Goal: Transaction & Acquisition: Book appointment/travel/reservation

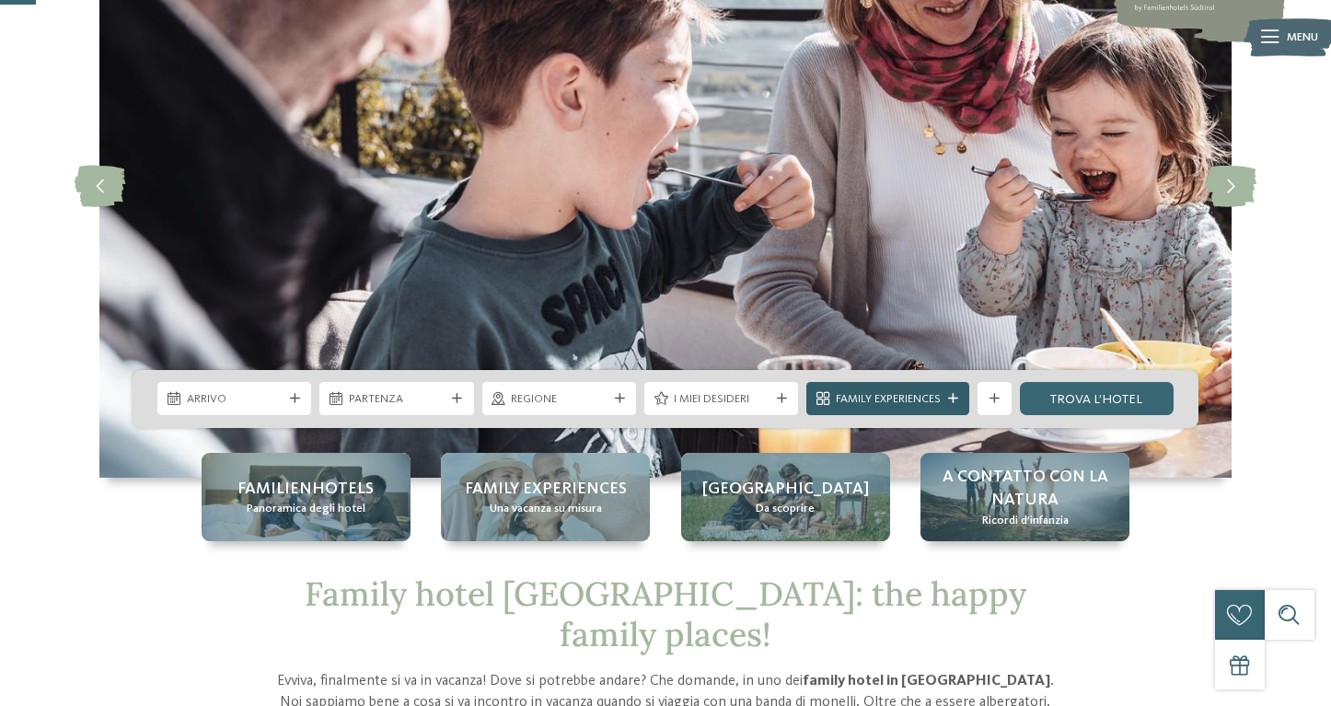
scroll to position [188, 0]
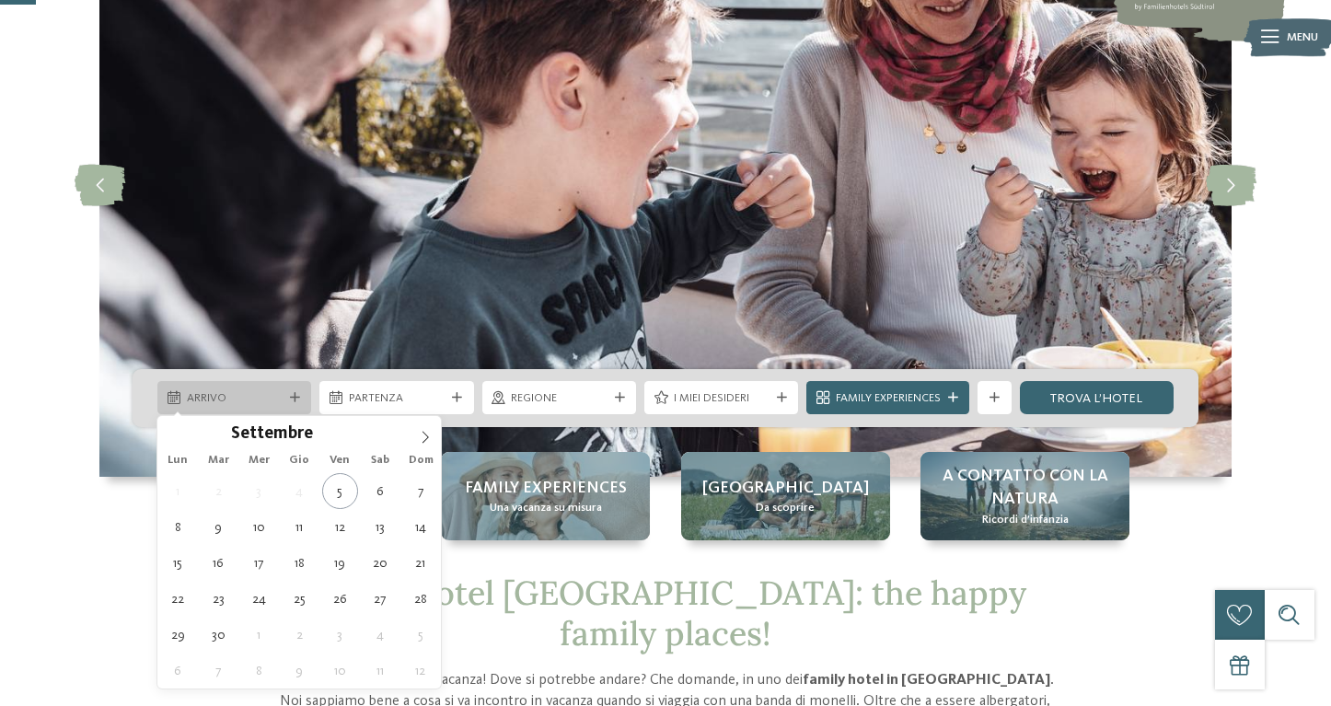
click at [269, 399] on span "Arrivo" at bounding box center [235, 398] width 96 height 17
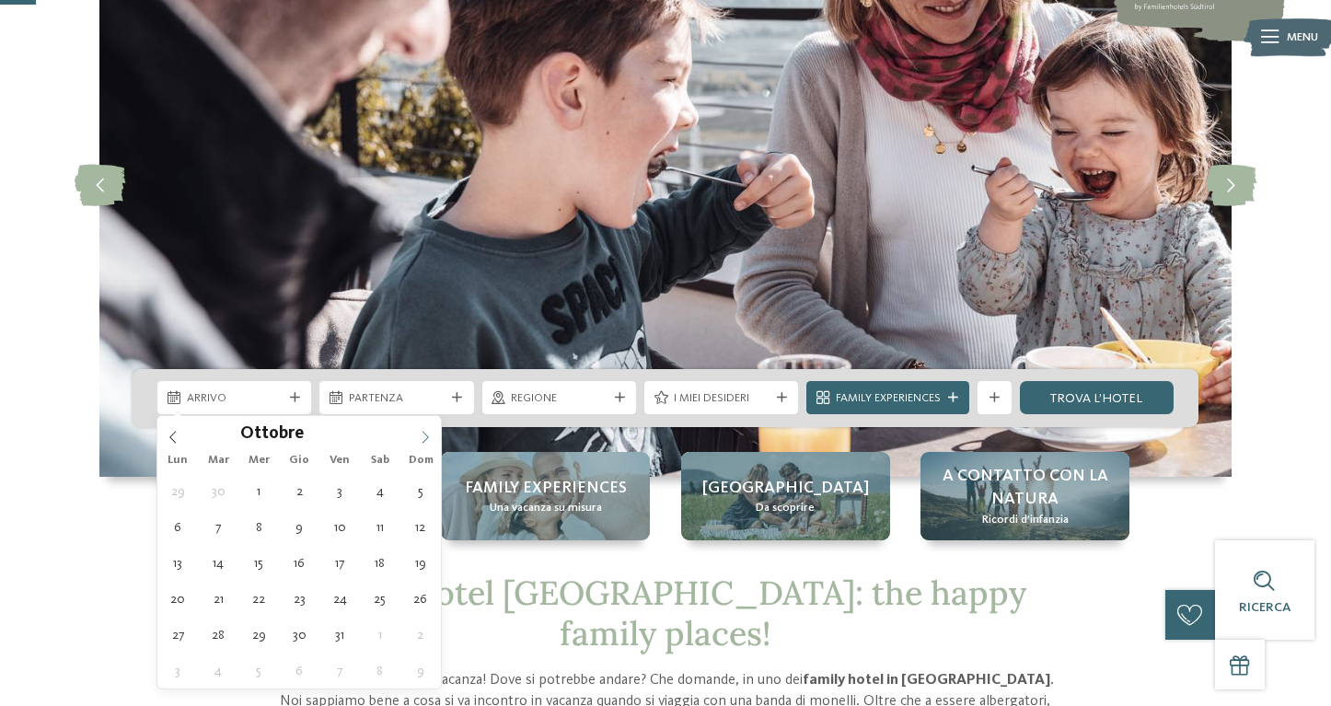
click at [429, 439] on icon at bounding box center [425, 437] width 13 height 13
type div "01.11.2025"
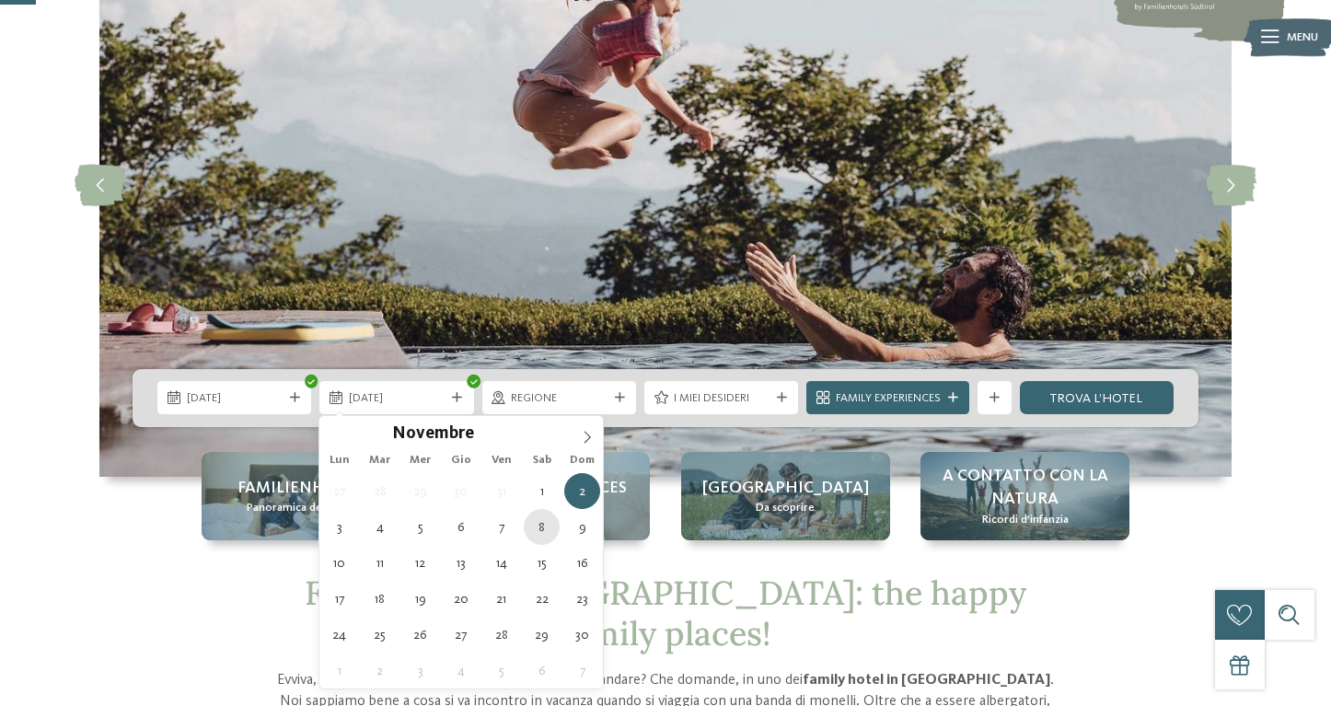
type div "08.11.2025"
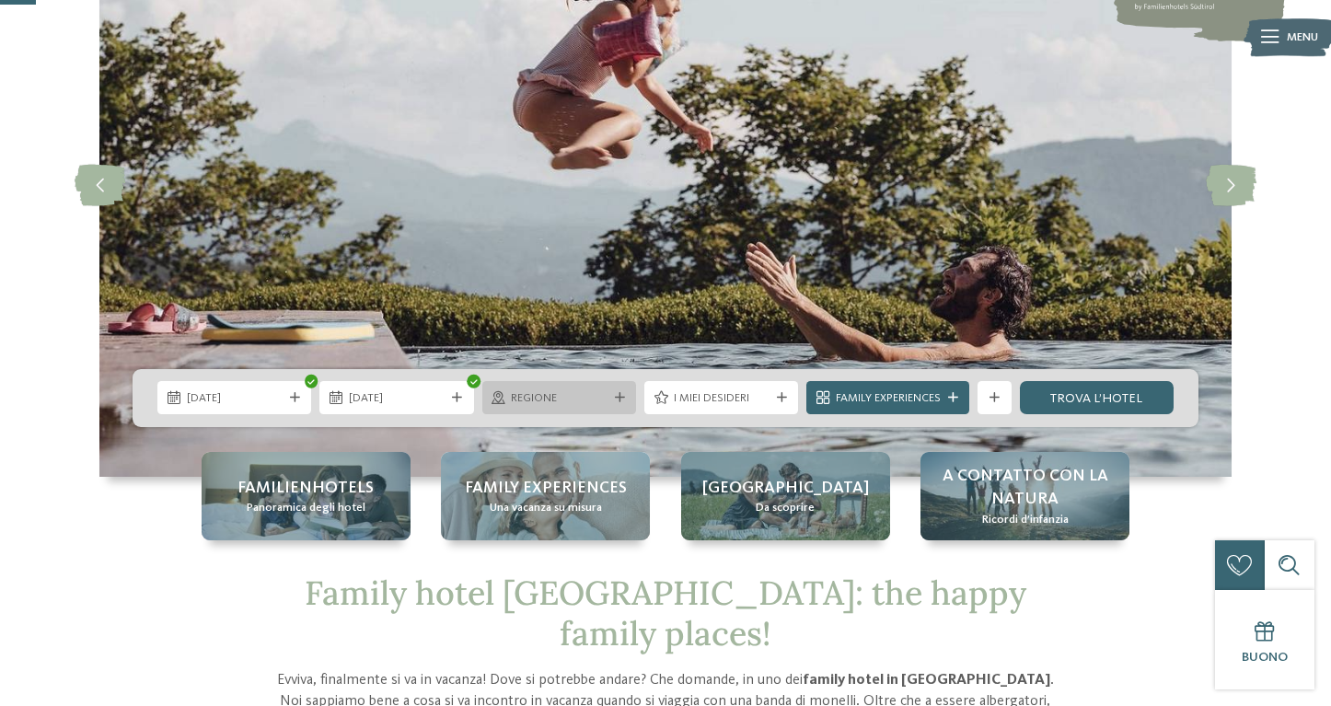
click at [608, 400] on div "Regione" at bounding box center [559, 397] width 104 height 17
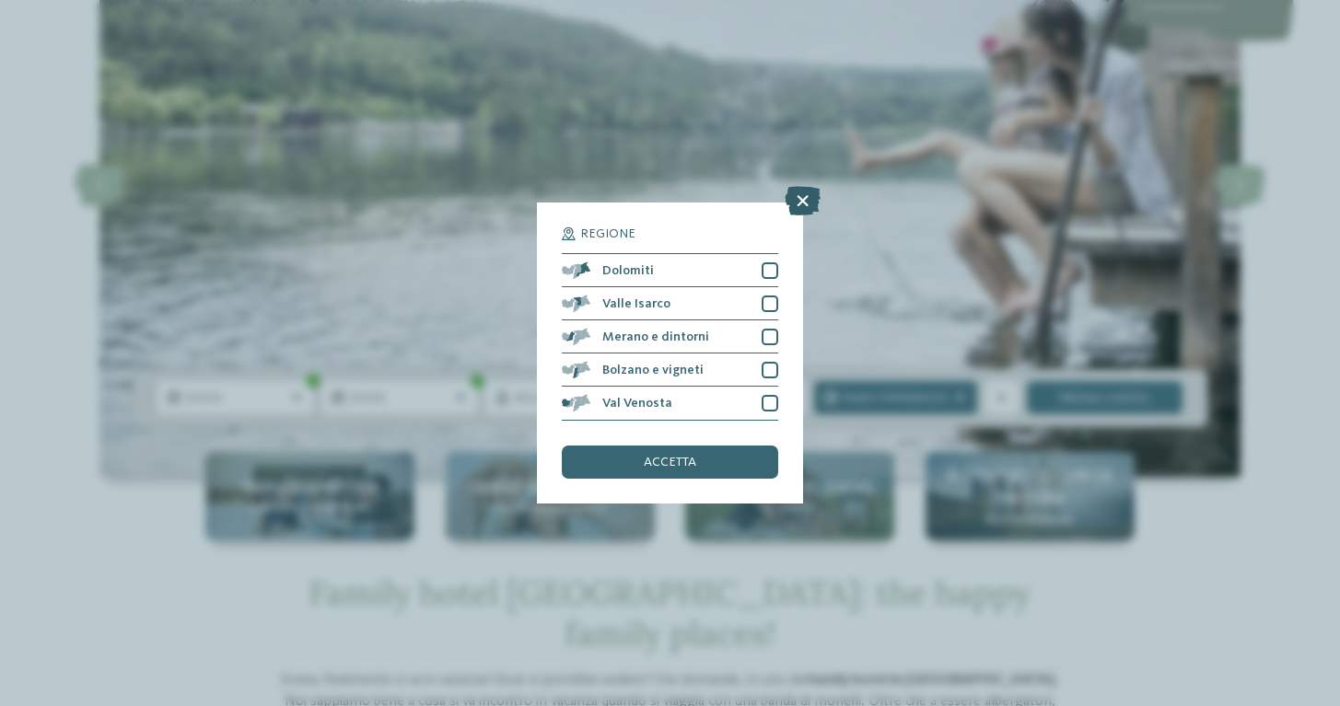
click at [797, 187] on icon at bounding box center [802, 201] width 36 height 29
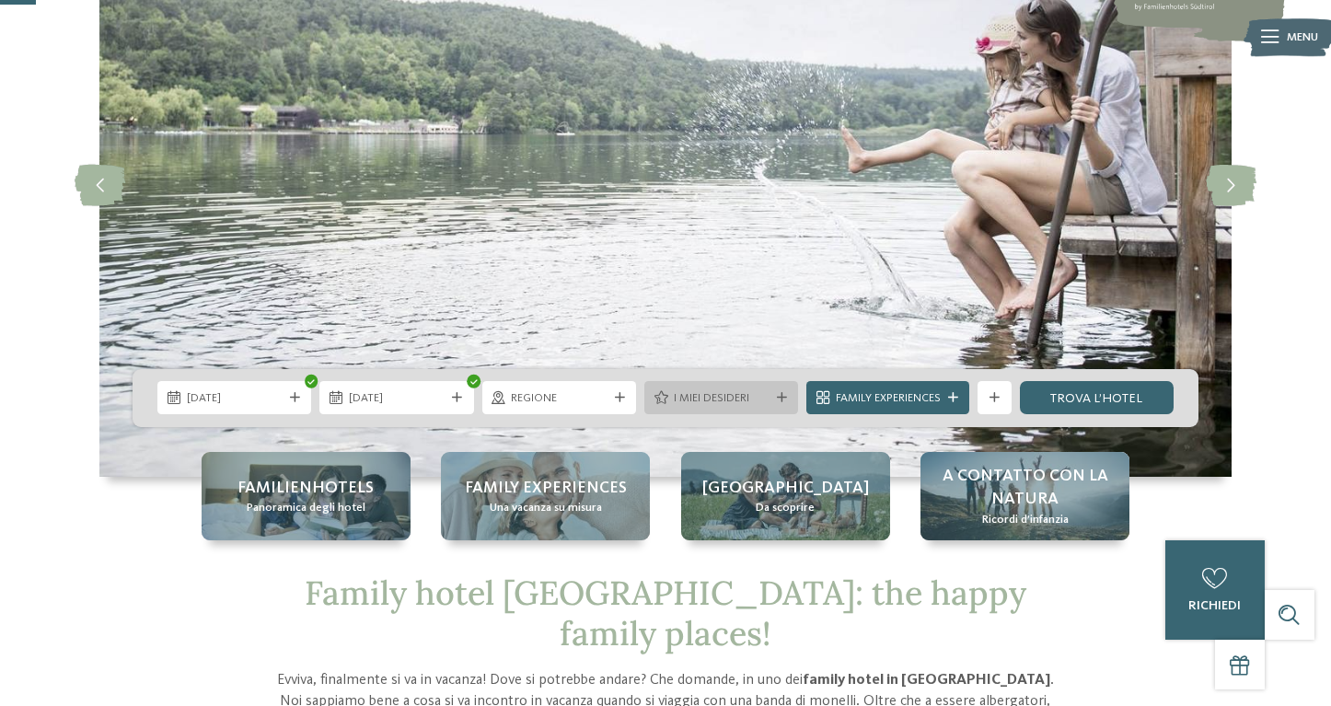
click at [767, 400] on span "I miei desideri" at bounding box center [722, 398] width 96 height 17
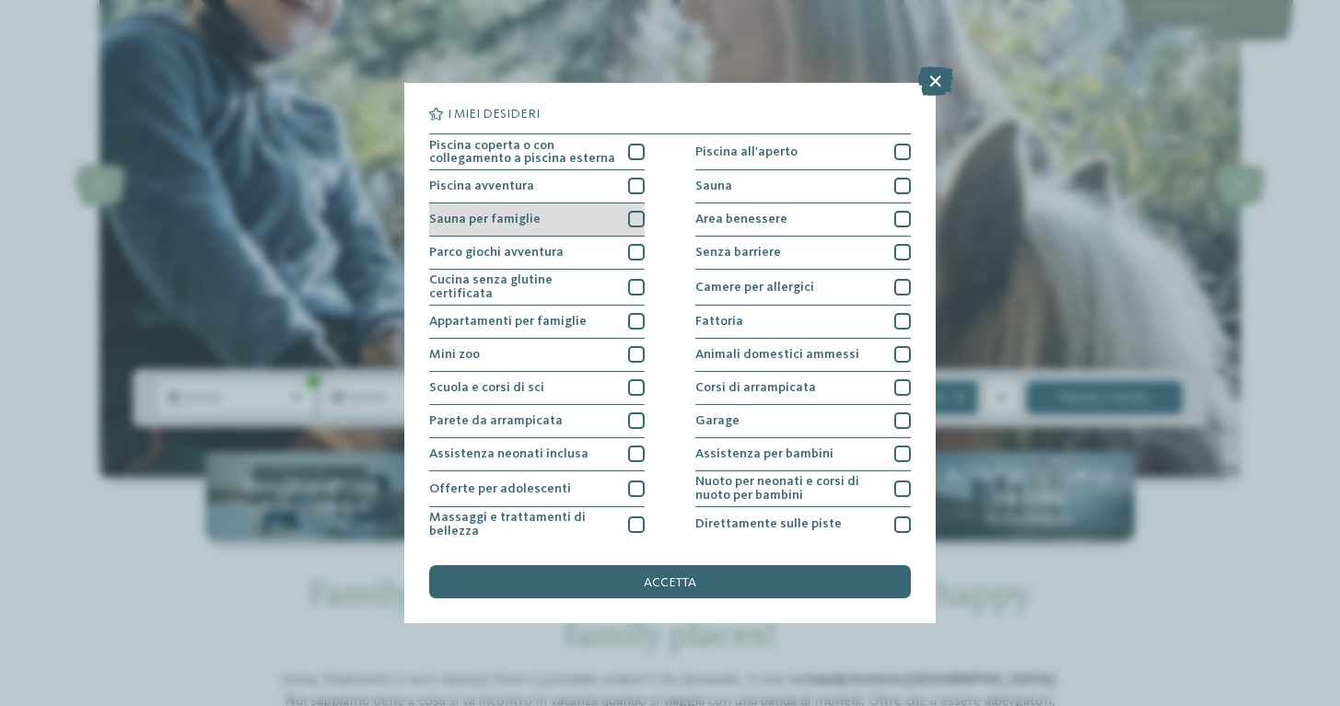
click at [637, 221] on div at bounding box center [636, 219] width 17 height 17
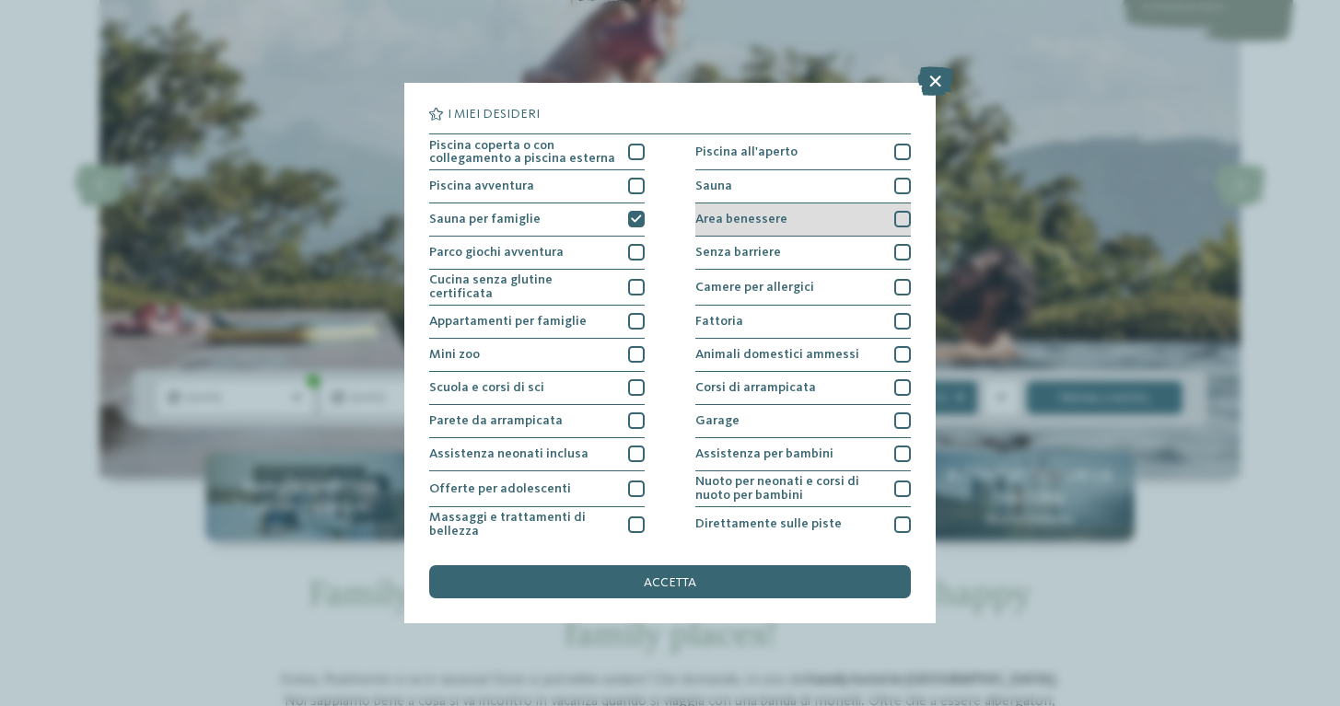
click at [728, 219] on span "Area benessere" at bounding box center [741, 219] width 92 height 13
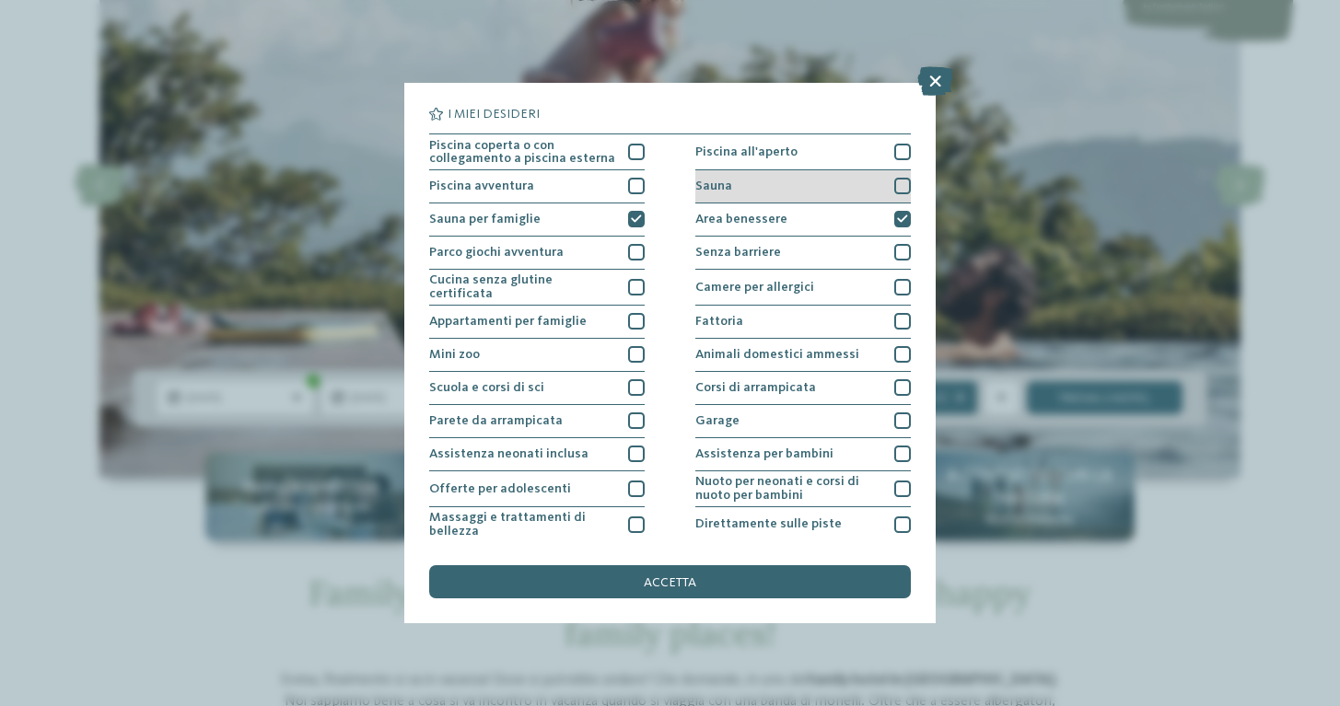
click at [730, 193] on div "Sauna" at bounding box center [802, 186] width 215 height 33
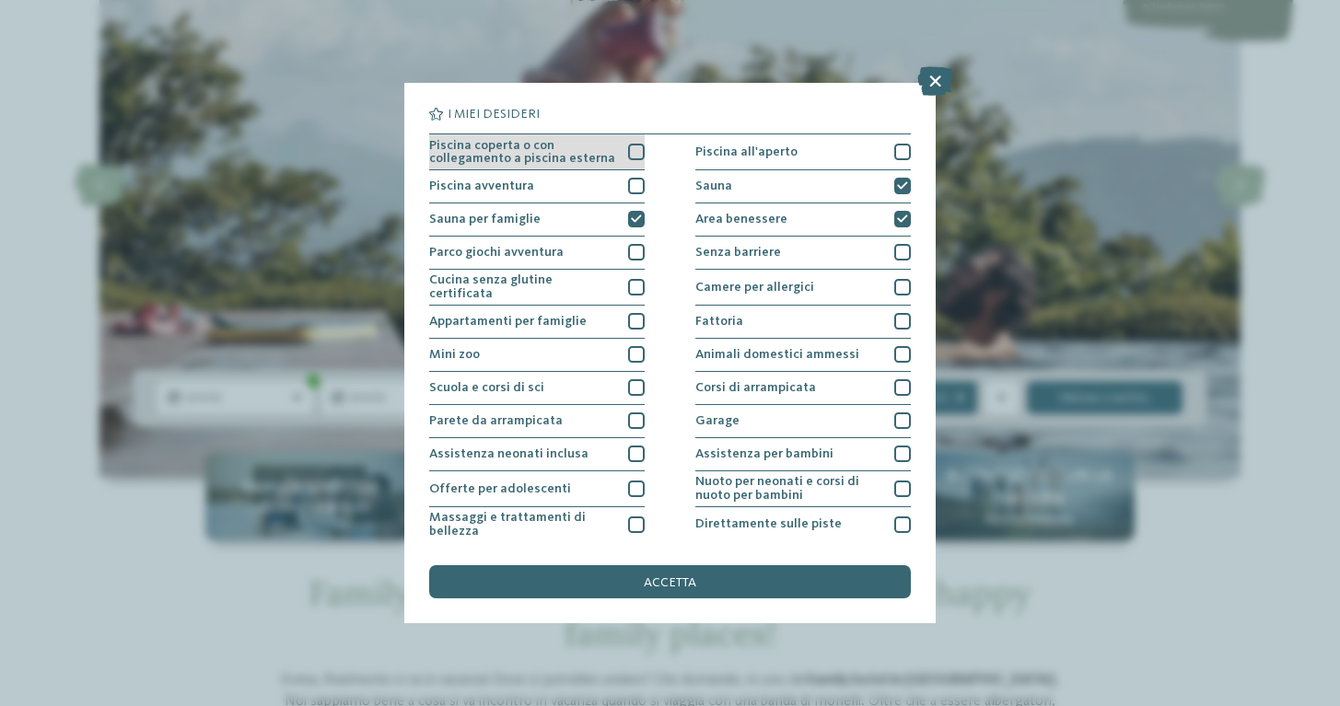
click at [635, 152] on div at bounding box center [636, 152] width 17 height 17
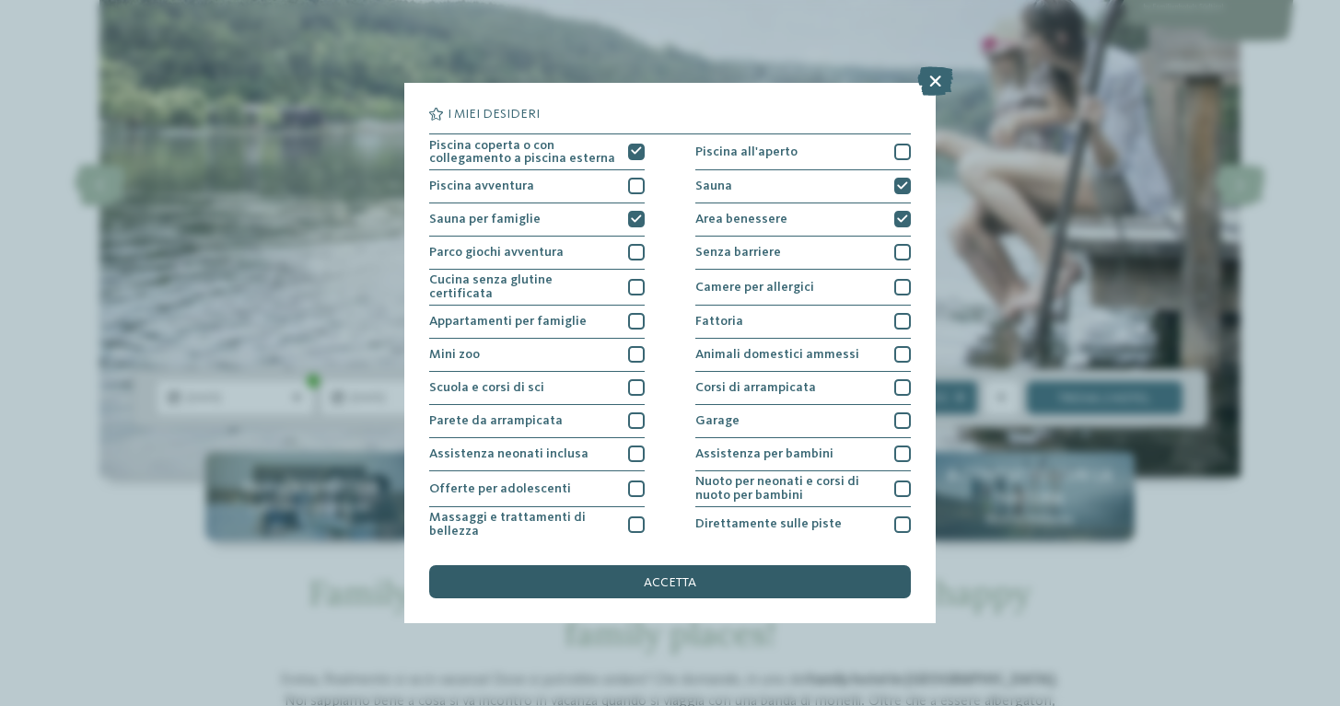
click at [652, 576] on span "accetta" at bounding box center [670, 582] width 52 height 13
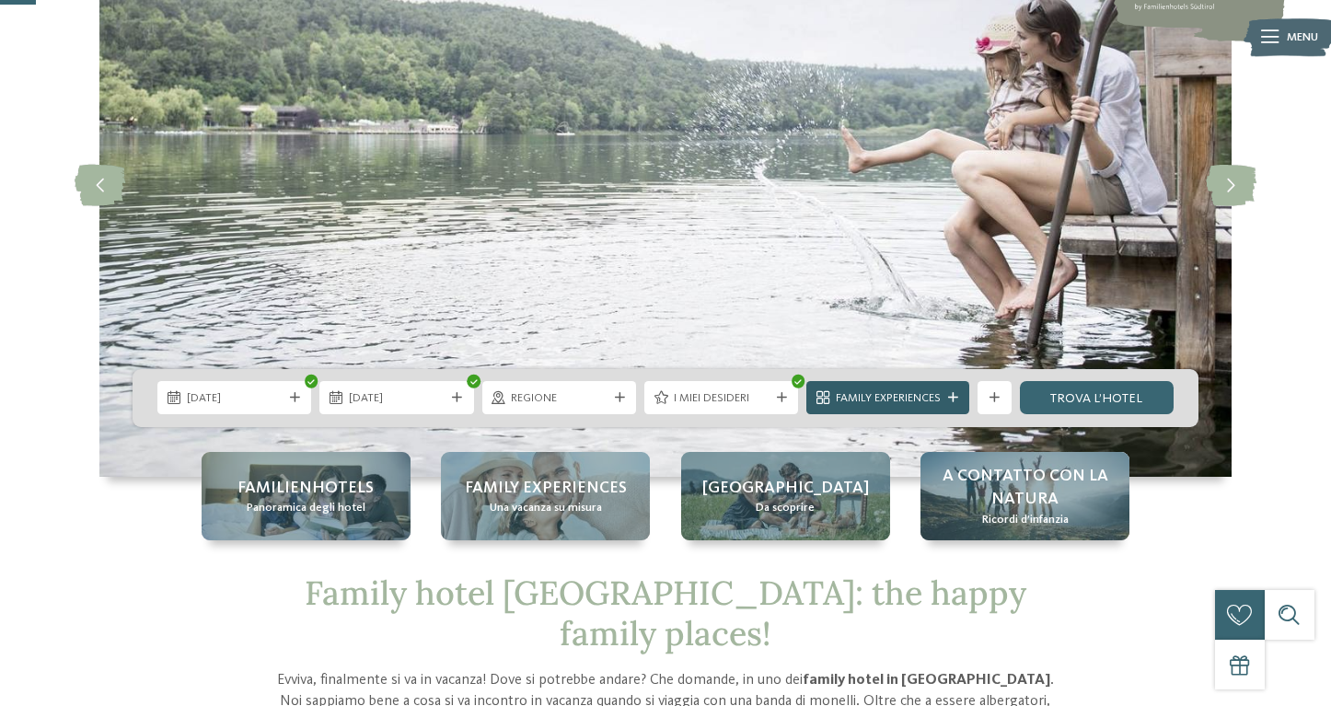
click at [861, 392] on span "Family Experiences" at bounding box center [888, 398] width 105 height 17
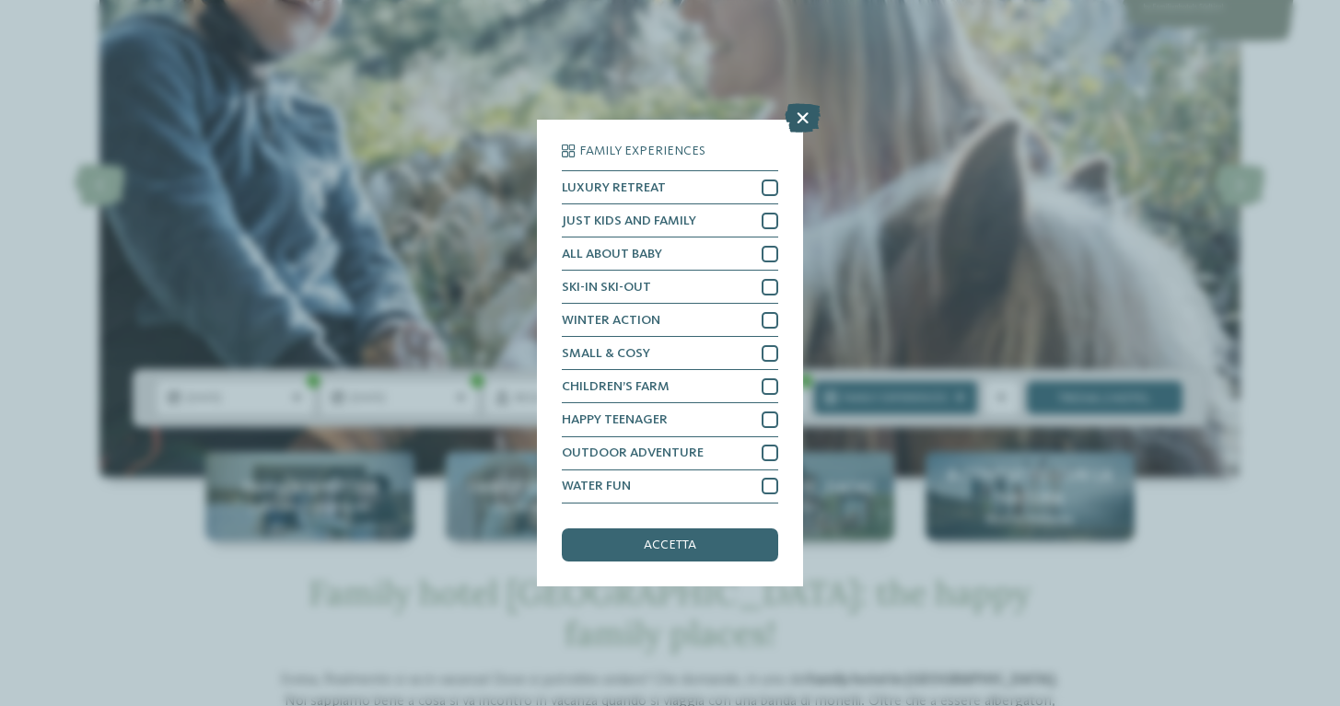
click at [801, 104] on icon at bounding box center [802, 118] width 36 height 29
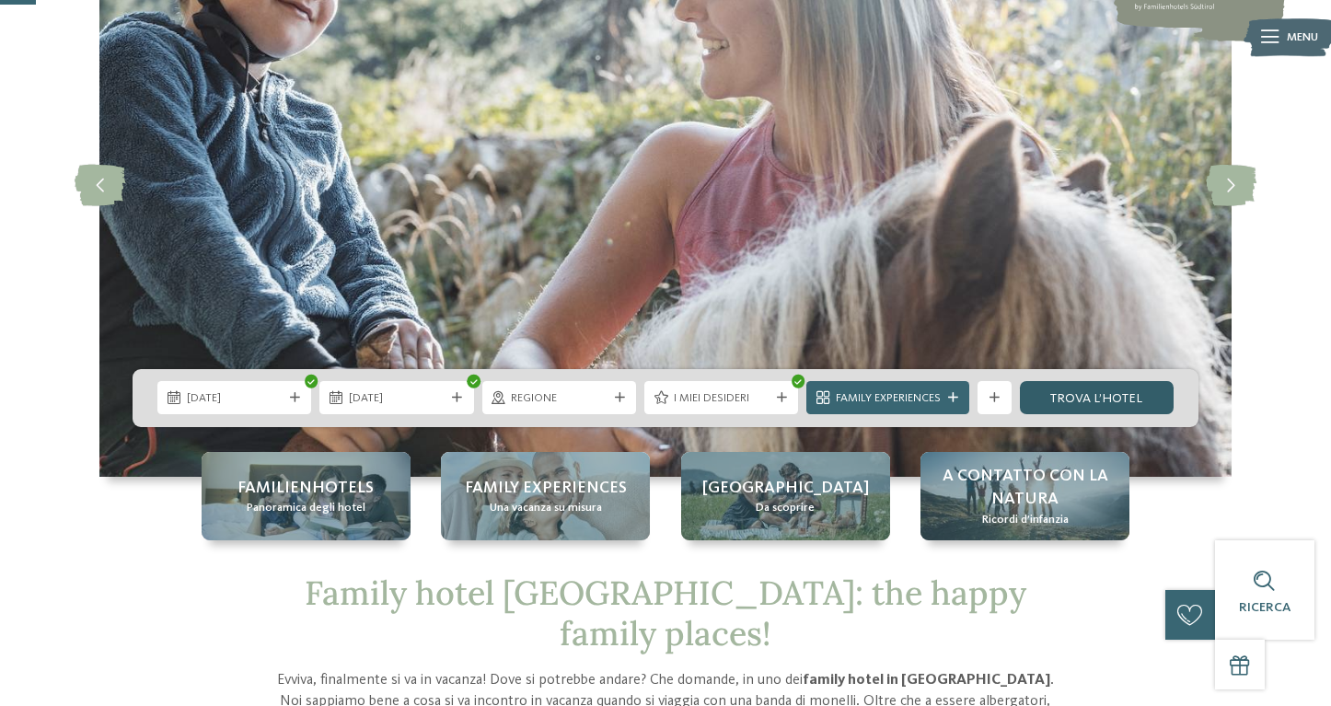
click at [1088, 397] on link "trova l’hotel" at bounding box center [1097, 397] width 154 height 33
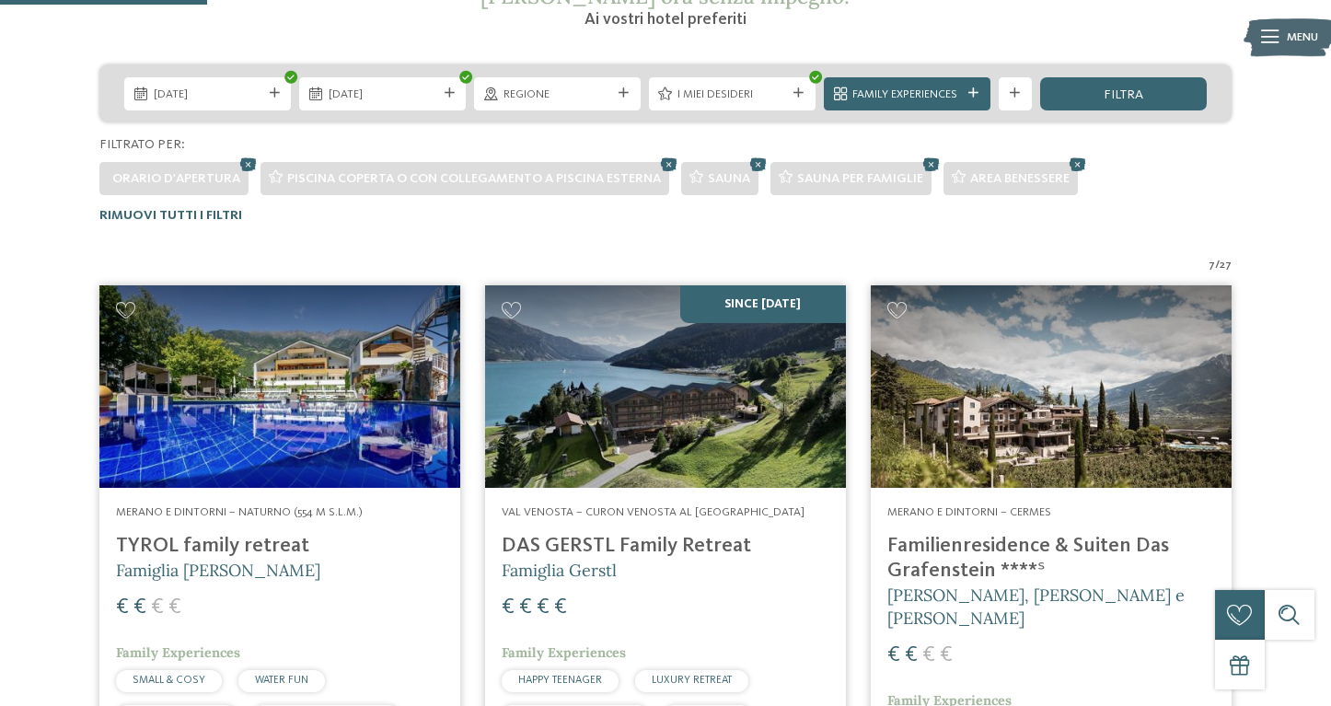
scroll to position [353, 0]
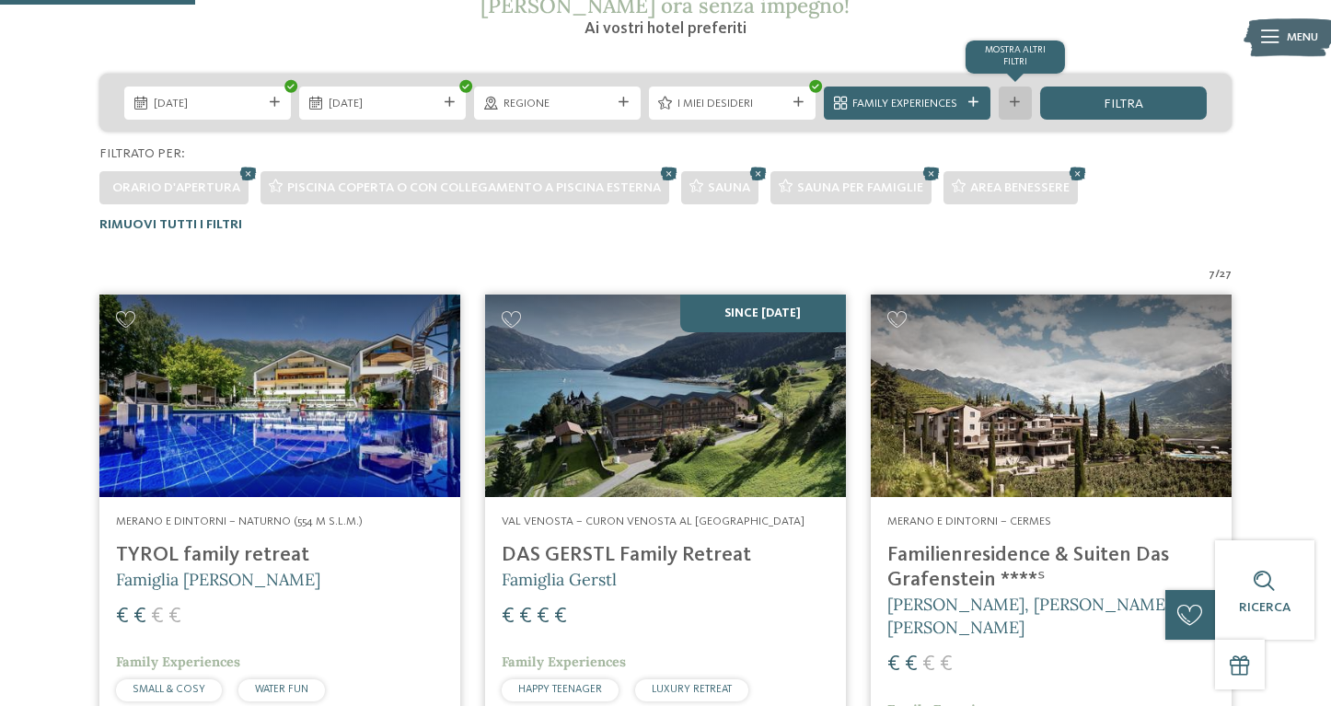
click at [1016, 108] on div "mostra altri filtri" at bounding box center [1015, 103] width 33 height 33
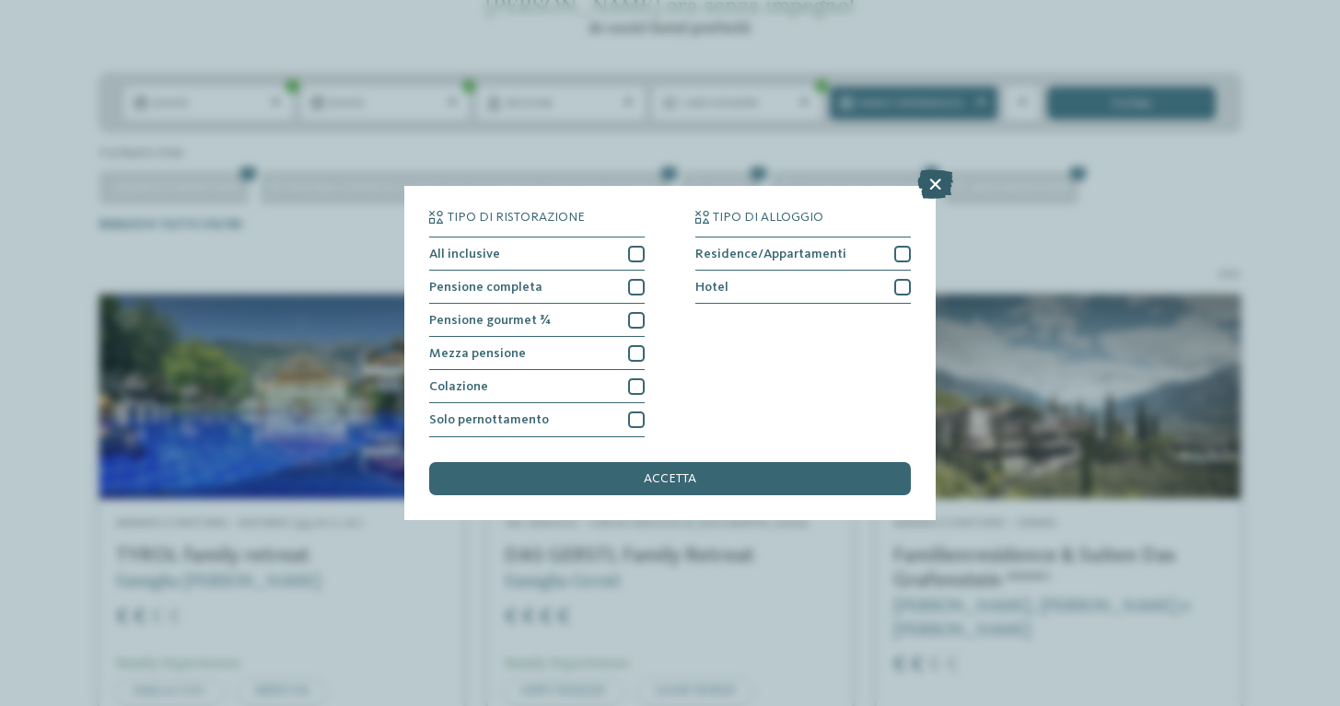
click at [934, 170] on icon at bounding box center [935, 184] width 36 height 29
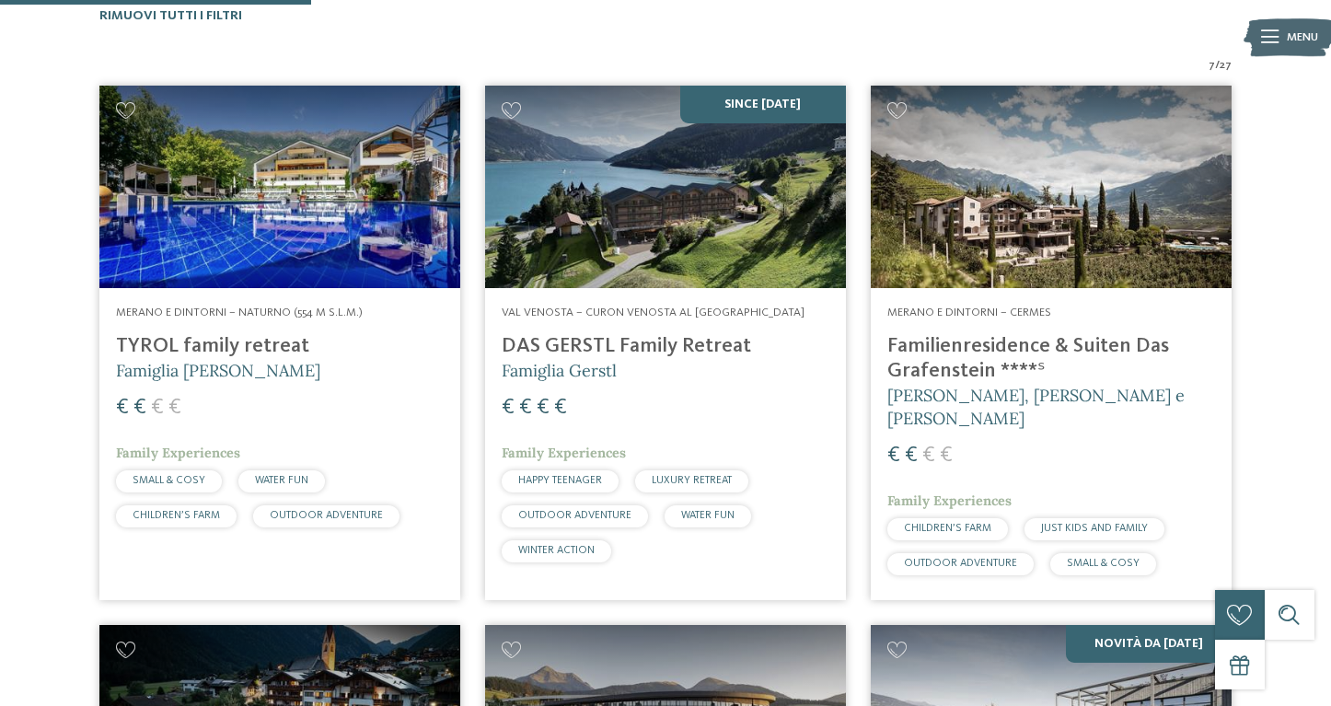
scroll to position [558, 0]
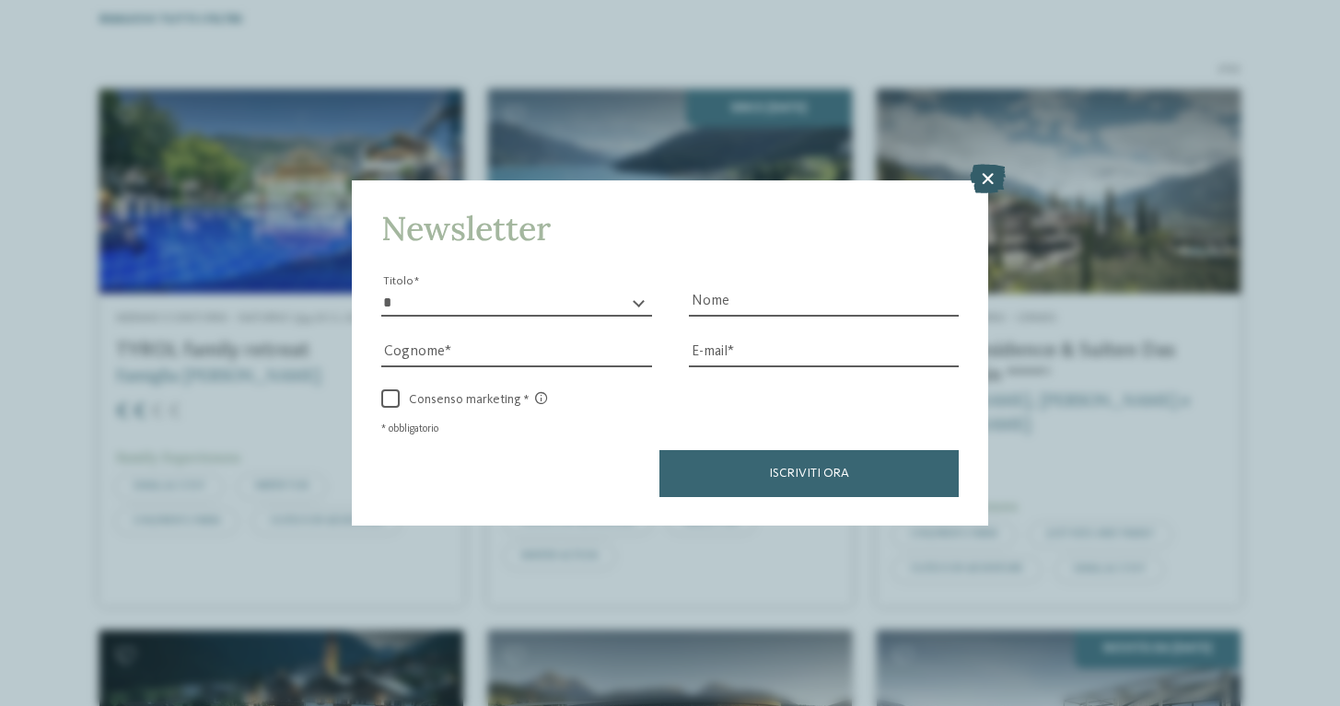
click at [973, 164] on icon at bounding box center [988, 178] width 36 height 29
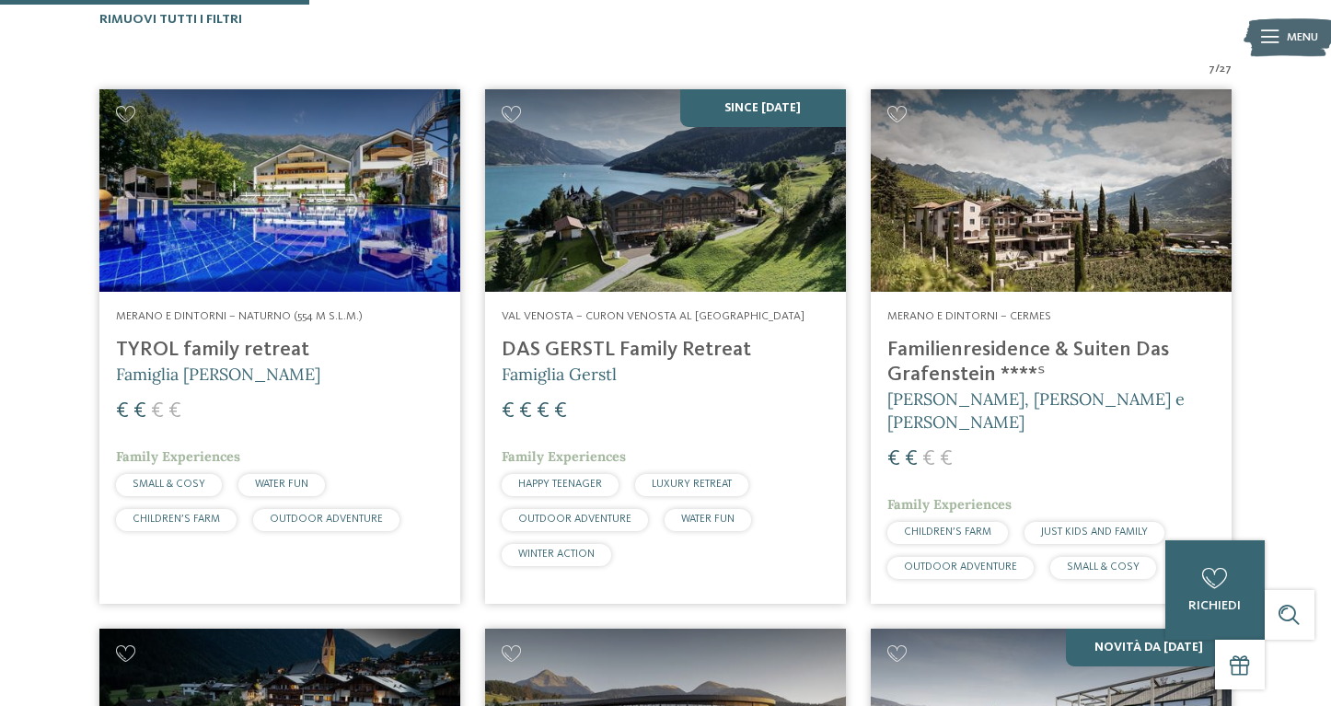
click at [192, 349] on h4 "TYROL family retreat" at bounding box center [280, 350] width 328 height 25
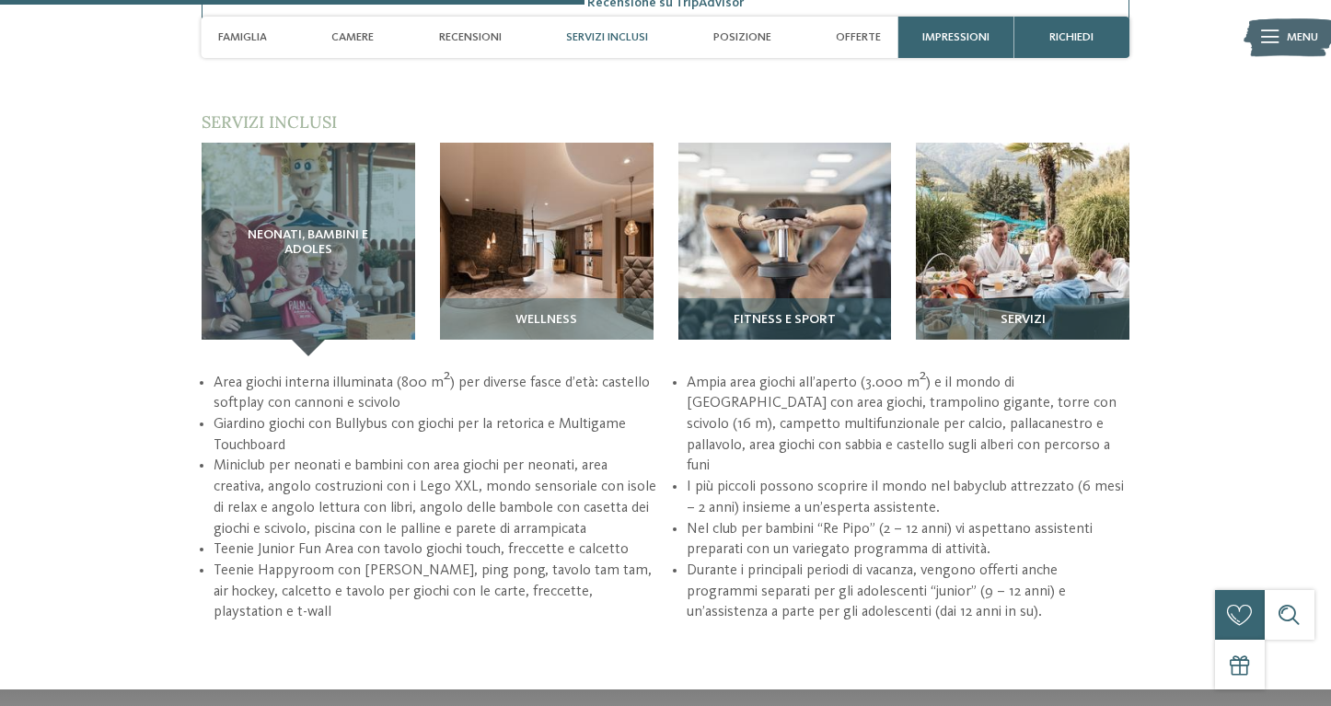
scroll to position [2238, 0]
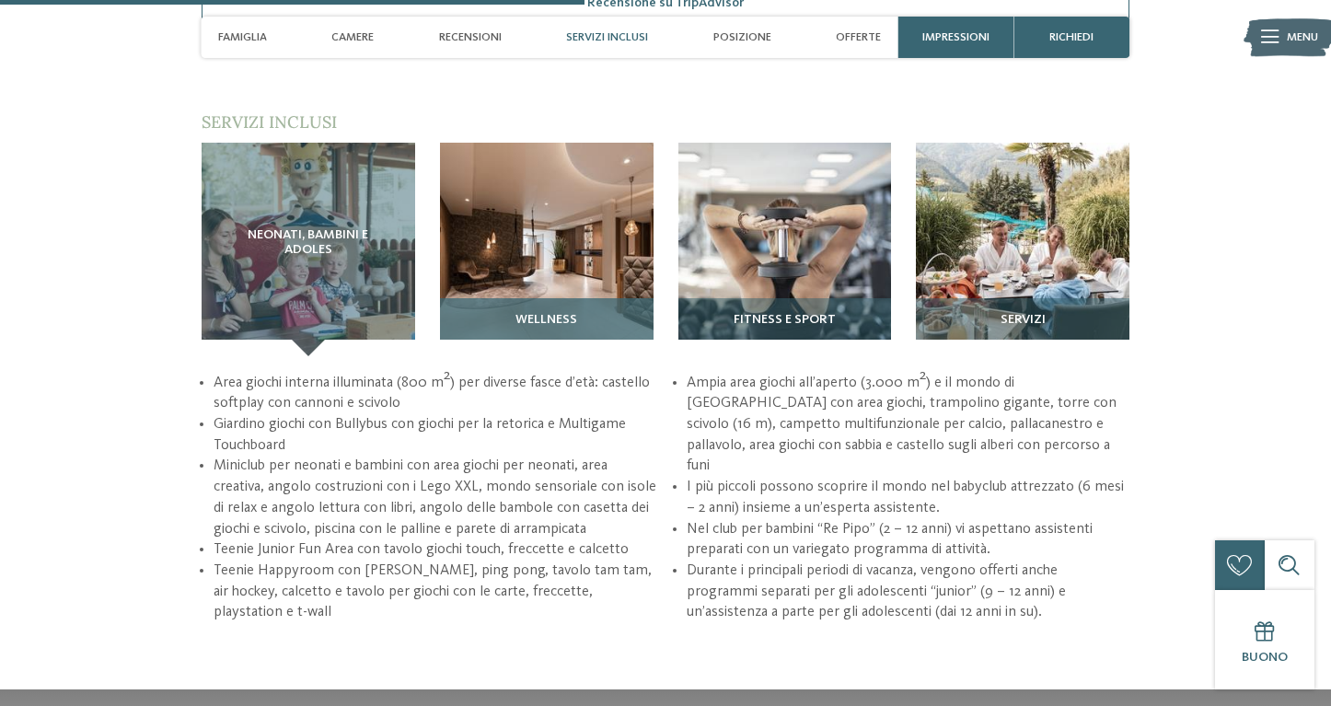
click at [559, 313] on span "Wellness" at bounding box center [547, 320] width 62 height 15
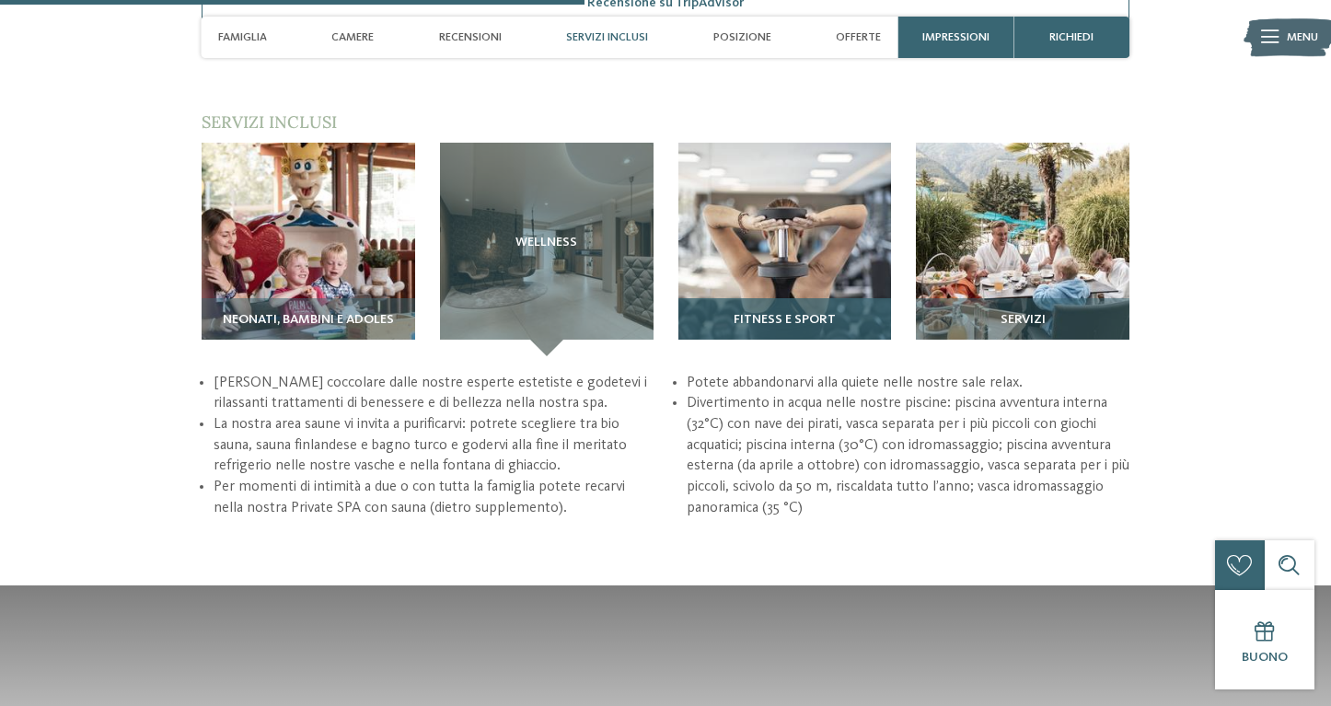
click at [716, 303] on div "Fitness e sport" at bounding box center [786, 327] width 214 height 58
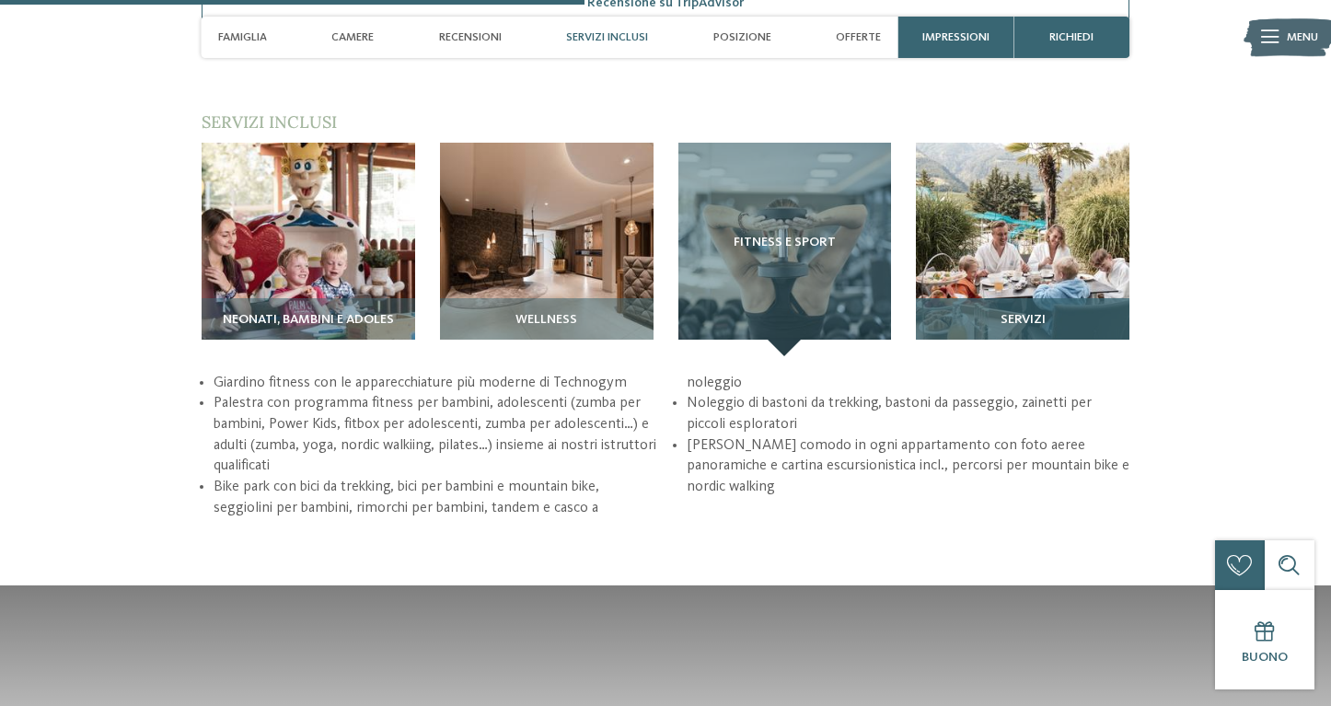
click at [1094, 313] on h3 "Servizi" at bounding box center [1022, 320] width 197 height 15
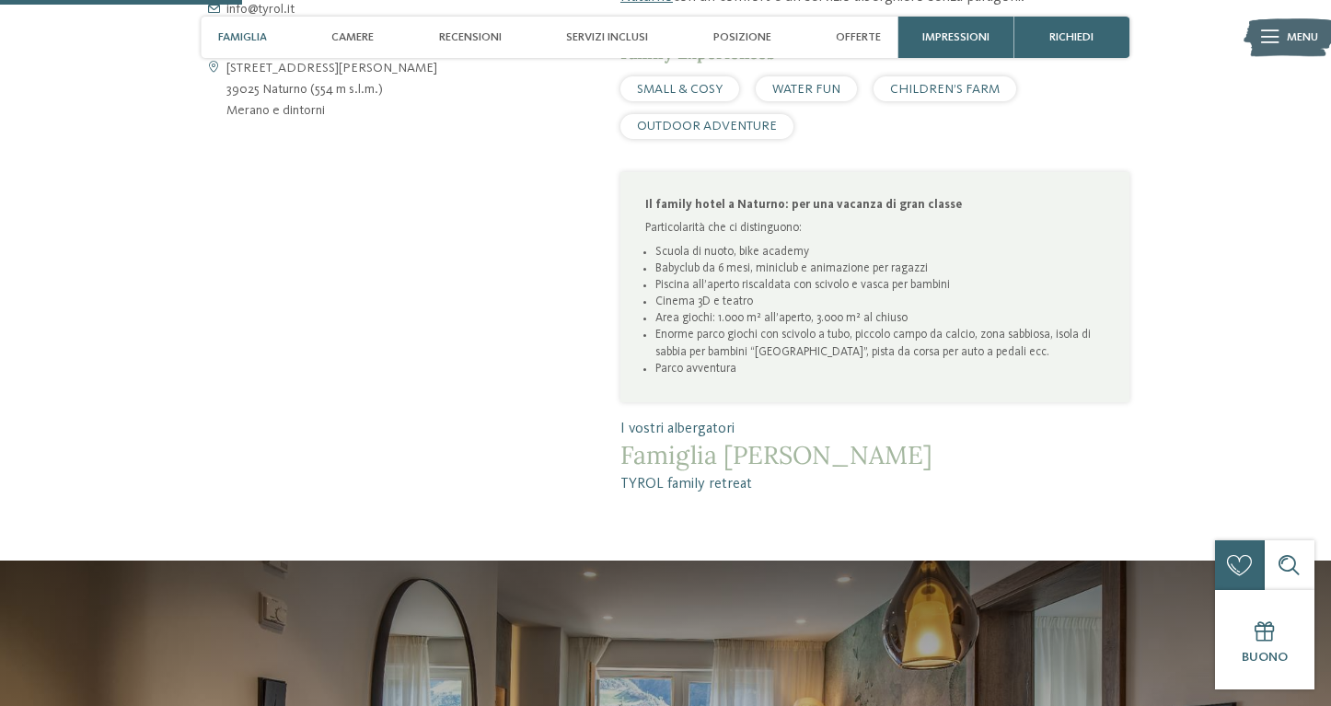
scroll to position [910, 0]
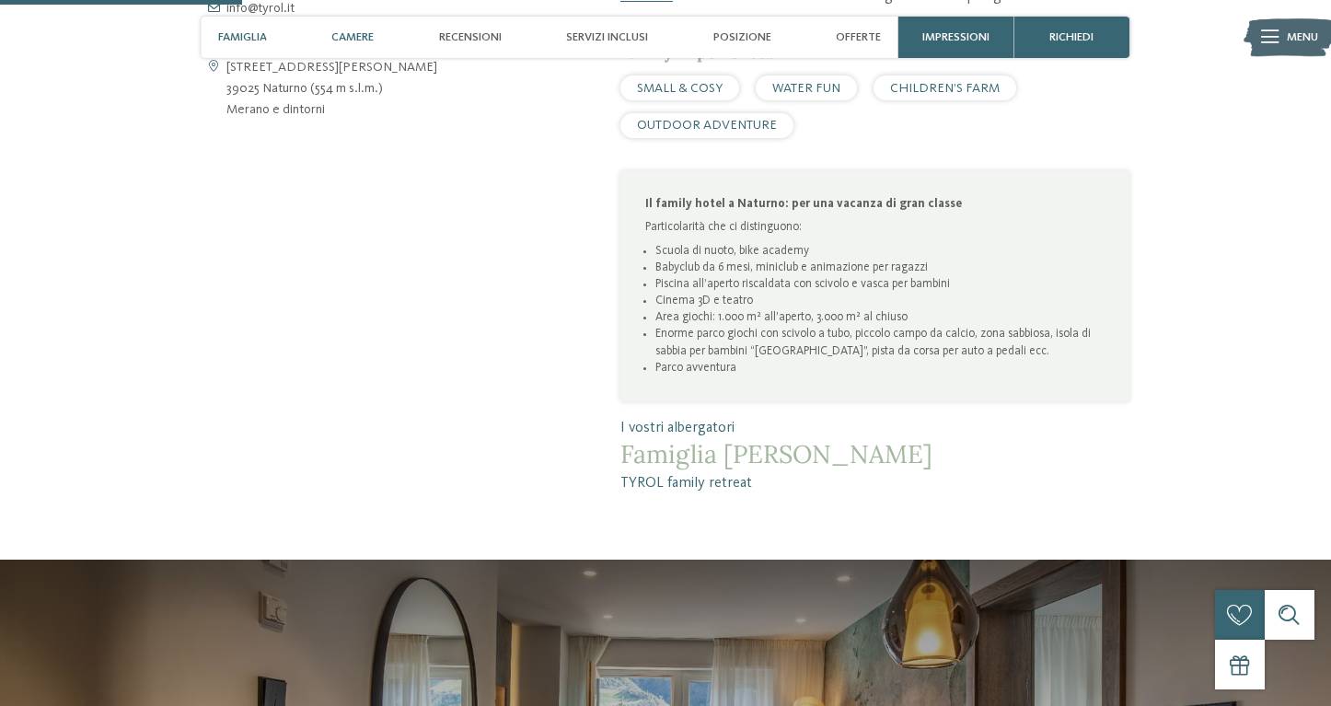
click at [362, 34] on span "Camere" at bounding box center [352, 37] width 42 height 14
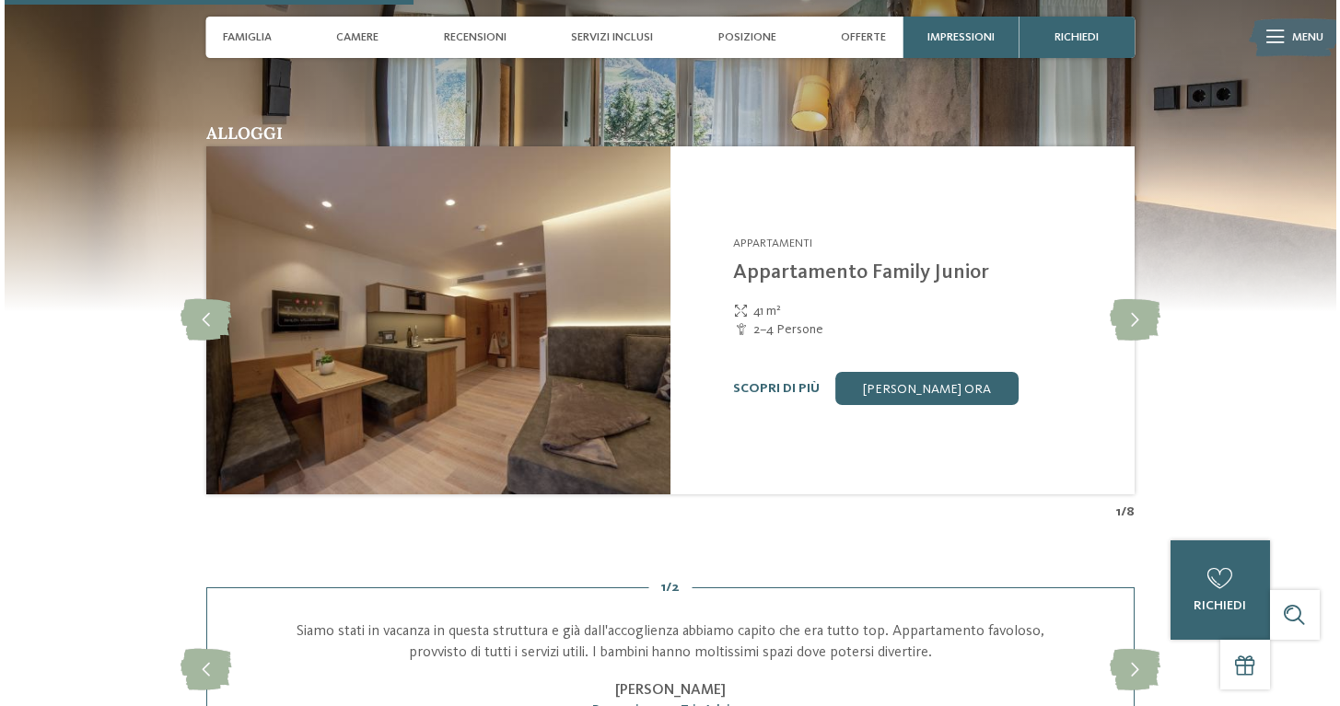
scroll to position [1520, 0]
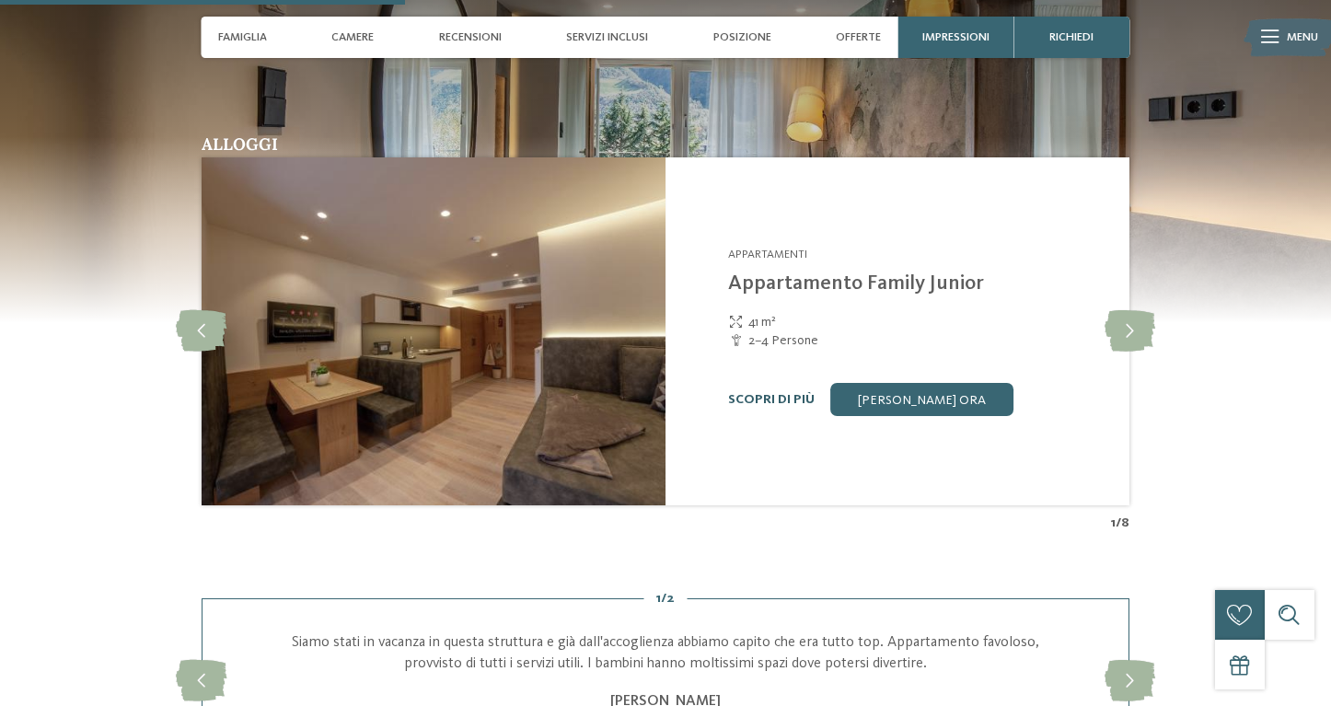
click at [770, 393] on link "Scopri di più" at bounding box center [771, 399] width 87 height 13
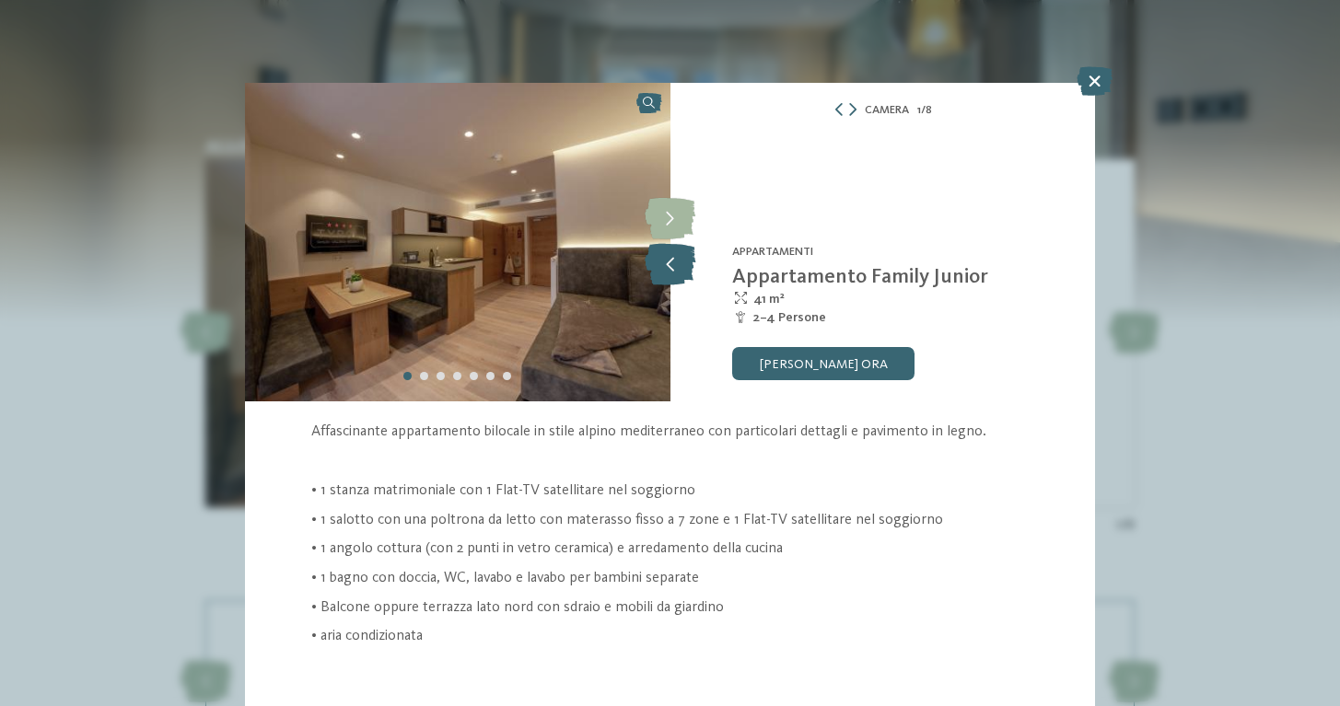
click at [660, 255] on icon at bounding box center [670, 264] width 51 height 41
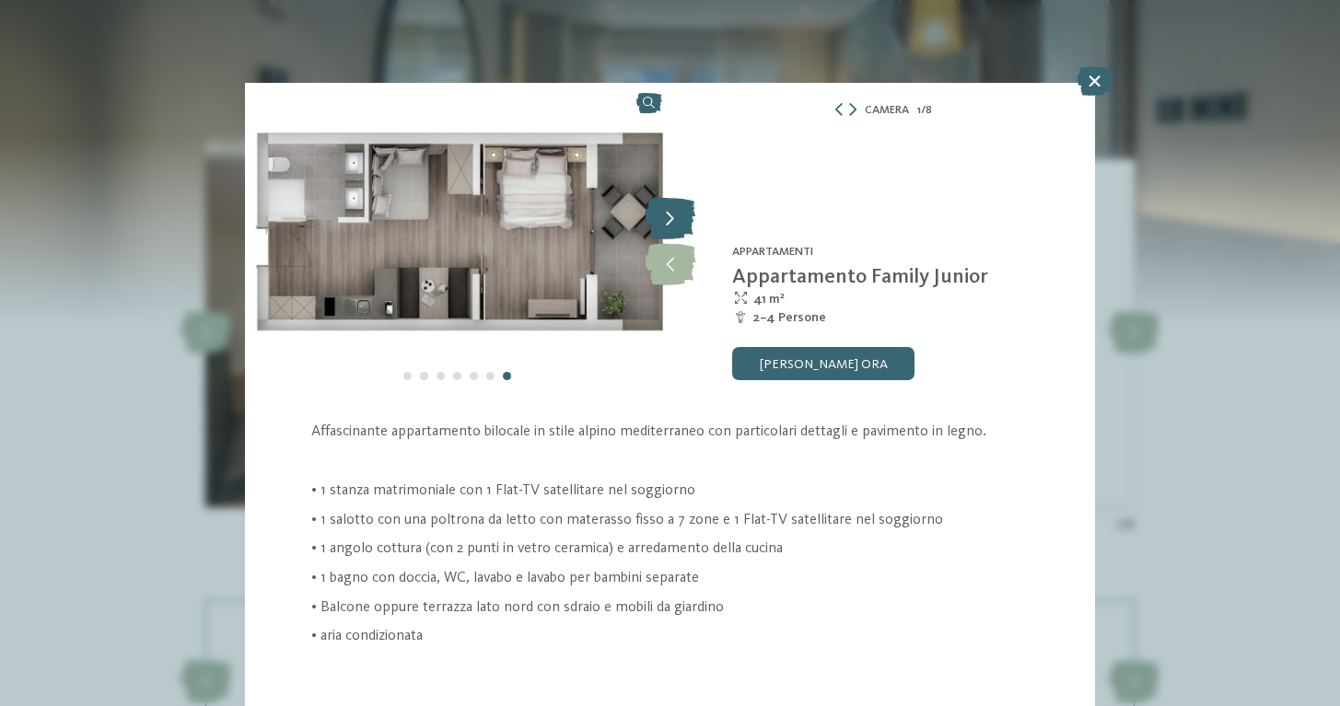
click at [668, 223] on icon at bounding box center [670, 219] width 51 height 41
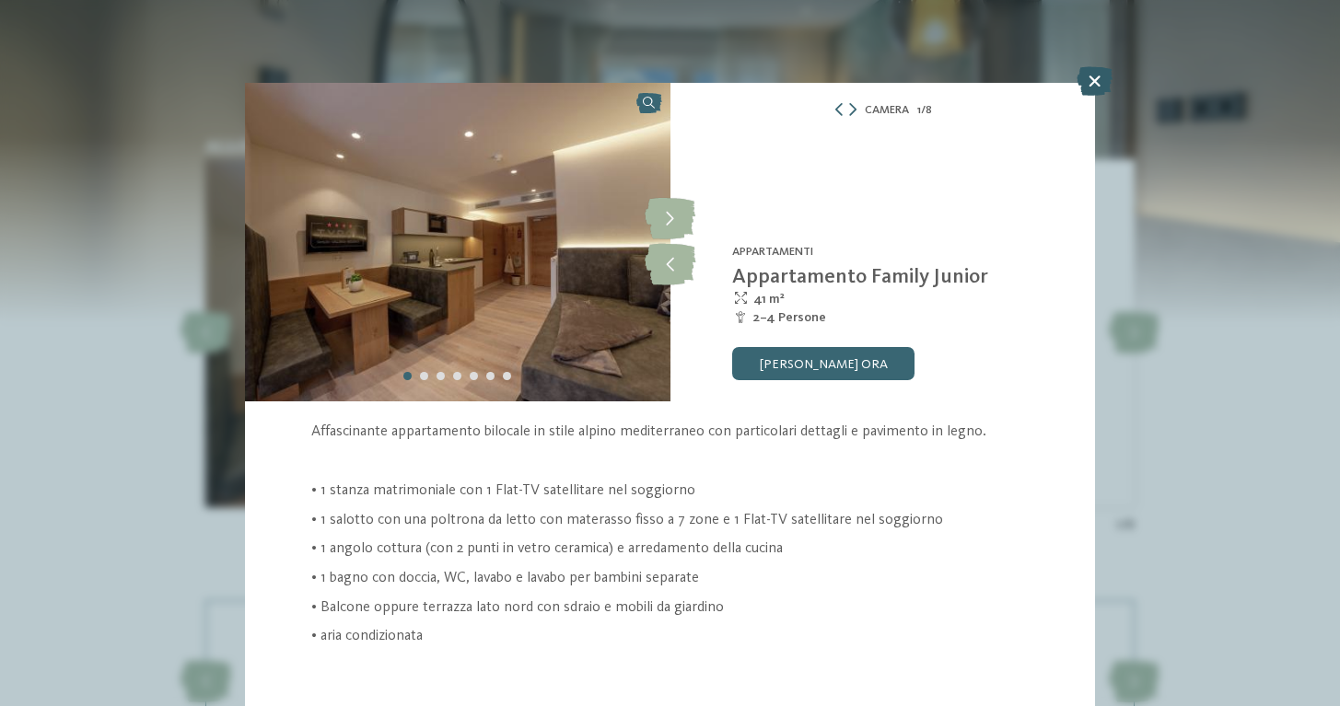
click at [1090, 78] on icon at bounding box center [1094, 80] width 36 height 29
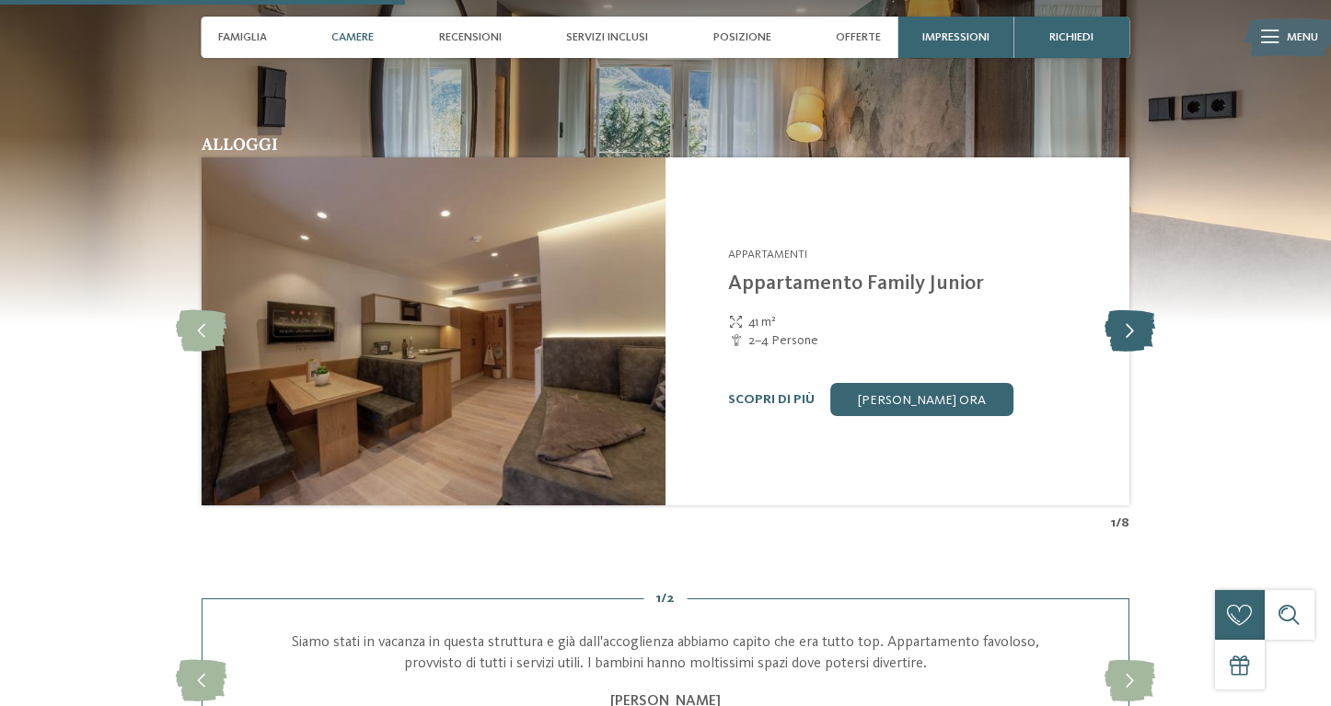
click at [1121, 319] on icon at bounding box center [1130, 331] width 51 height 41
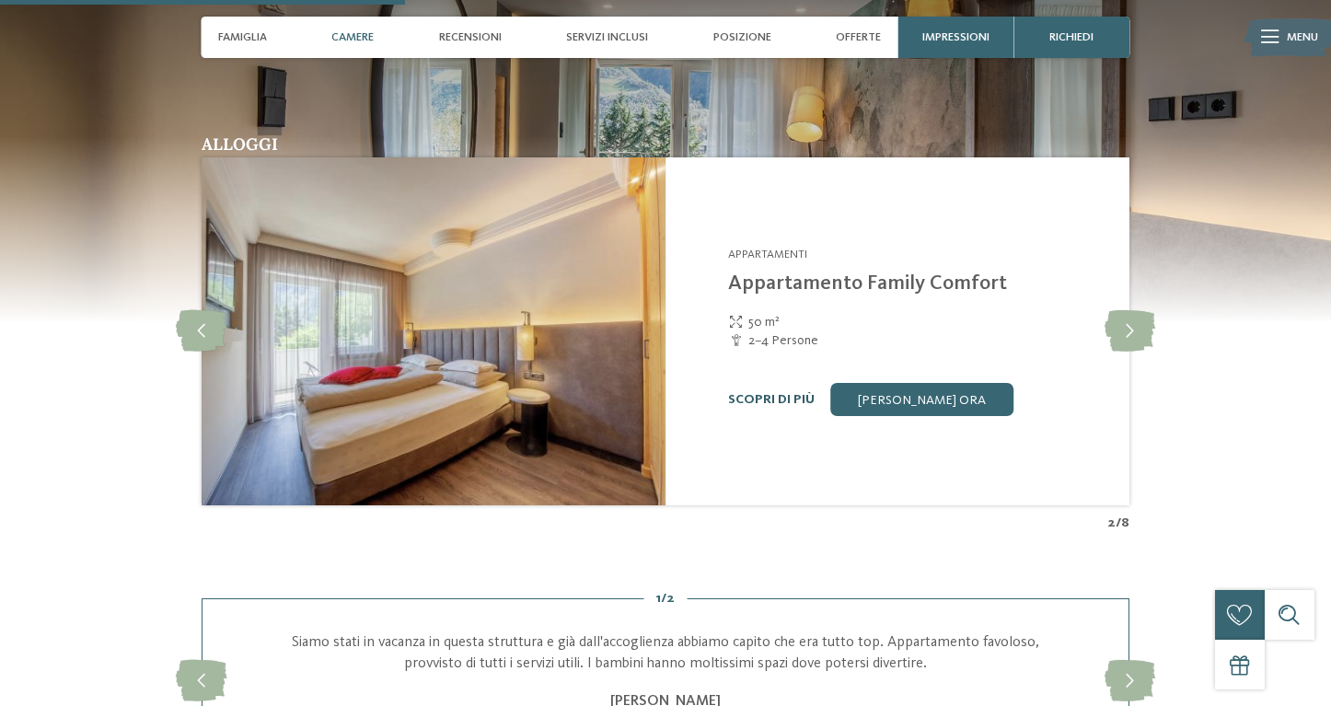
click at [762, 393] on link "Scopri di più" at bounding box center [771, 399] width 87 height 13
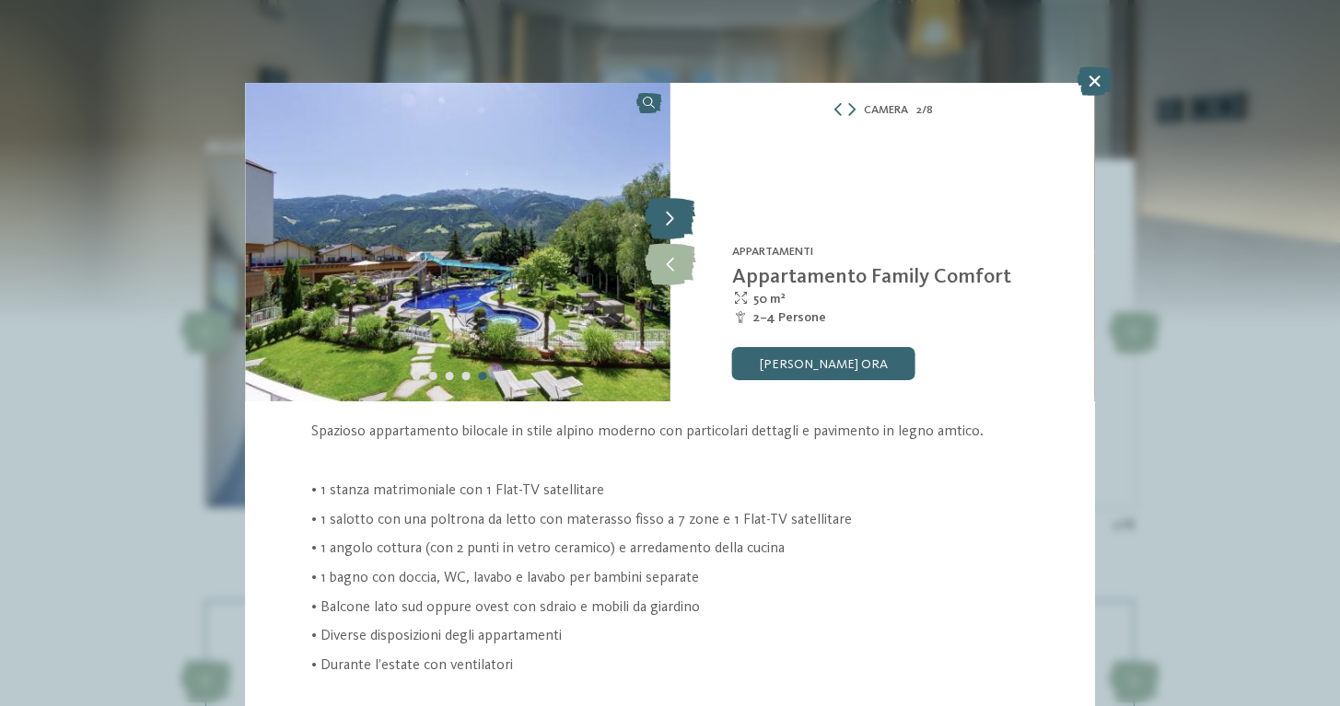
click at [668, 218] on icon at bounding box center [670, 219] width 51 height 41
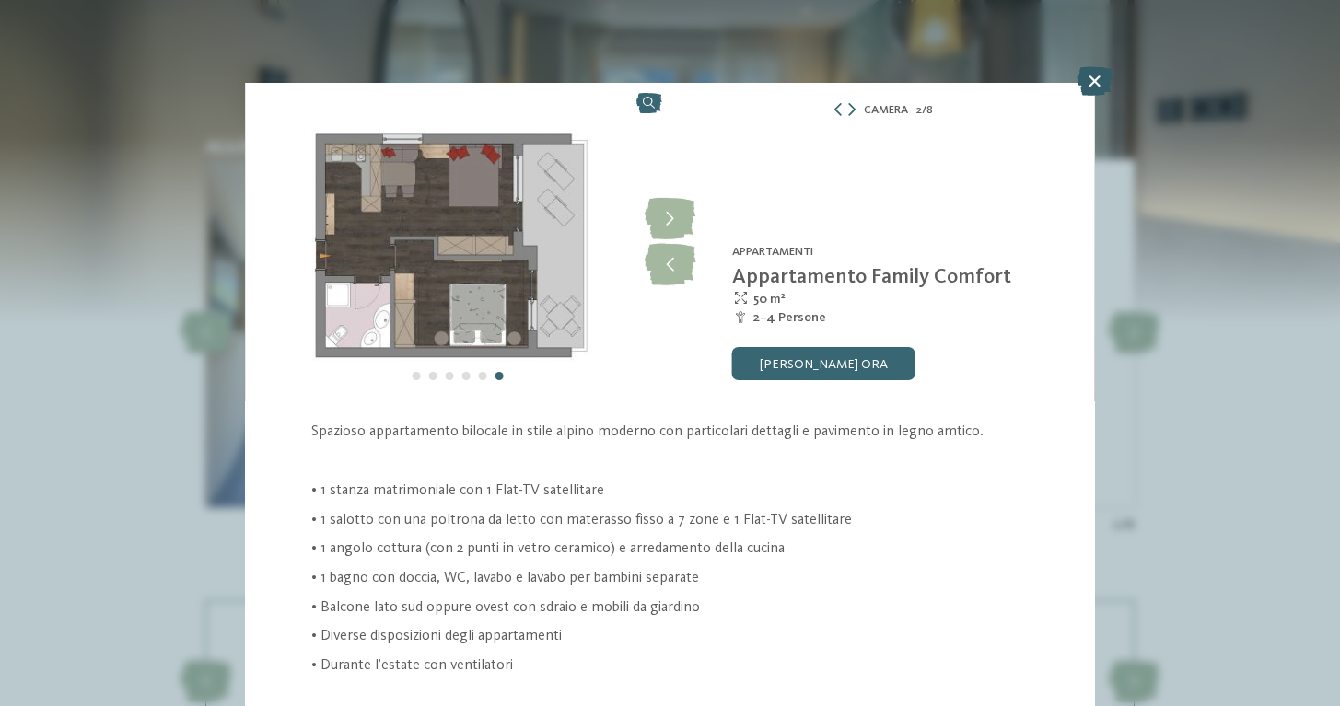
click at [1086, 77] on icon at bounding box center [1094, 80] width 36 height 29
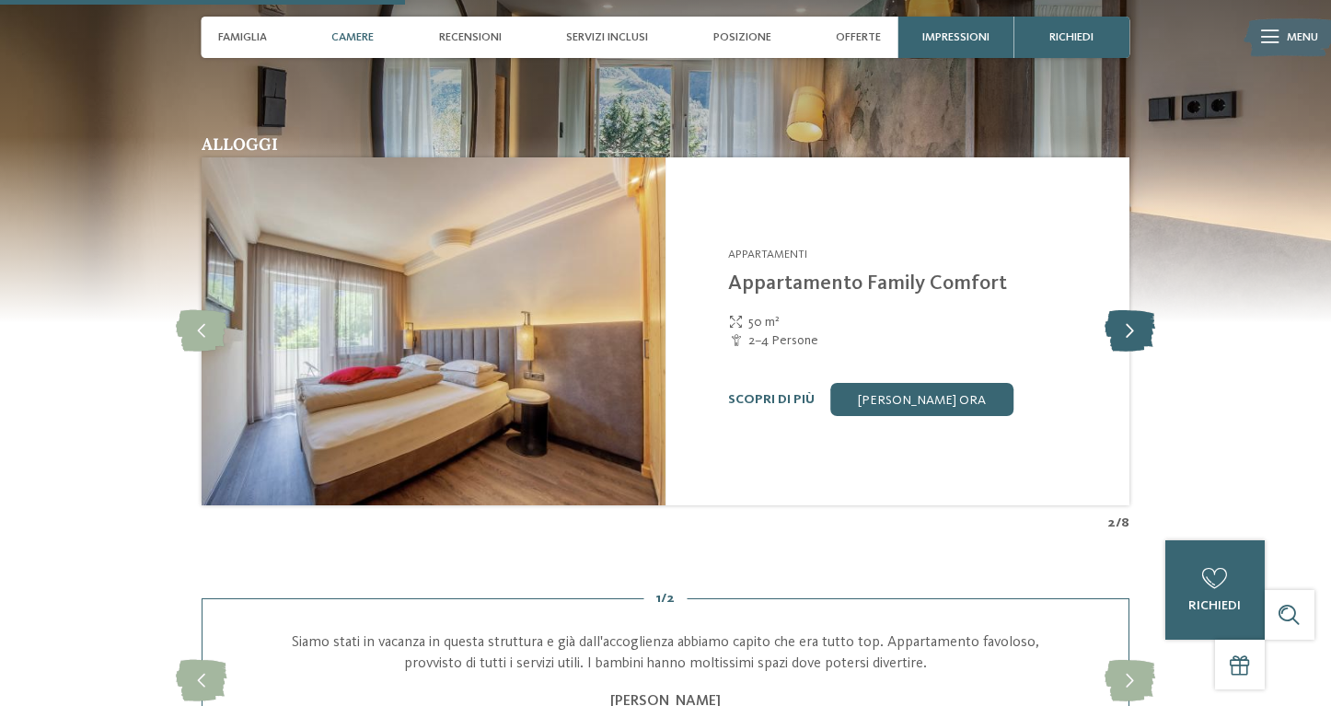
click at [1124, 319] on icon at bounding box center [1130, 331] width 51 height 41
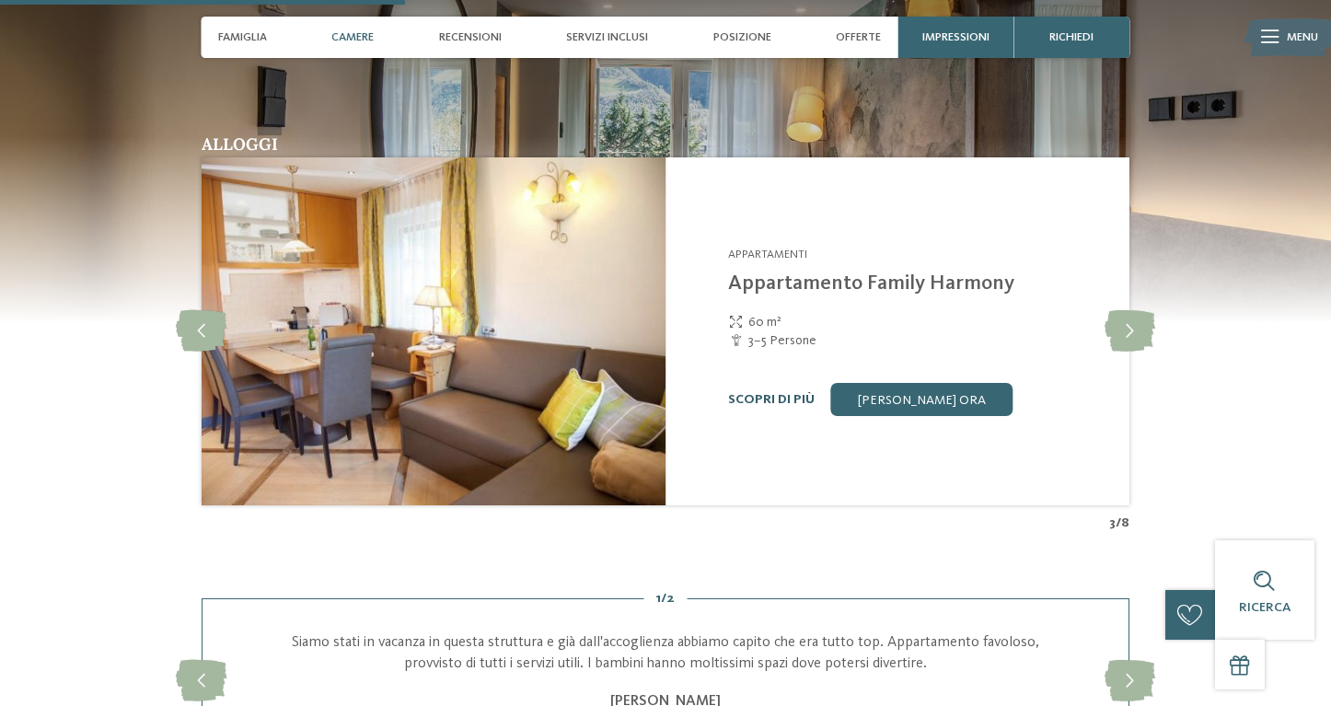
click at [797, 393] on link "Scopri di più" at bounding box center [771, 399] width 87 height 13
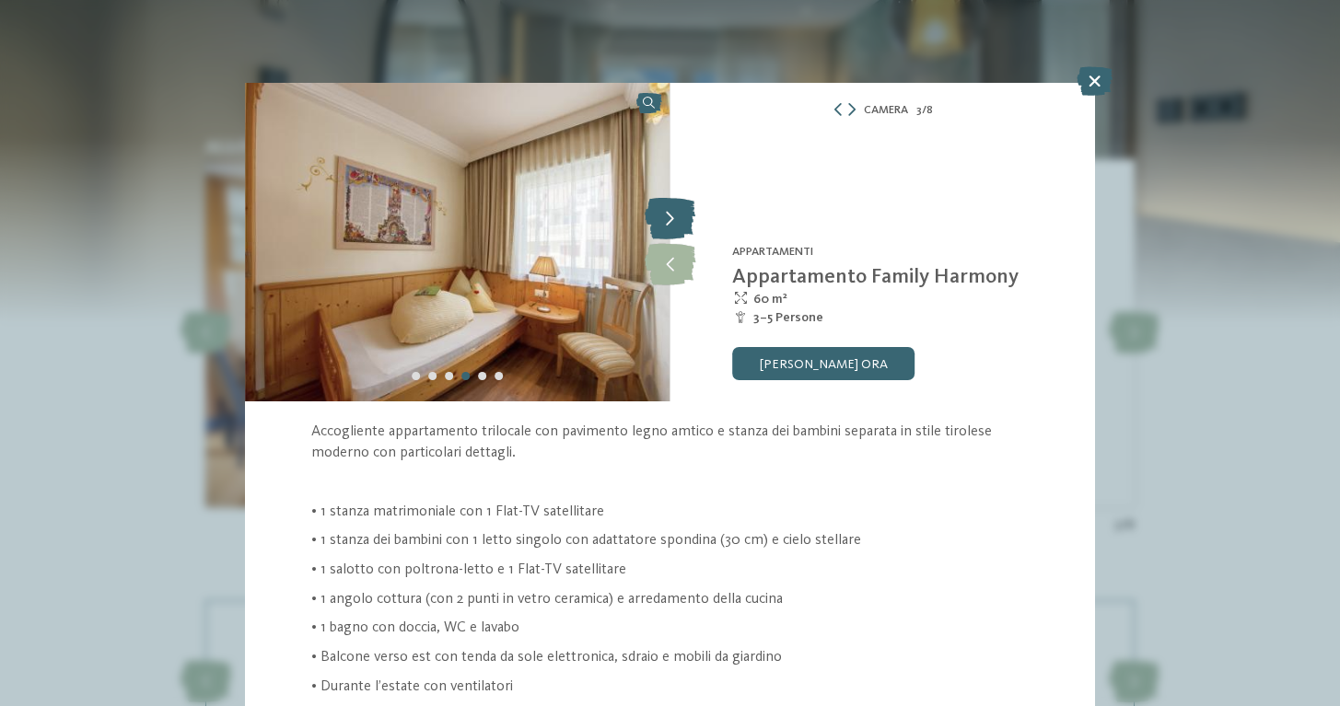
click at [655, 220] on icon at bounding box center [670, 219] width 51 height 41
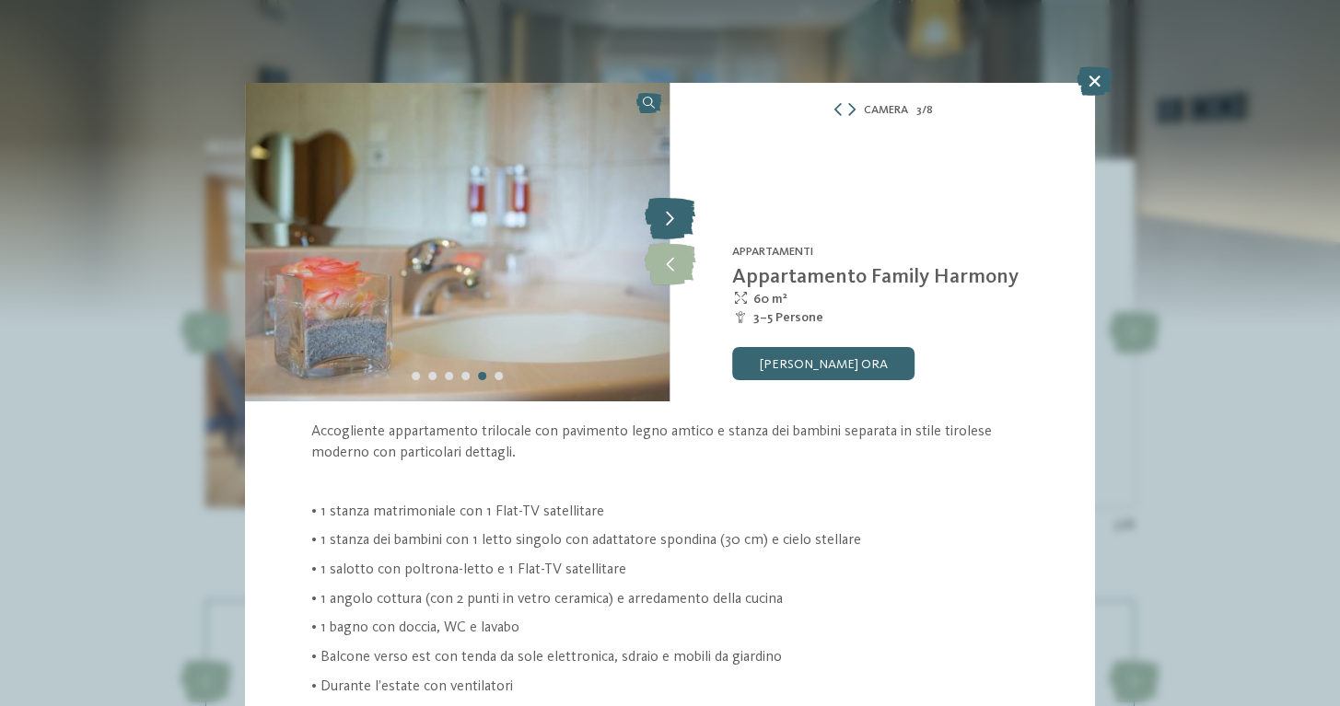
click at [655, 220] on icon at bounding box center [670, 219] width 51 height 41
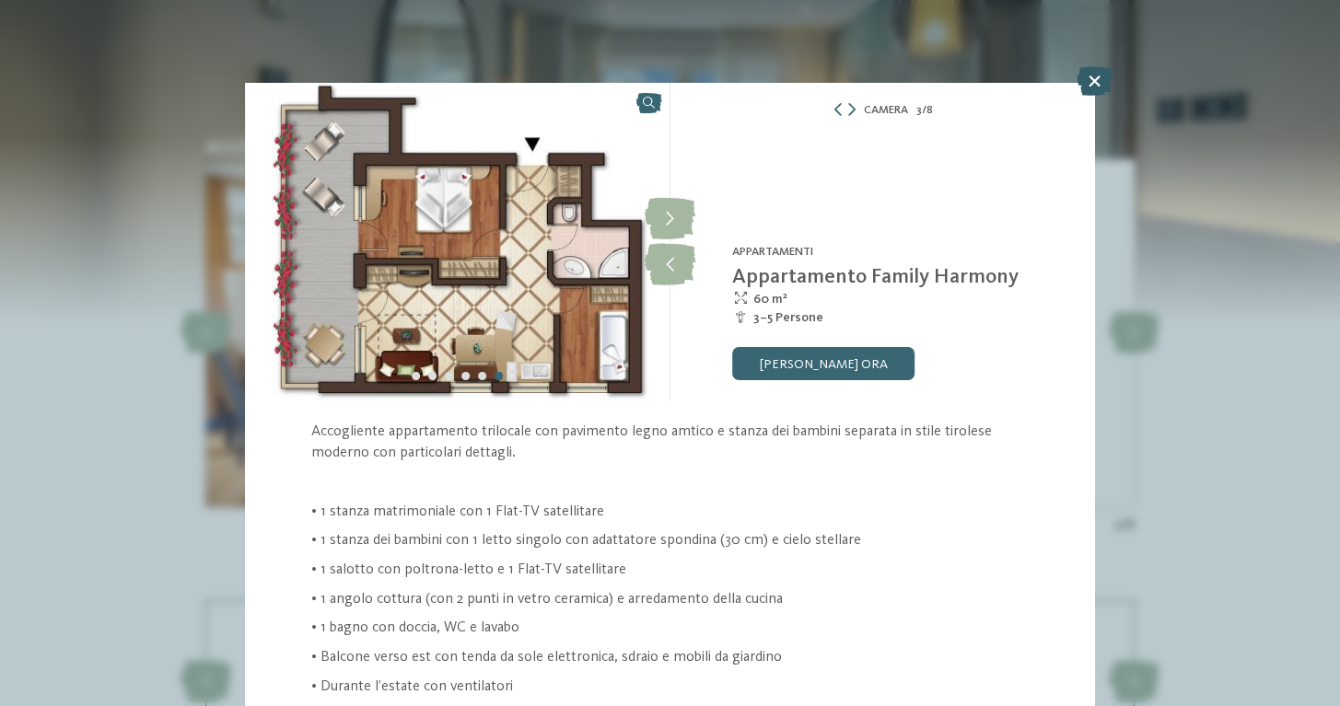
click at [1092, 79] on icon at bounding box center [1094, 80] width 36 height 29
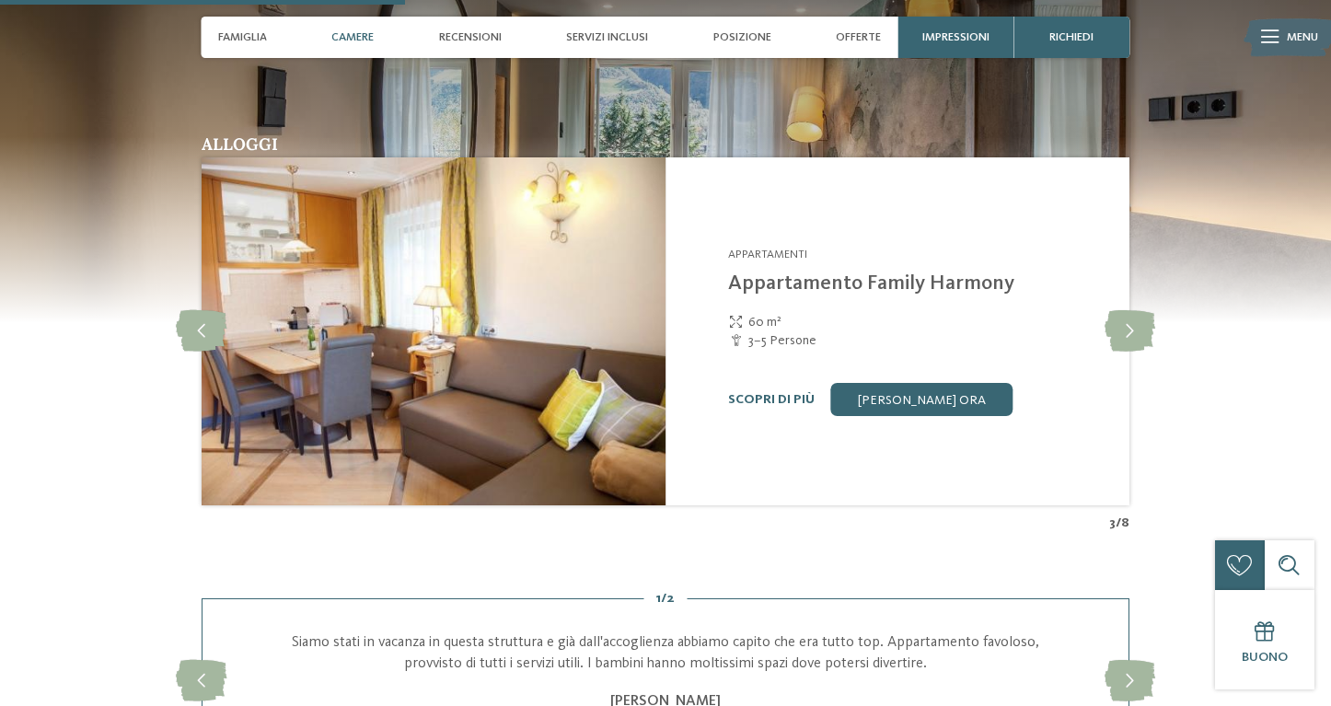
click at [1280, 34] on img at bounding box center [1289, 38] width 91 height 46
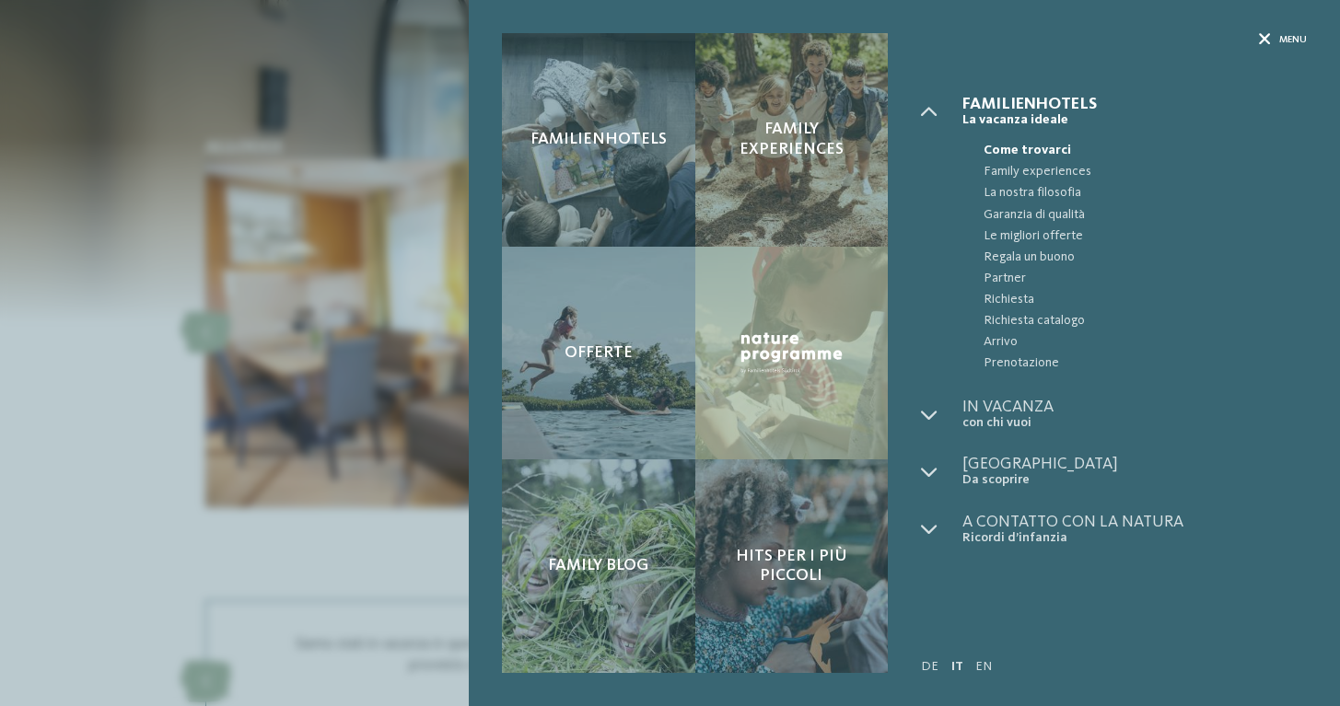
click at [1276, 38] on div "Menu" at bounding box center [1283, 40] width 48 height 14
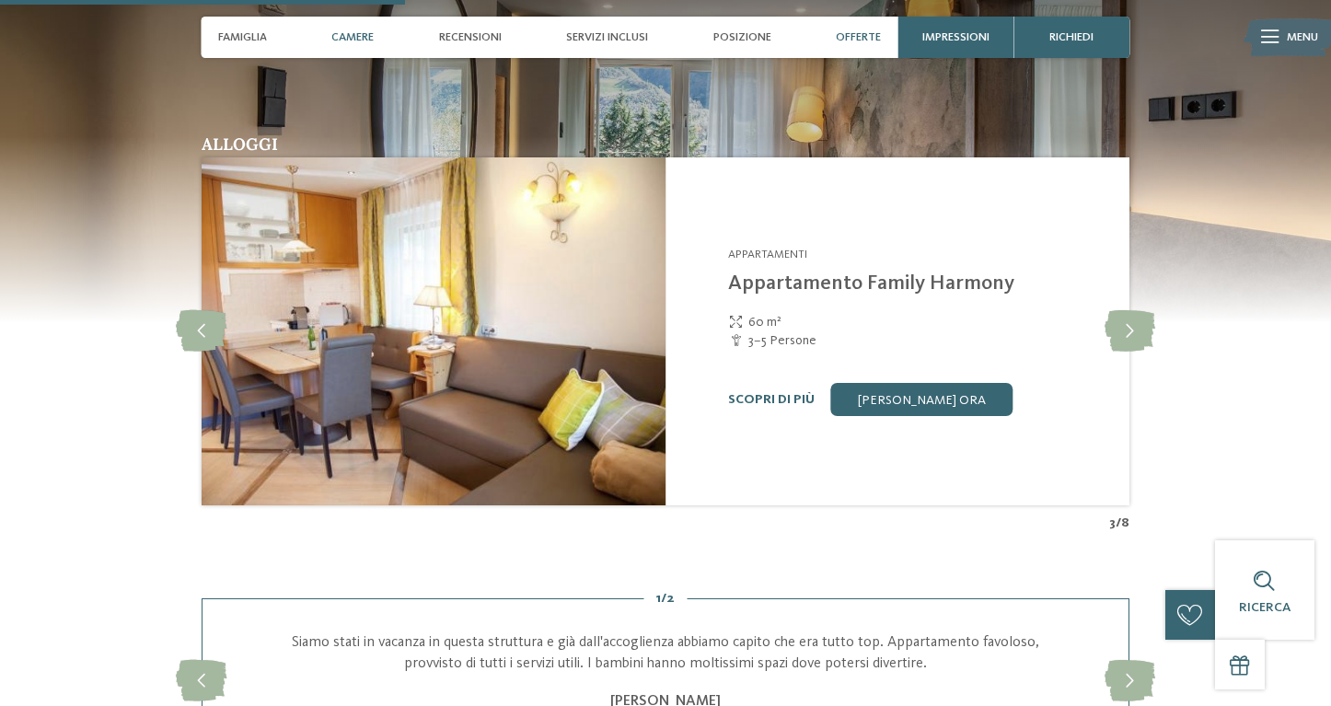
click at [857, 44] on span "Offerte" at bounding box center [858, 37] width 45 height 14
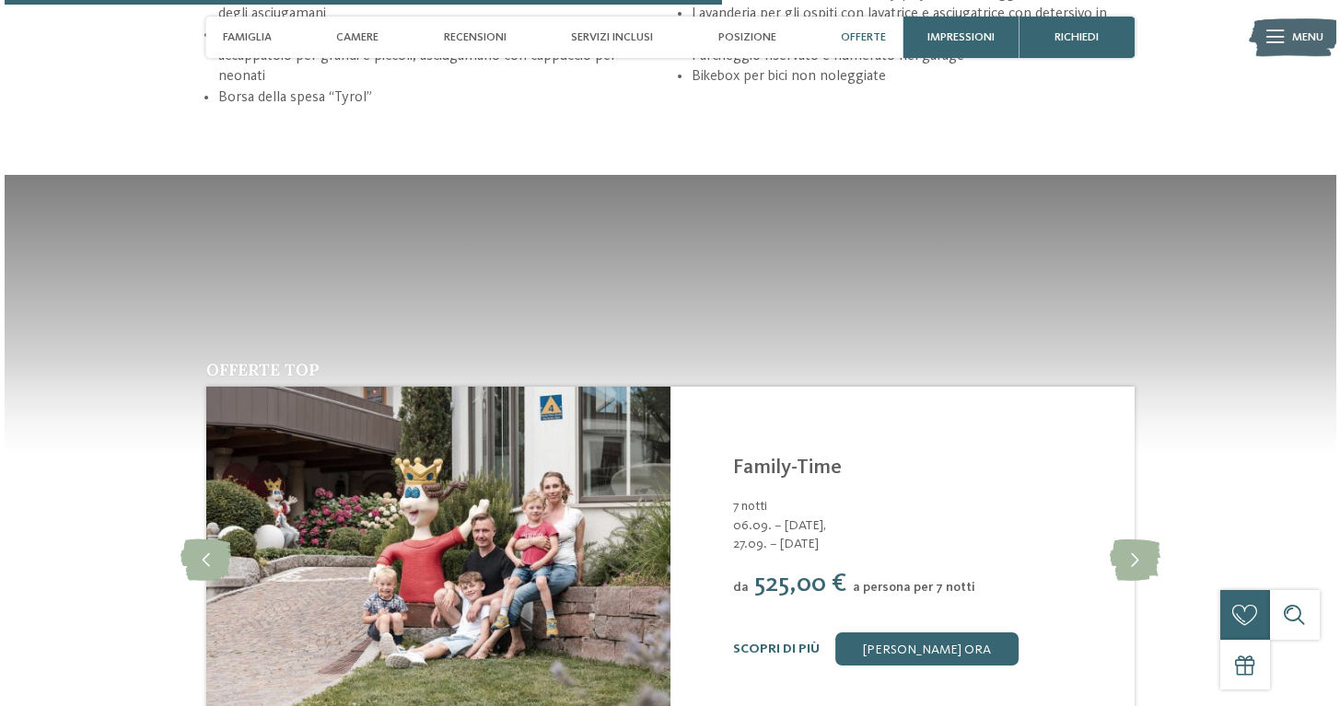
scroll to position [2690, 0]
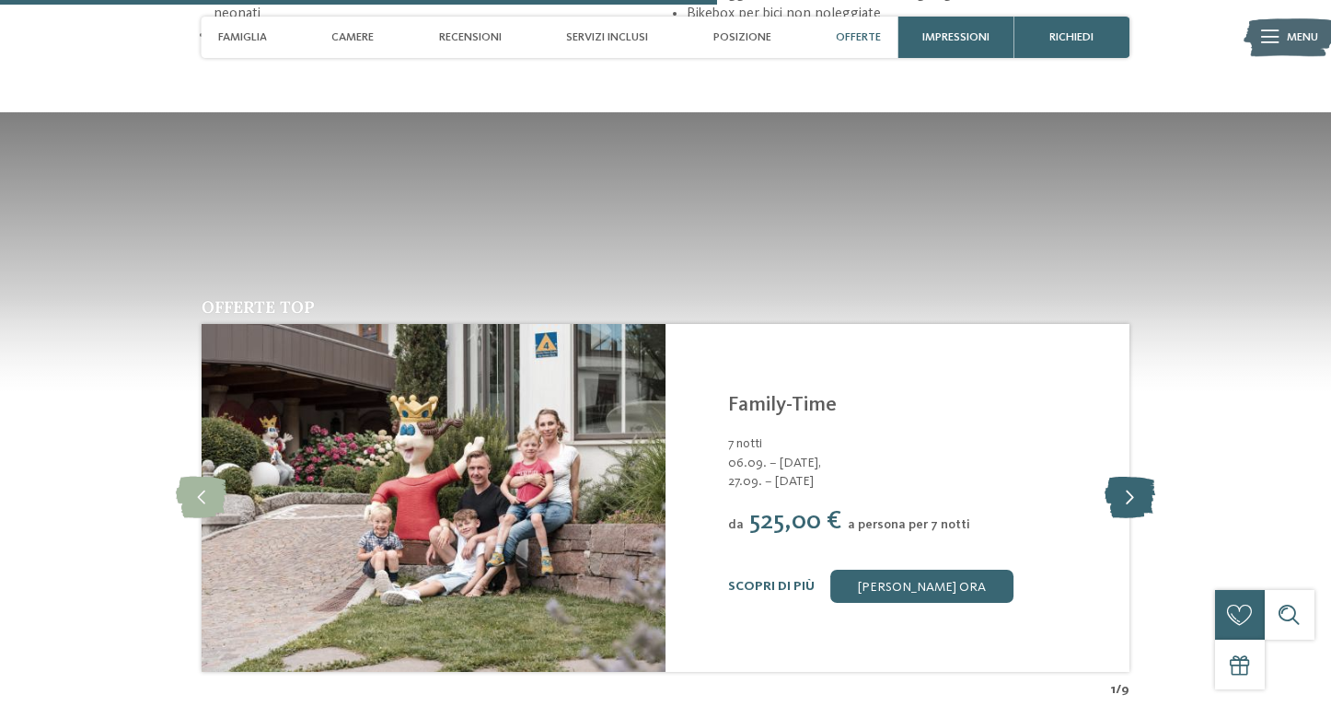
click at [1111, 501] on icon at bounding box center [1130, 498] width 51 height 41
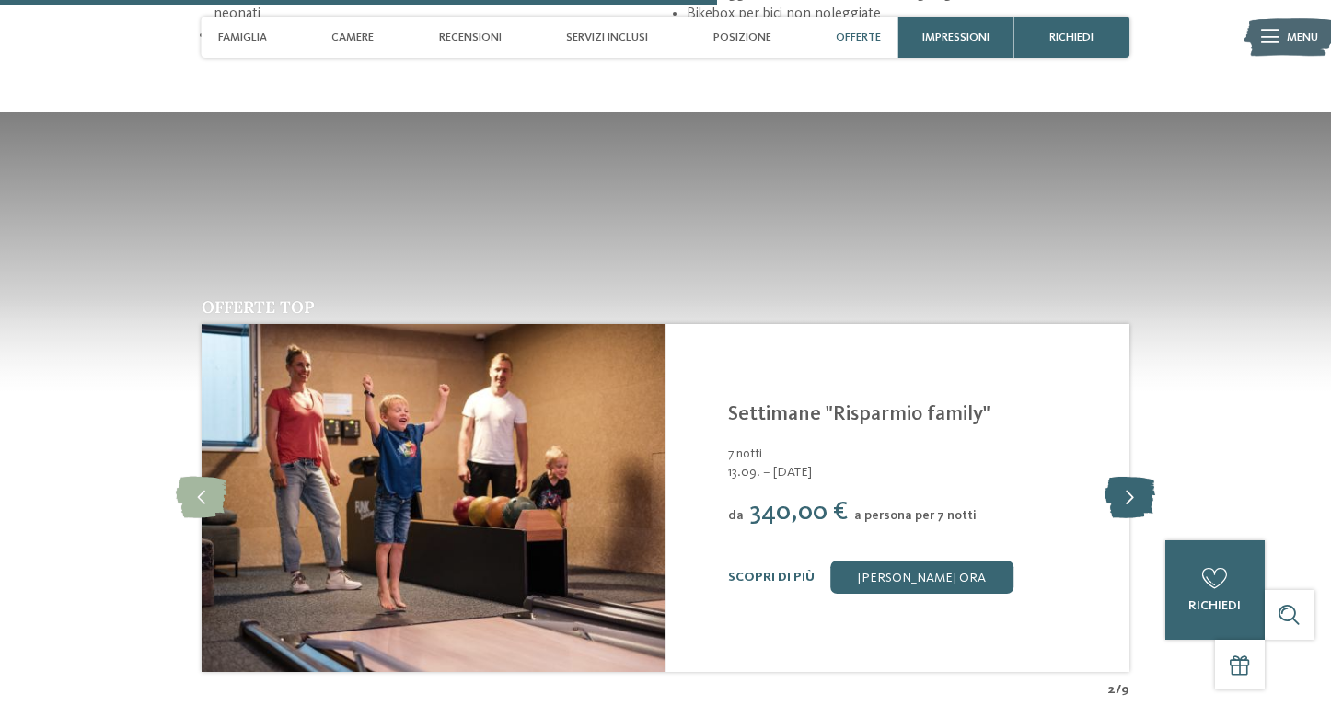
click at [1118, 490] on icon at bounding box center [1130, 498] width 51 height 41
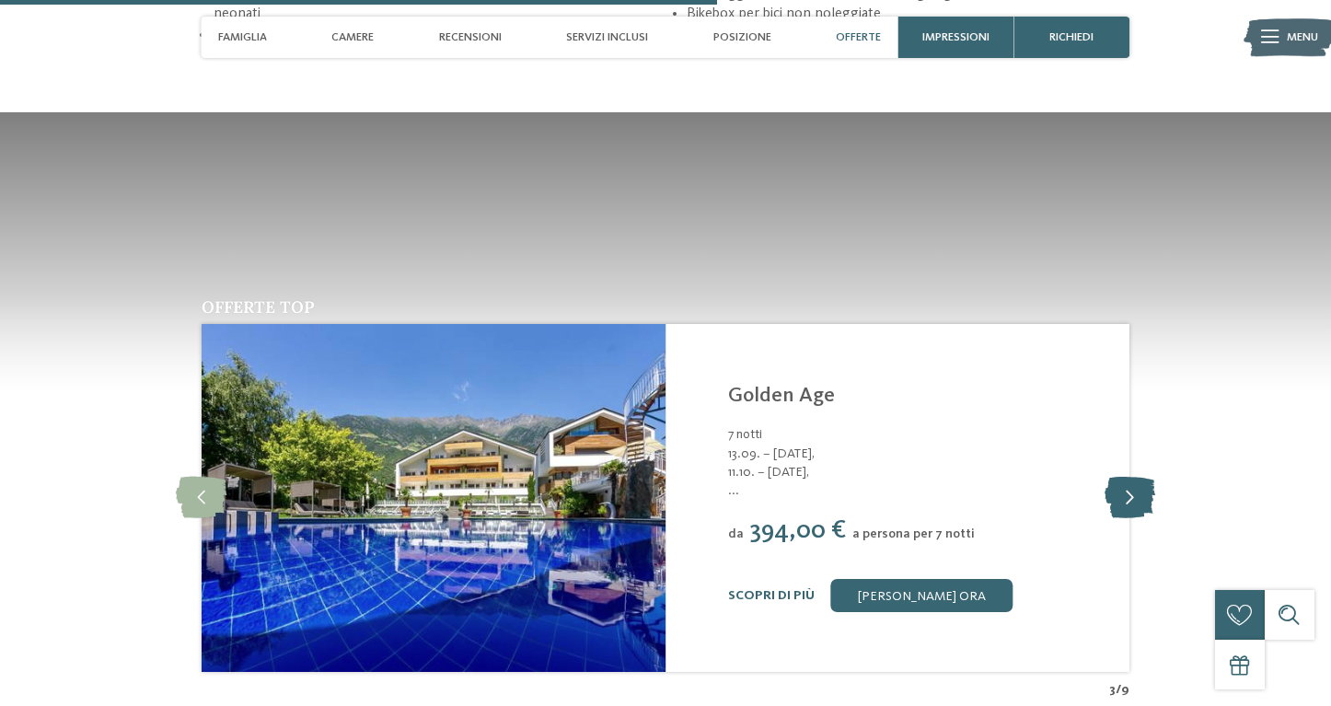
click at [1118, 490] on icon at bounding box center [1130, 498] width 51 height 41
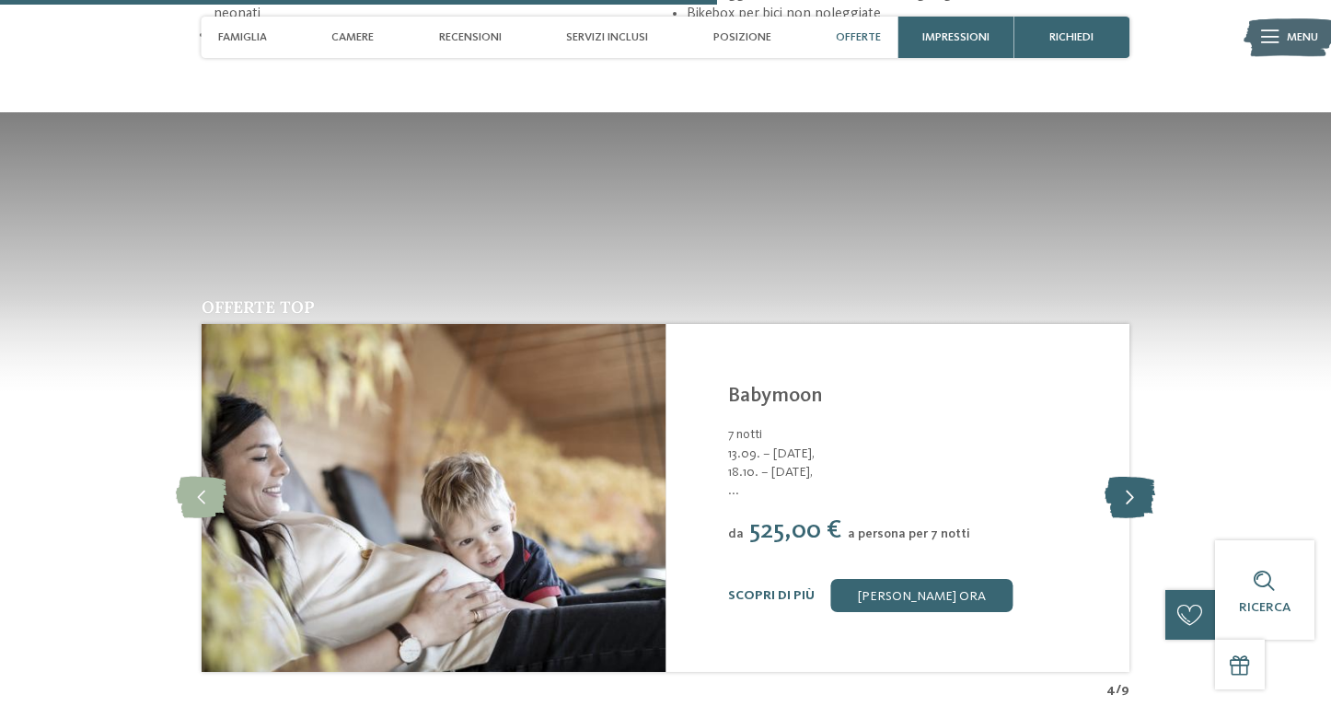
click at [1118, 490] on icon at bounding box center [1130, 498] width 51 height 41
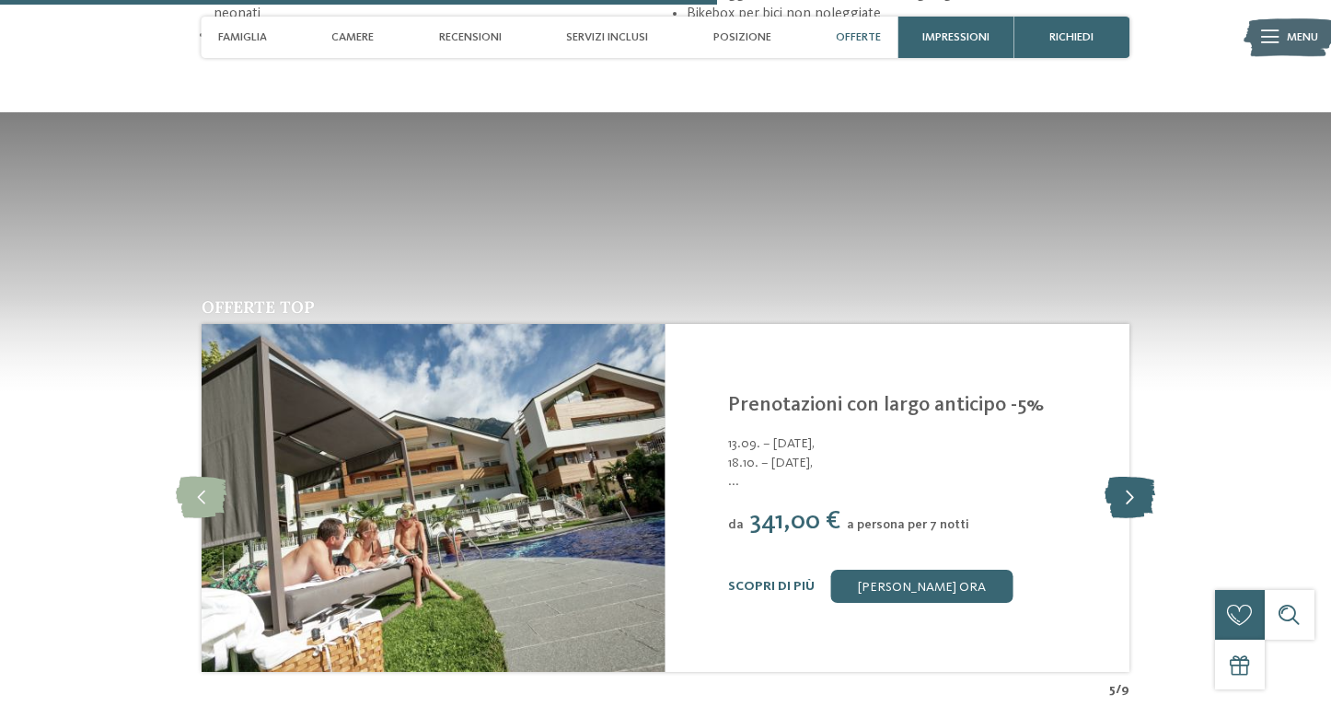
click at [1118, 490] on icon at bounding box center [1130, 498] width 51 height 41
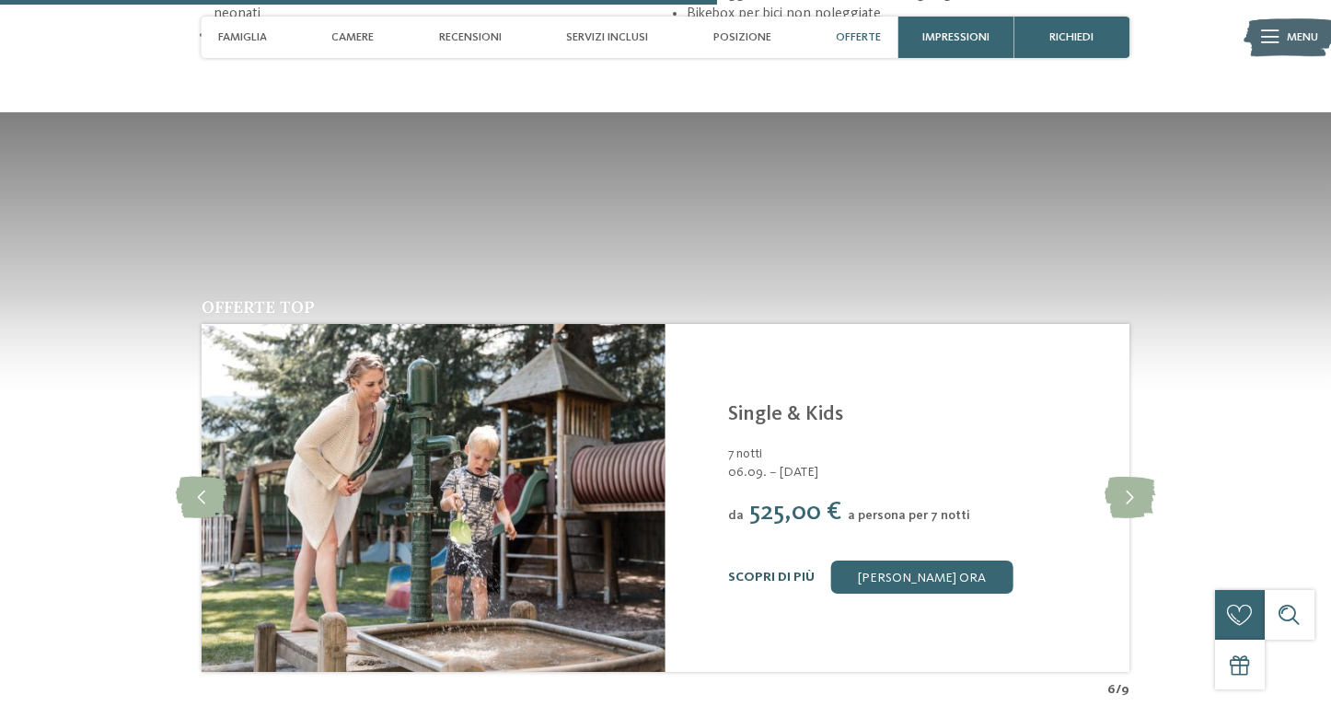
click at [784, 571] on link "Scopri di più" at bounding box center [771, 577] width 87 height 13
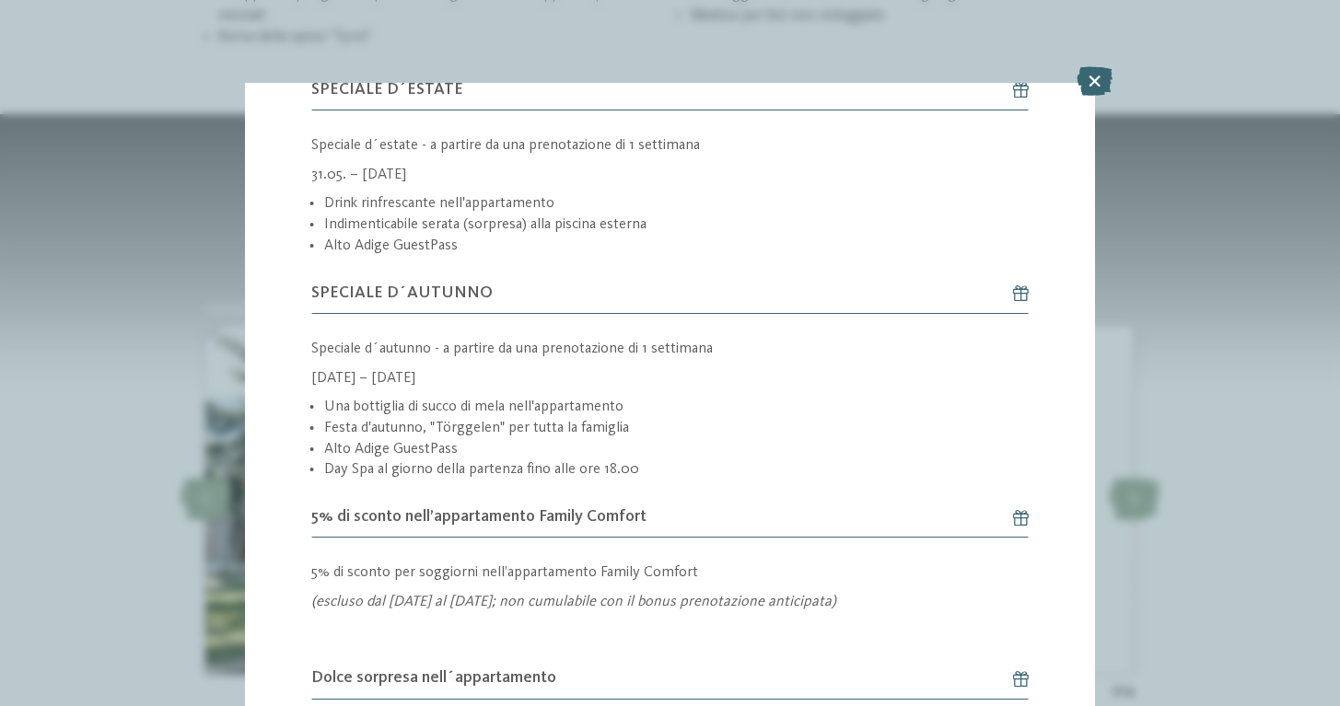
scroll to position [1088, 0]
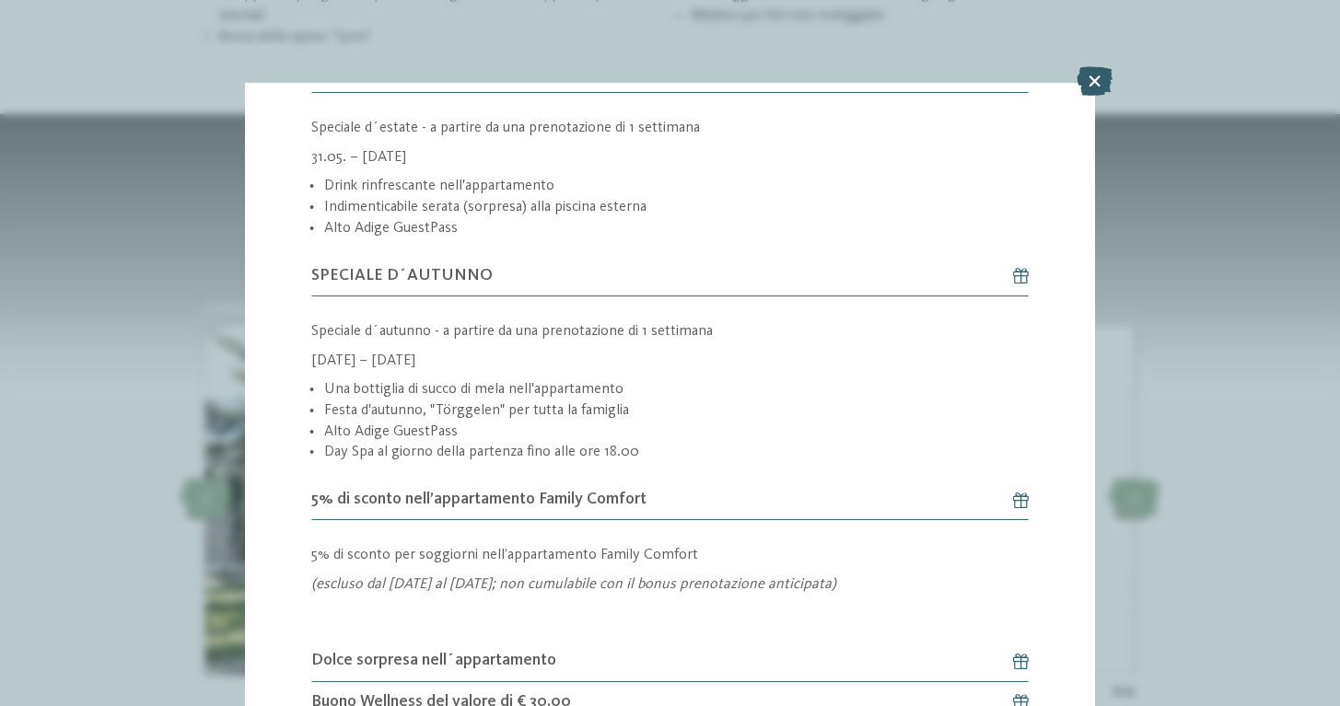
click at [1091, 83] on icon at bounding box center [1094, 80] width 36 height 29
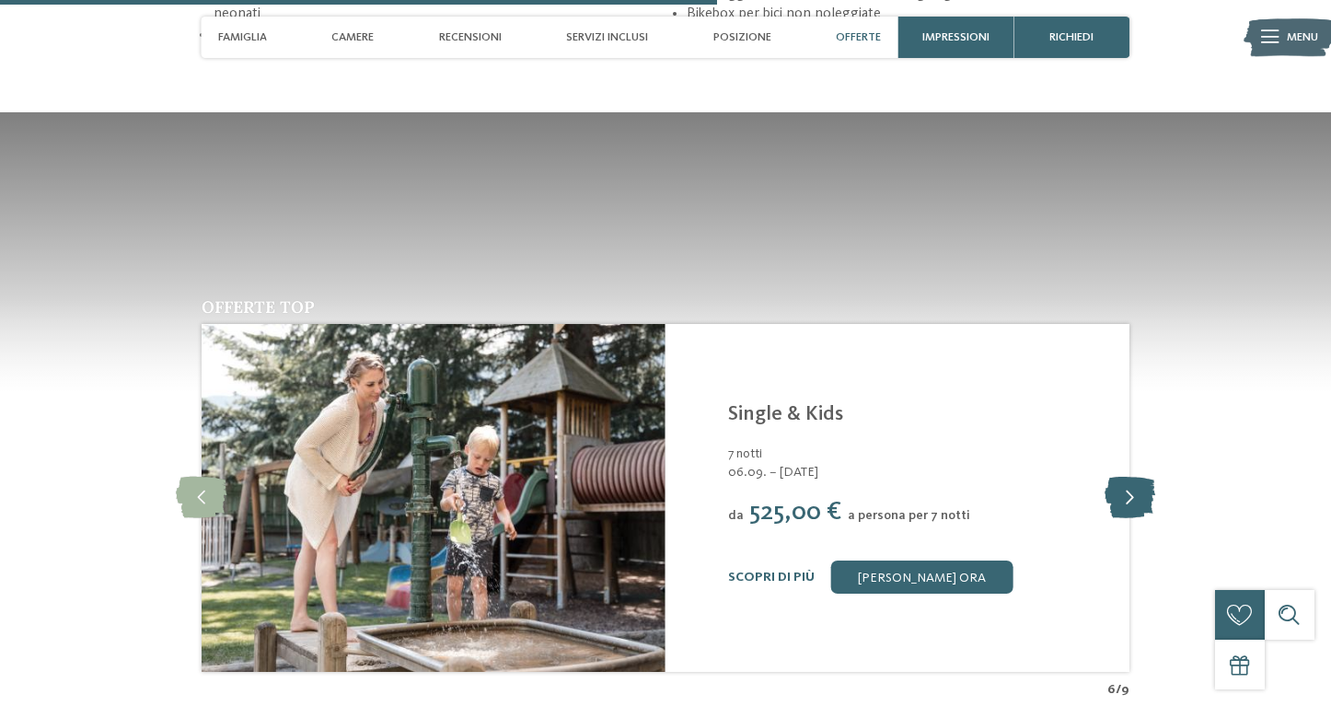
click at [1137, 490] on icon at bounding box center [1130, 498] width 51 height 41
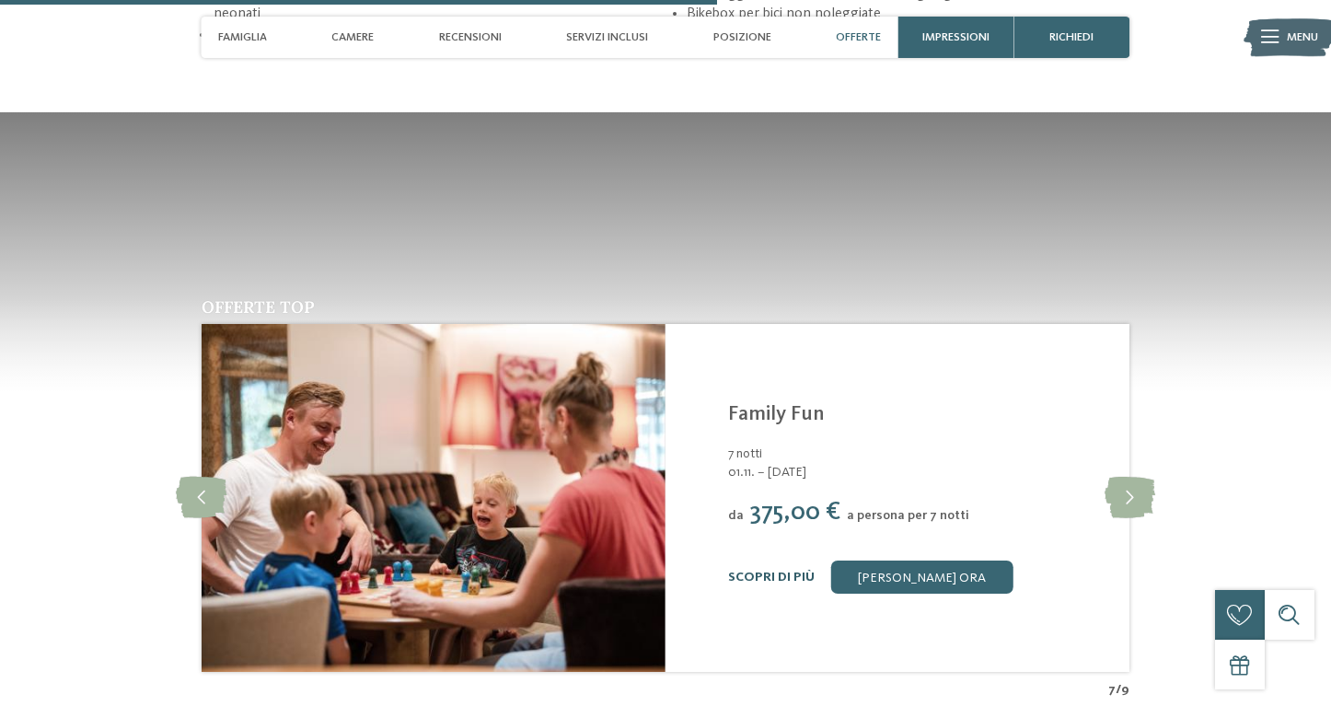
click at [741, 571] on link "Scopri di più" at bounding box center [771, 577] width 87 height 13
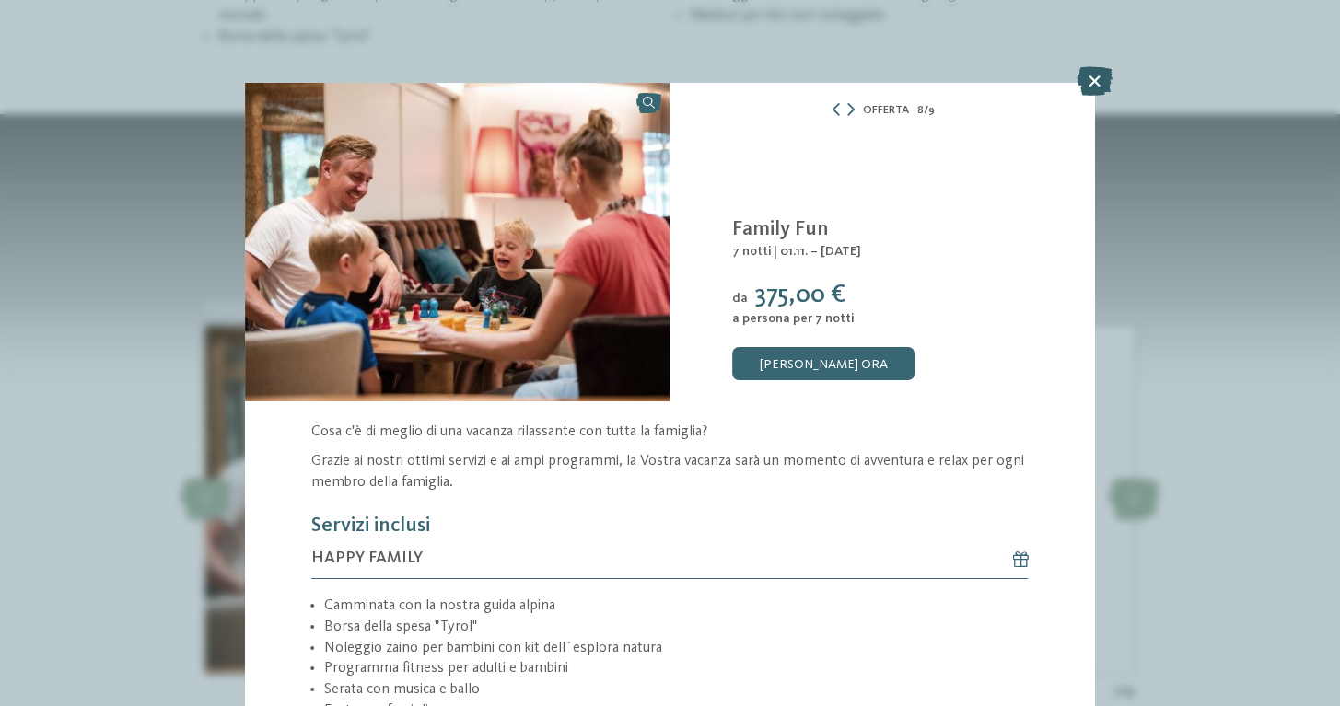
click at [1095, 87] on icon at bounding box center [1094, 80] width 36 height 29
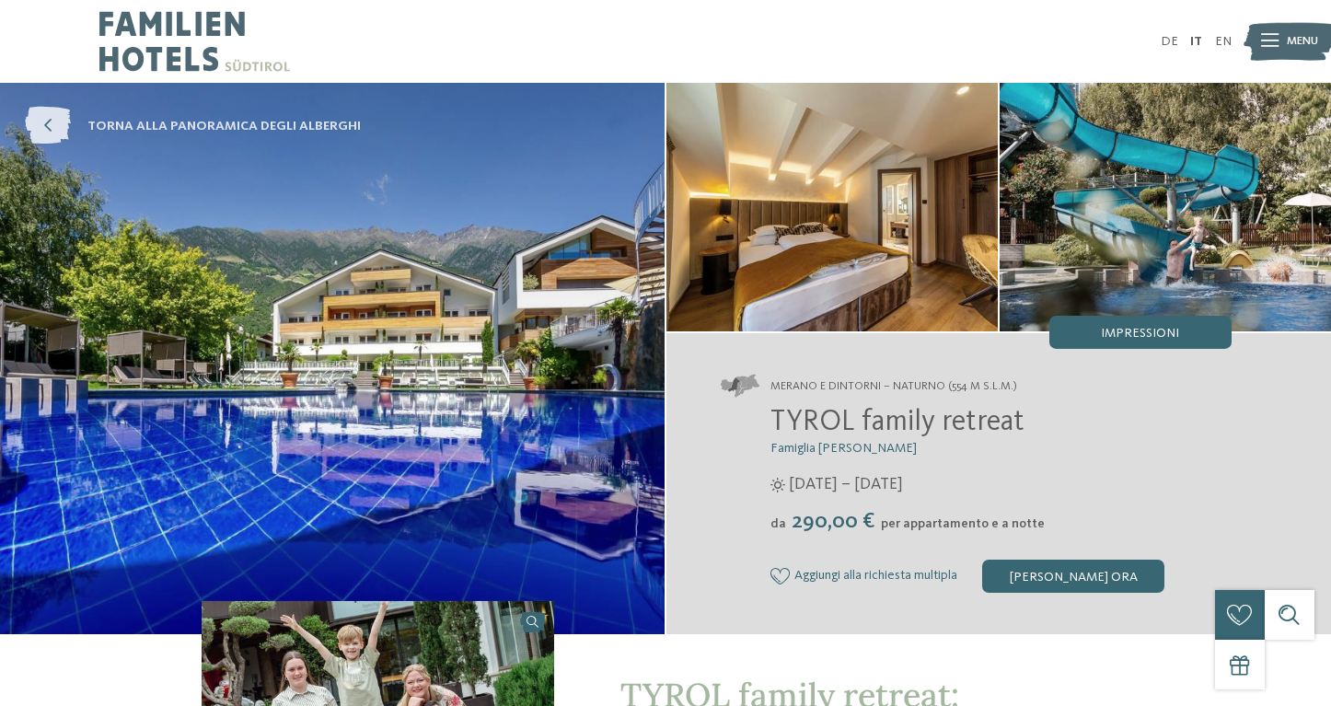
click at [100, 122] on span "torna alla panoramica degli alberghi" at bounding box center [223, 126] width 273 height 18
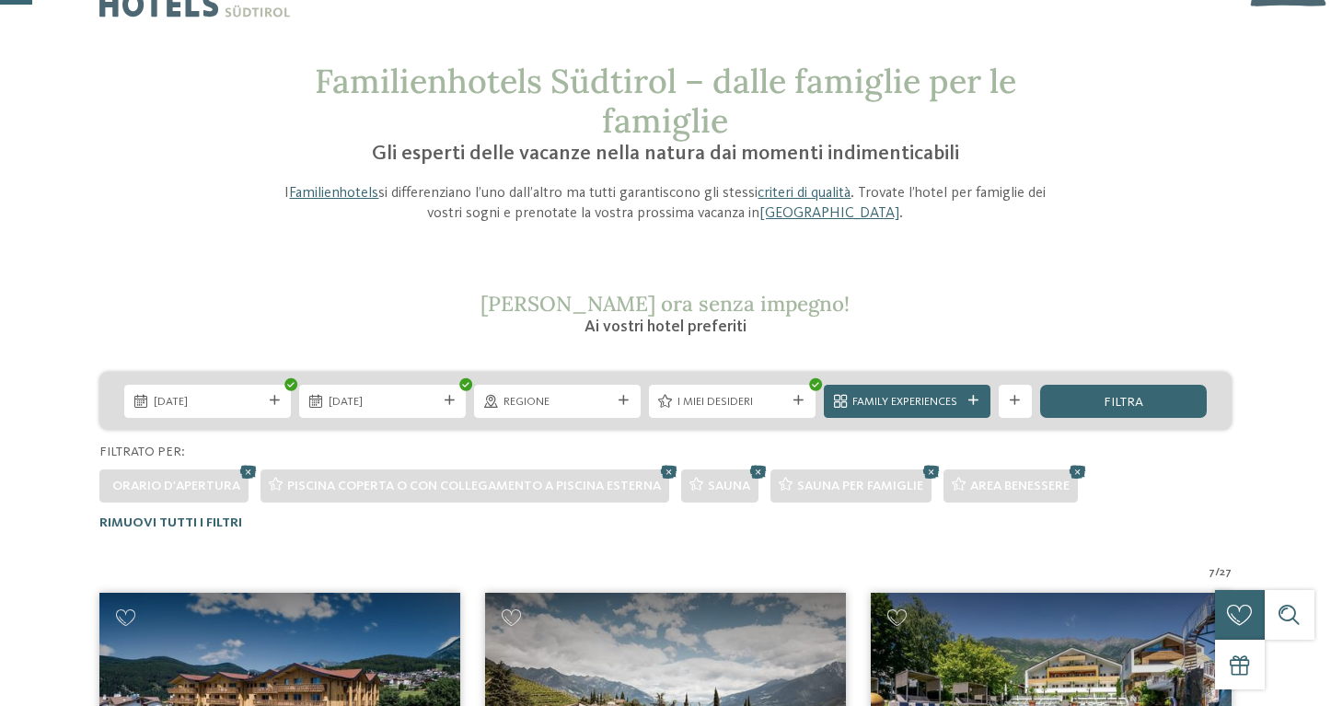
scroll to position [61, 0]
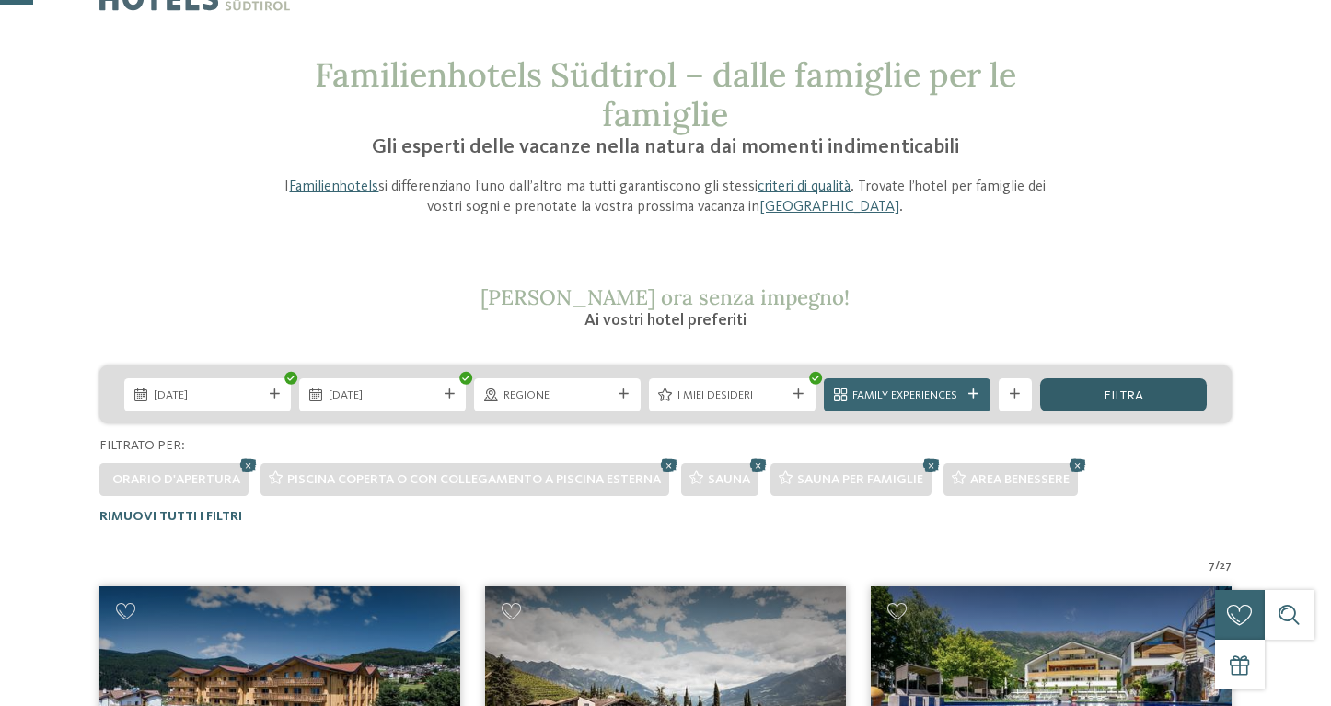
click at [1109, 394] on span "filtra" at bounding box center [1124, 395] width 40 height 13
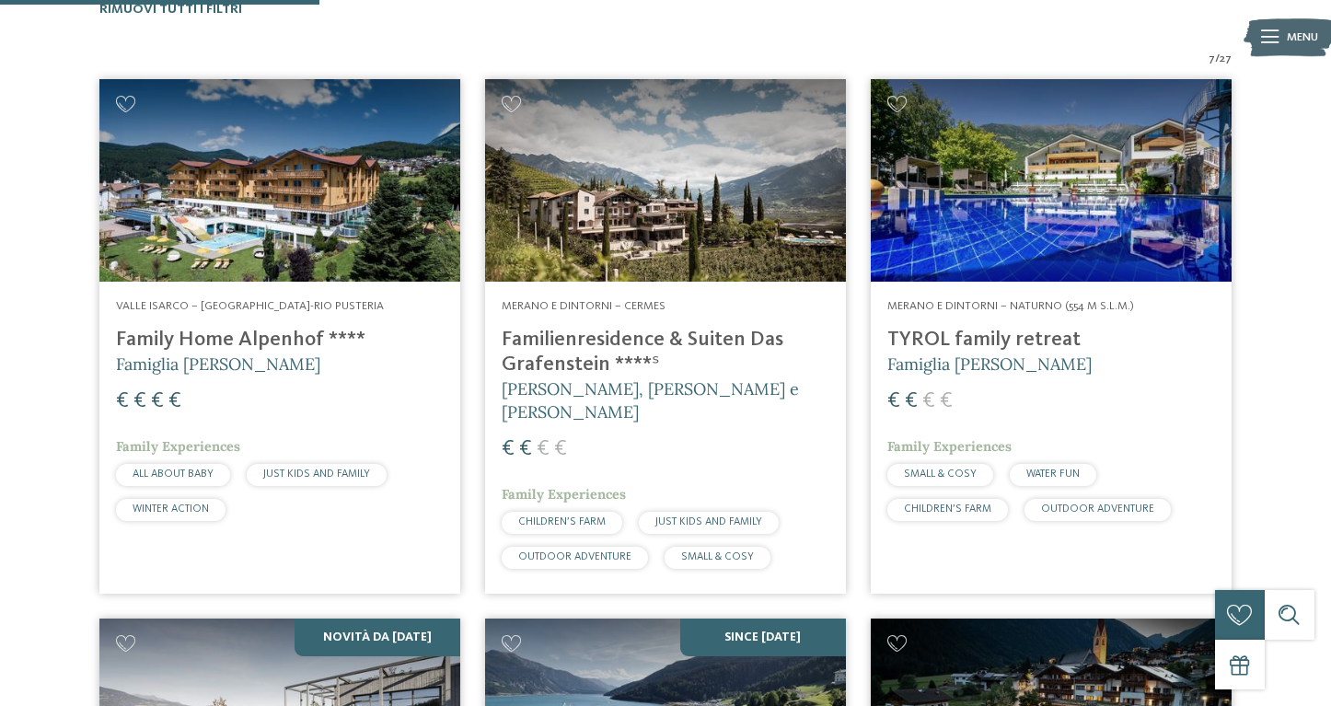
scroll to position [558, 0]
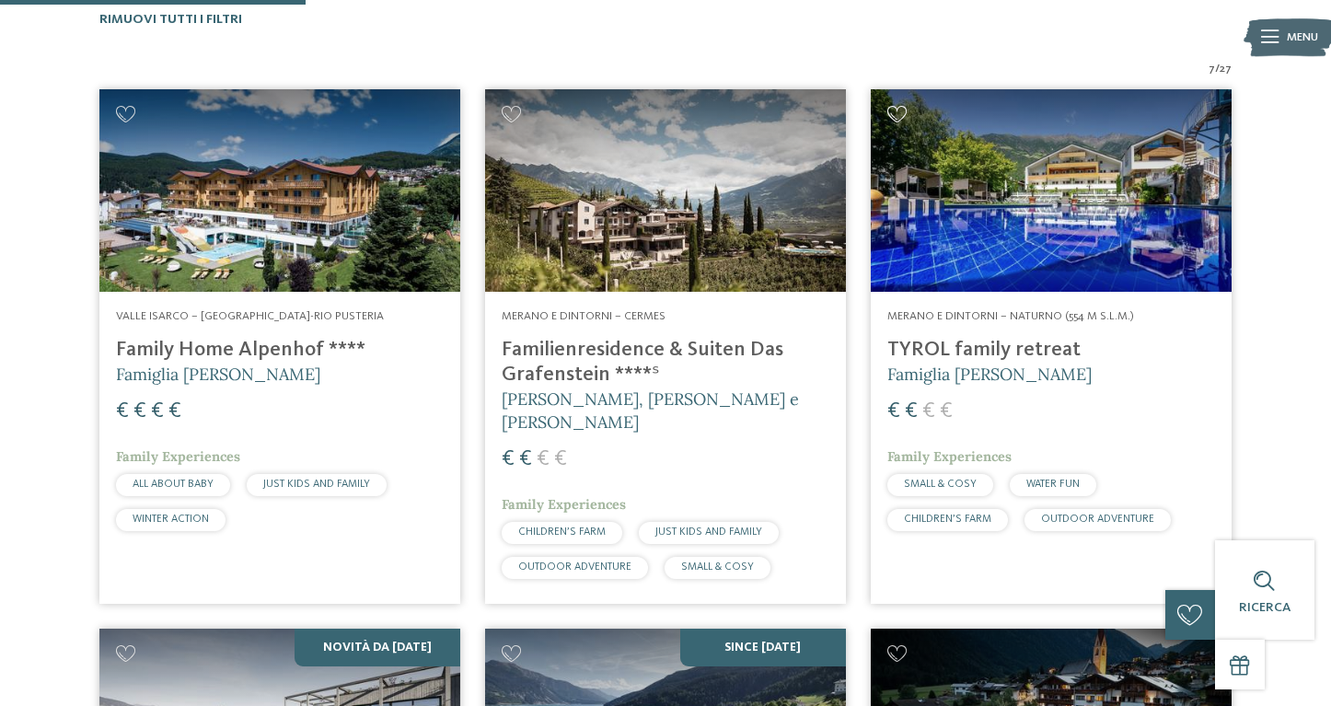
click at [899, 106] on icon at bounding box center [898, 114] width 20 height 17
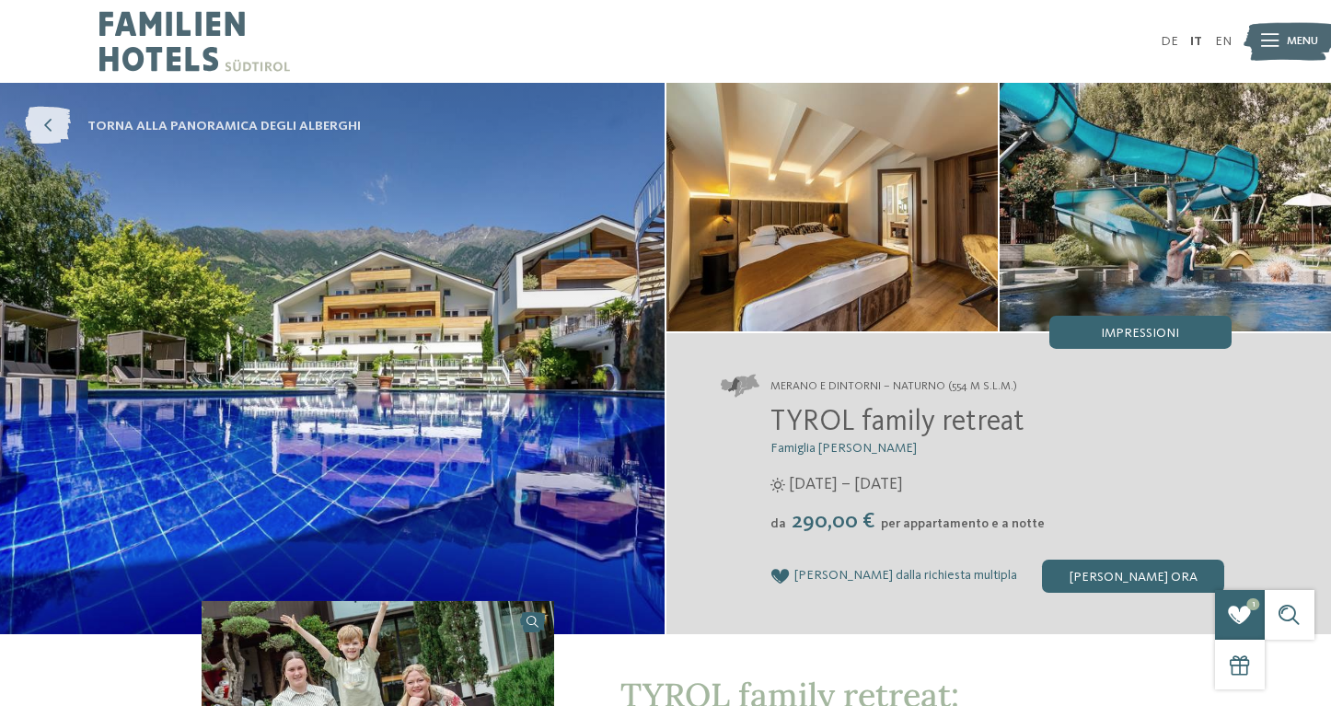
click at [56, 124] on icon at bounding box center [48, 127] width 46 height 38
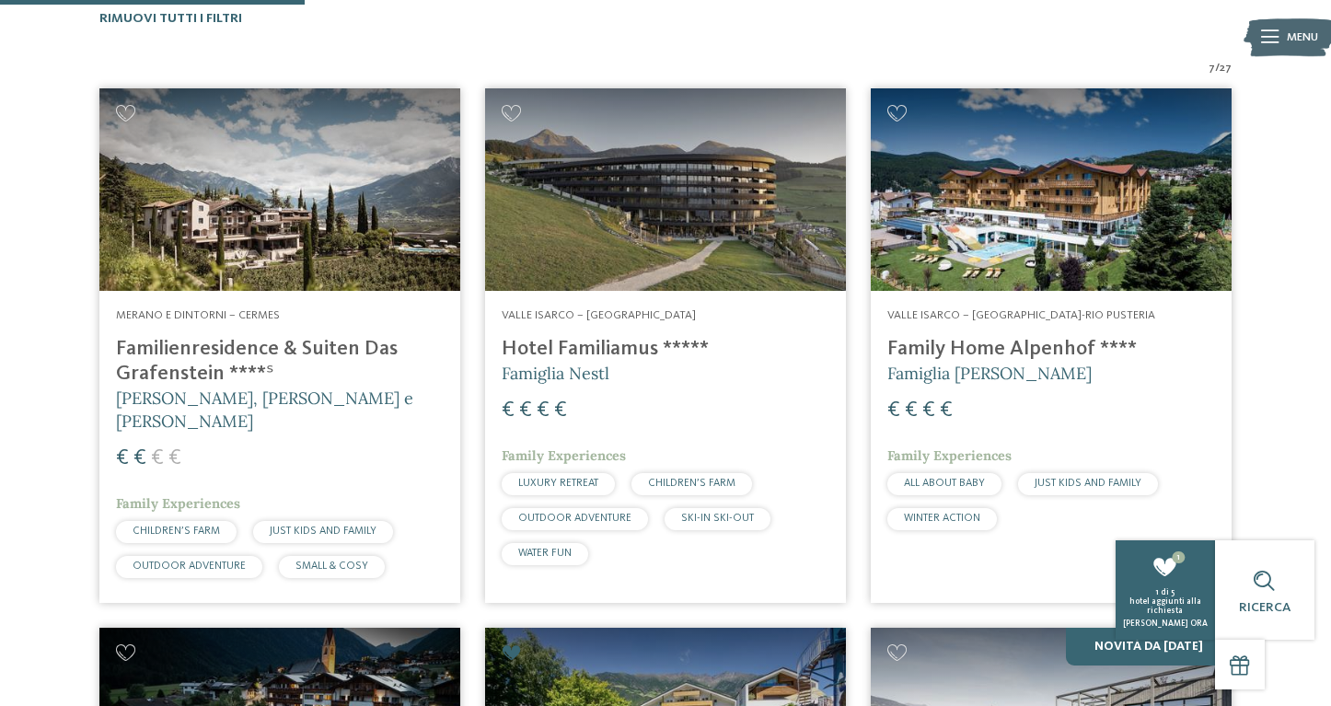
scroll to position [559, 0]
click at [240, 356] on h4 "Familienresidence & Suiten Das Grafenstein ****ˢ" at bounding box center [280, 362] width 328 height 50
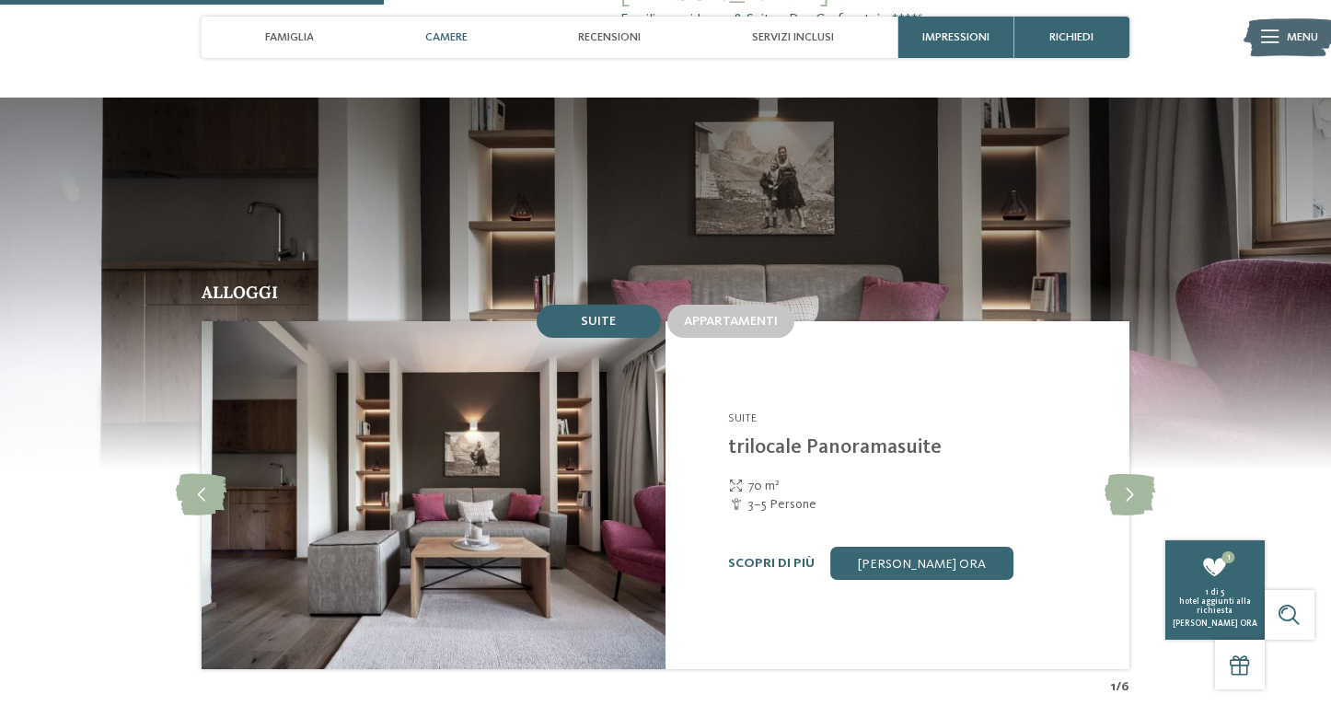
scroll to position [1452, 0]
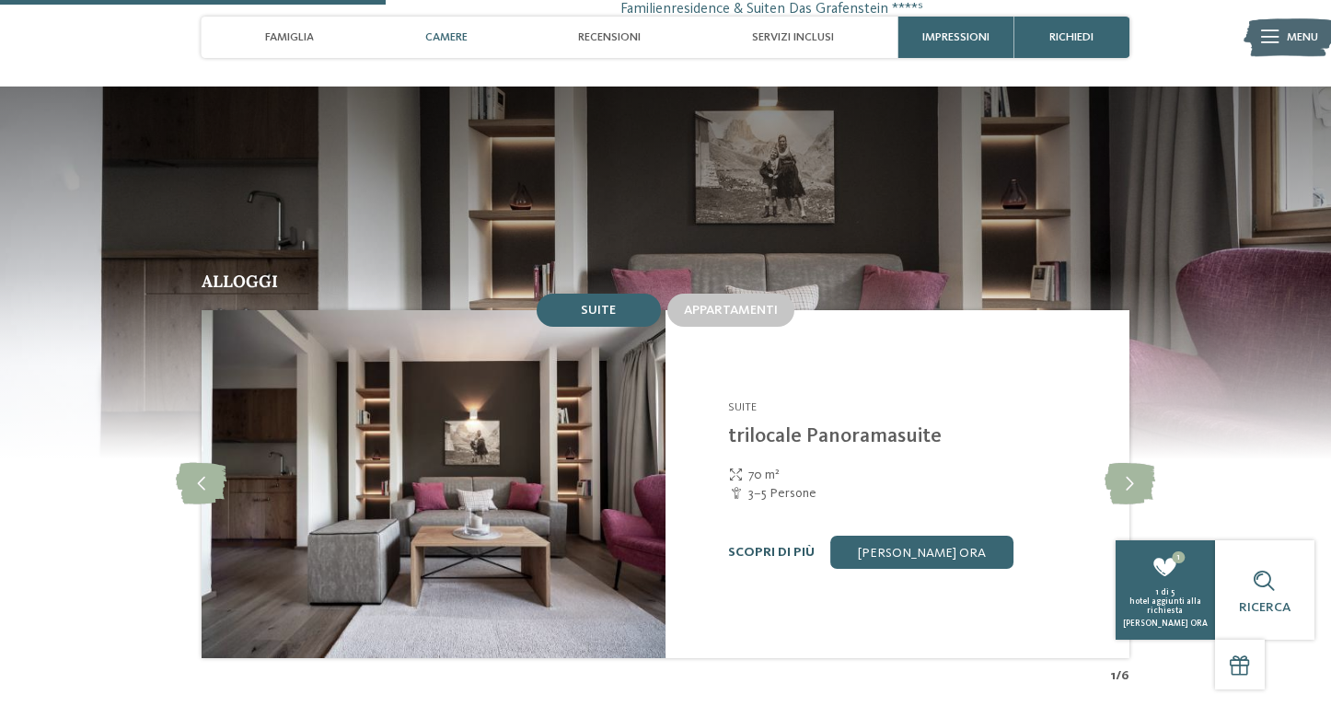
click at [764, 546] on link "Scopri di più" at bounding box center [771, 552] width 87 height 13
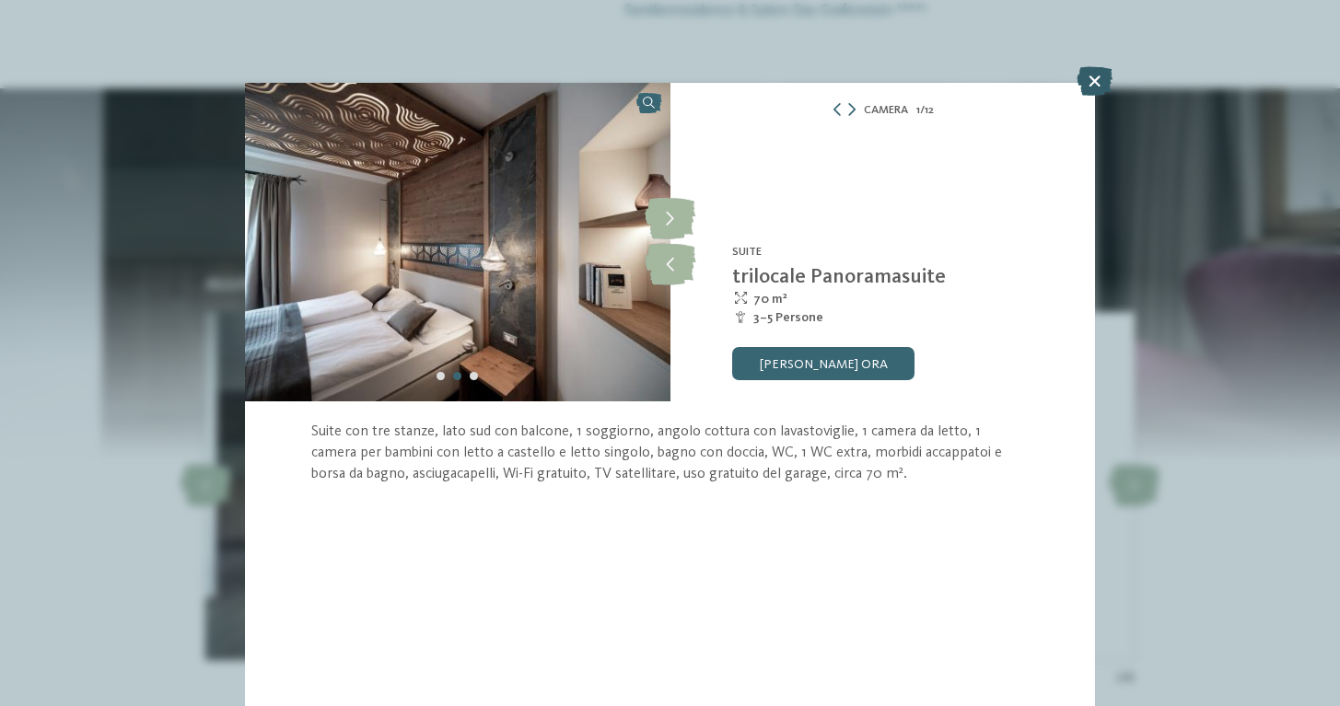
click at [1095, 85] on icon at bounding box center [1094, 80] width 36 height 29
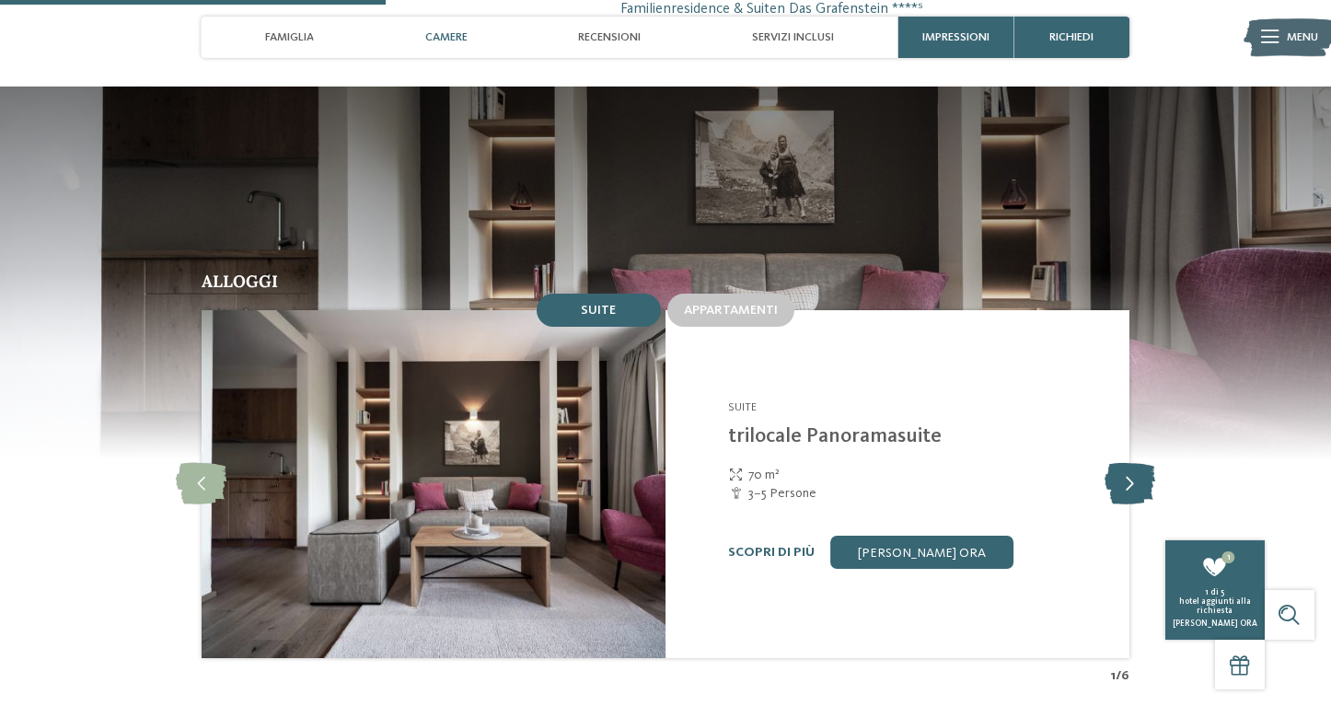
click at [1139, 464] on icon at bounding box center [1130, 484] width 51 height 41
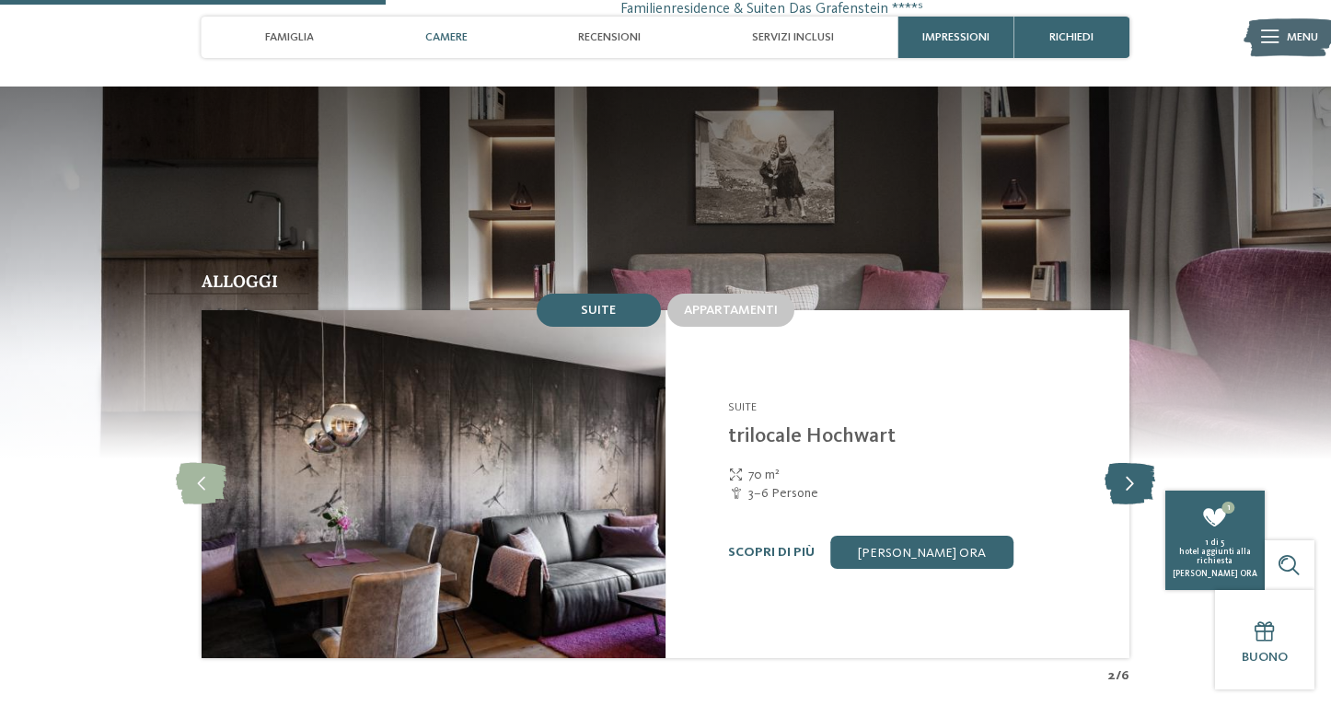
click at [1139, 464] on icon at bounding box center [1130, 484] width 51 height 41
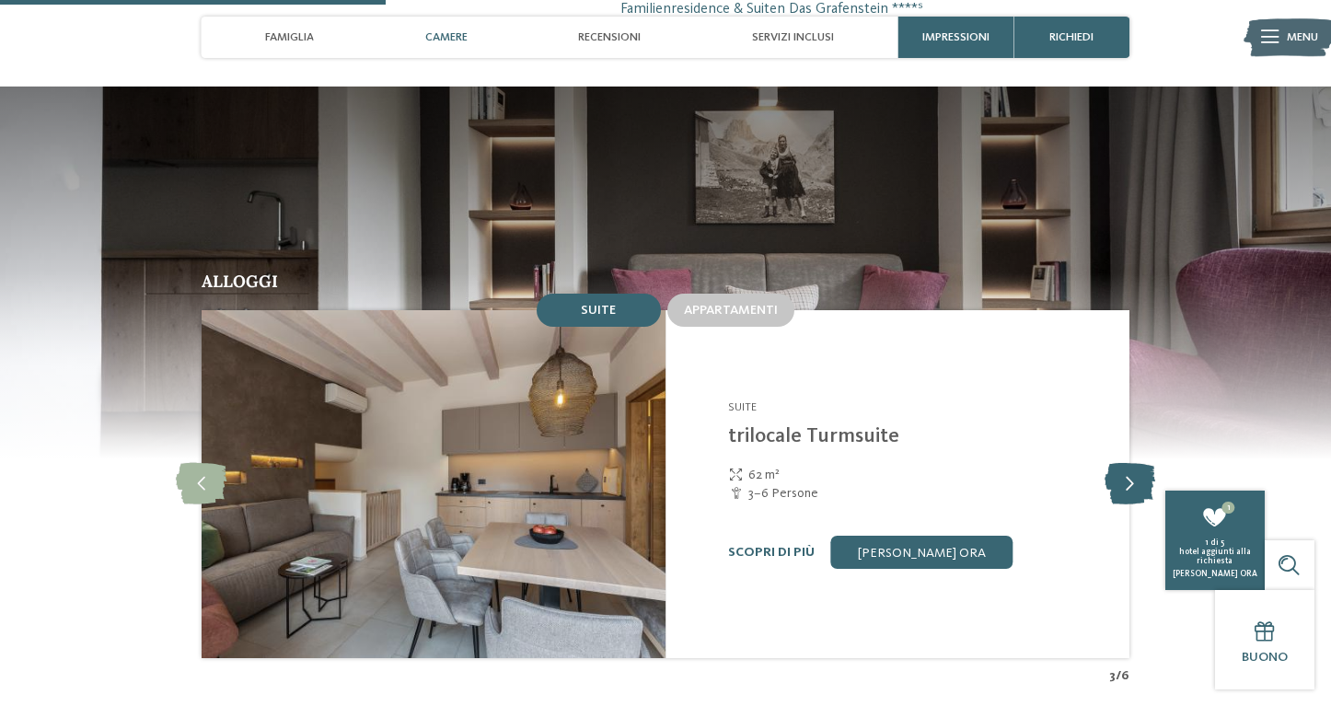
click at [1139, 464] on icon at bounding box center [1130, 484] width 51 height 41
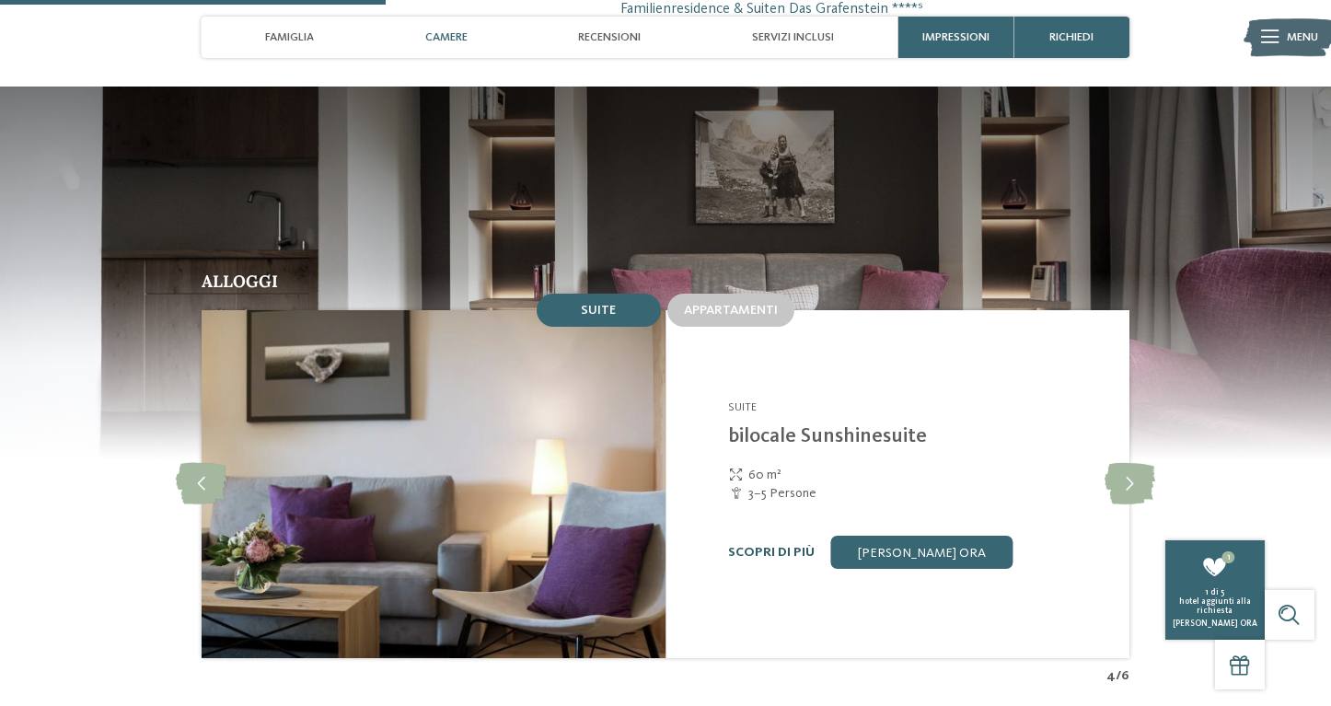
click at [772, 546] on link "Scopri di più" at bounding box center [771, 552] width 87 height 13
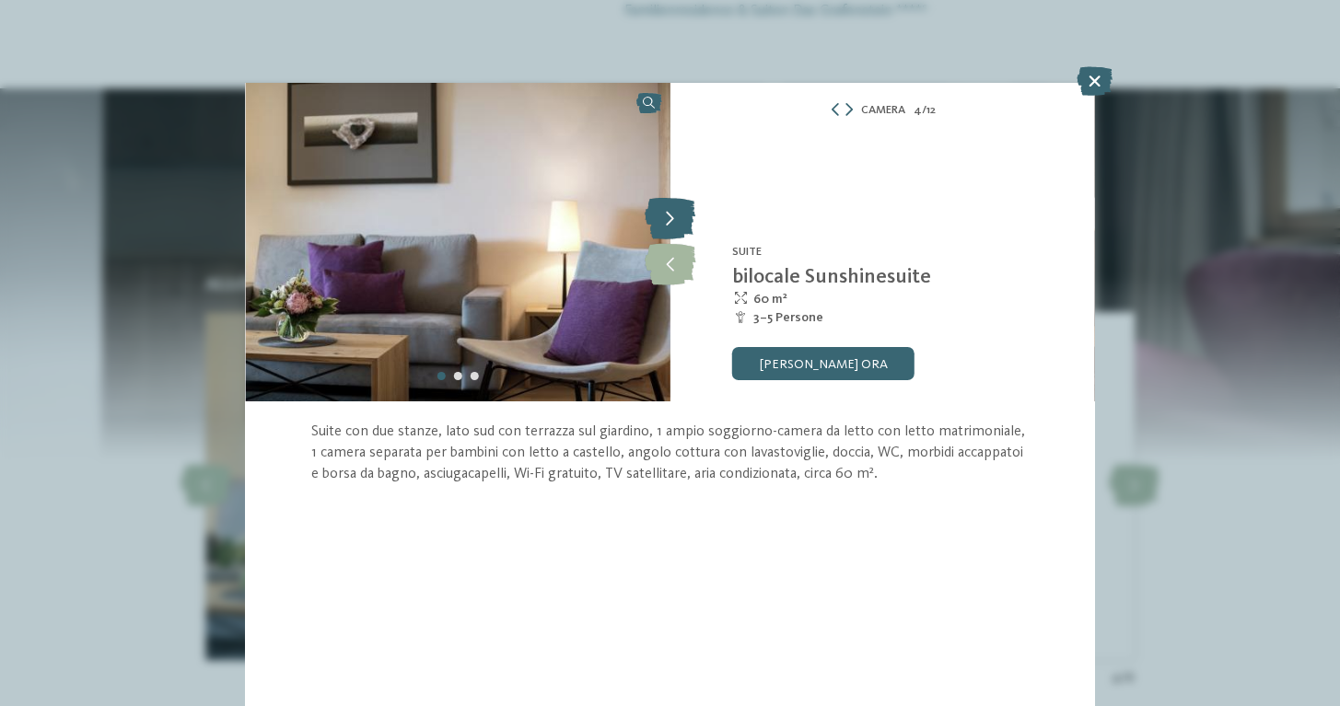
click at [668, 229] on icon at bounding box center [670, 219] width 51 height 41
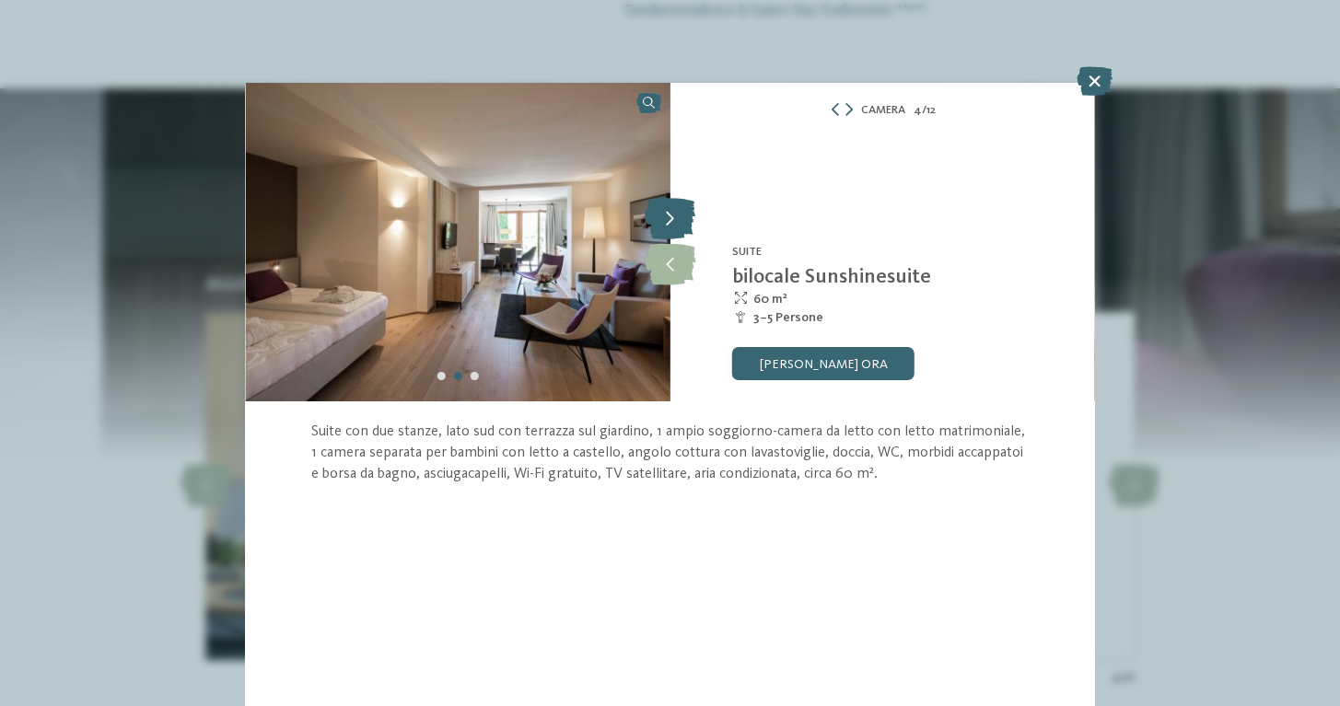
click at [668, 229] on icon at bounding box center [670, 219] width 51 height 41
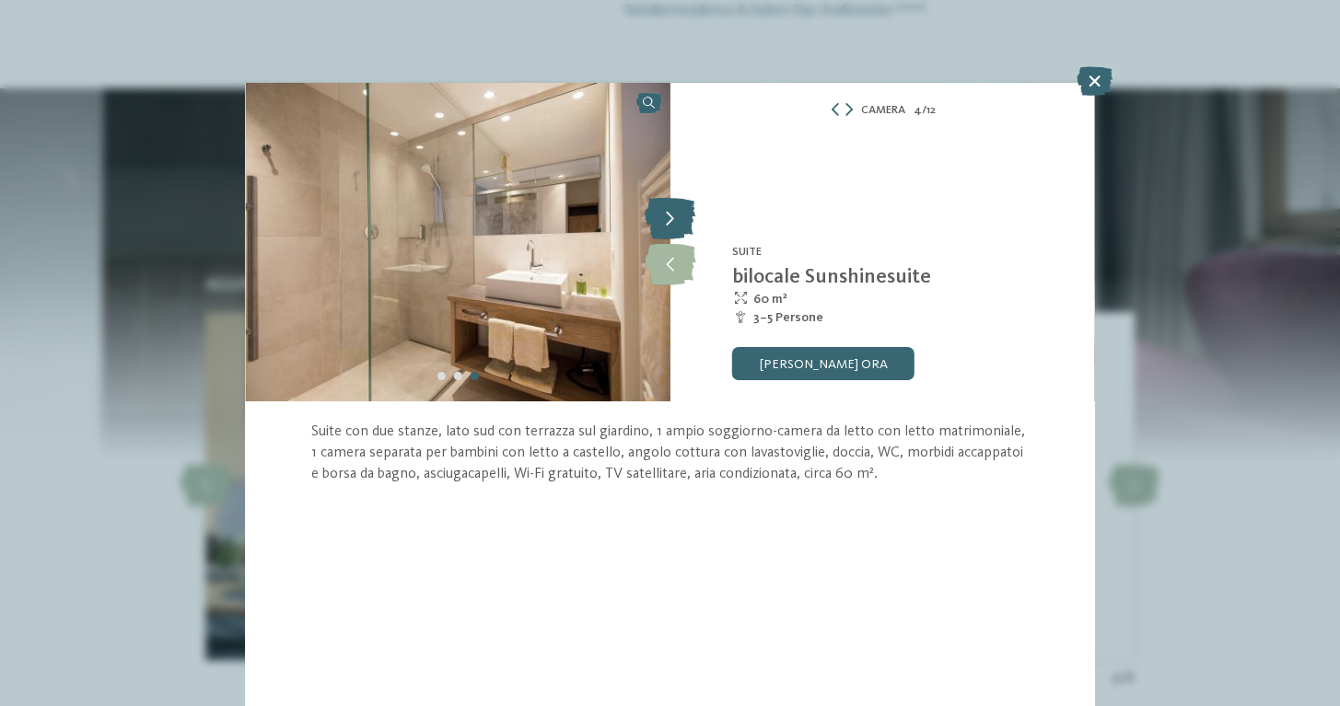
click at [668, 229] on icon at bounding box center [670, 219] width 51 height 41
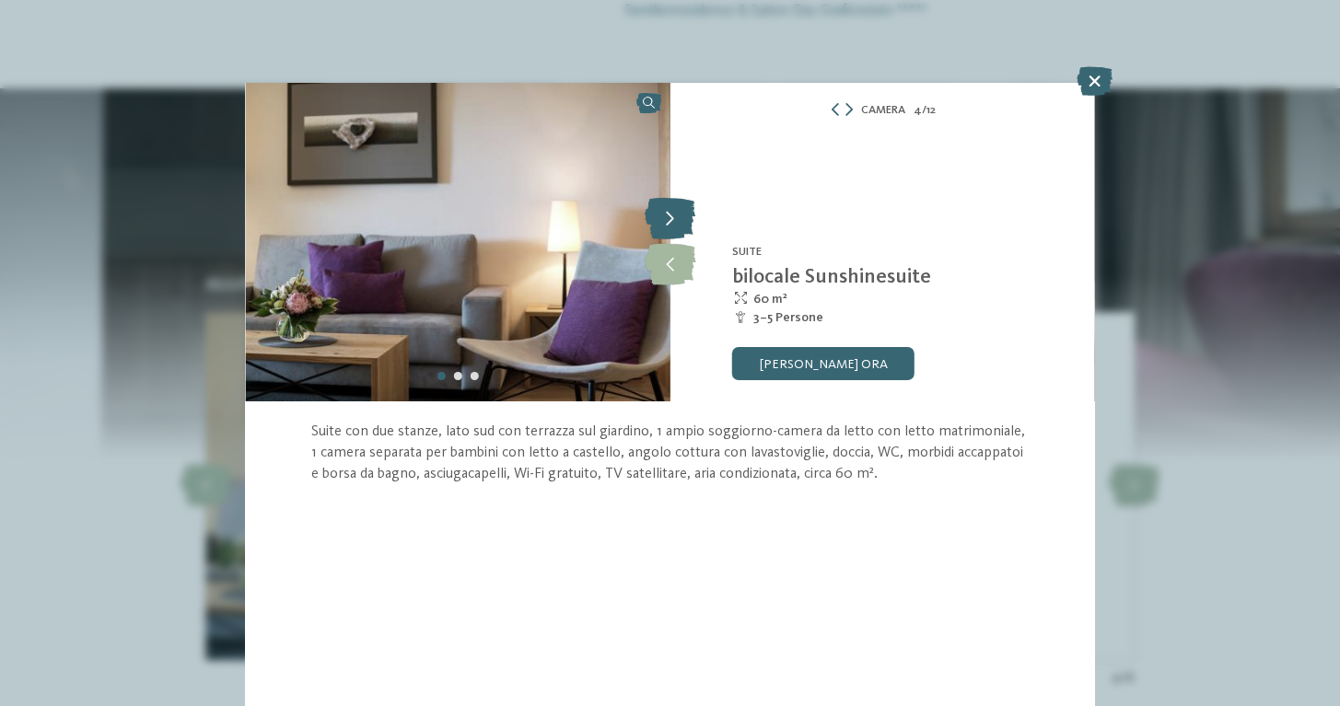
click at [668, 229] on icon at bounding box center [670, 219] width 51 height 41
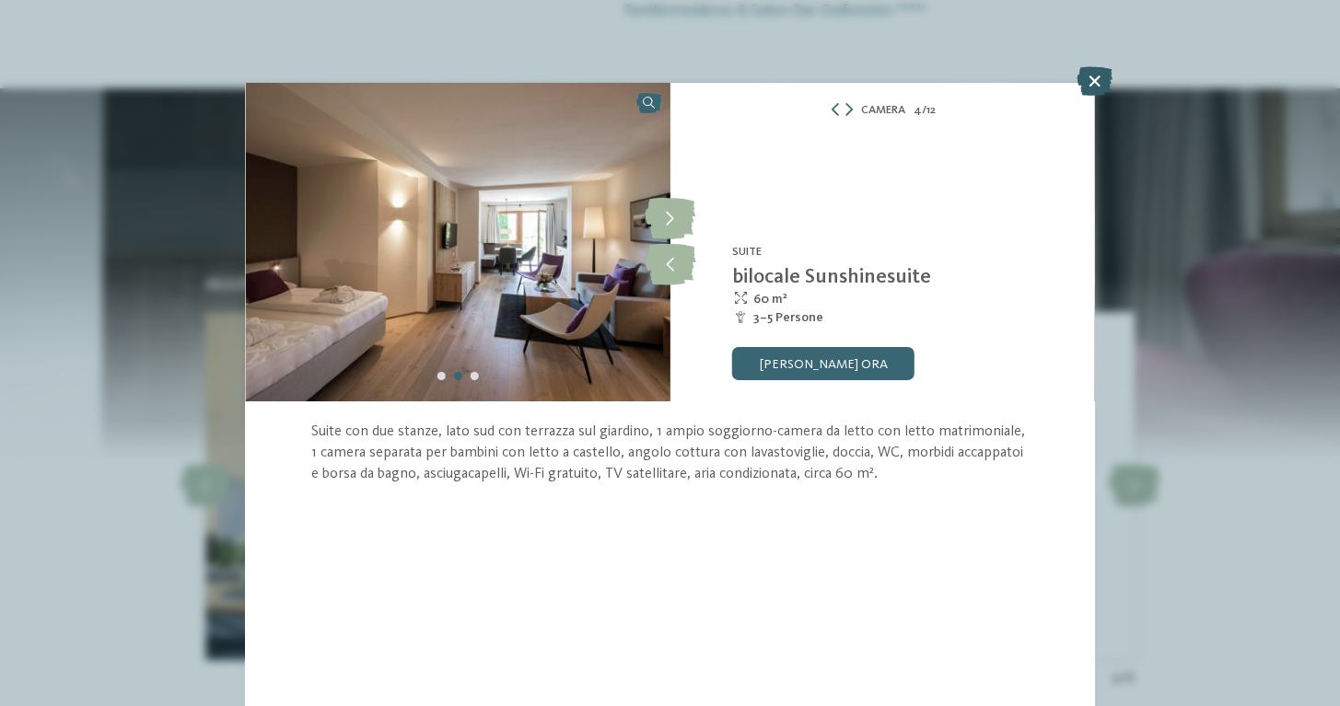
click at [1092, 91] on icon at bounding box center [1094, 80] width 36 height 29
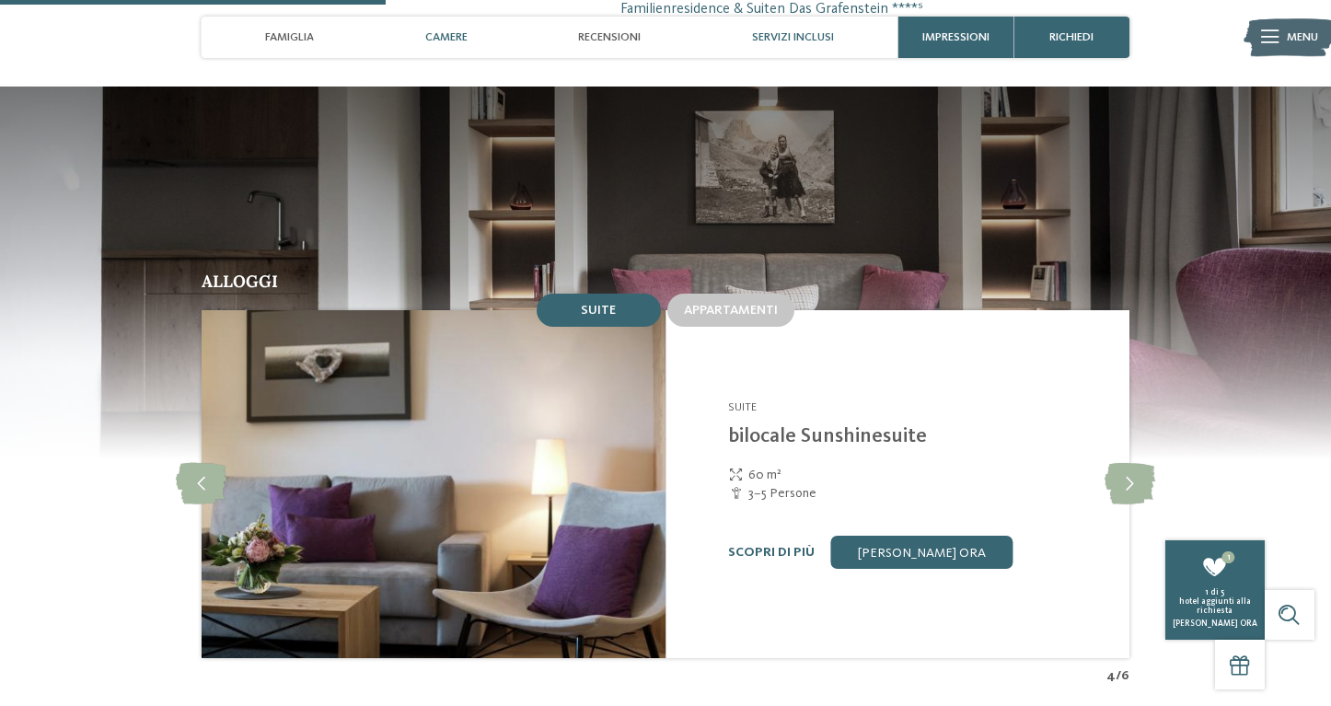
click at [810, 46] on div "Servizi inclusi" at bounding box center [793, 37] width 99 height 41
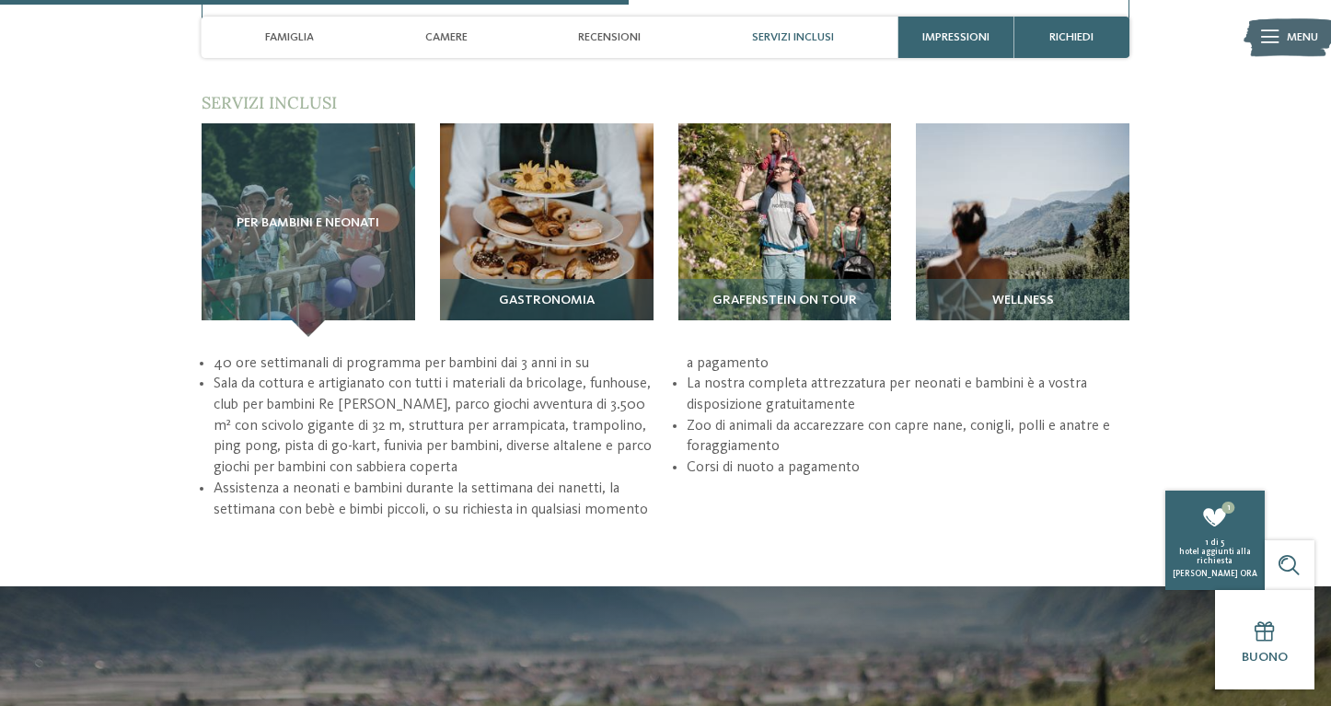
scroll to position [2359, 0]
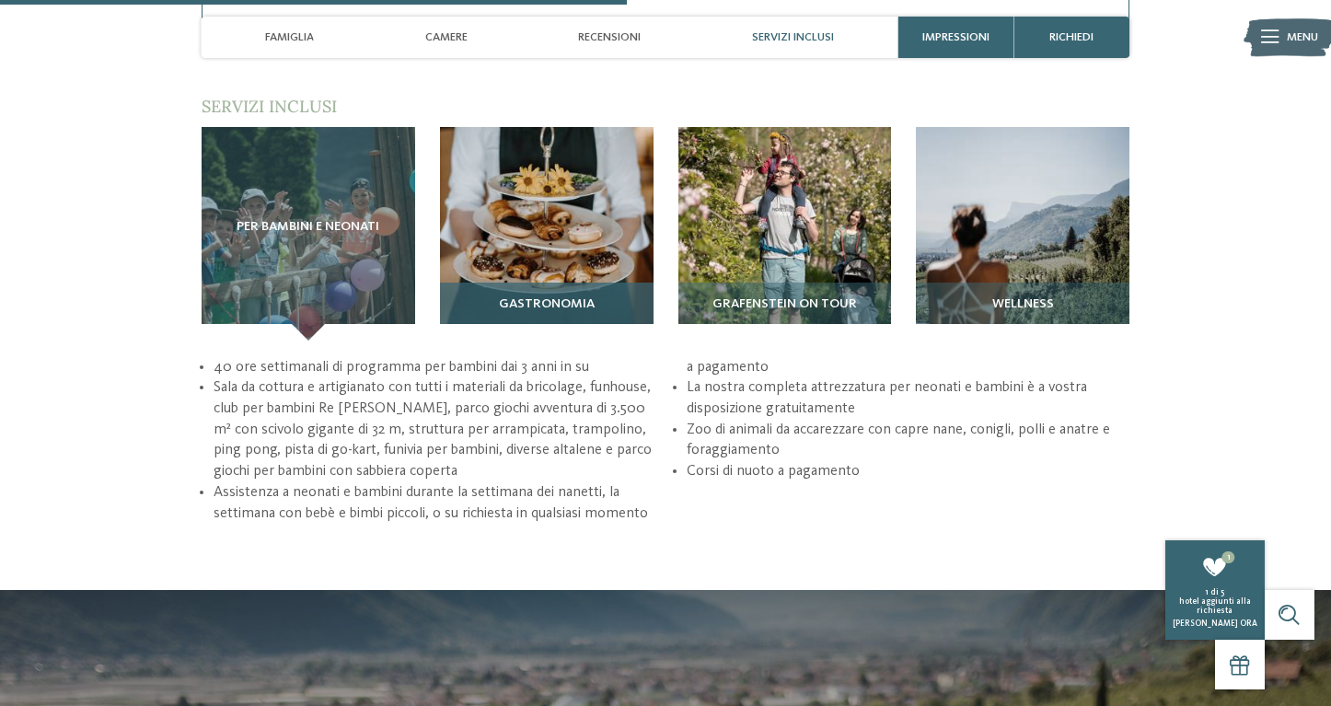
click at [534, 297] on span "Gastronomia" at bounding box center [547, 304] width 96 height 15
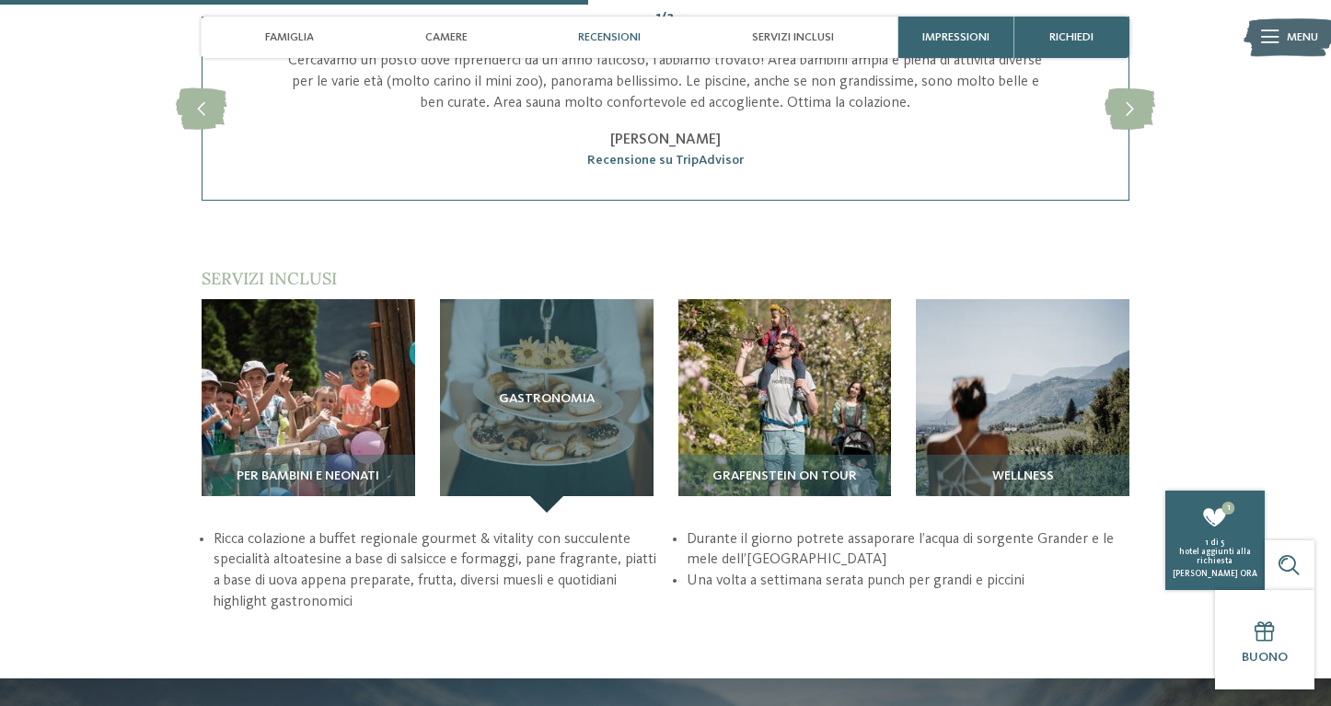
scroll to position [2185, 0]
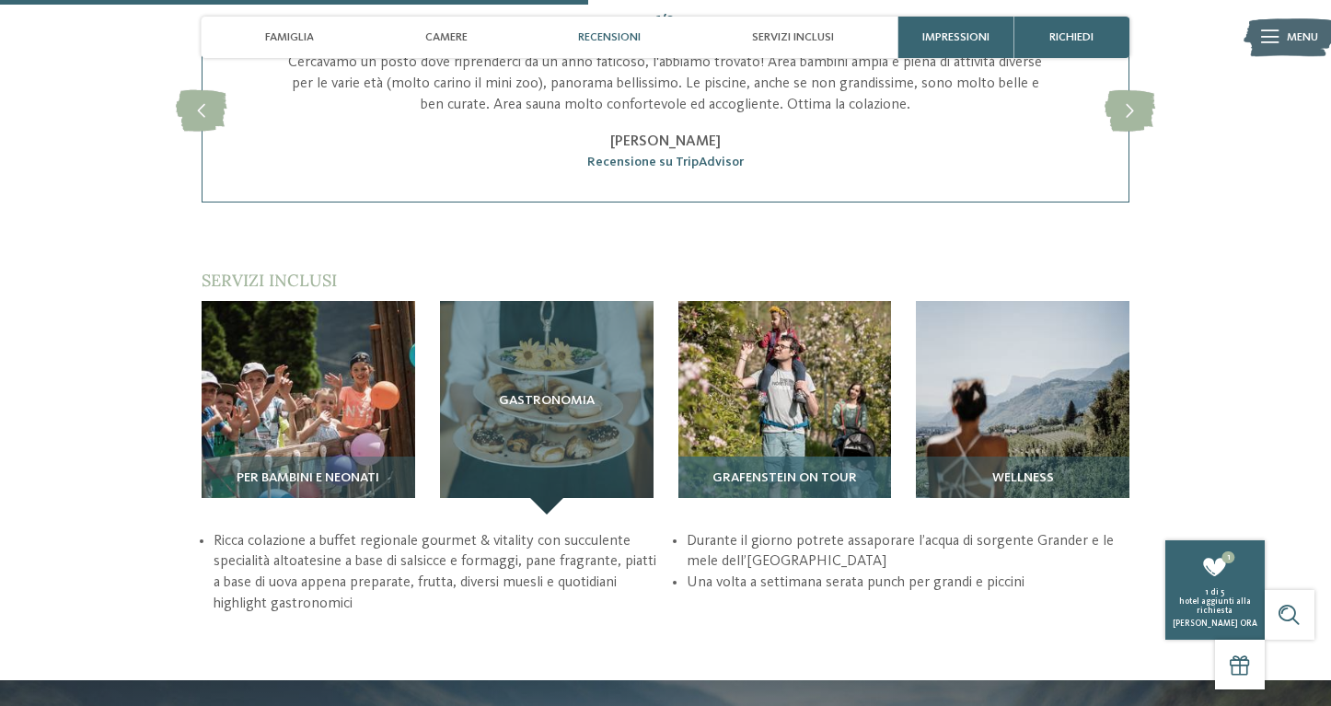
click at [781, 471] on span "Grafenstein on tour" at bounding box center [785, 478] width 145 height 15
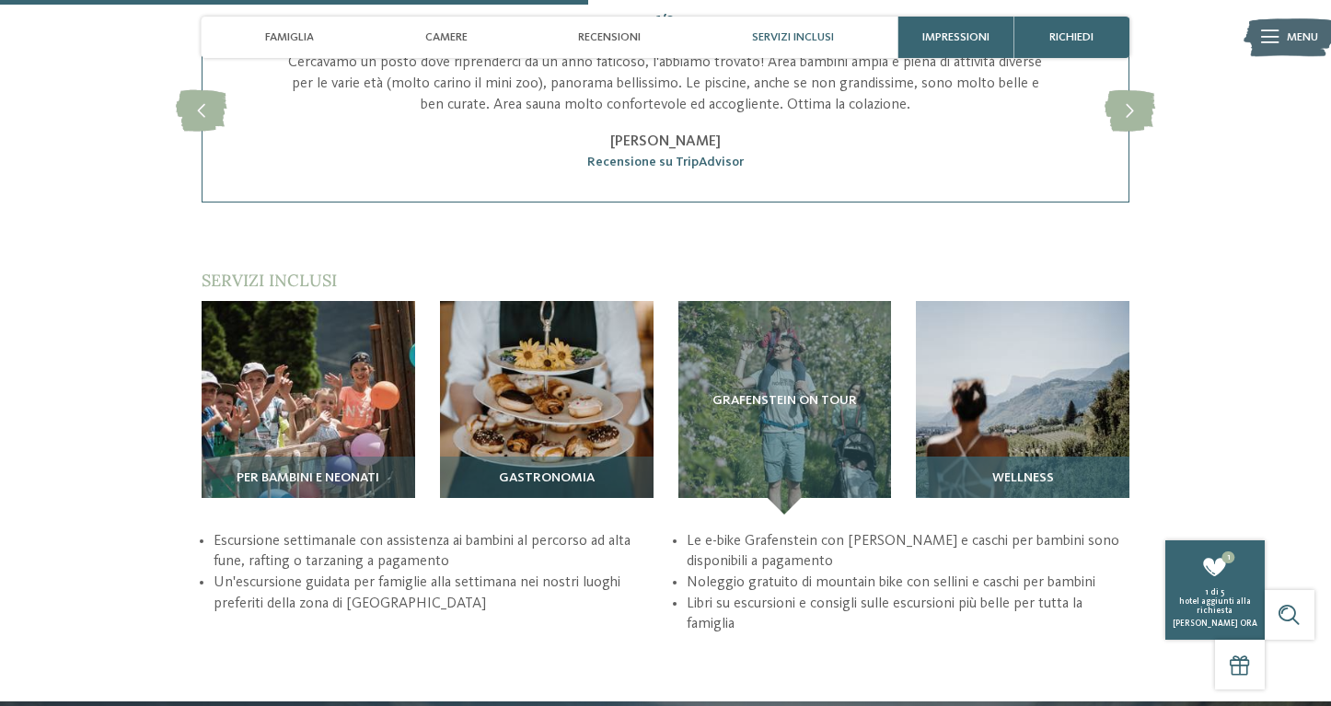
click at [1030, 410] on img at bounding box center [1023, 408] width 214 height 214
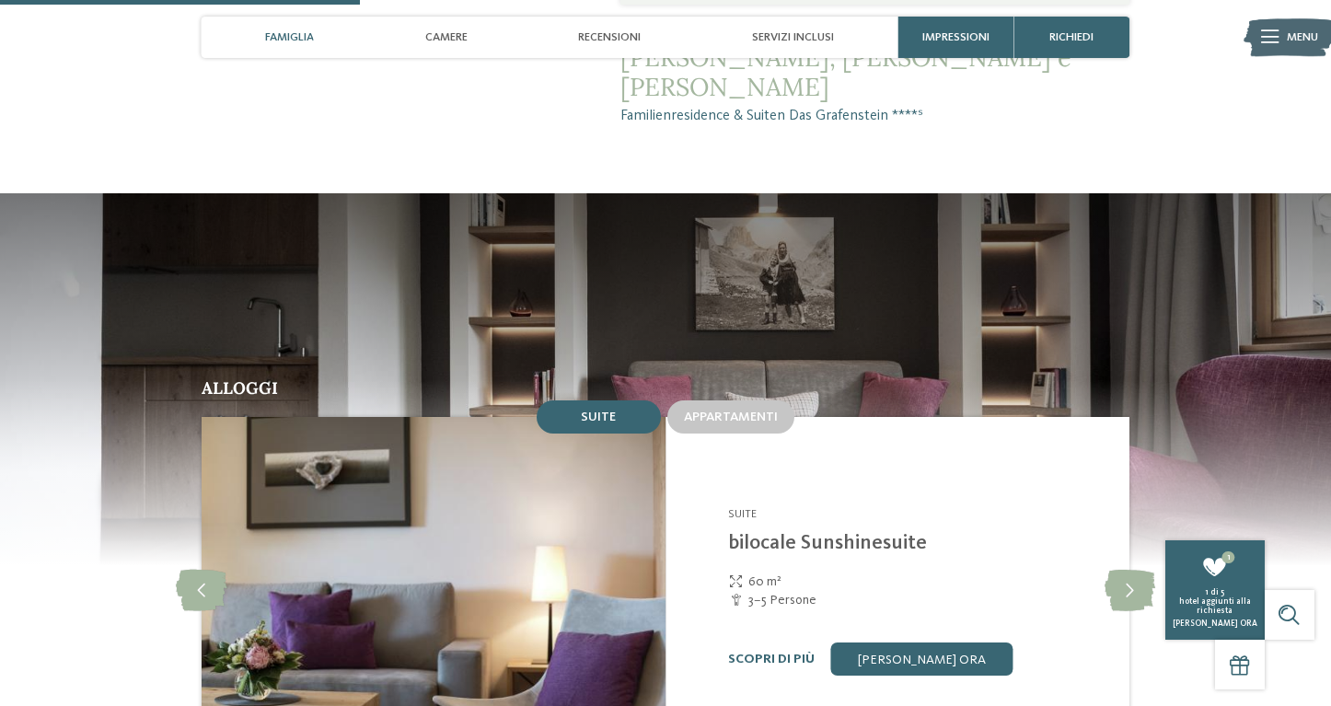
scroll to position [1346, 0]
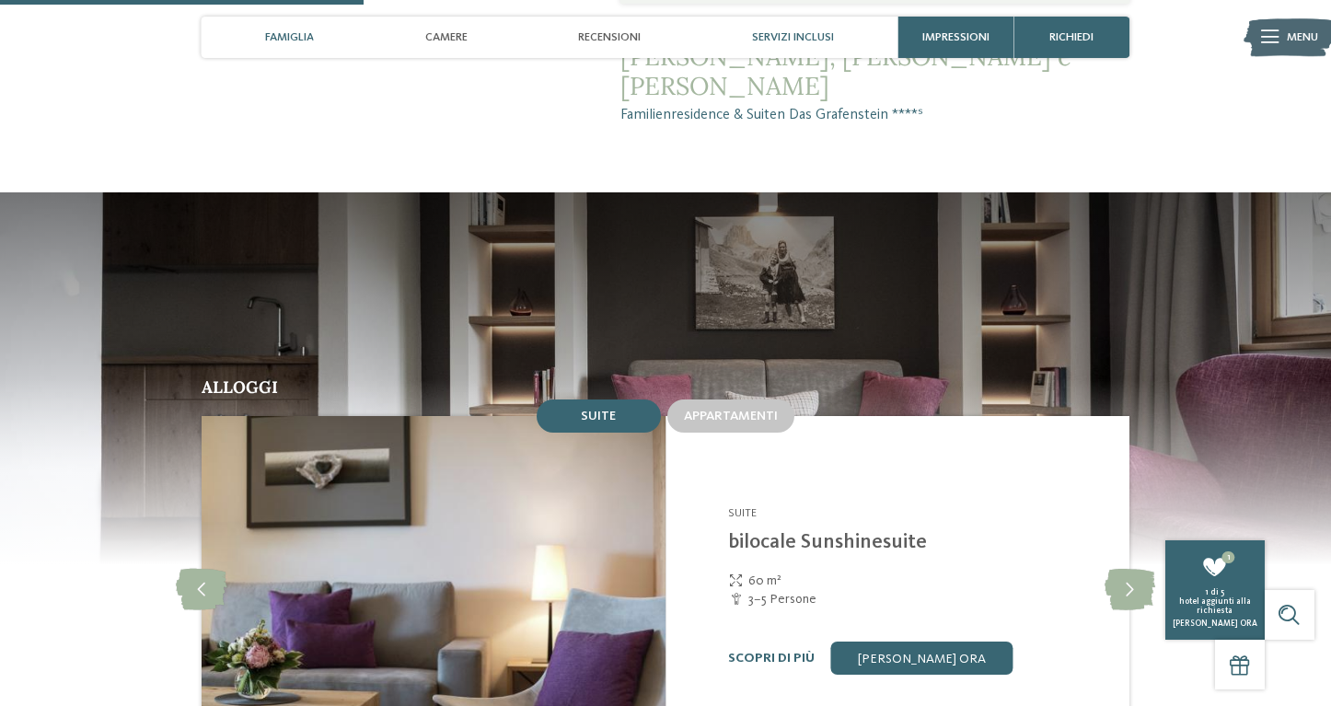
click at [815, 41] on span "Servizi inclusi" at bounding box center [793, 37] width 82 height 14
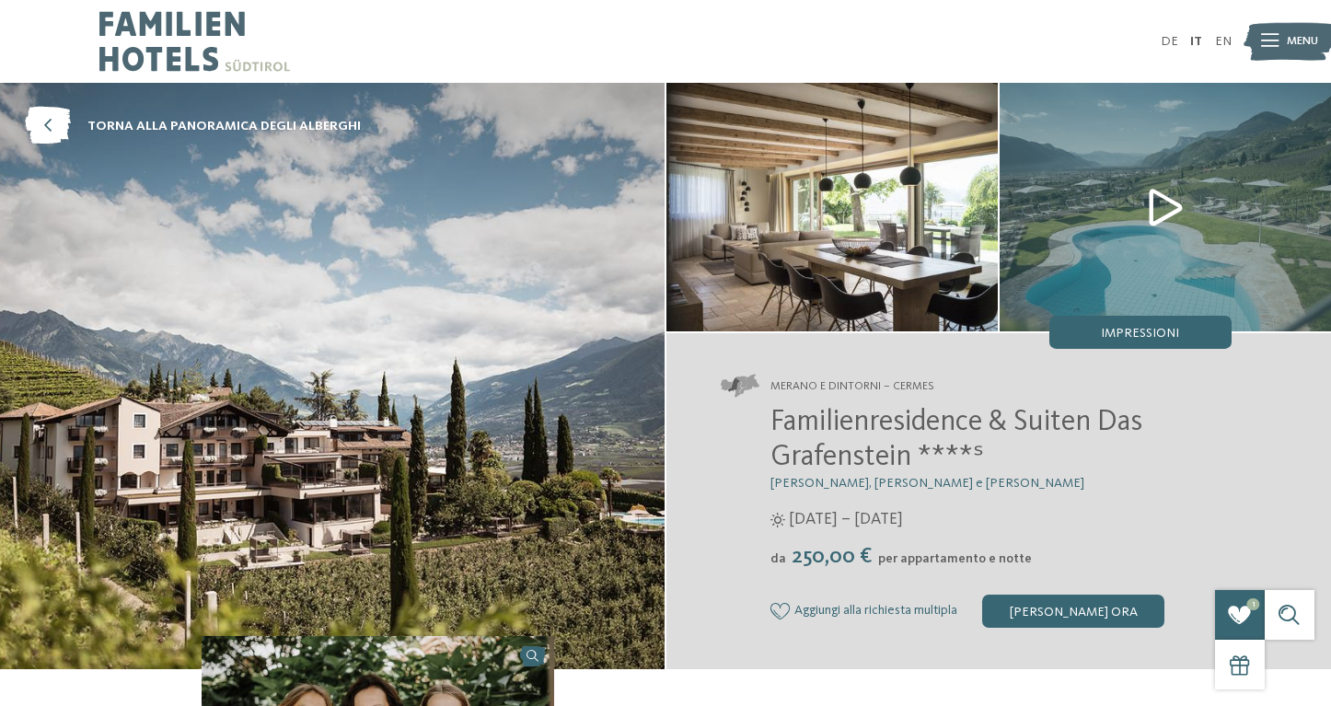
scroll to position [0, 0]
click at [780, 607] on icon at bounding box center [781, 611] width 20 height 17
click at [53, 128] on icon at bounding box center [48, 127] width 46 height 38
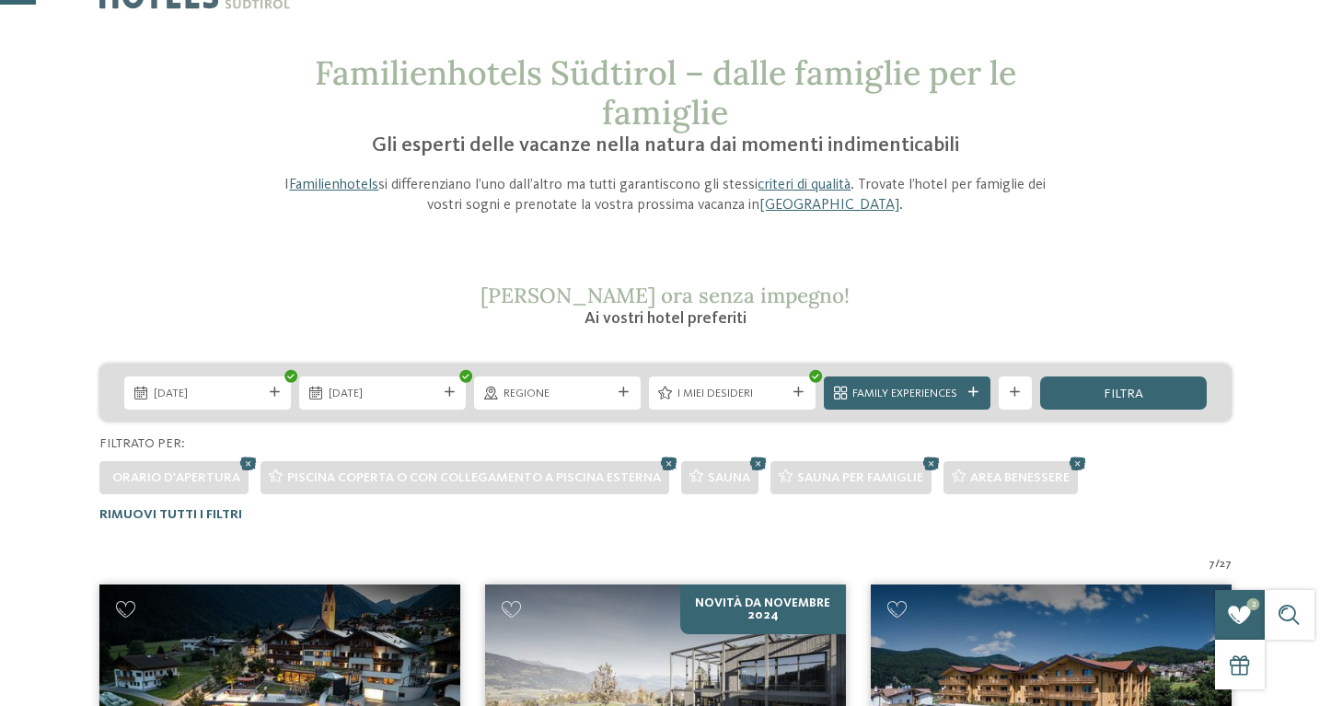
scroll to position [65, 0]
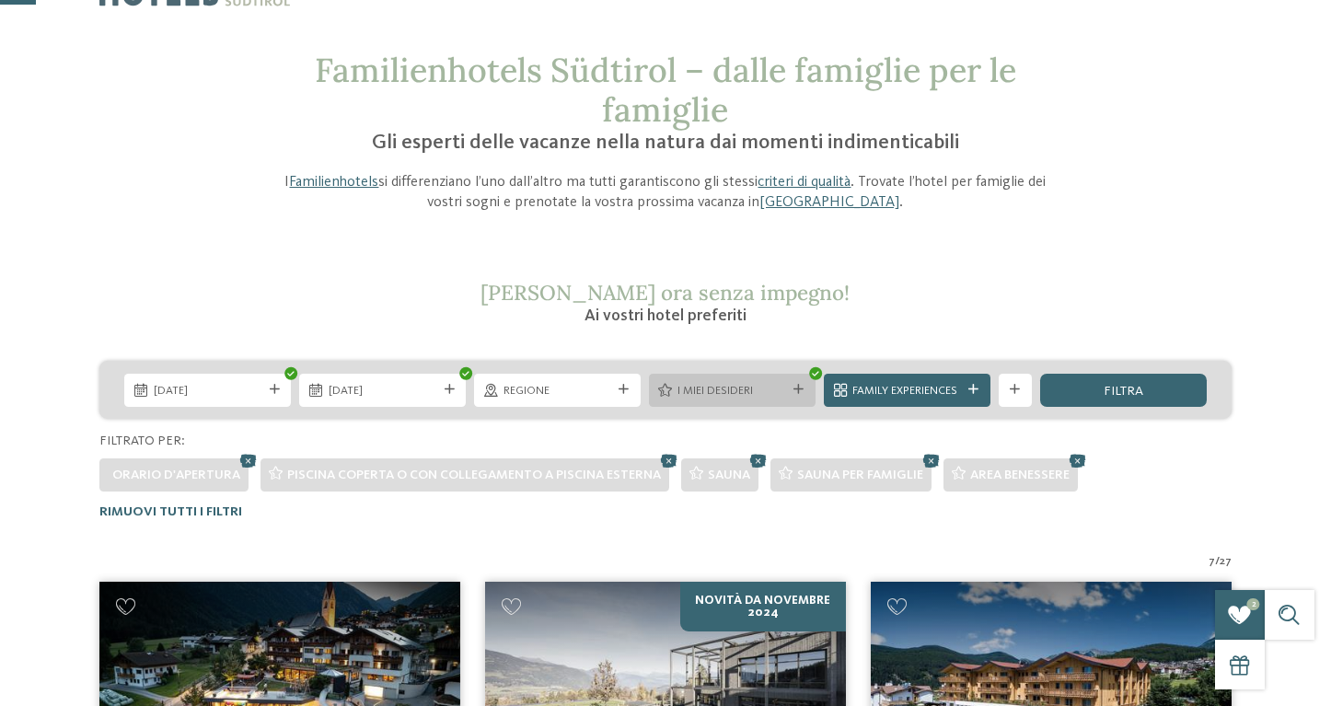
click at [800, 387] on icon at bounding box center [799, 390] width 10 height 10
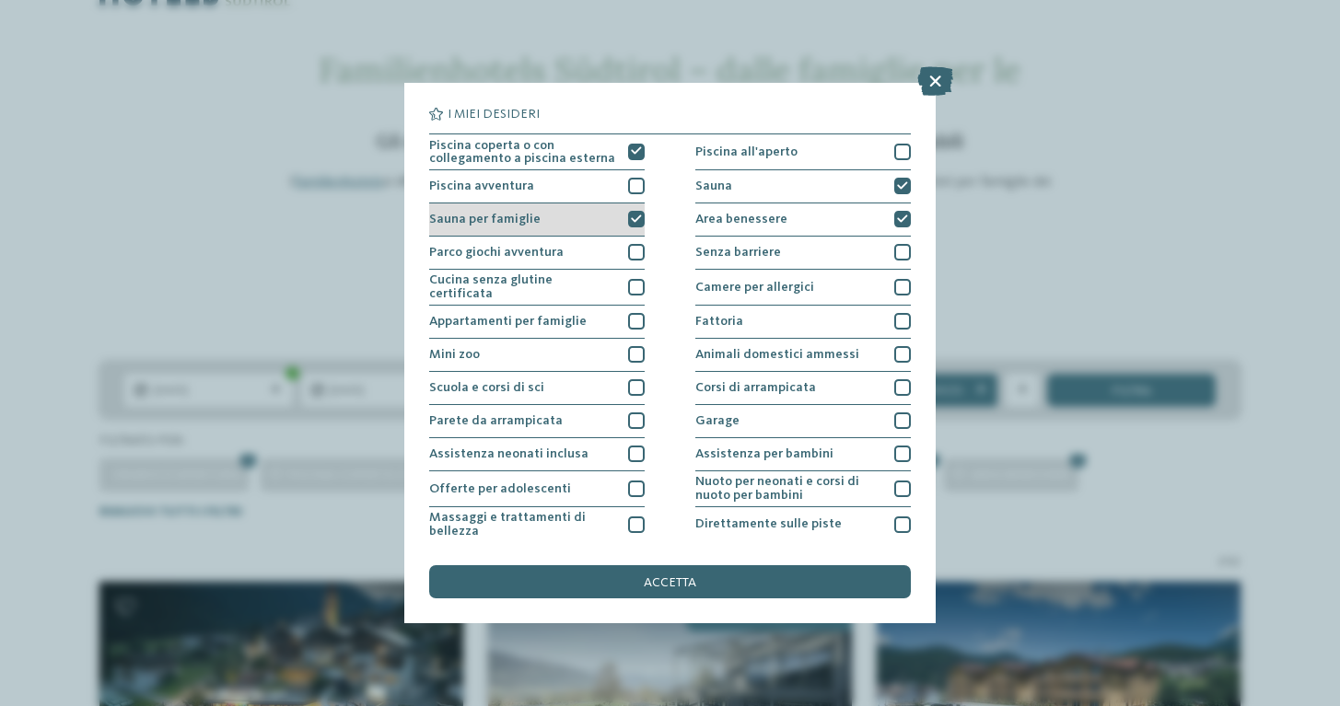
click at [638, 216] on icon at bounding box center [636, 220] width 11 height 10
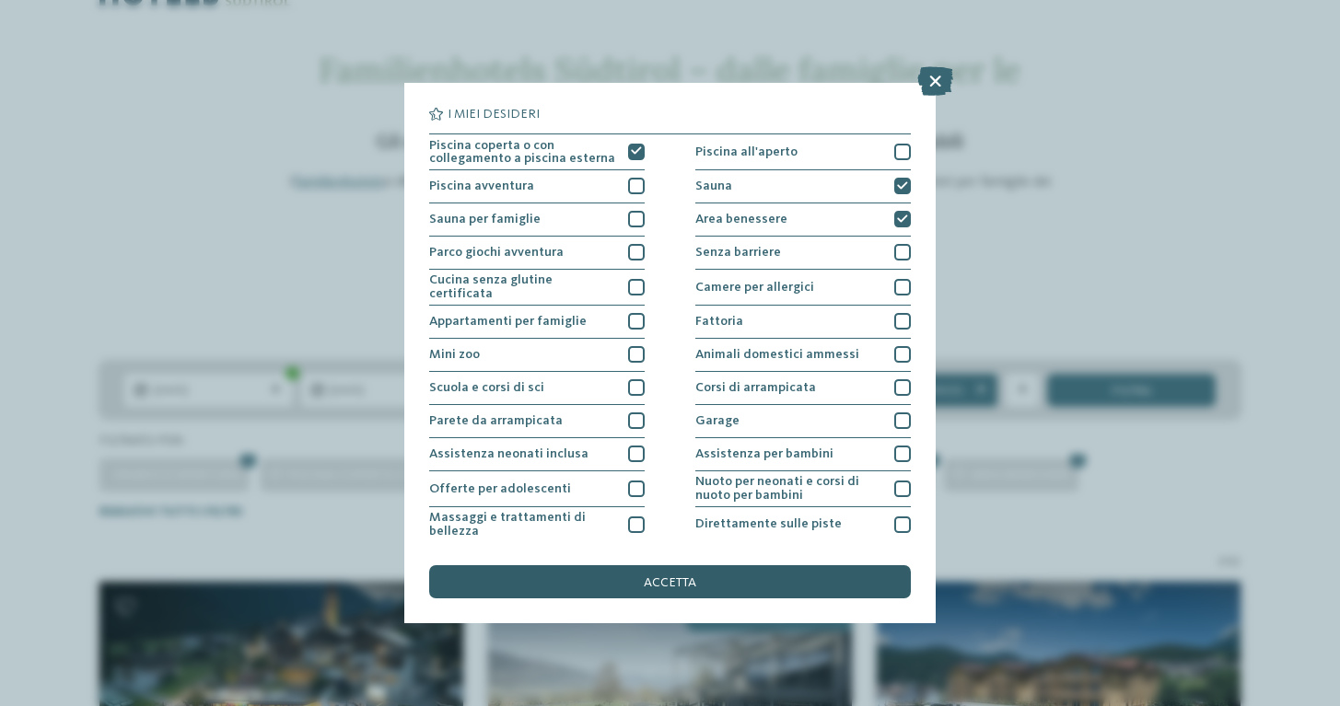
click at [642, 565] on div "accetta" at bounding box center [669, 581] width 481 height 33
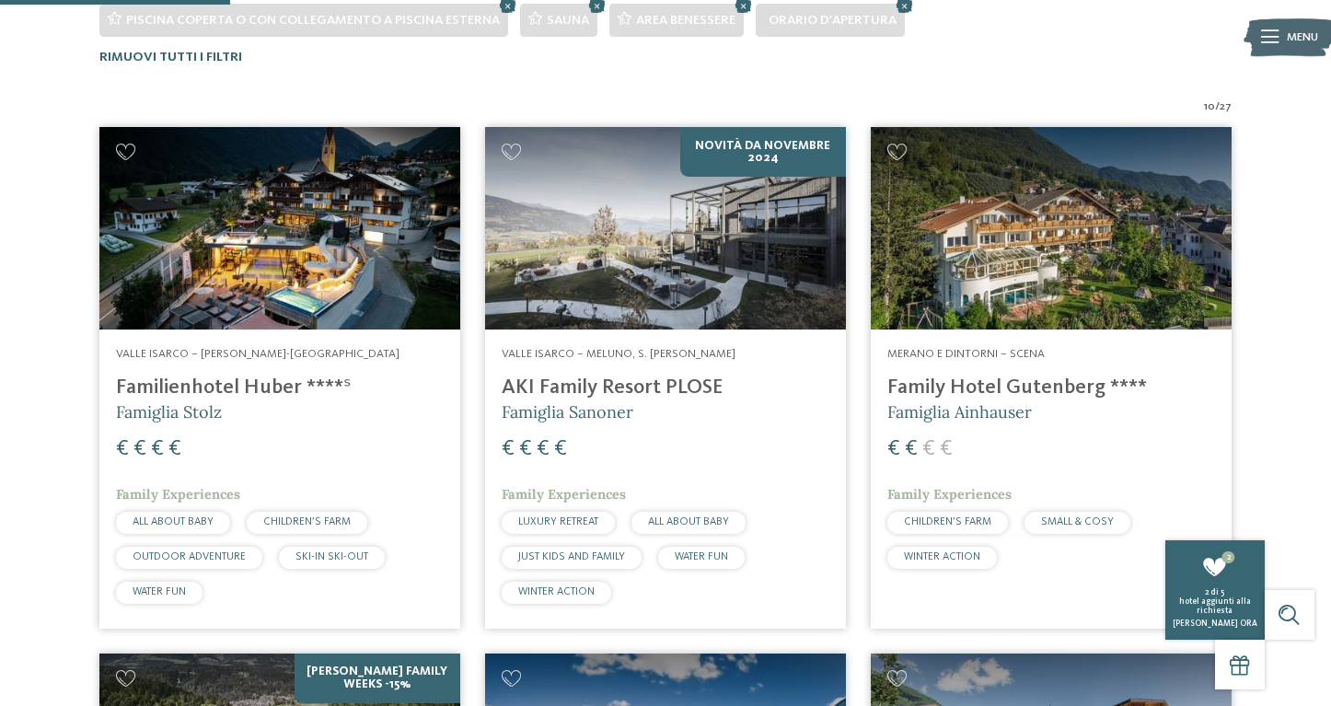
scroll to position [519, 0]
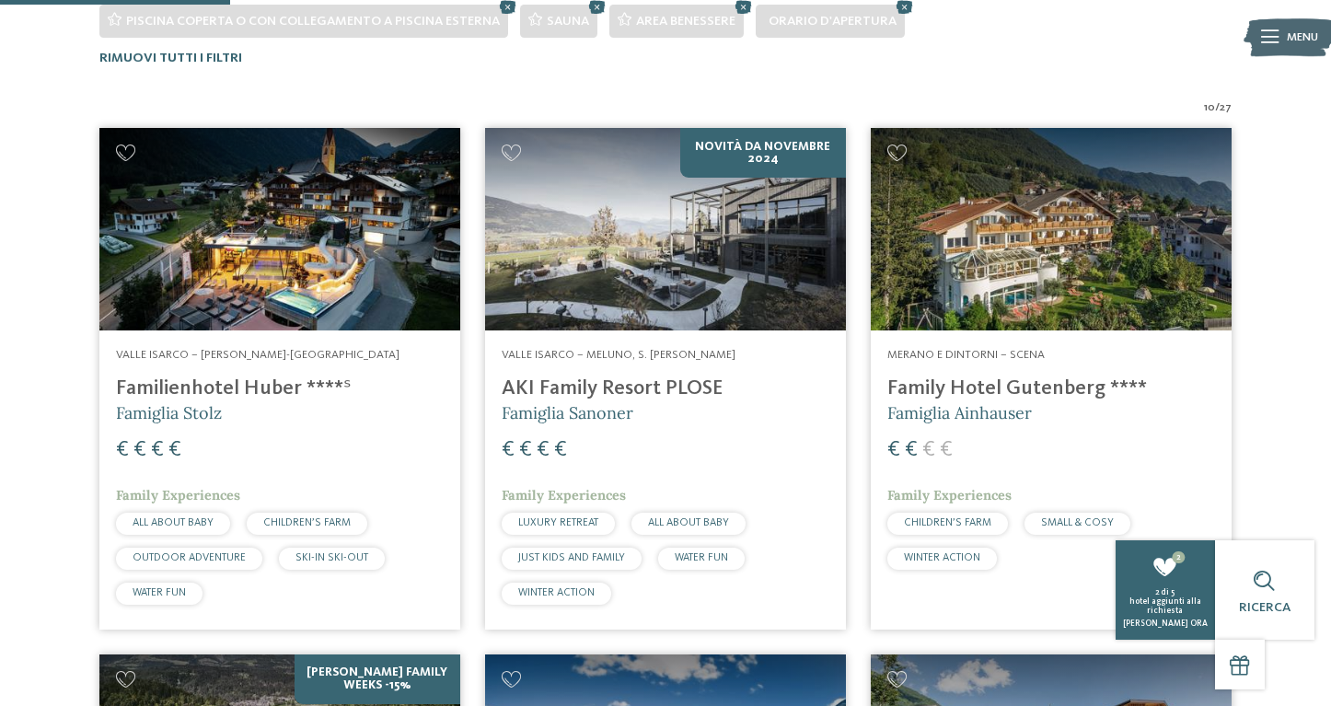
click at [942, 386] on h4 "Family Hotel Gutenberg ****" at bounding box center [1052, 389] width 328 height 25
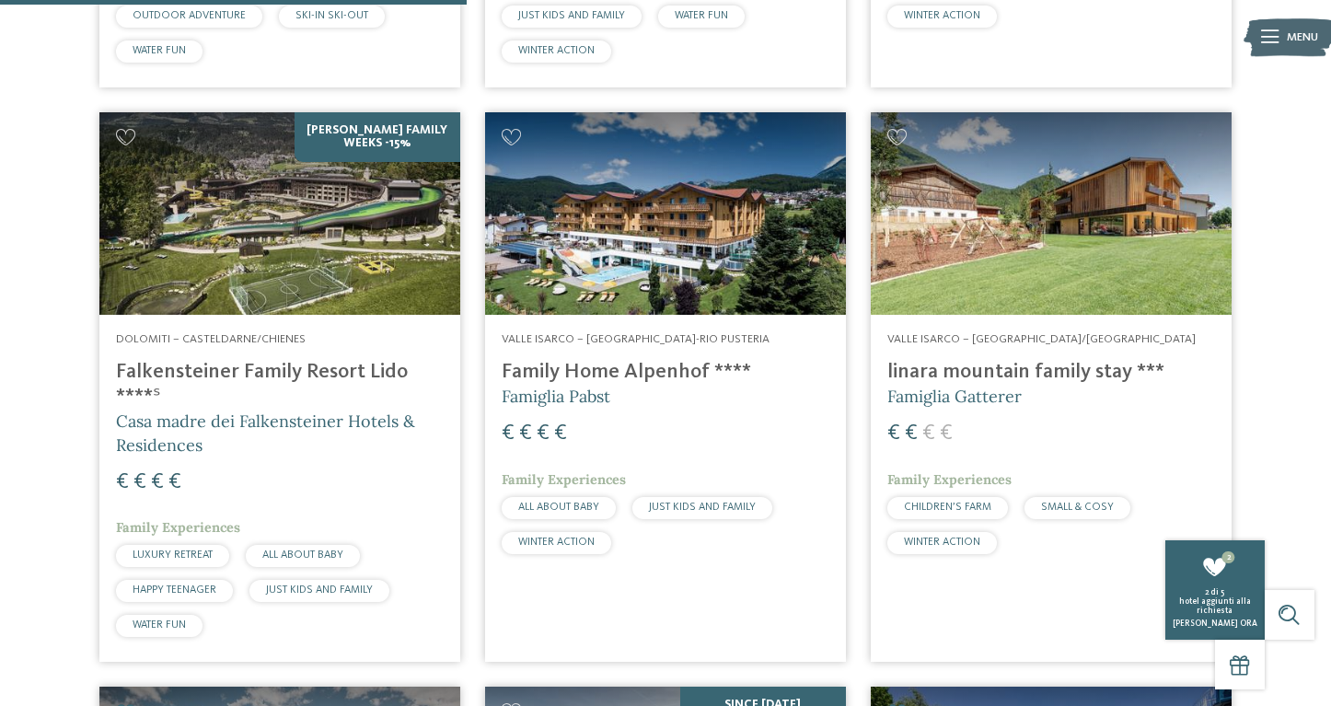
scroll to position [1064, 0]
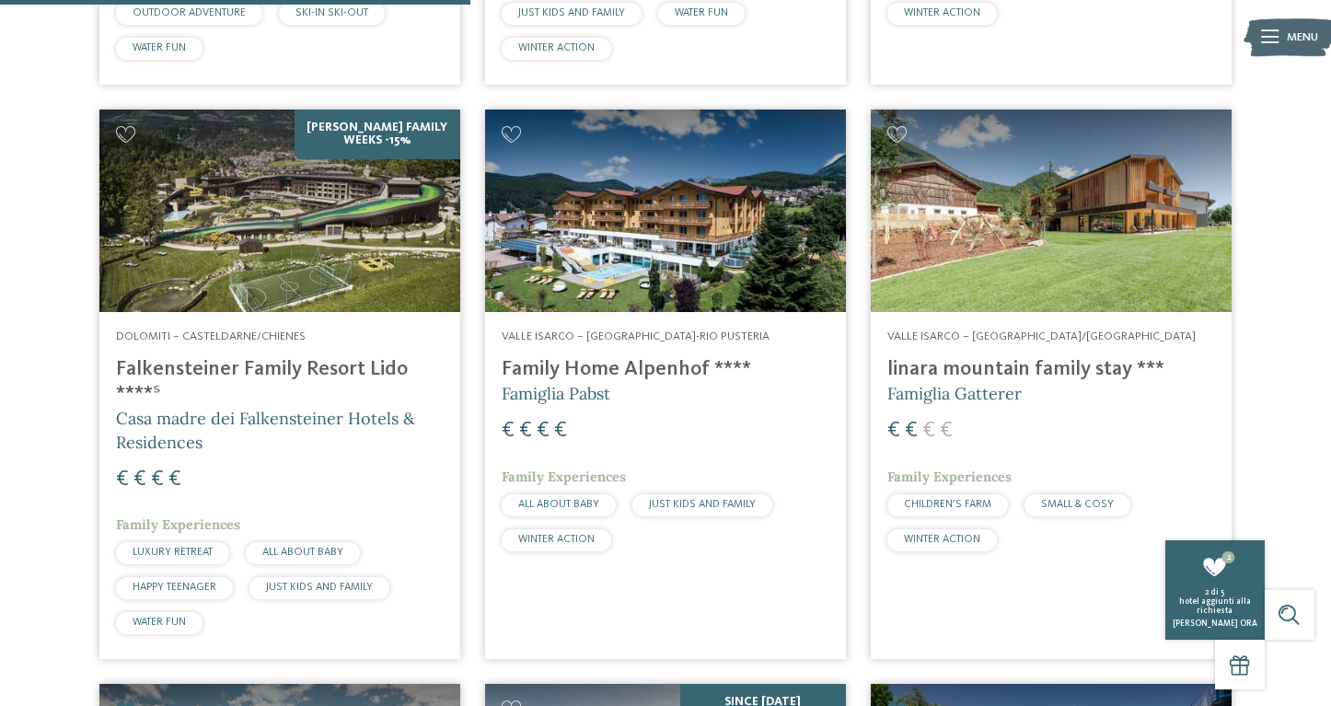
click at [900, 369] on h4 "linara mountain family stay ***" at bounding box center [1052, 369] width 328 height 25
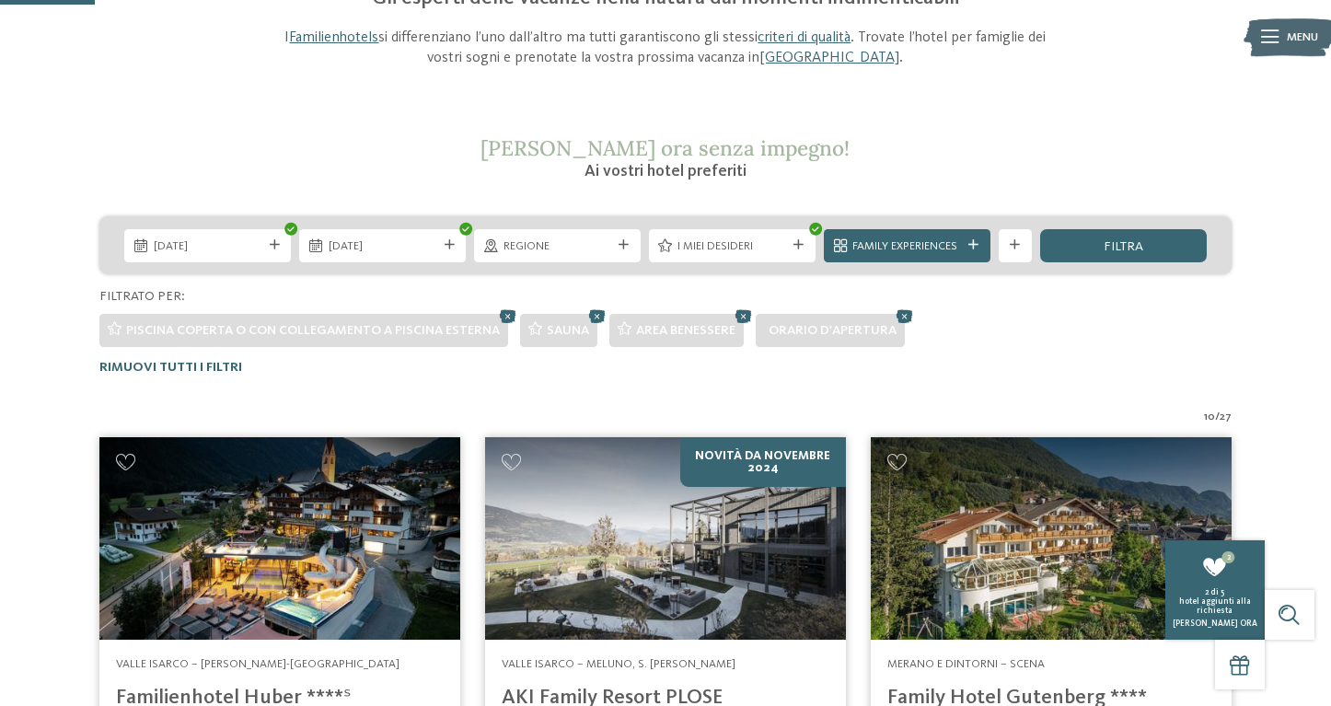
scroll to position [218, 0]
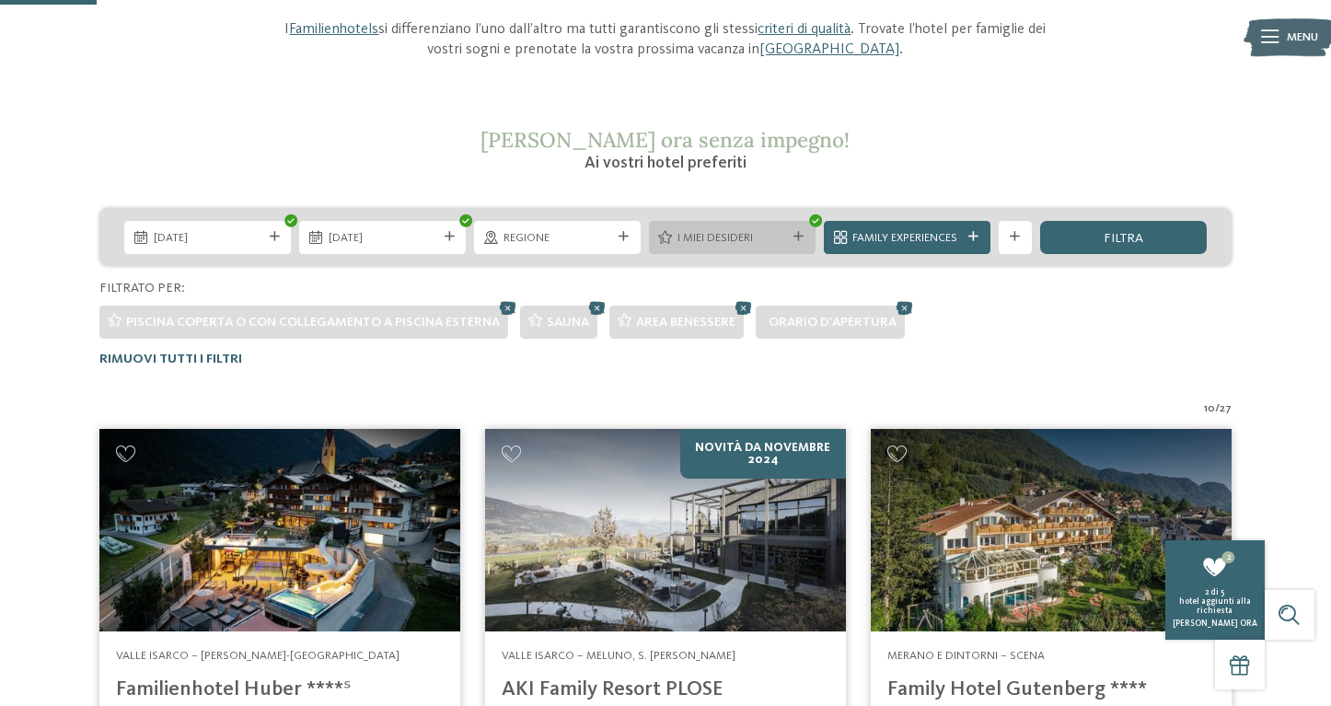
click at [687, 232] on span "I miei desideri" at bounding box center [732, 238] width 109 height 17
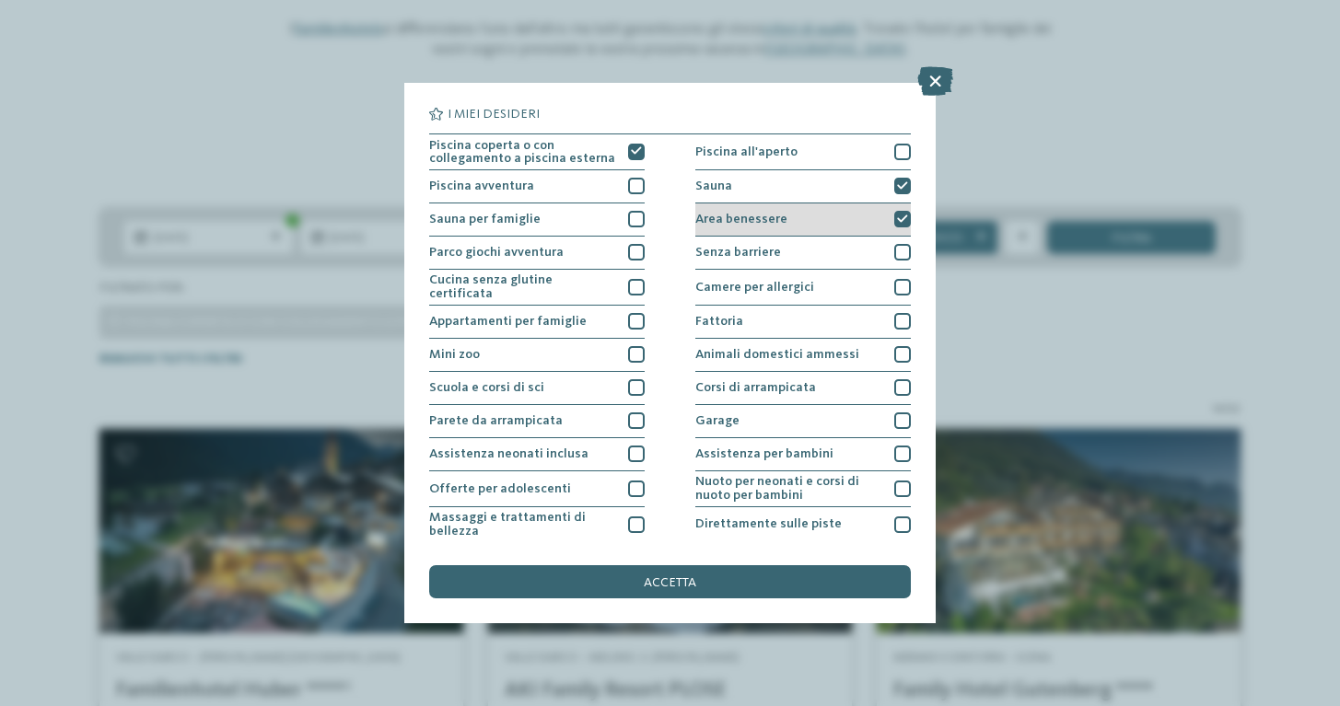
click at [899, 218] on icon at bounding box center [902, 220] width 11 height 10
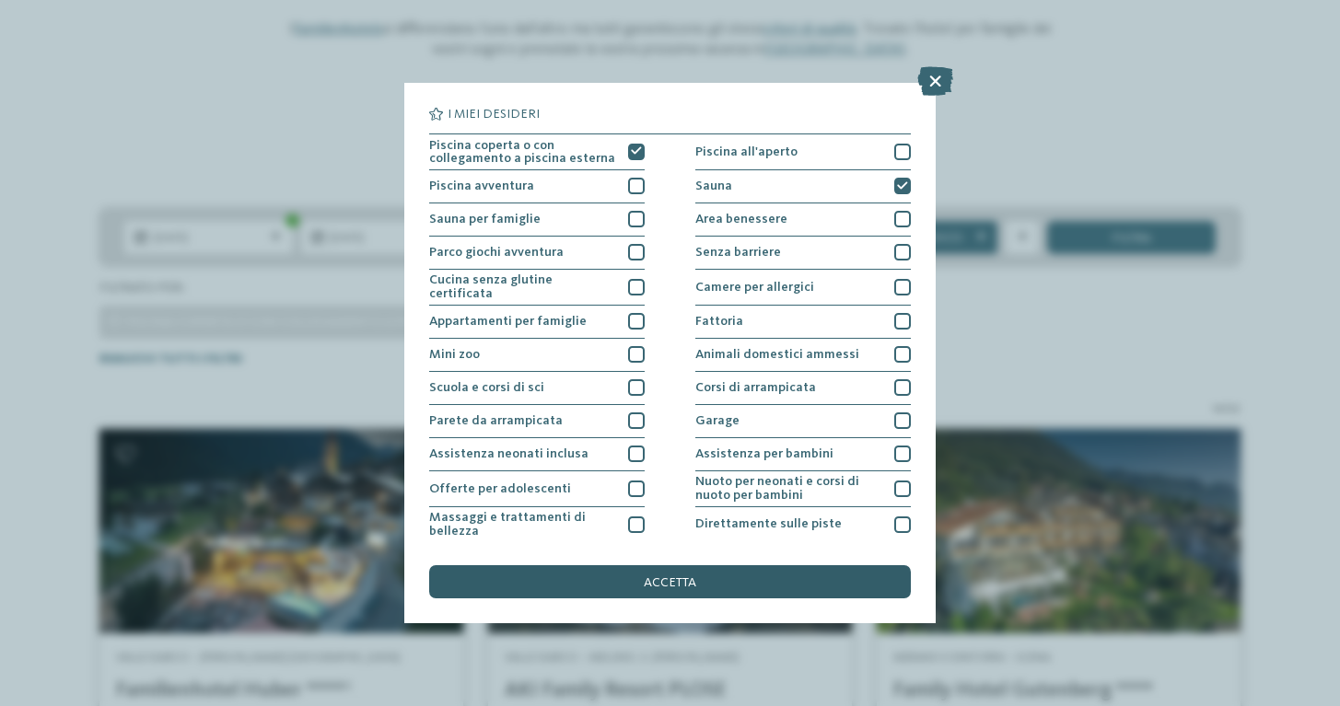
click at [816, 565] on div "accetta" at bounding box center [669, 581] width 481 height 33
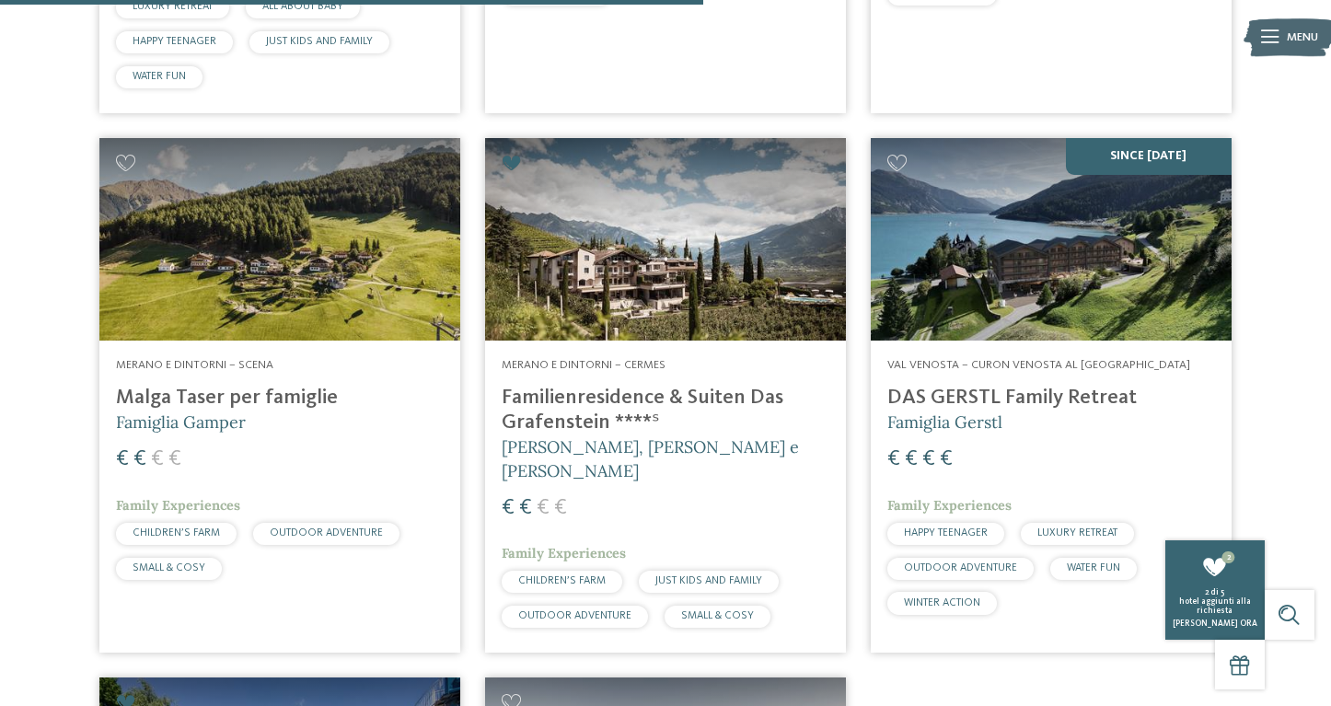
scroll to position [1609, 0]
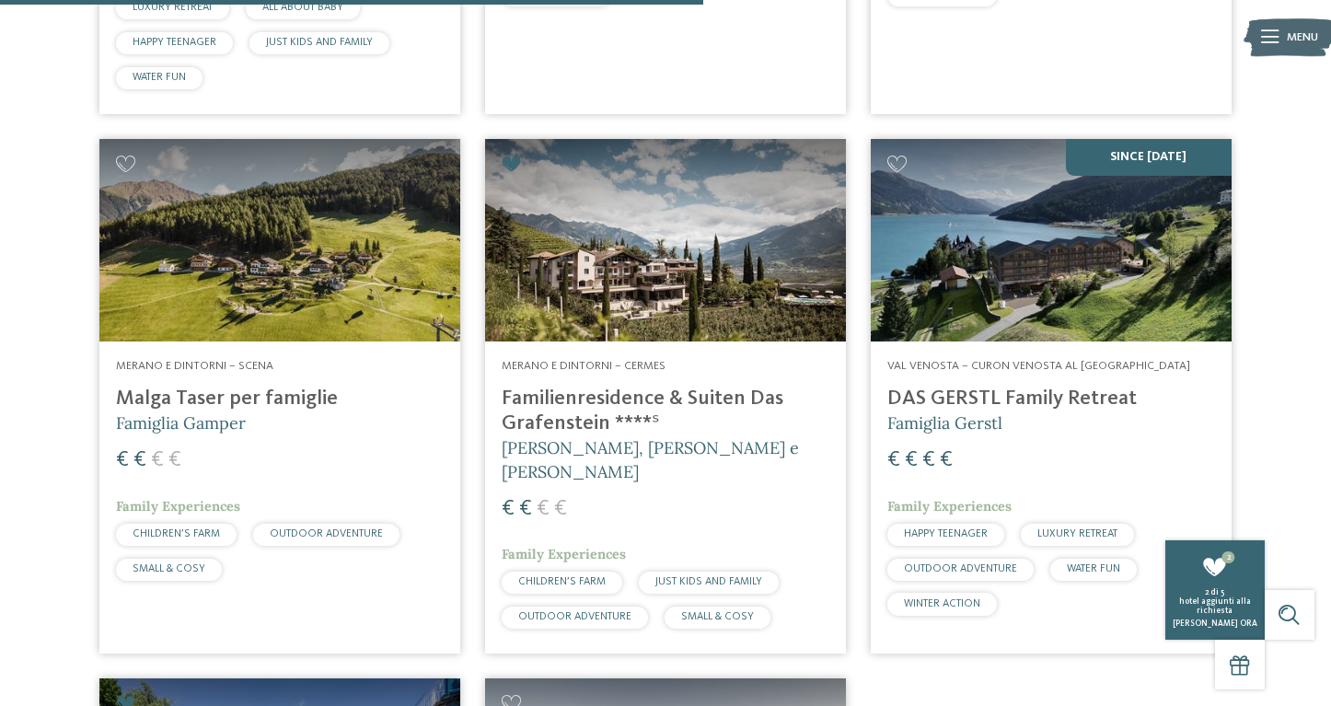
click at [237, 388] on h4 "Malga Taser per famiglie" at bounding box center [280, 399] width 328 height 25
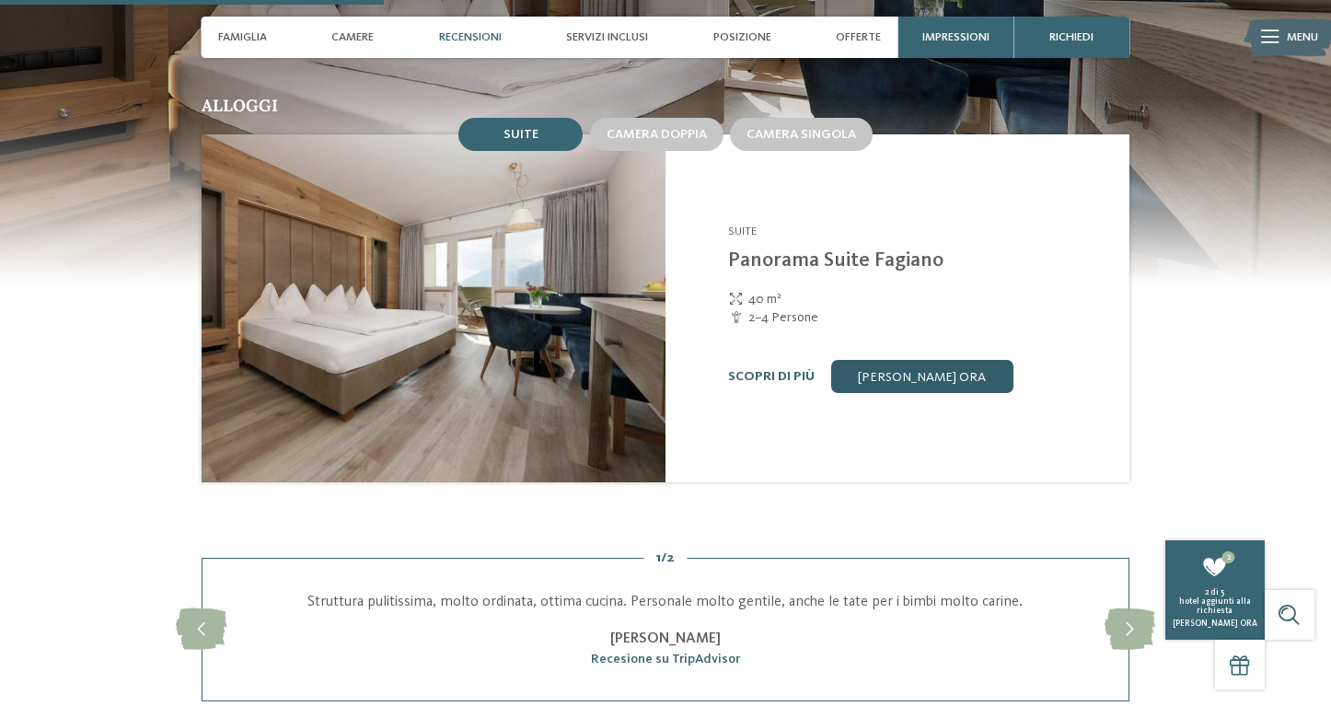
scroll to position [1443, 0]
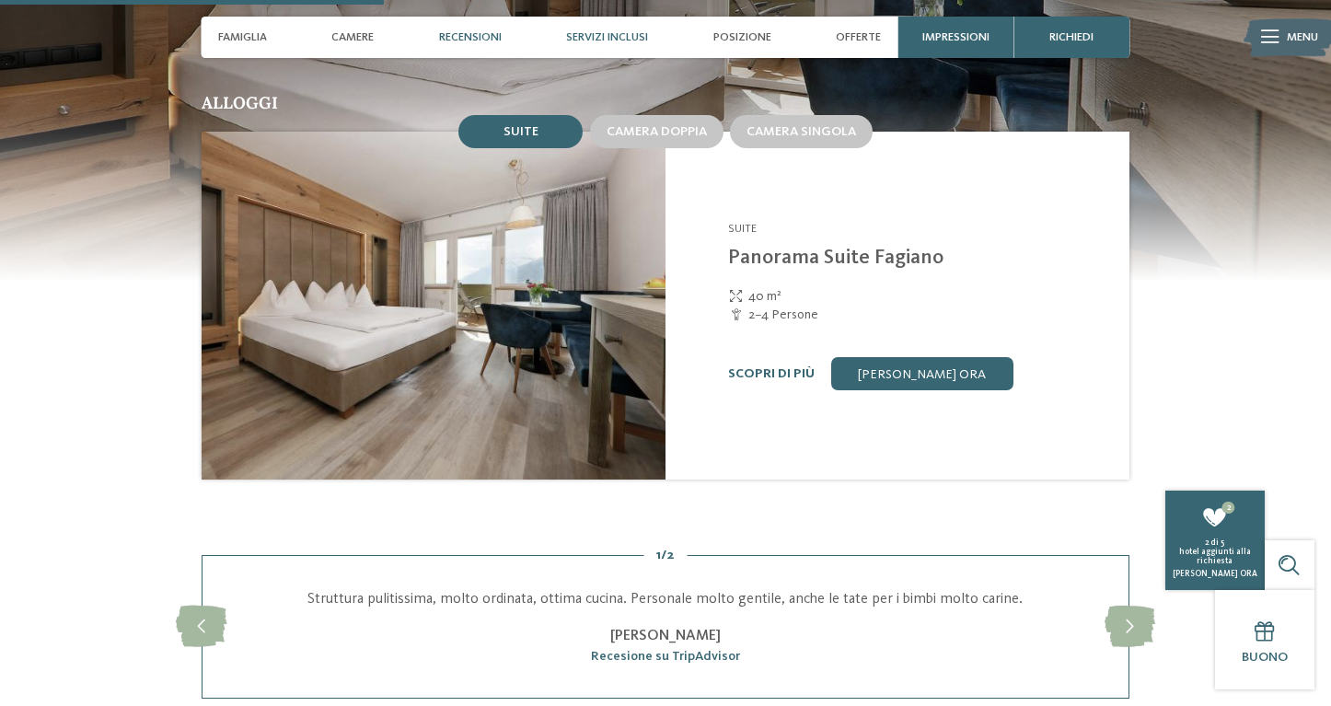
click at [611, 31] on span "Servizi inclusi" at bounding box center [607, 37] width 82 height 14
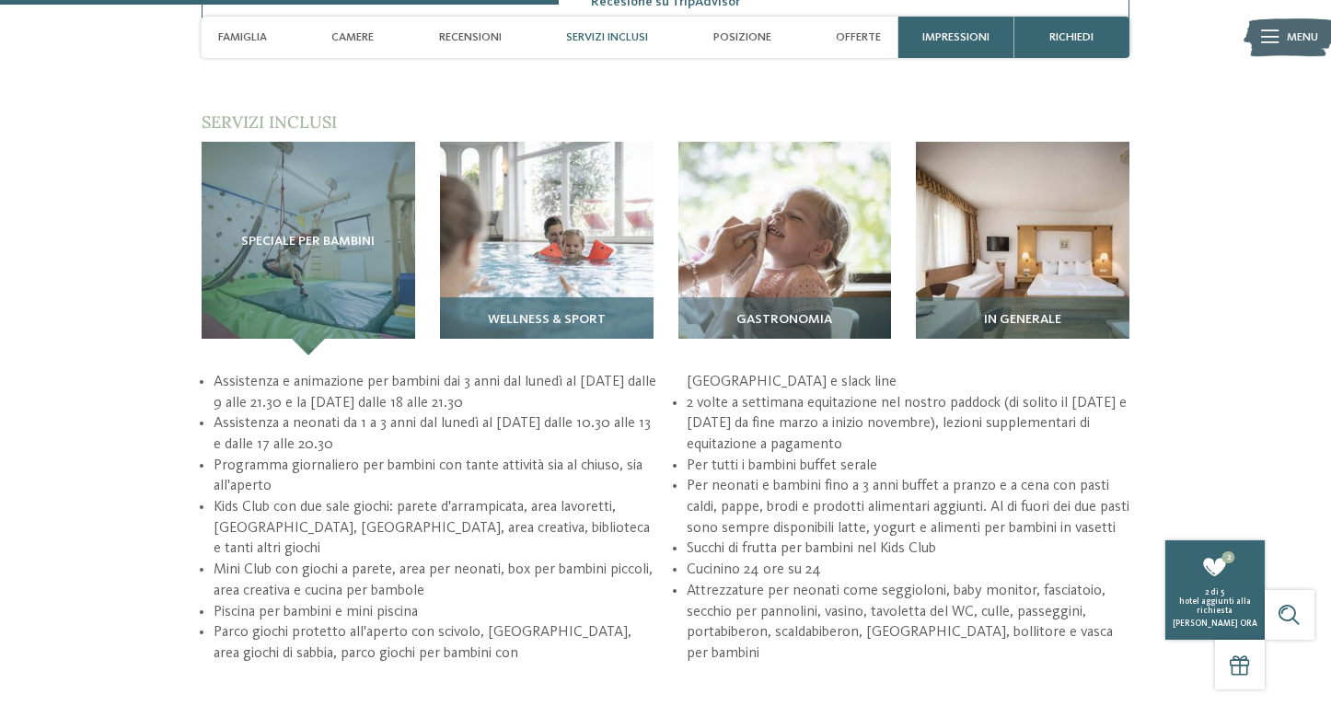
click at [565, 313] on span "Wellness & Sport" at bounding box center [547, 320] width 118 height 15
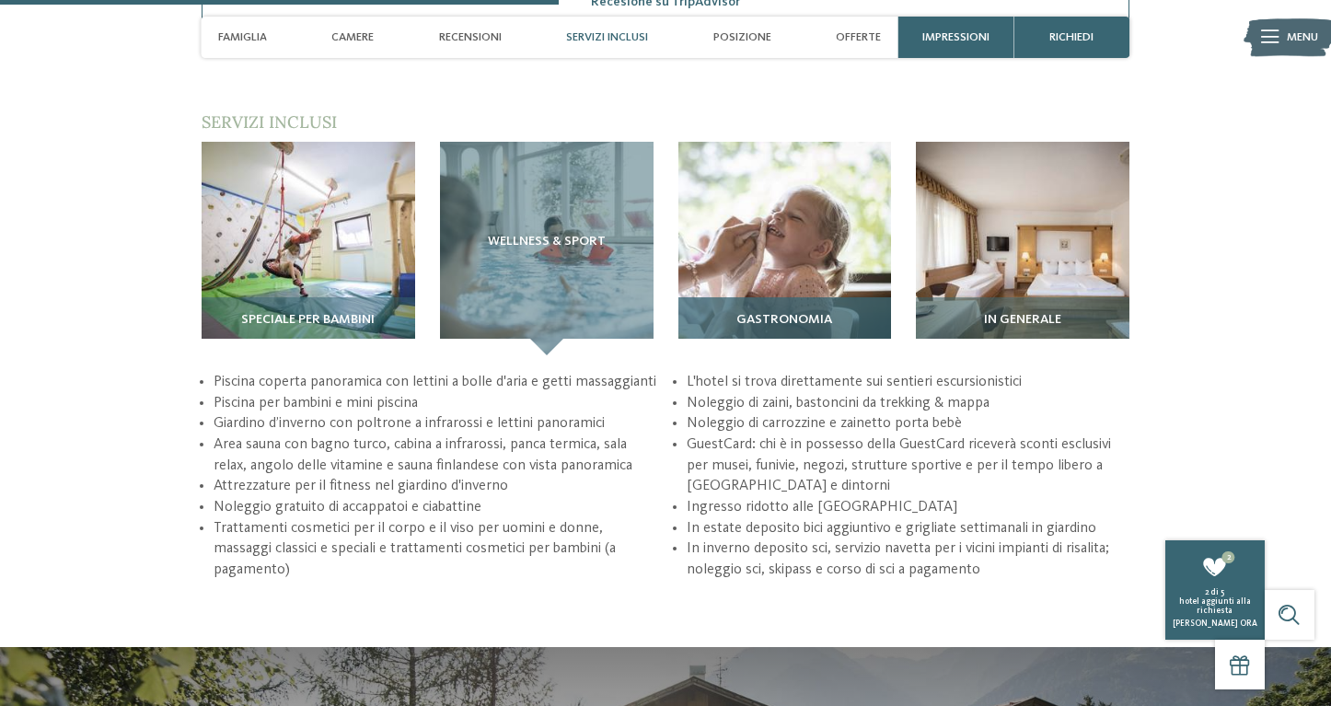
click at [717, 302] on div "Gastronomia" at bounding box center [786, 326] width 214 height 58
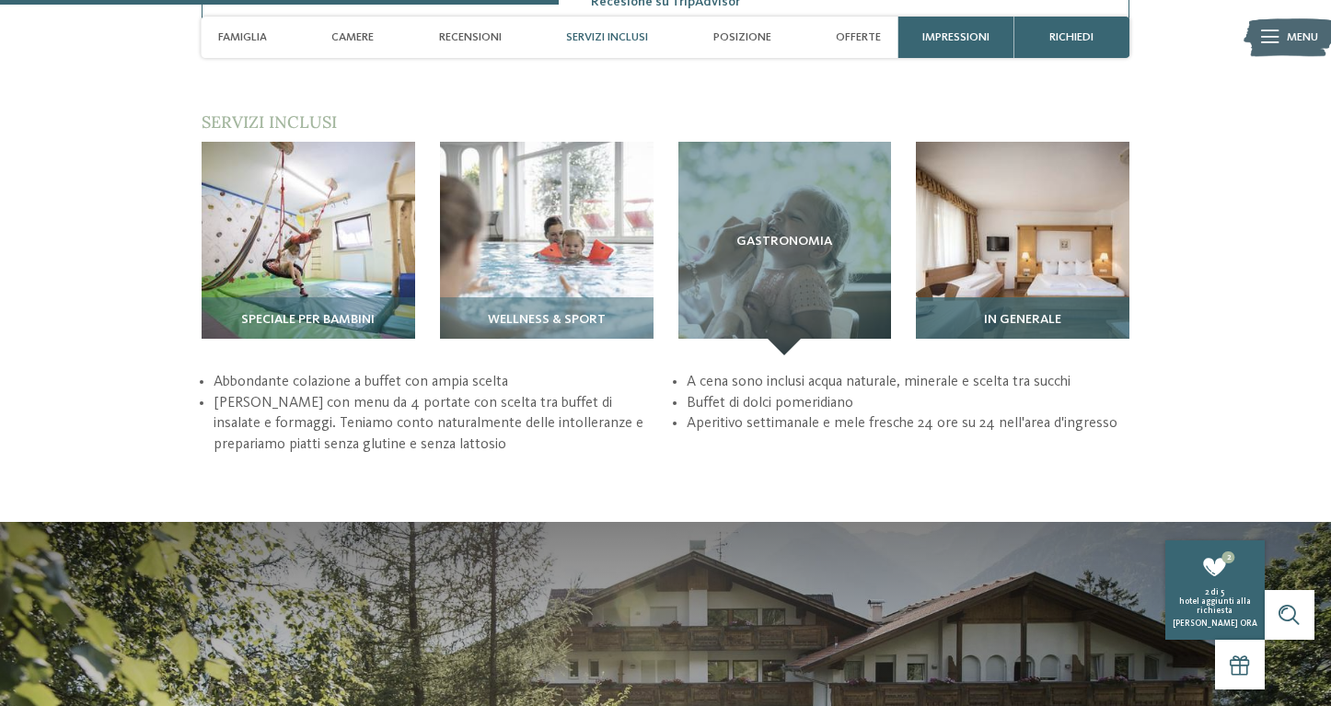
click at [957, 316] on h3 "In generale" at bounding box center [1022, 320] width 197 height 15
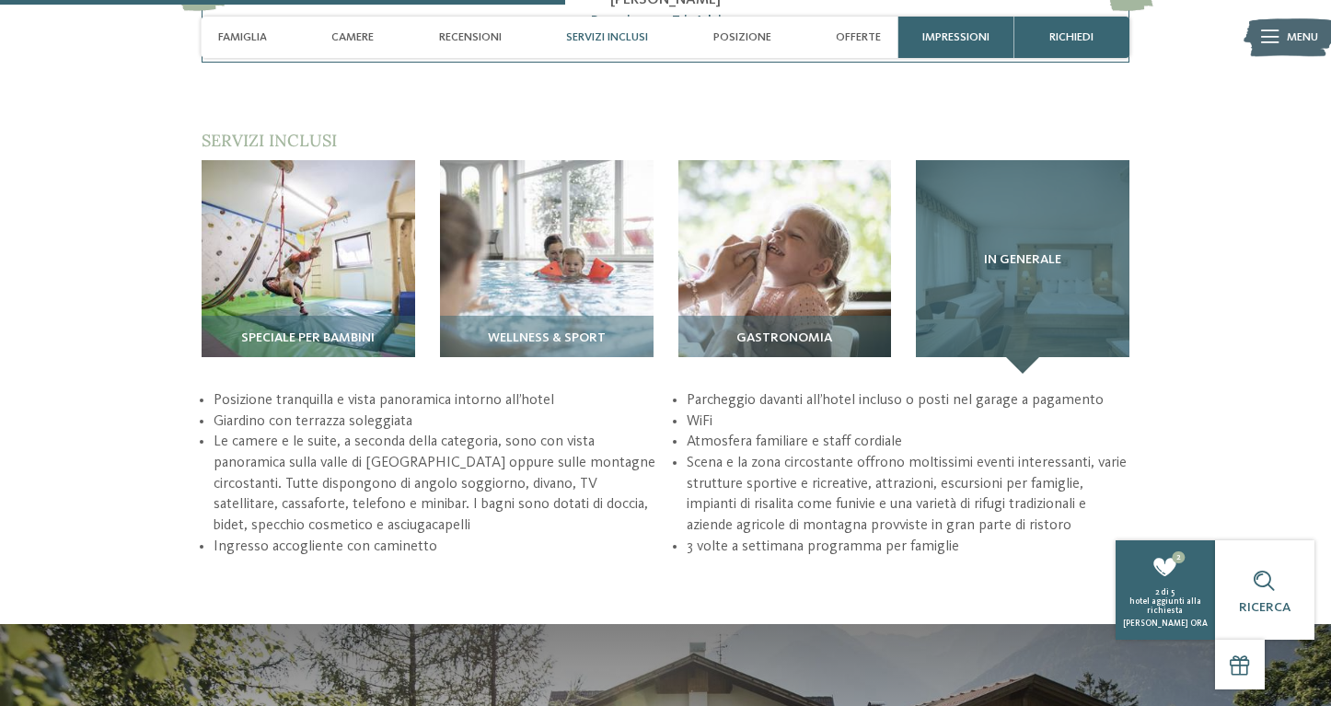
scroll to position [2080, 0]
click at [957, 312] on div "In generale" at bounding box center [1023, 266] width 214 height 214
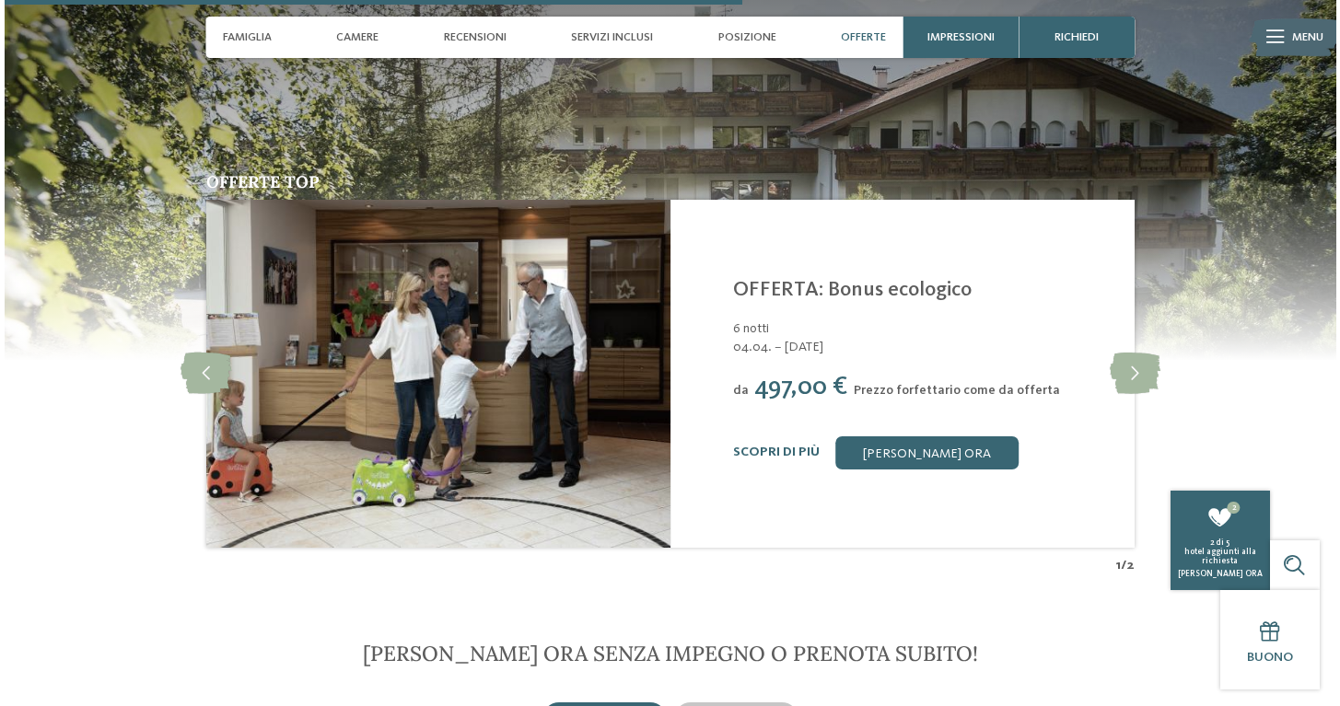
scroll to position [2716, 0]
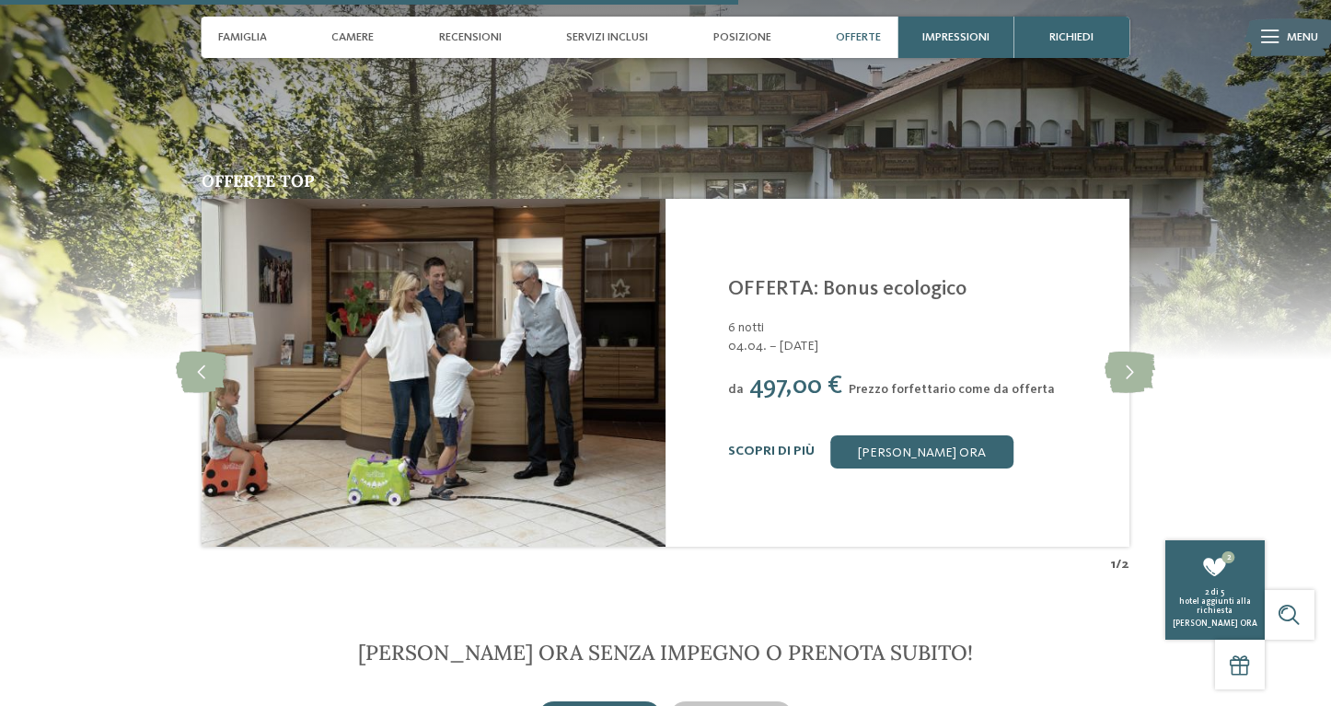
click at [759, 447] on link "Scopri di più" at bounding box center [771, 451] width 87 height 13
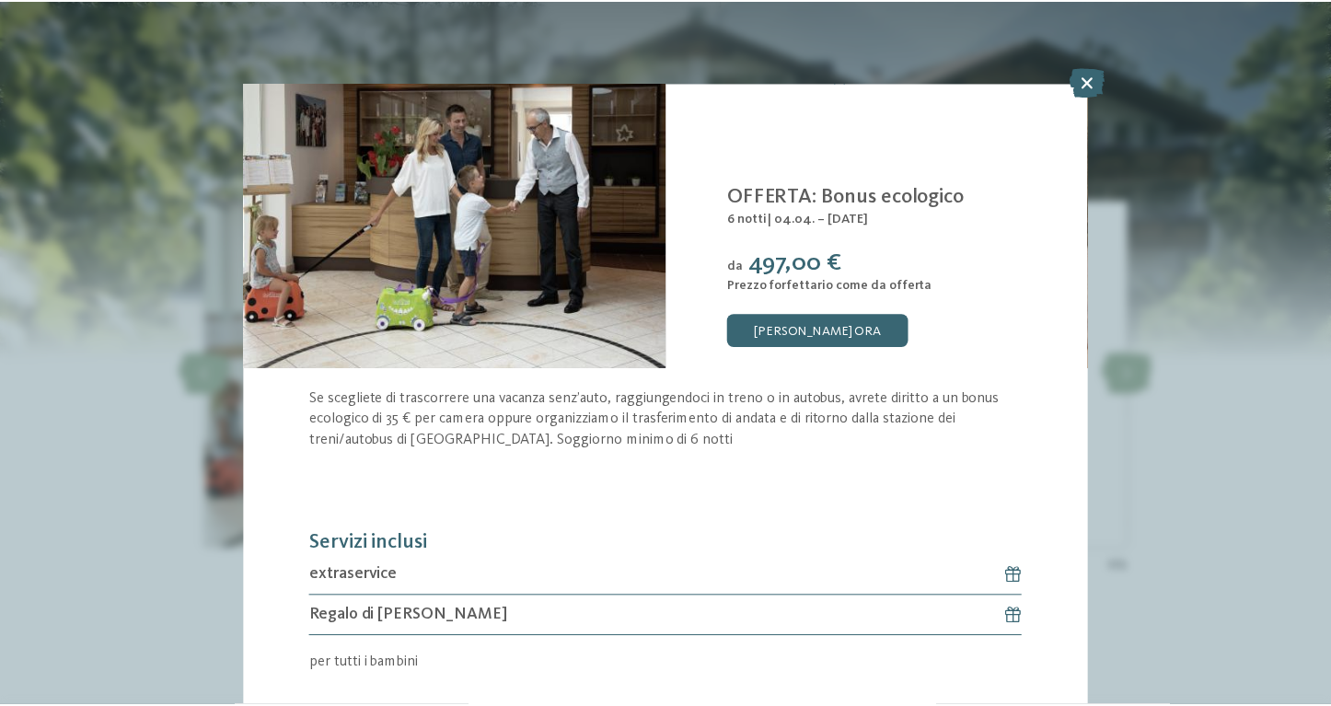
scroll to position [35, 0]
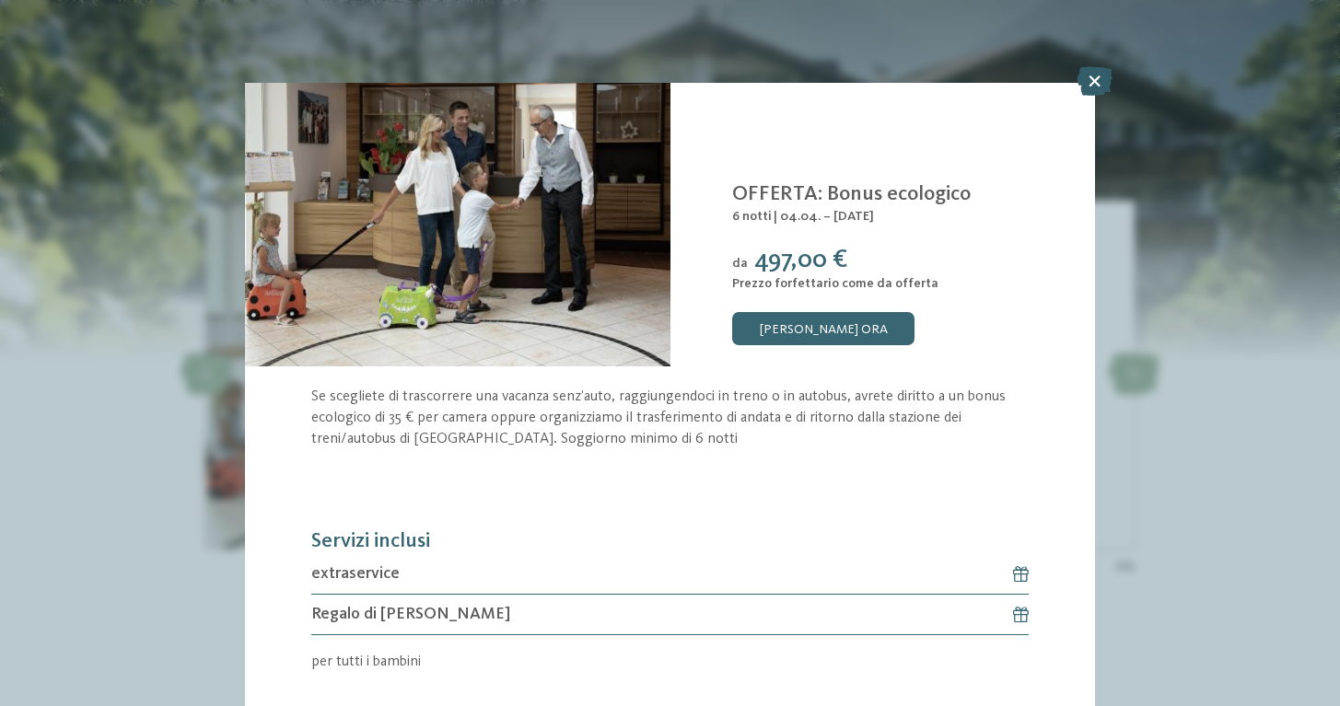
click at [1102, 81] on icon at bounding box center [1094, 80] width 36 height 29
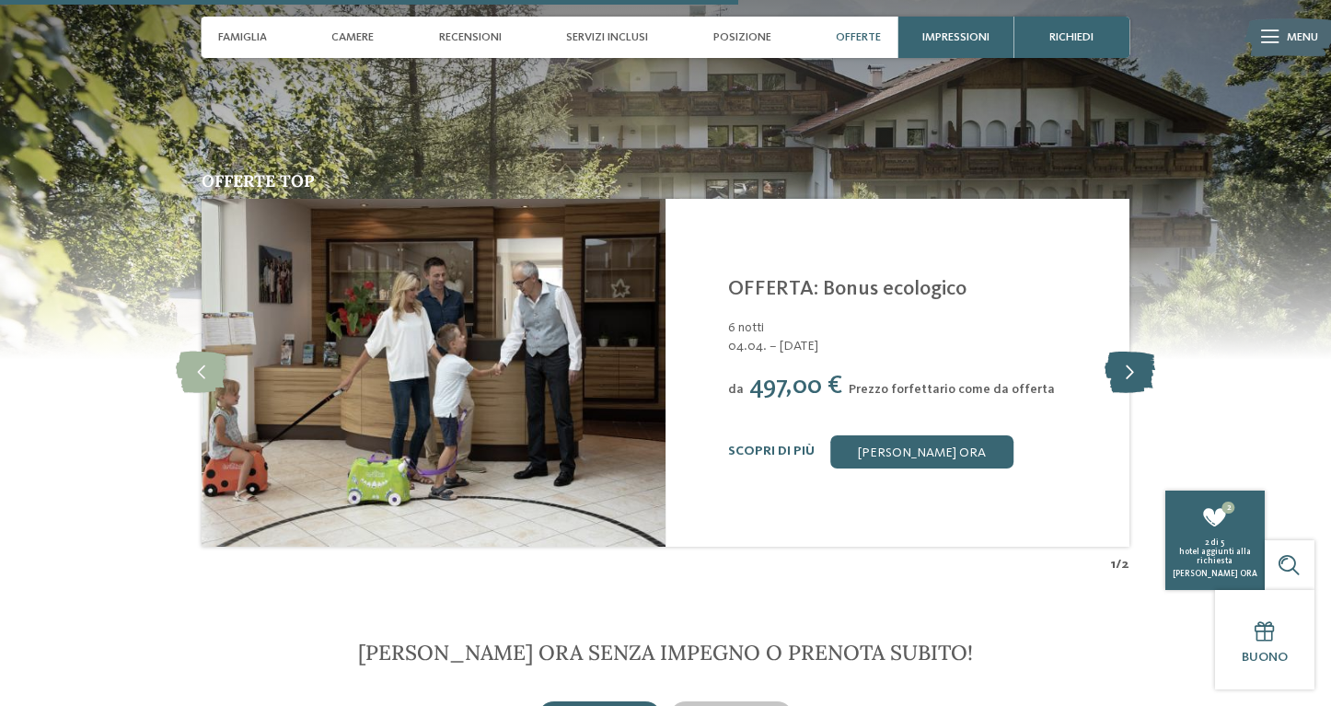
click at [1130, 366] on icon at bounding box center [1130, 372] width 51 height 41
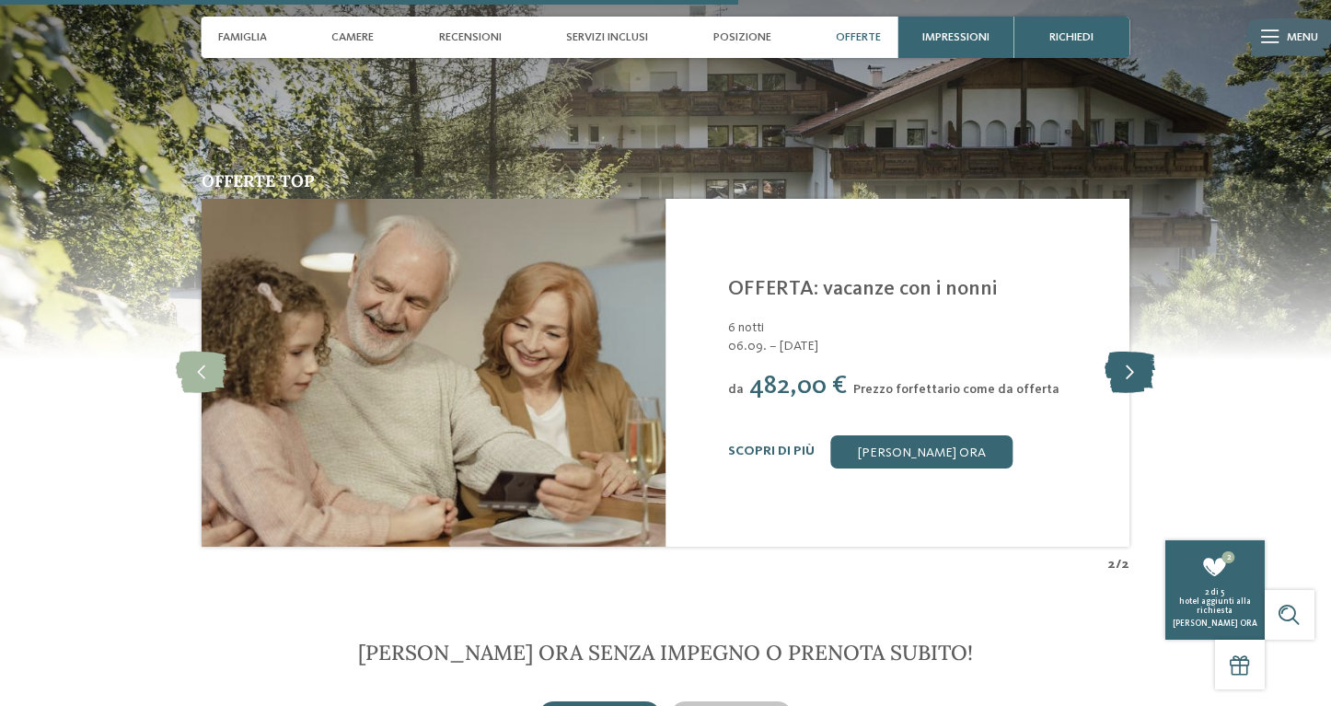
click at [1130, 366] on icon at bounding box center [1130, 372] width 51 height 41
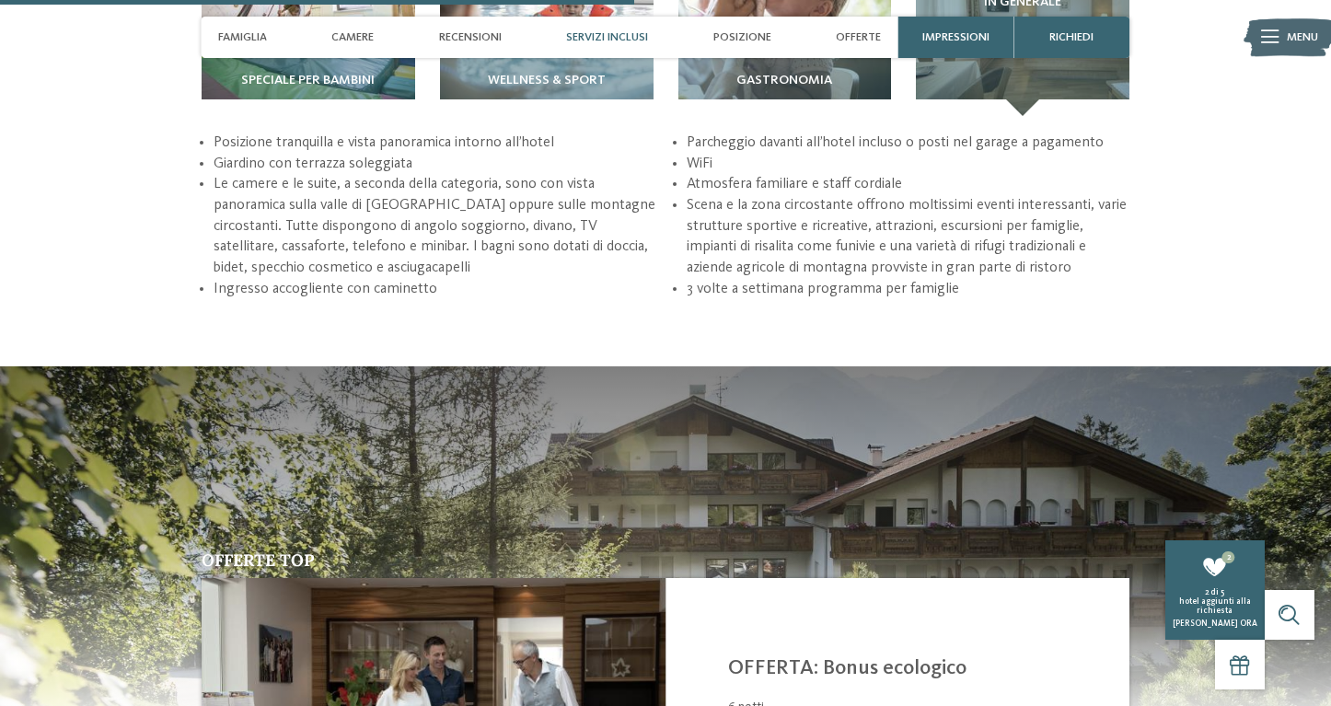
scroll to position [2334, 0]
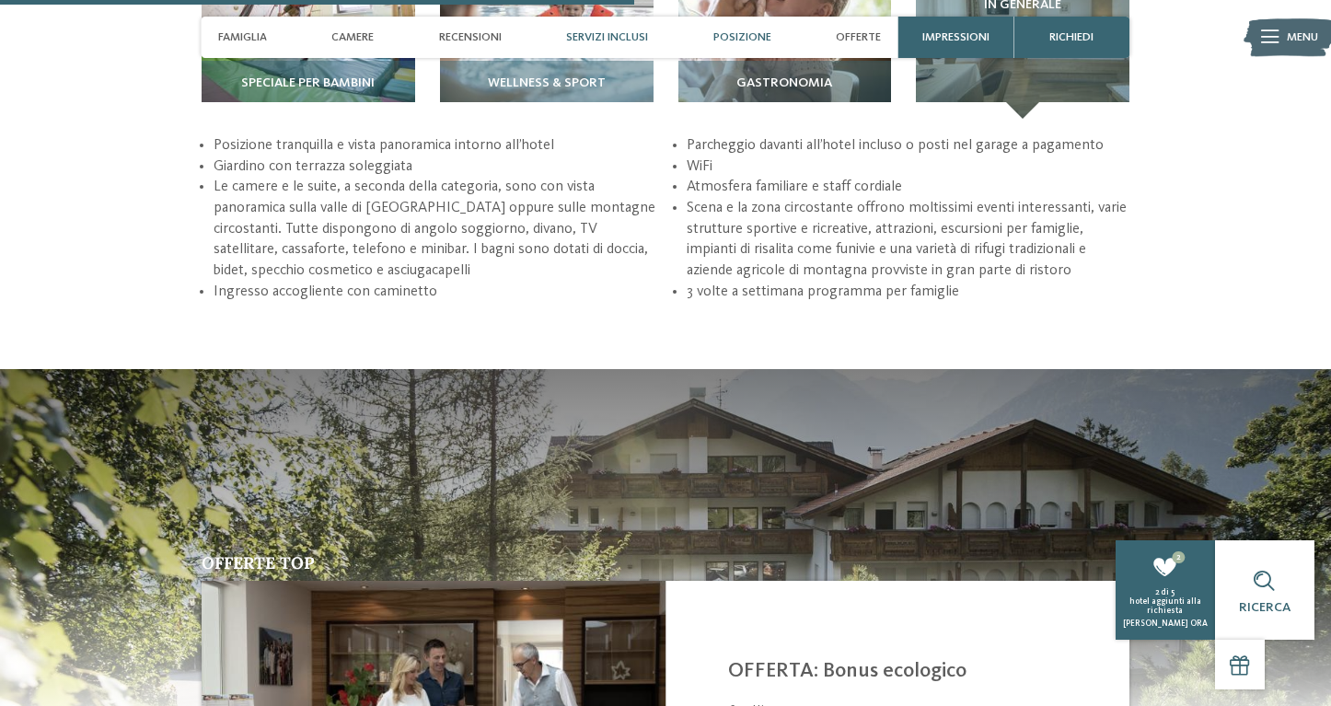
click at [741, 39] on span "Posizione" at bounding box center [743, 37] width 58 height 14
click at [737, 41] on span "Posizione" at bounding box center [743, 37] width 58 height 14
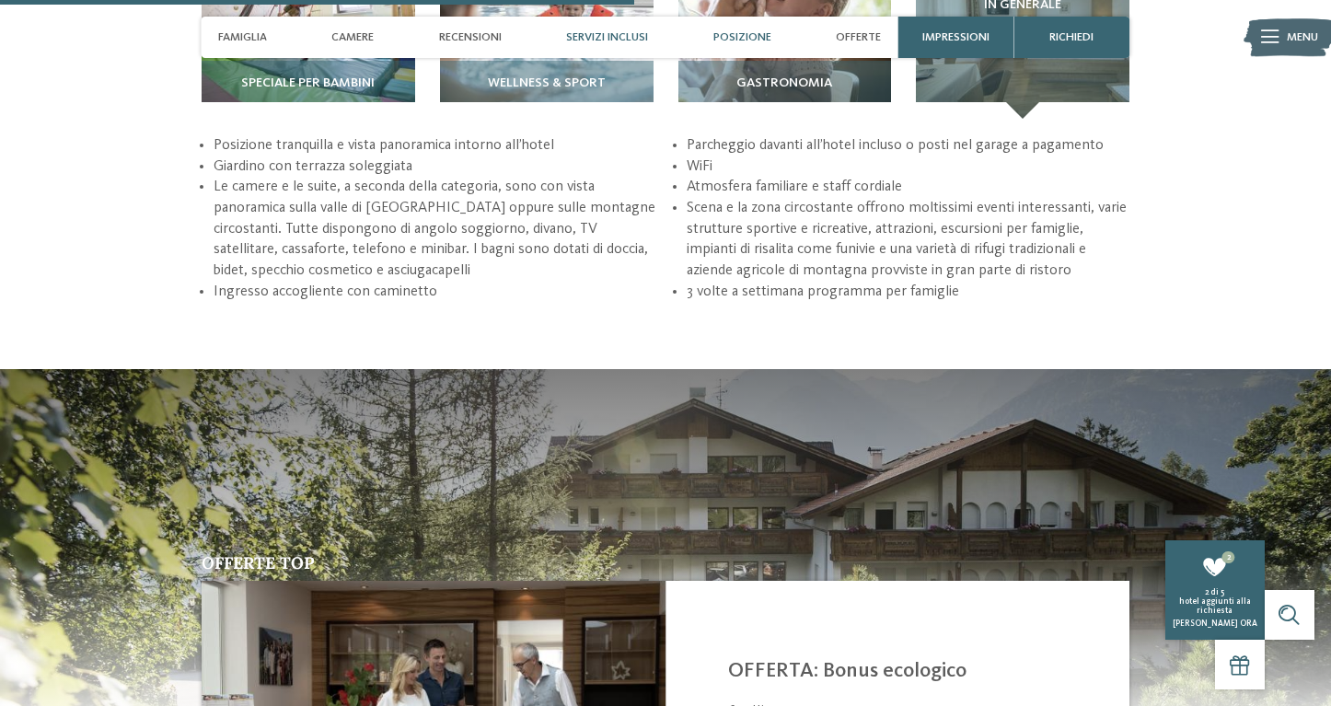
click at [737, 41] on span "Posizione" at bounding box center [743, 37] width 58 height 14
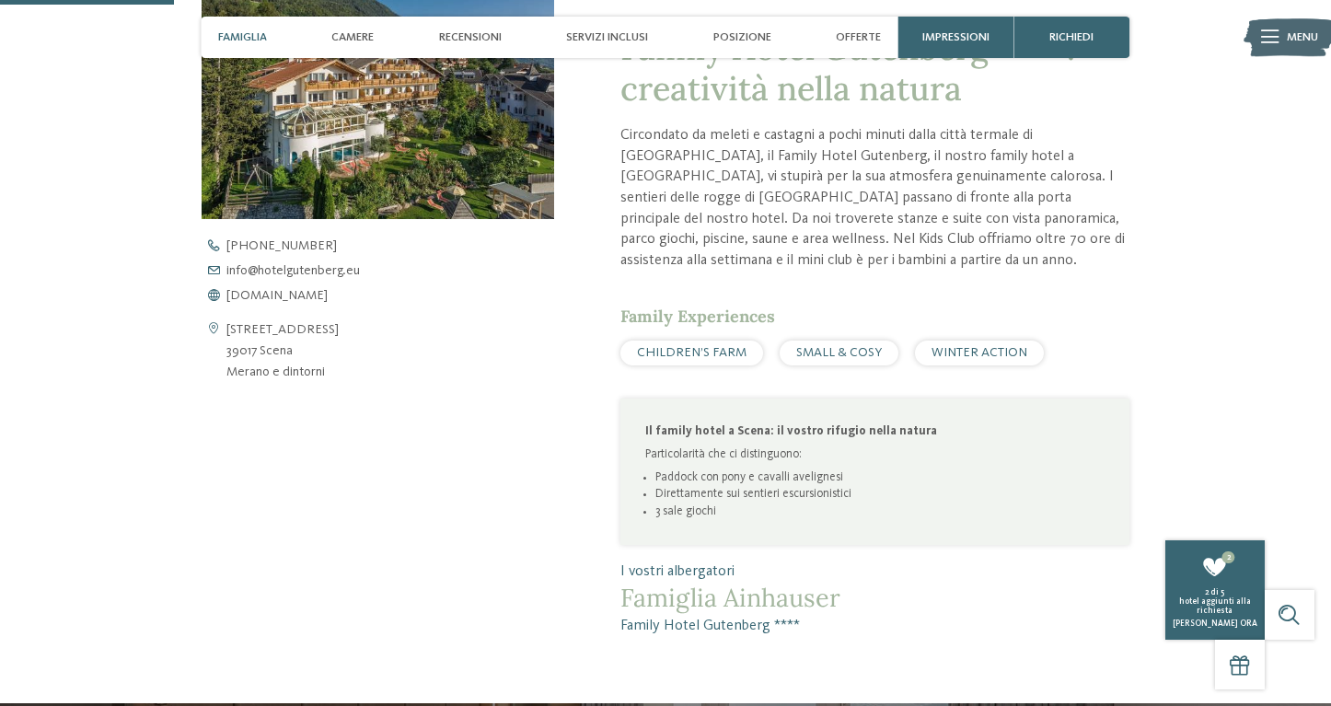
scroll to position [641, 0]
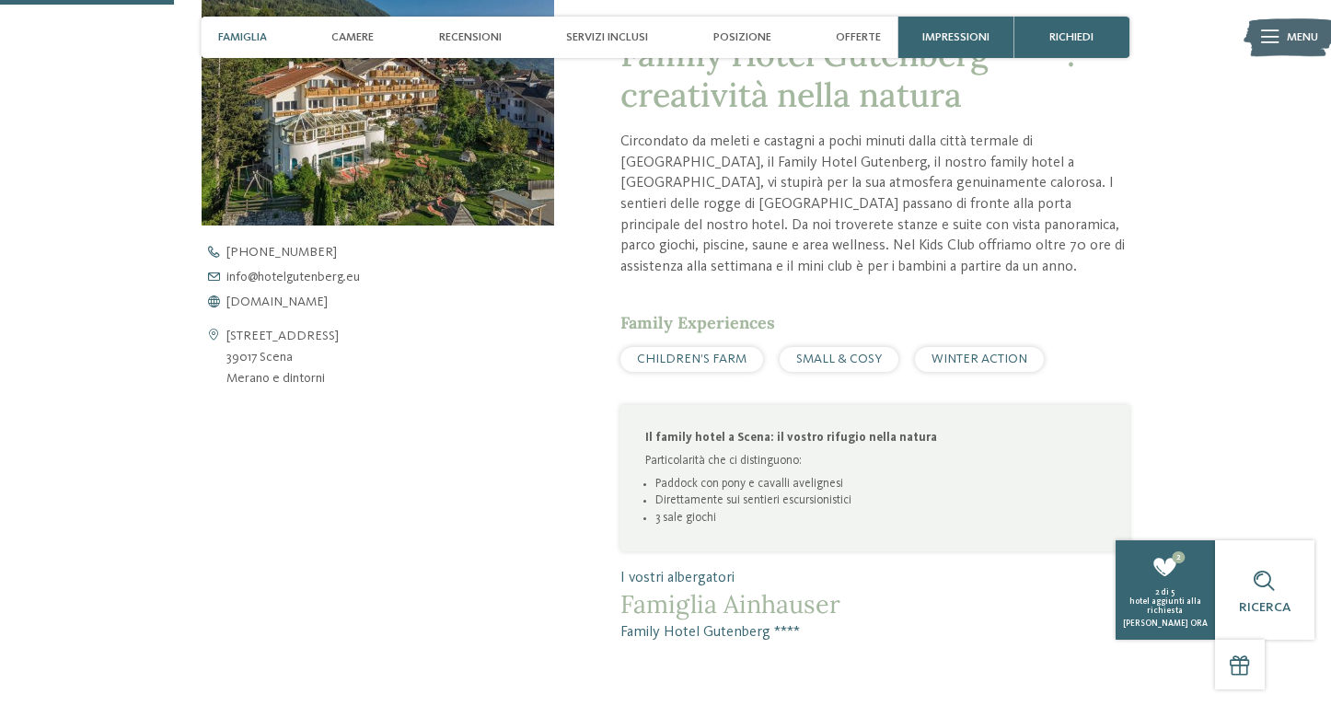
click at [246, 32] on span "Famiglia" at bounding box center [242, 37] width 49 height 14
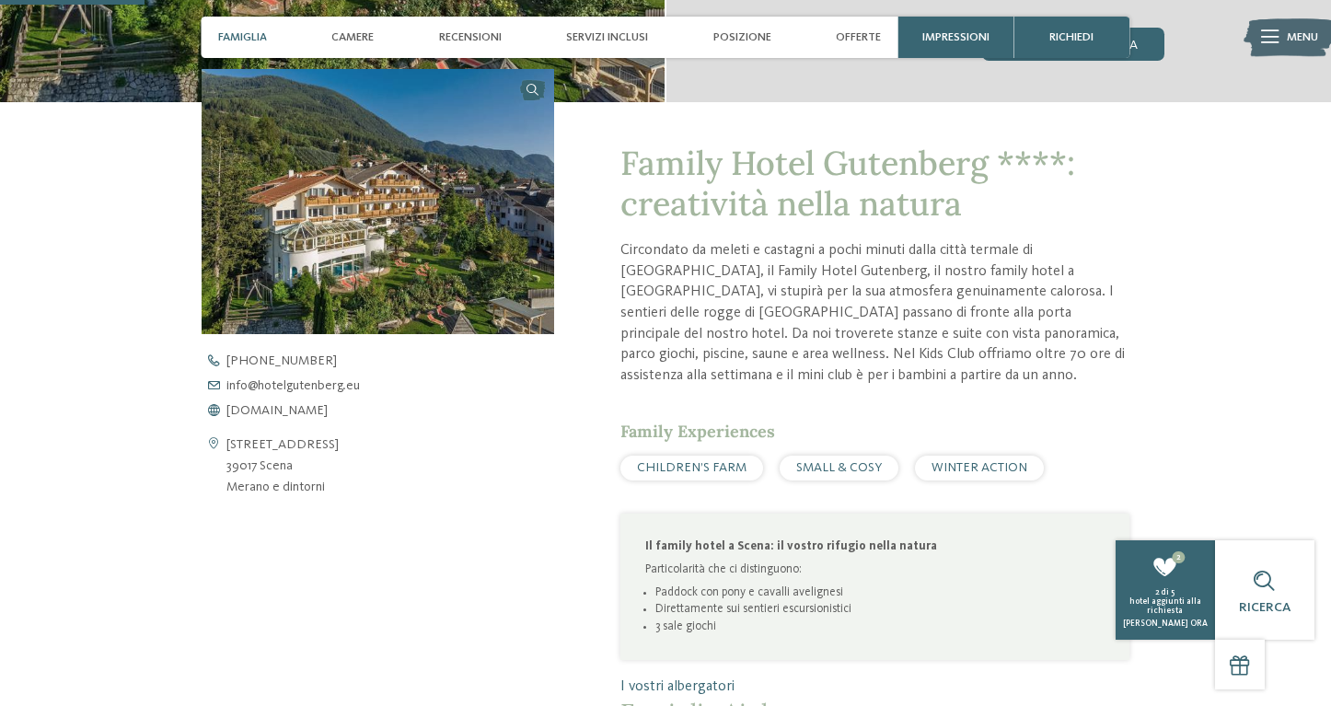
scroll to position [531, 0]
click at [246, 32] on span "Famiglia" at bounding box center [242, 37] width 49 height 14
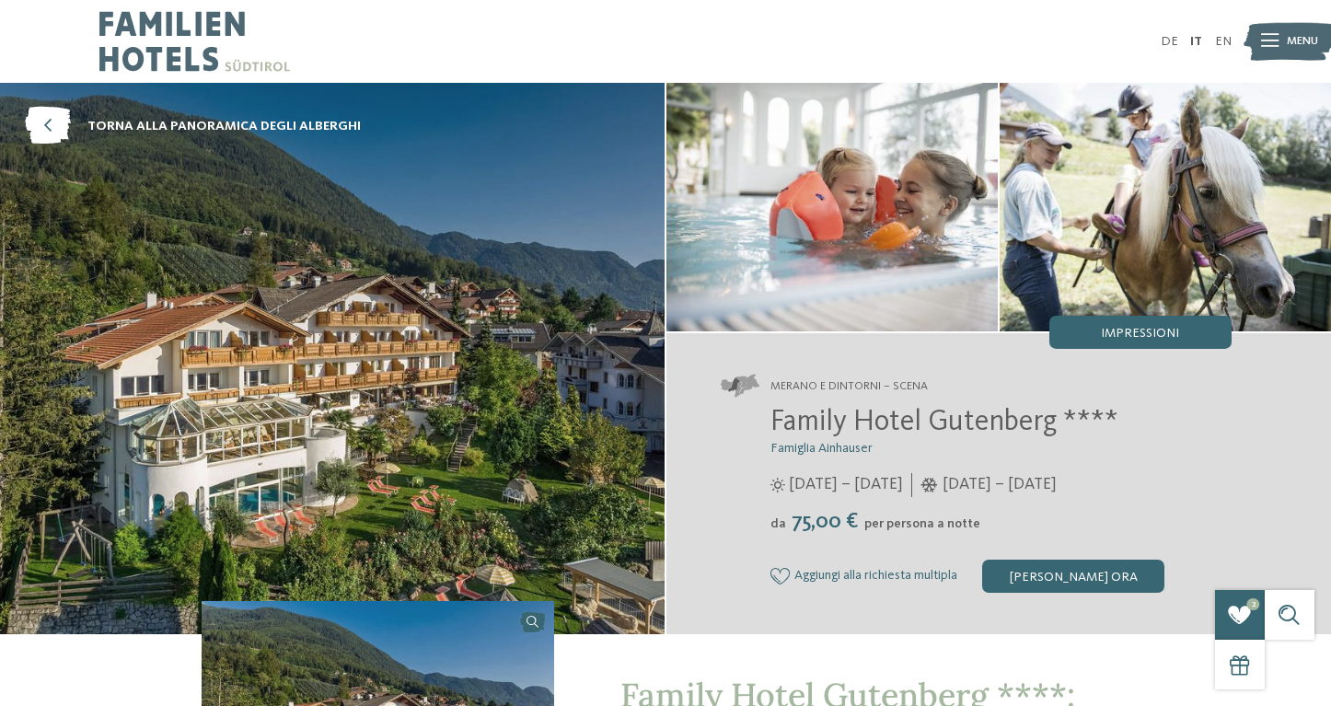
scroll to position [0, 0]
click at [862, 228] on img at bounding box center [832, 207] width 331 height 249
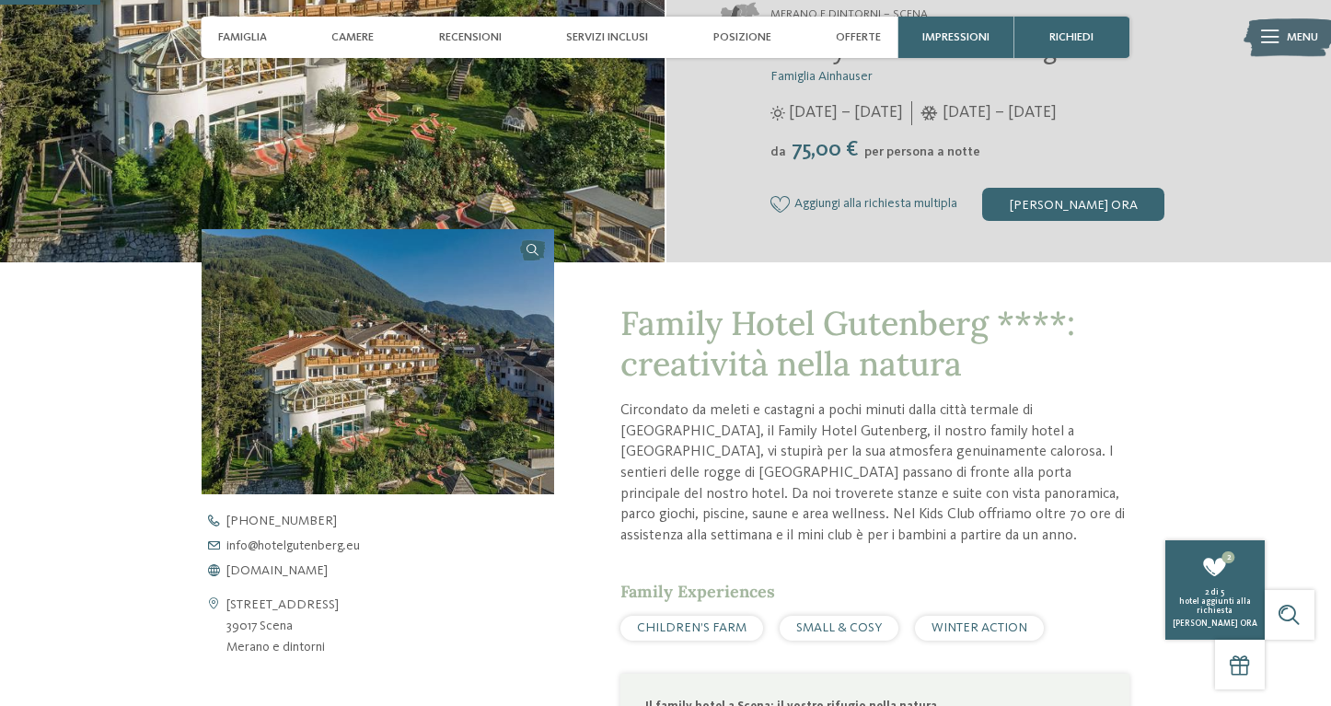
scroll to position [362, 0]
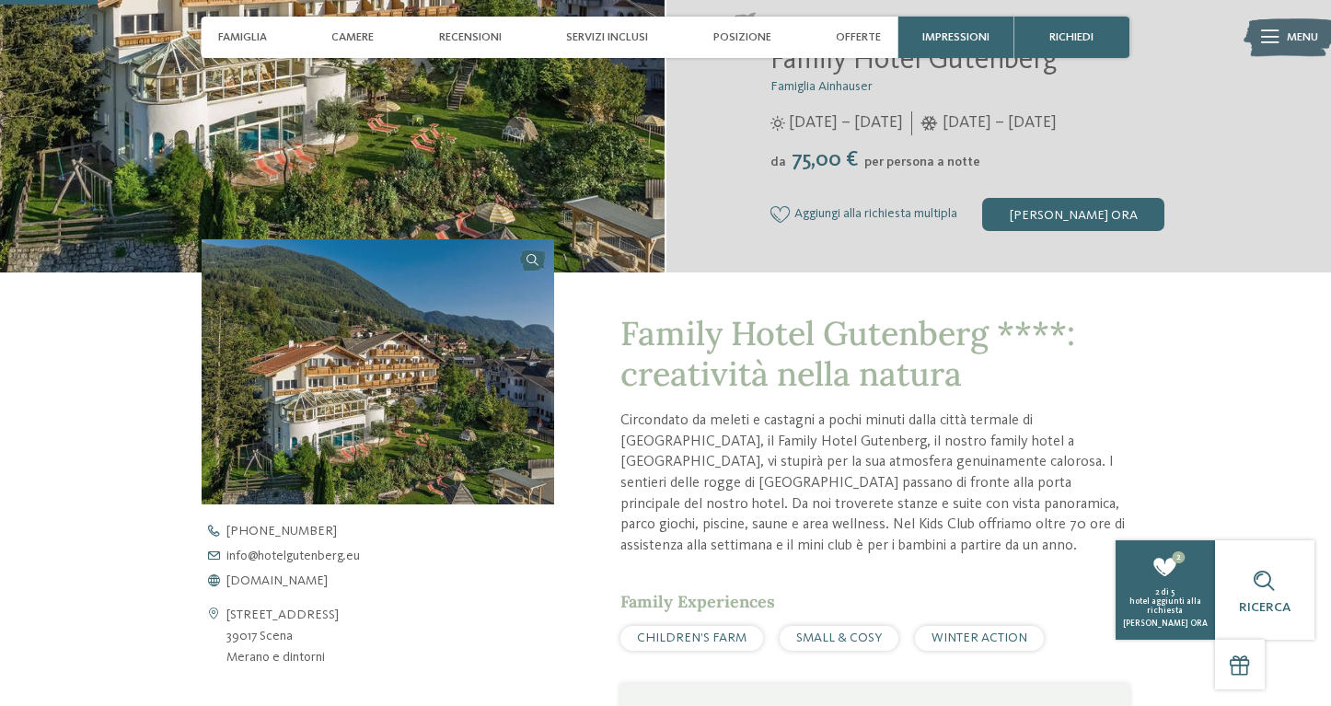
click at [777, 215] on icon at bounding box center [781, 214] width 20 height 17
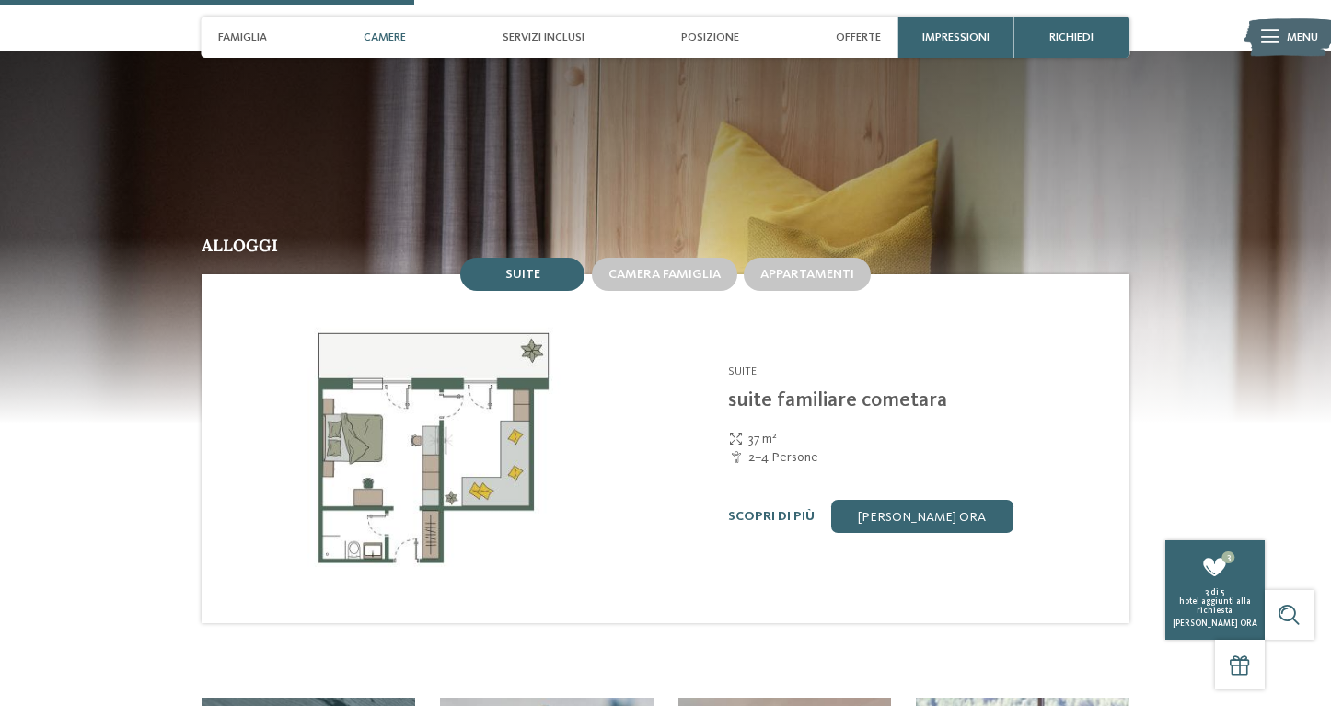
scroll to position [1677, 0]
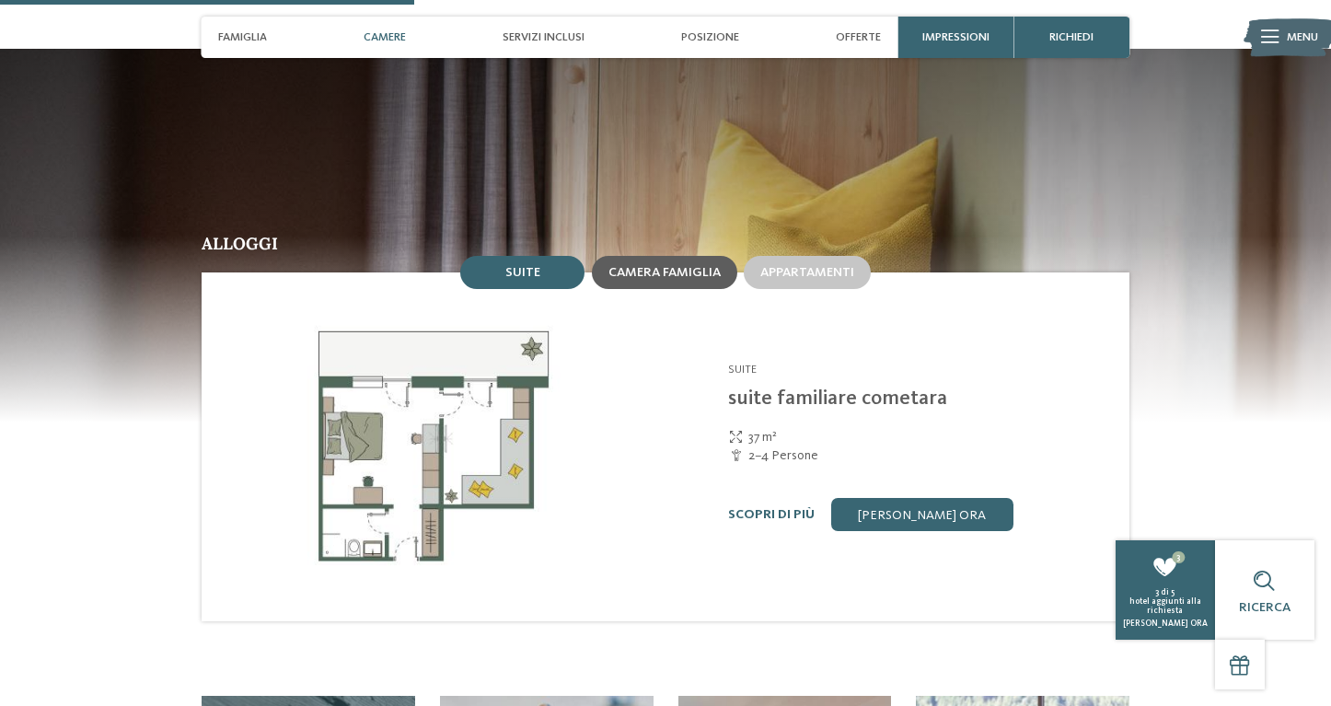
click at [668, 266] on span "Camera famiglia" at bounding box center [665, 272] width 112 height 13
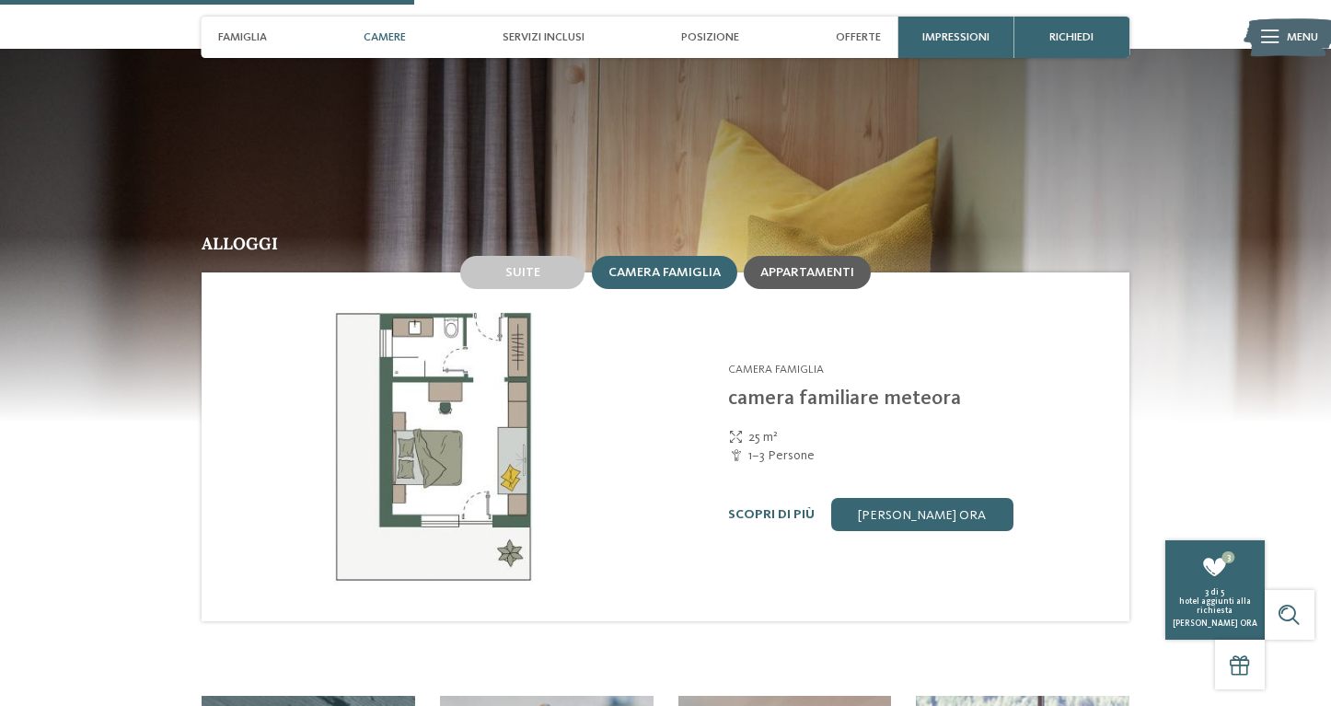
click at [779, 266] on span "Appartamenti" at bounding box center [808, 272] width 94 height 13
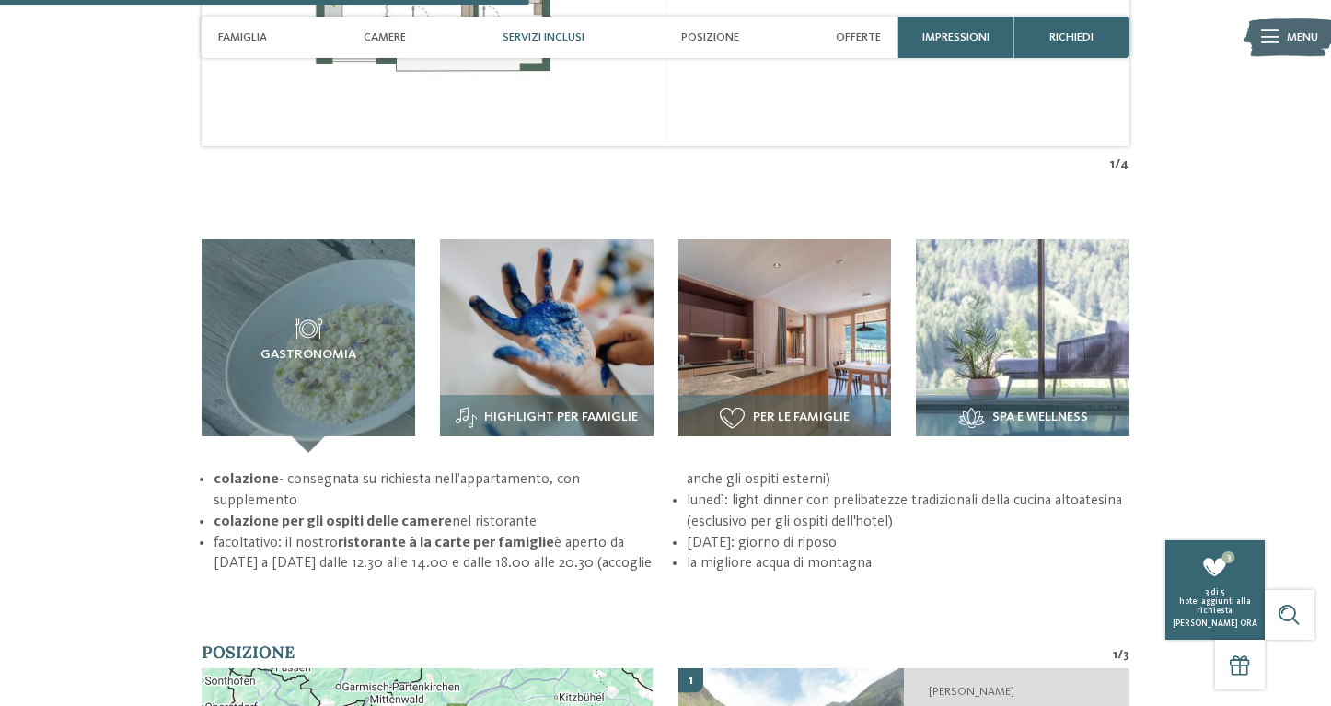
scroll to position [2151, 0]
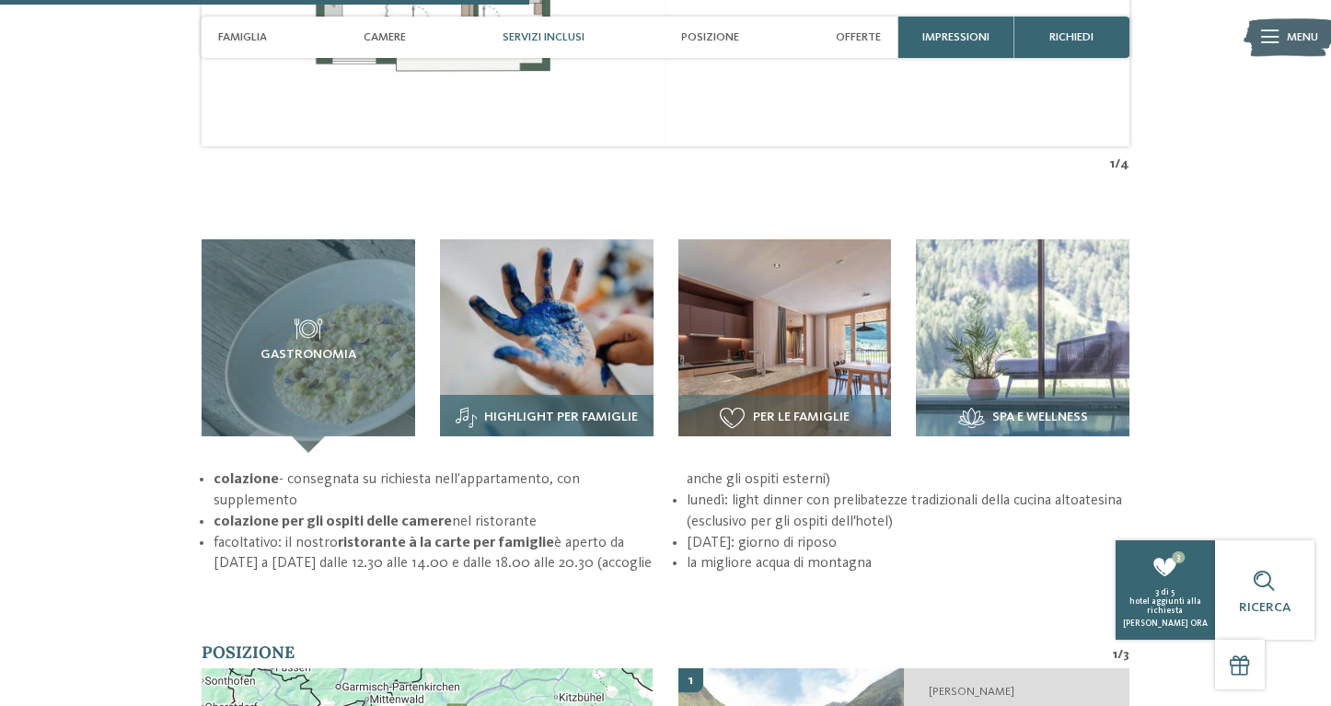
click at [563, 411] on span "Highlight per famiglie" at bounding box center [561, 418] width 154 height 15
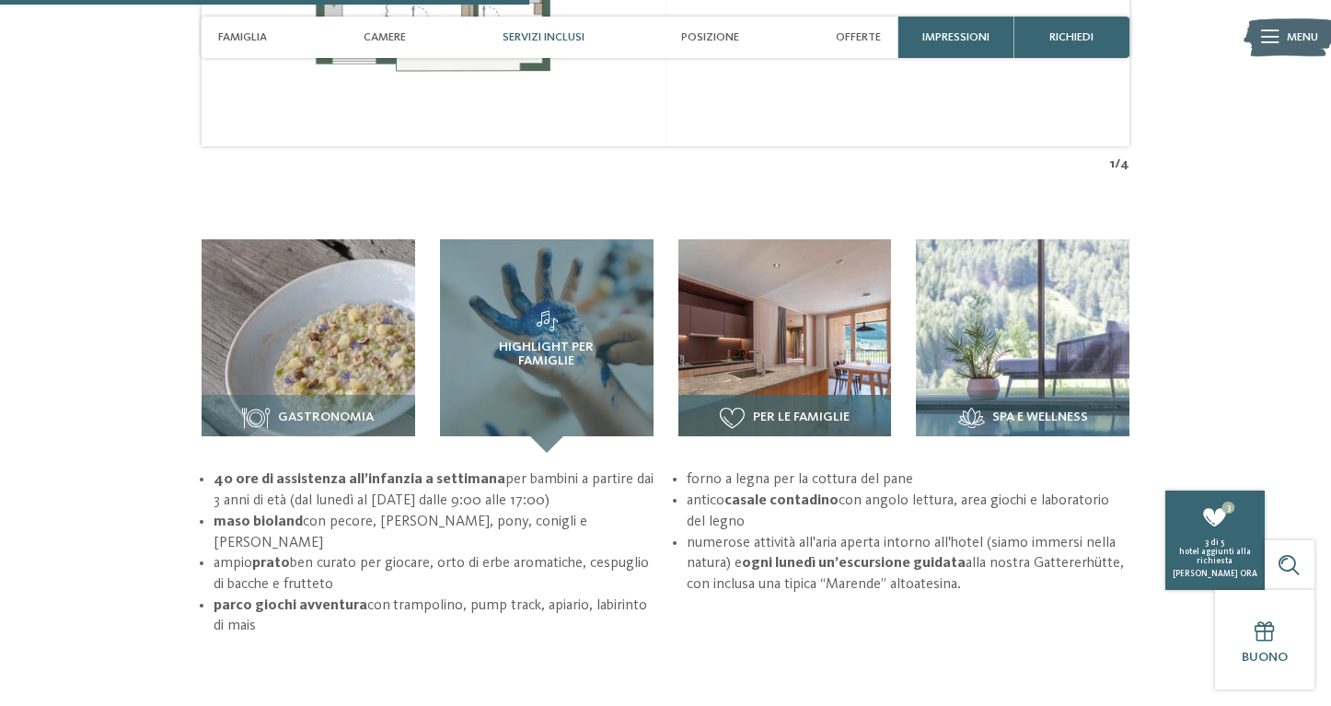
click at [748, 408] on h3 "Per le famiglie" at bounding box center [785, 418] width 197 height 21
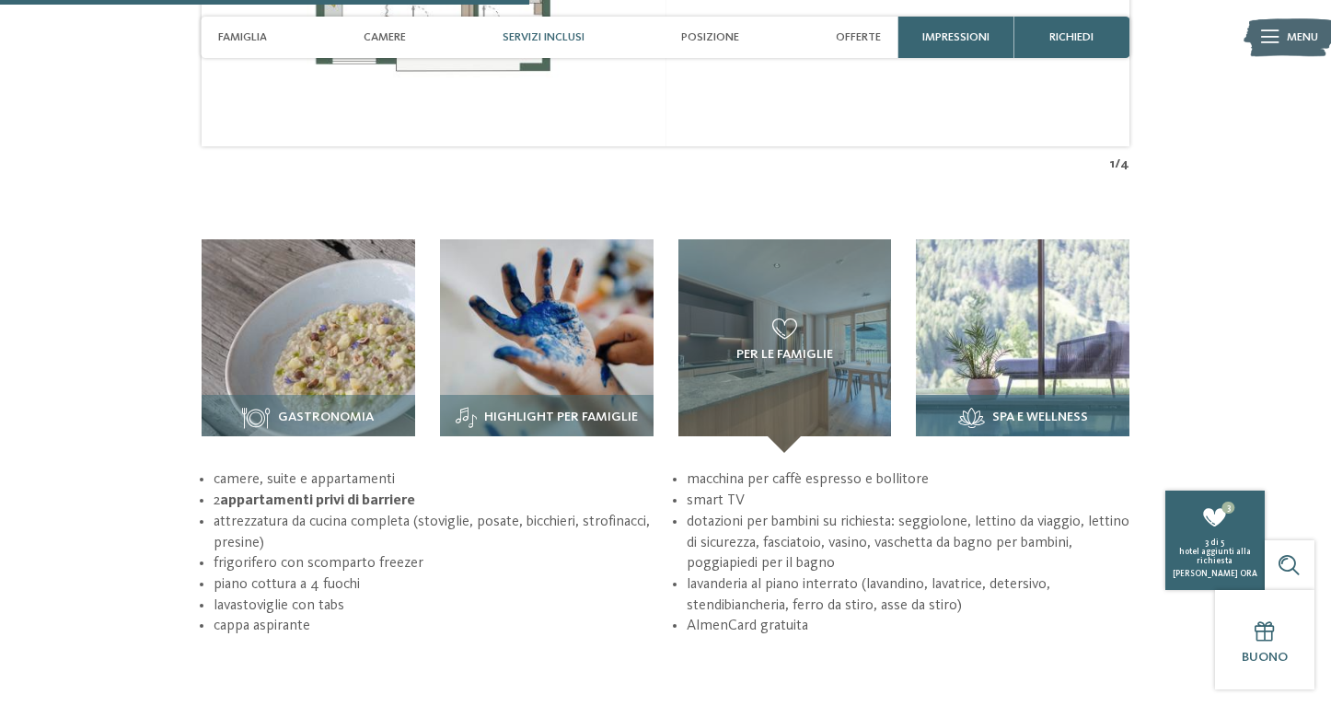
click at [1024, 411] on span "Spa e wellness" at bounding box center [1041, 418] width 96 height 15
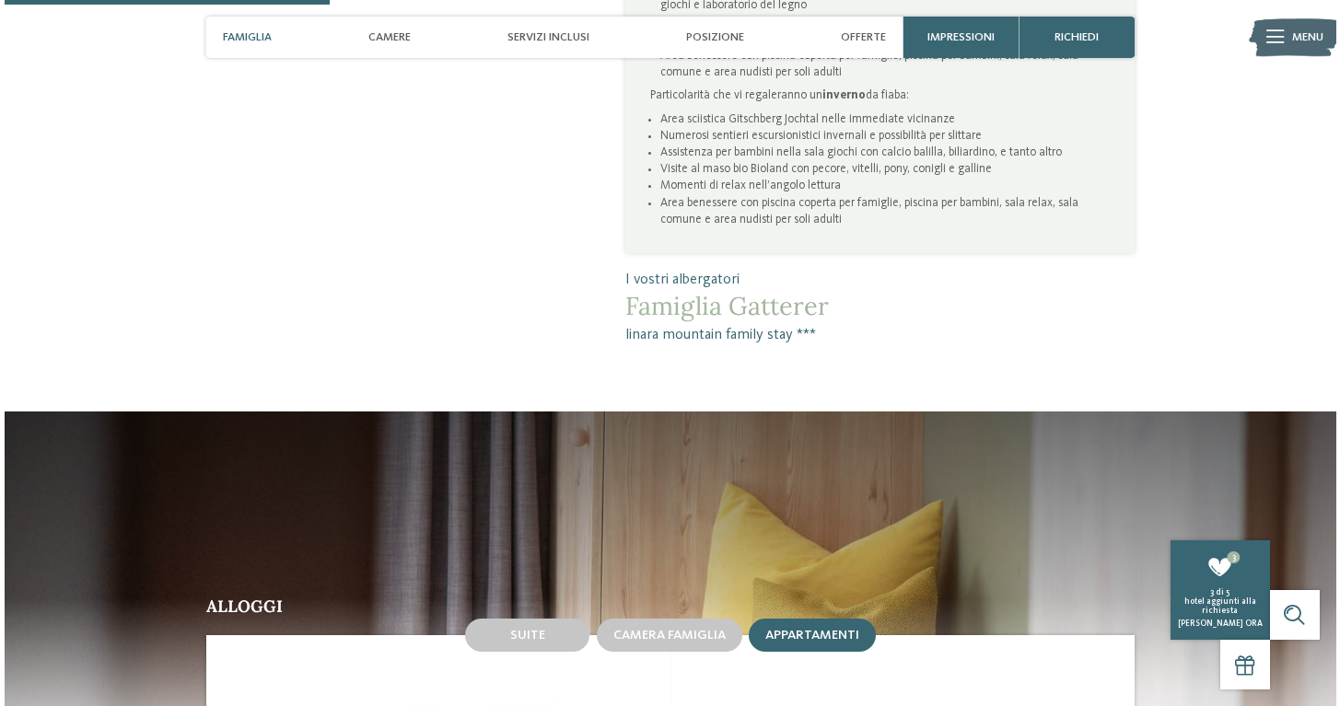
scroll to position [1313, 0]
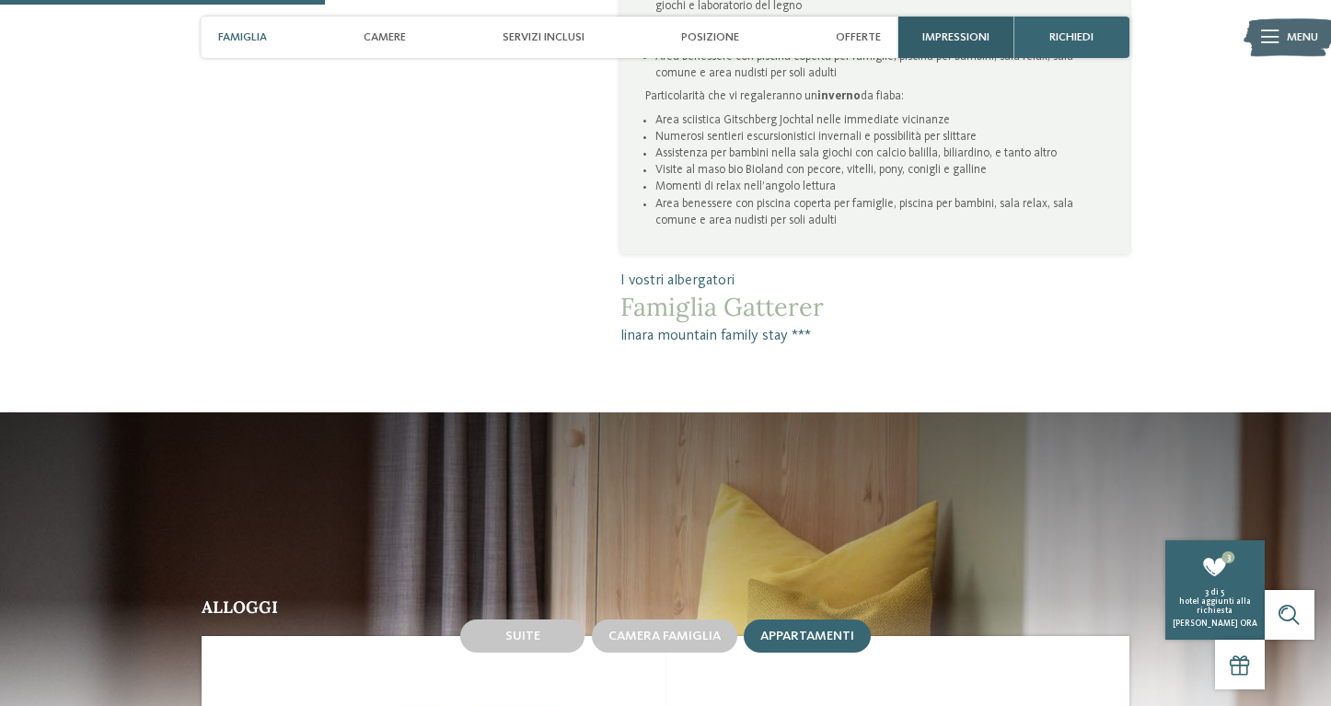
click at [919, 41] on div "Impressioni" at bounding box center [956, 37] width 116 height 41
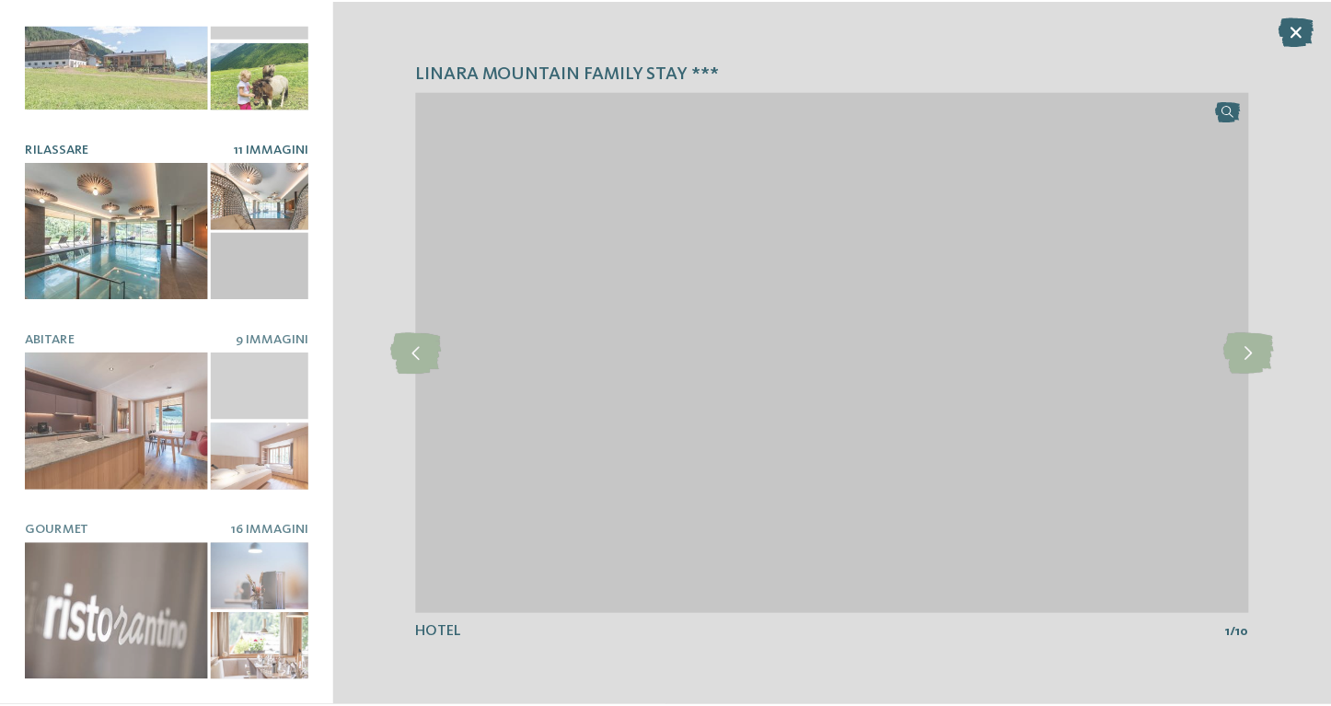
scroll to position [264, 0]
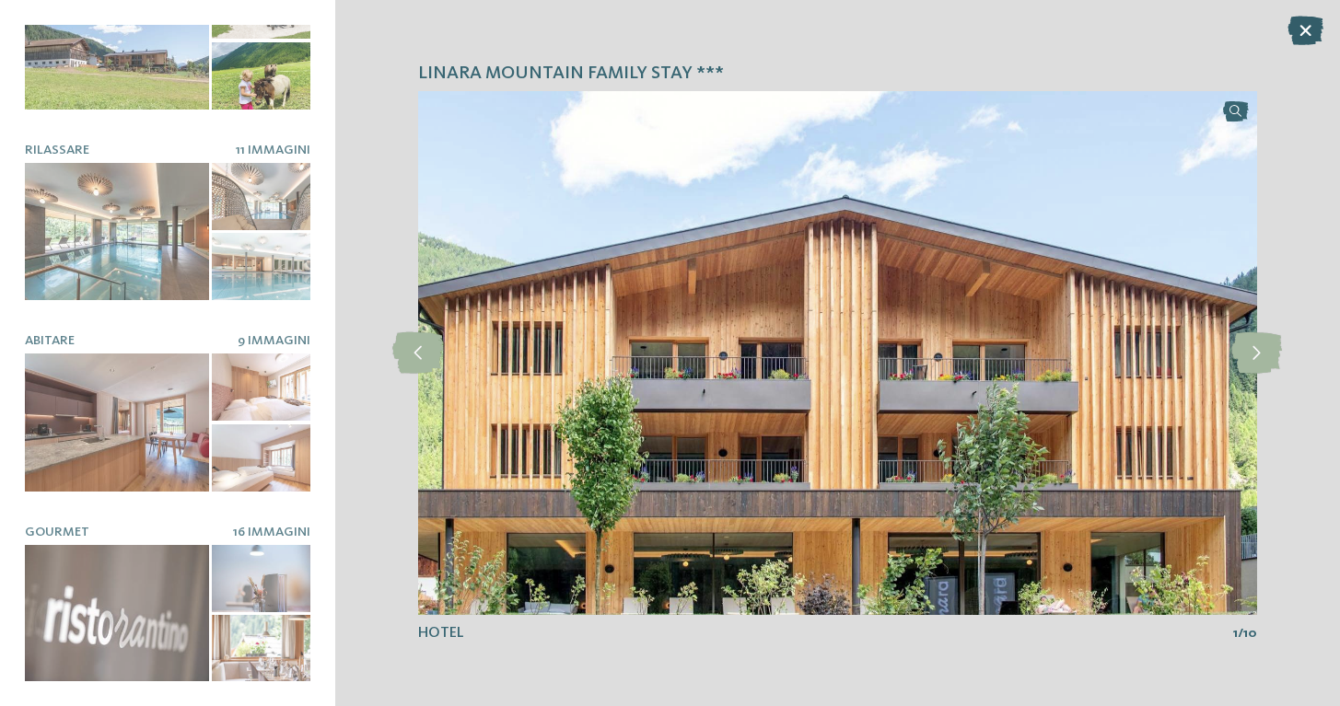
click at [1304, 32] on icon at bounding box center [1305, 30] width 36 height 29
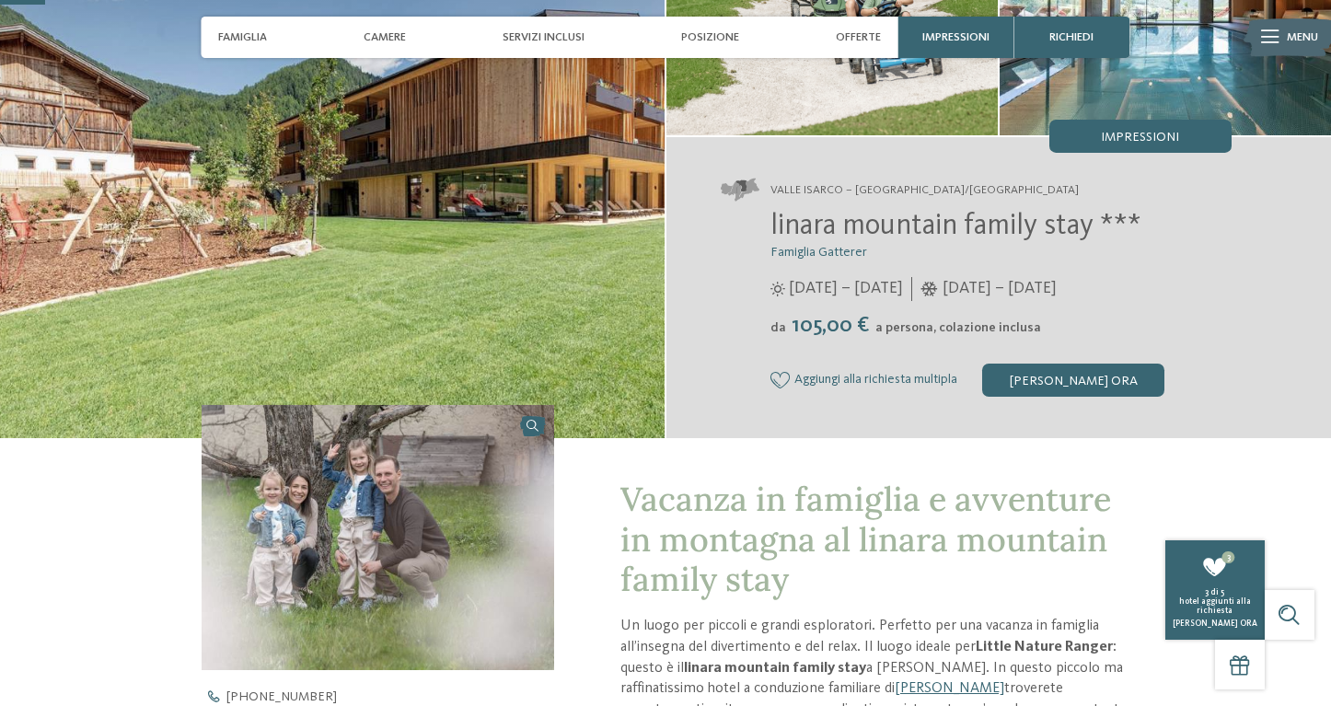
scroll to position [175, 0]
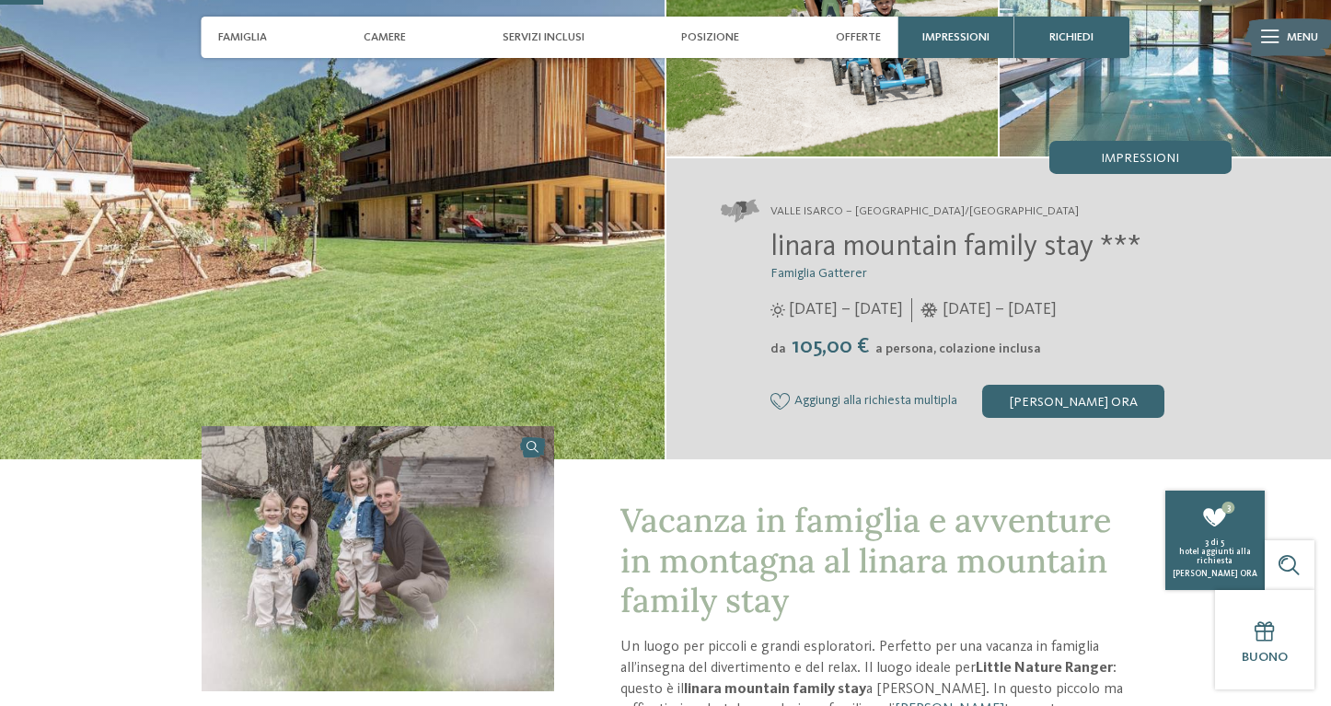
click at [778, 401] on icon at bounding box center [781, 401] width 20 height 17
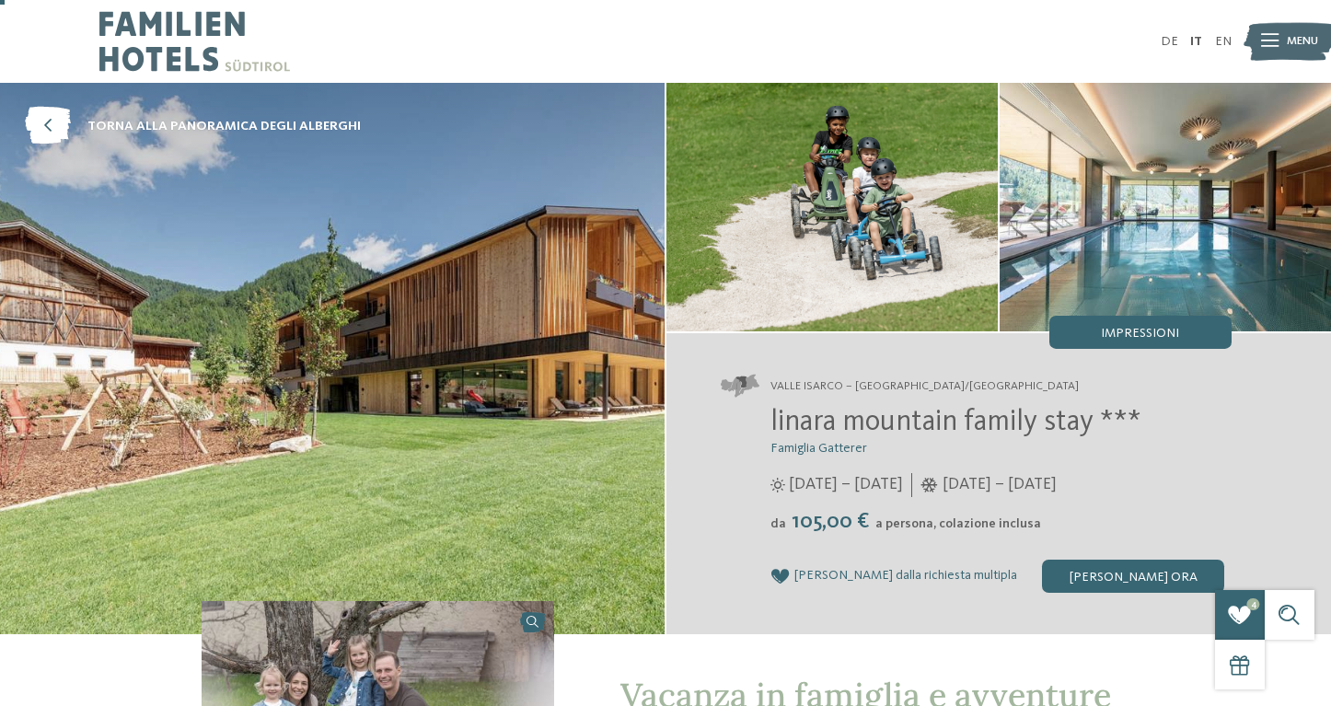
scroll to position [0, 0]
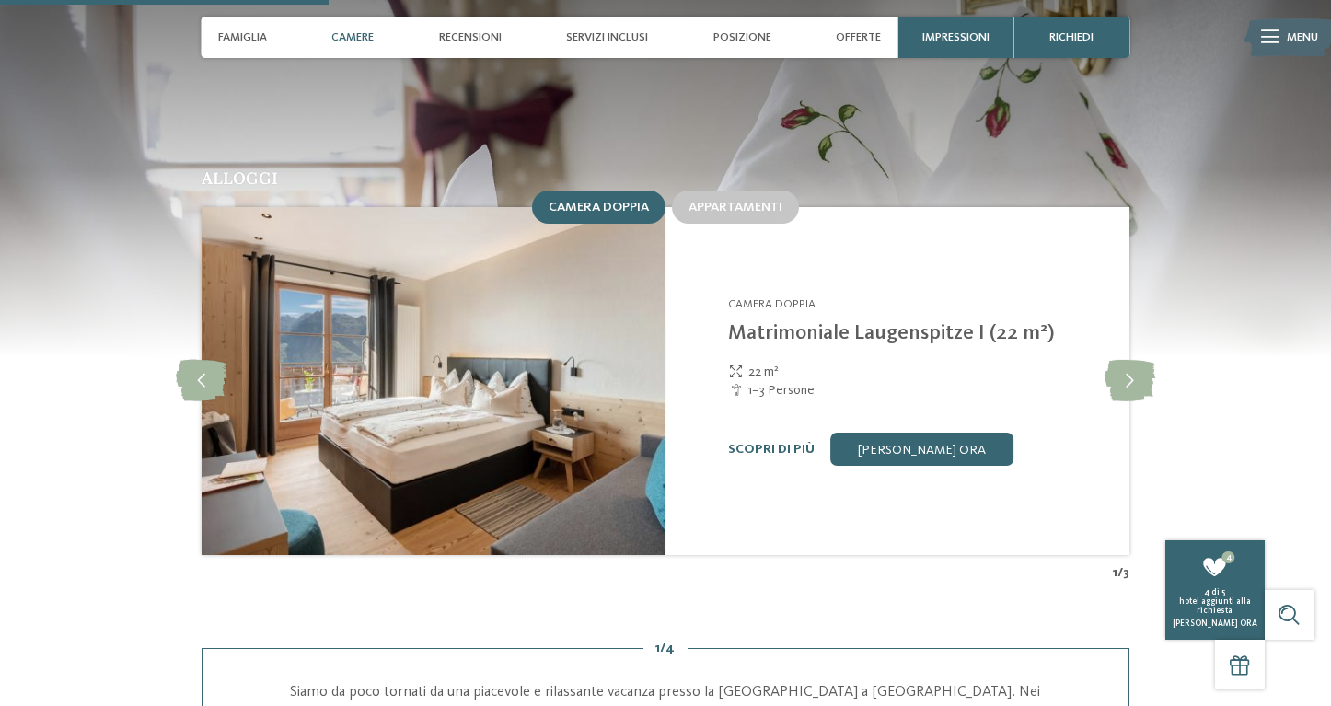
scroll to position [1633, 0]
click at [1119, 361] on icon at bounding box center [1130, 381] width 51 height 41
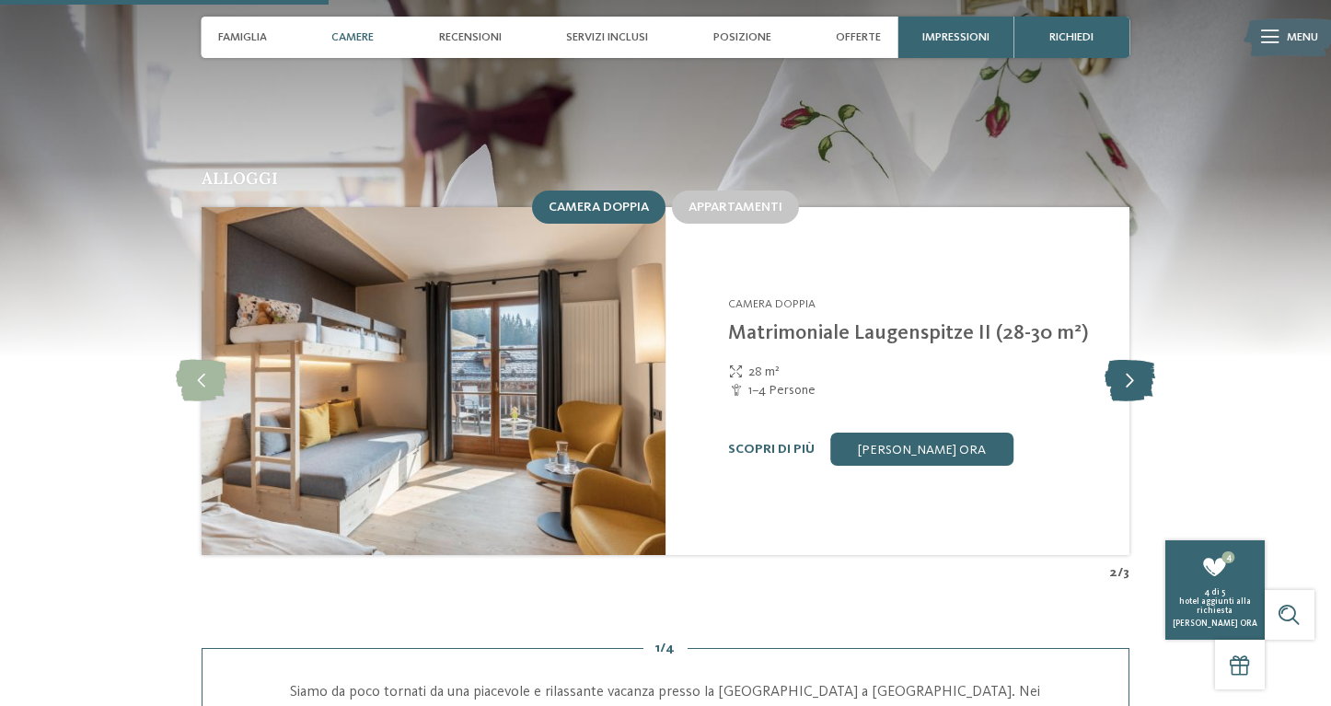
click at [1119, 361] on icon at bounding box center [1130, 381] width 51 height 41
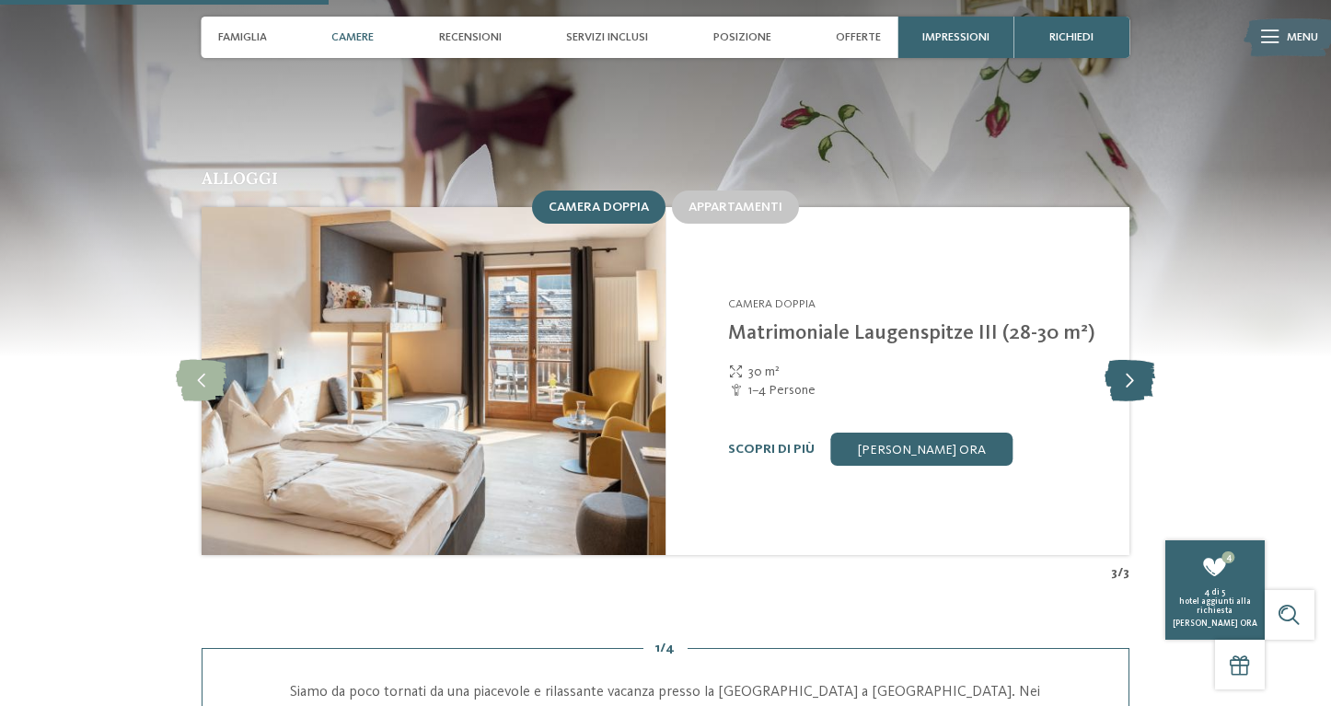
click at [1119, 361] on icon at bounding box center [1130, 381] width 51 height 41
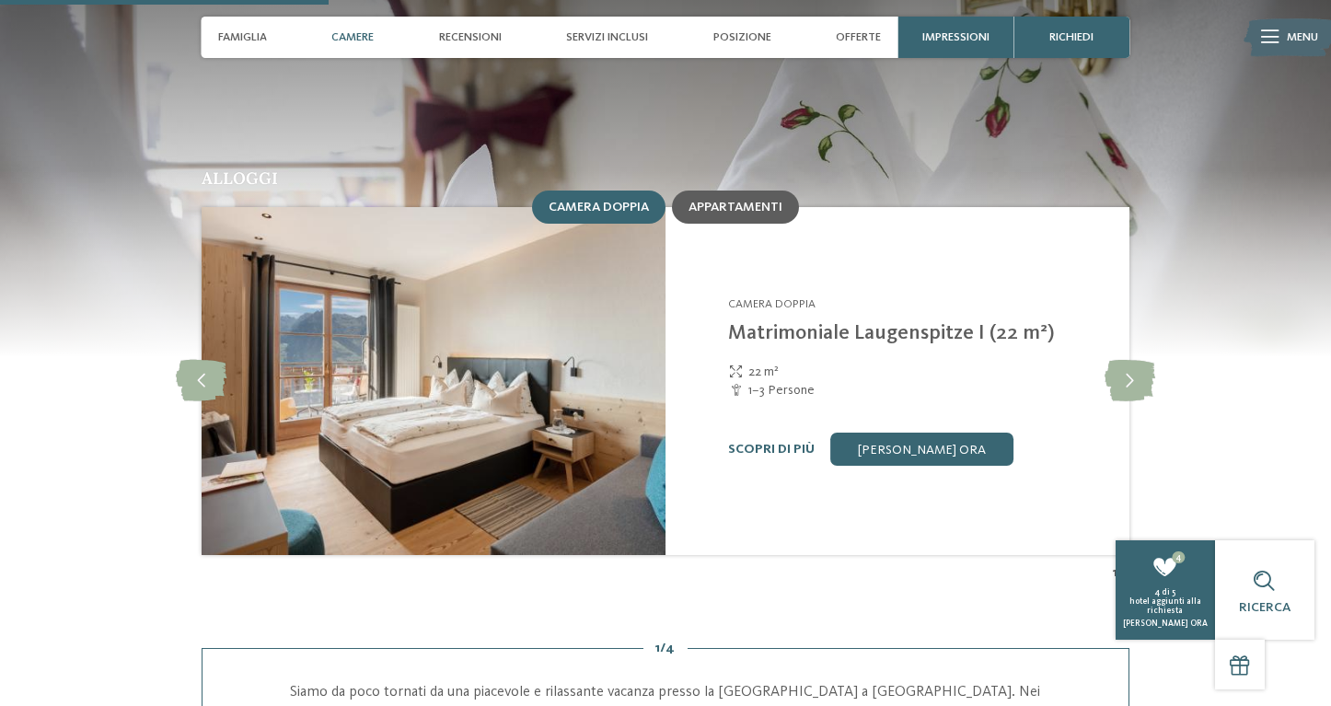
click at [746, 201] on span "Appartamenti" at bounding box center [736, 207] width 94 height 13
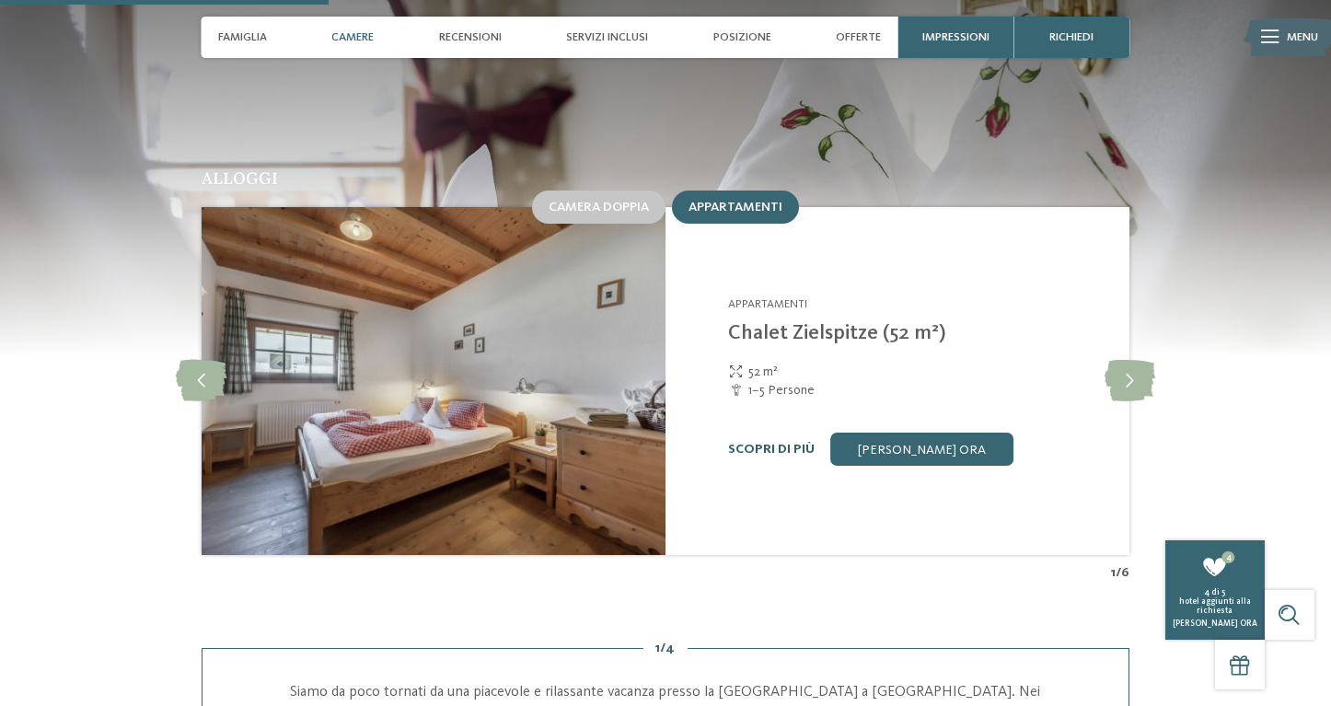
click at [744, 443] on link "Scopri di più" at bounding box center [771, 449] width 87 height 13
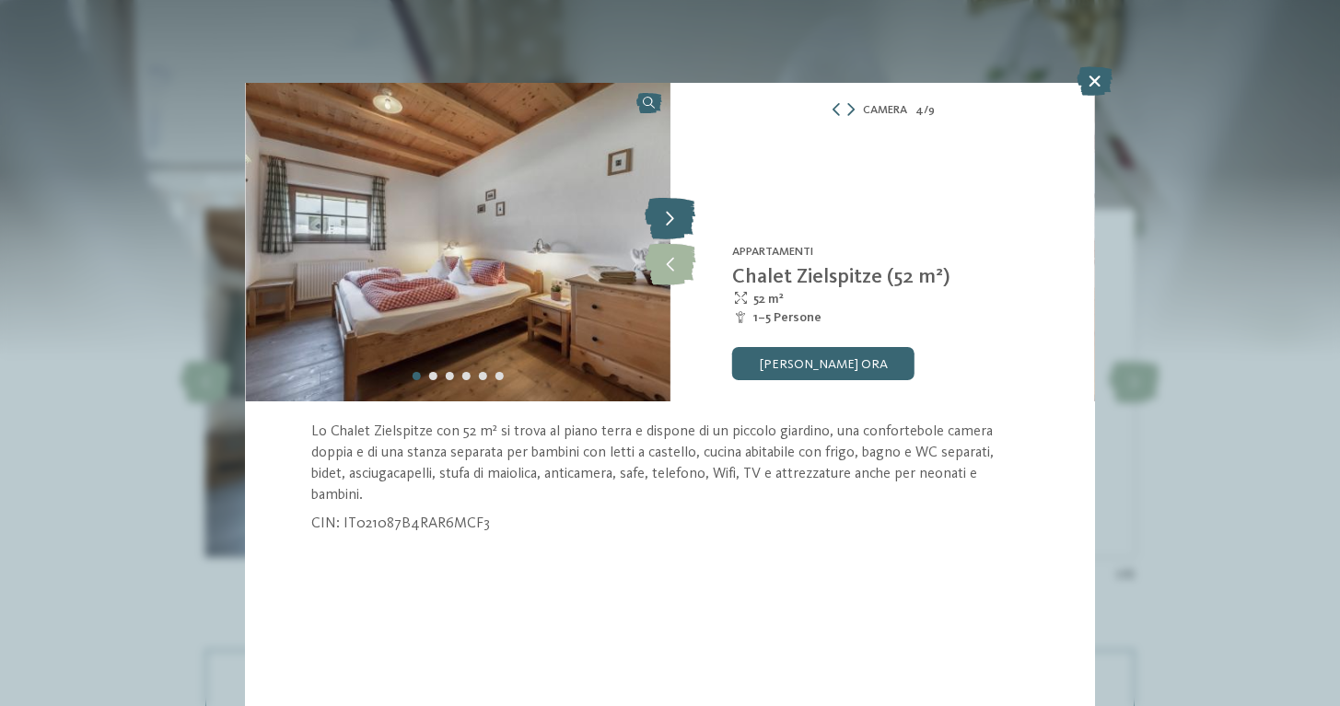
click at [664, 226] on icon at bounding box center [670, 219] width 51 height 41
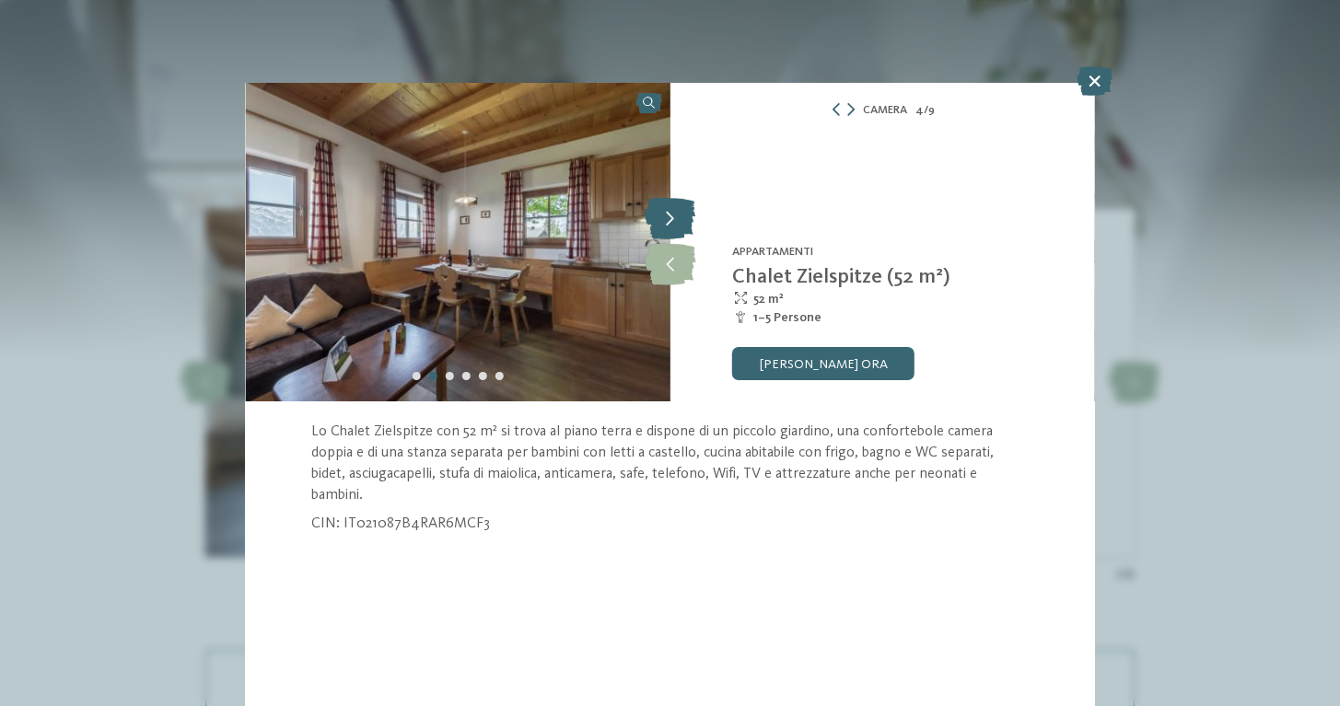
click at [664, 226] on icon at bounding box center [670, 219] width 51 height 41
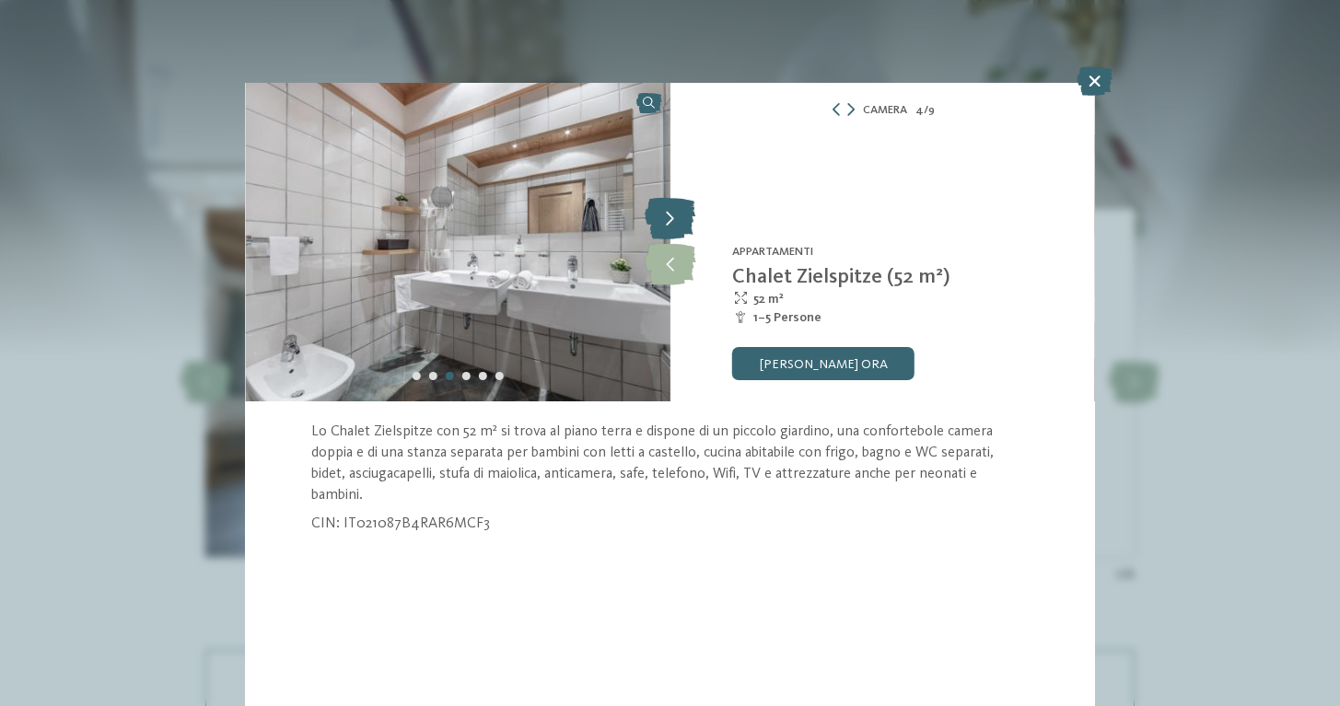
click at [664, 226] on icon at bounding box center [670, 219] width 51 height 41
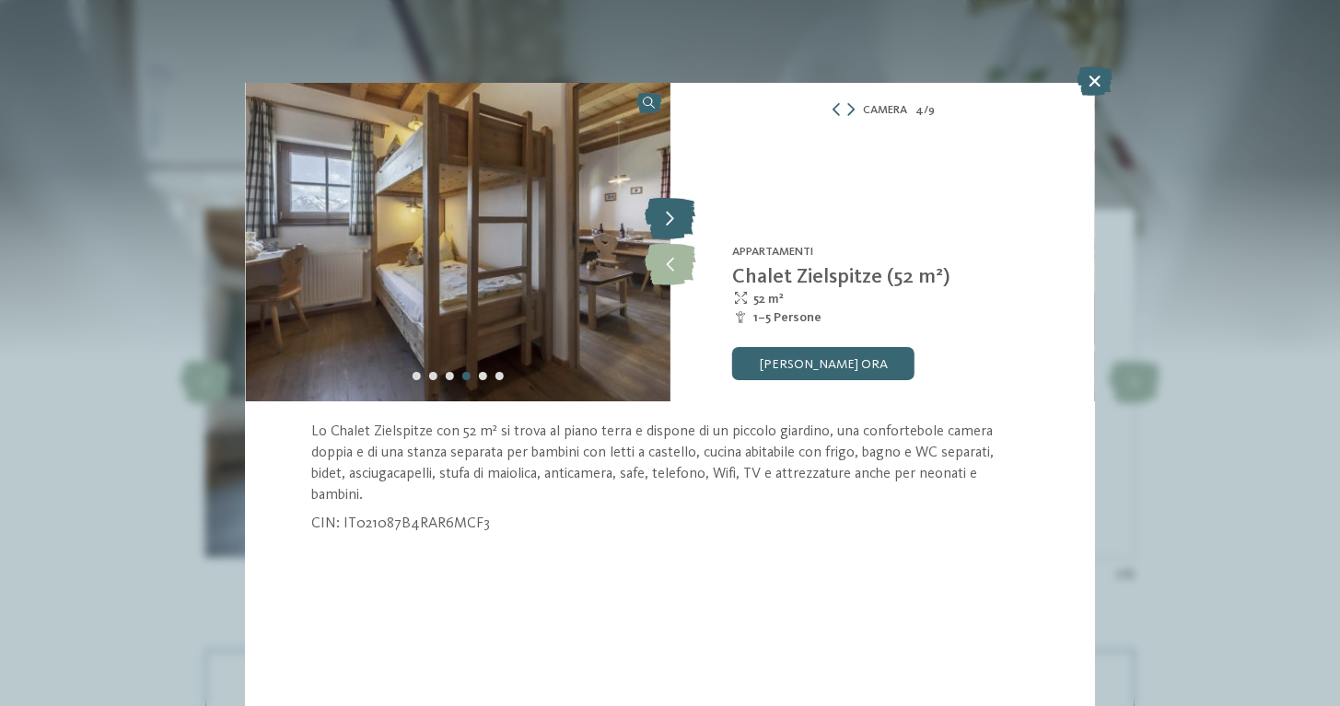
click at [664, 226] on icon at bounding box center [670, 219] width 51 height 41
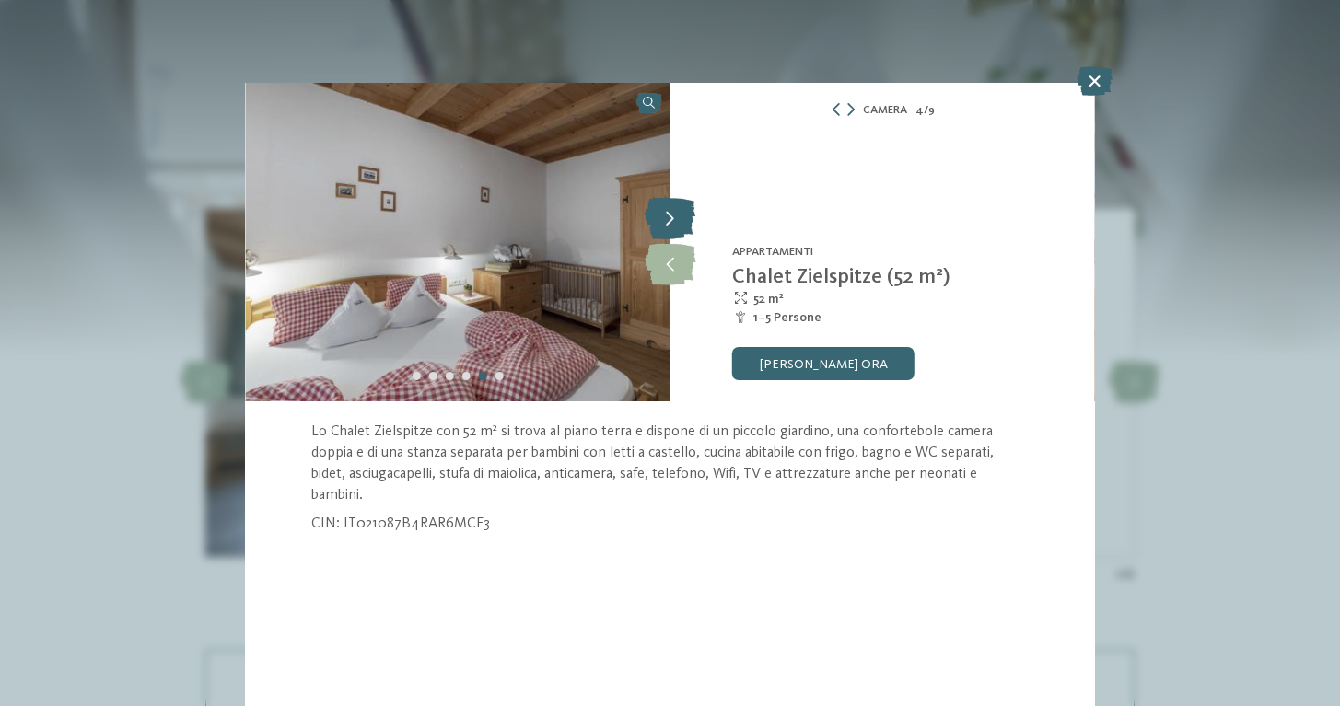
click at [664, 226] on icon at bounding box center [670, 219] width 51 height 41
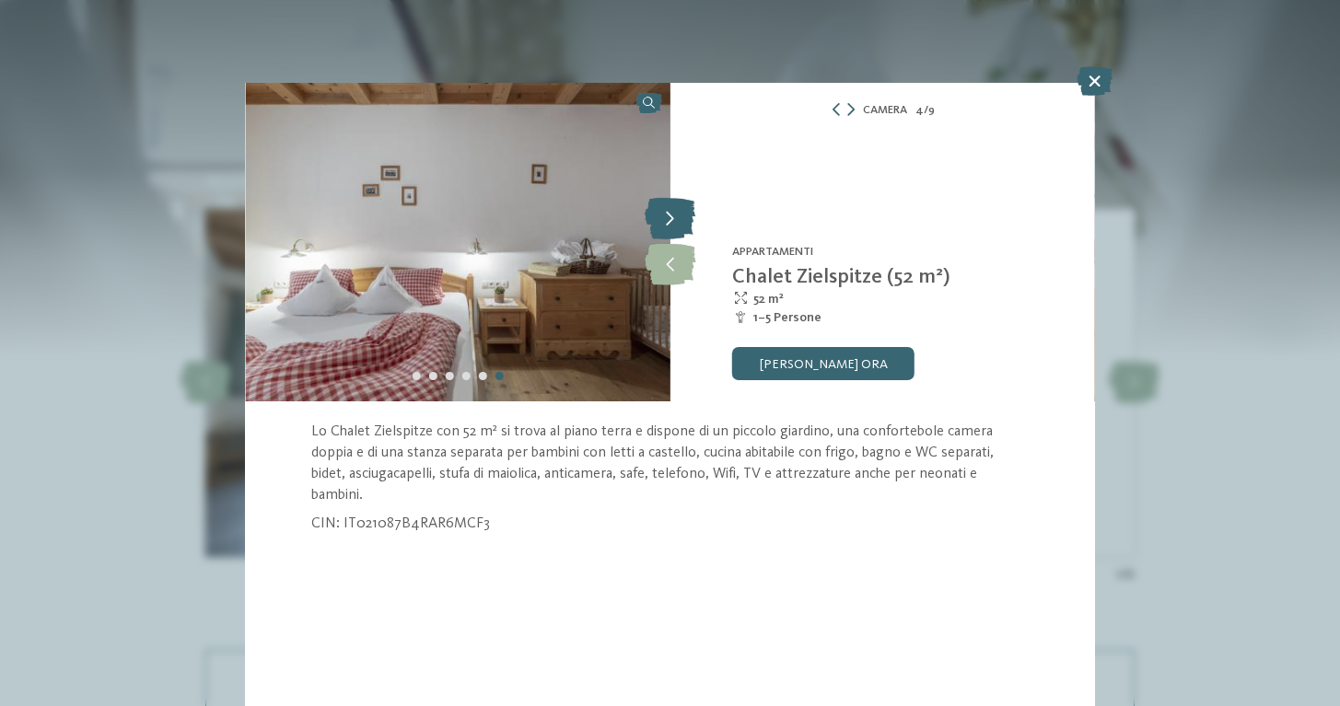
click at [664, 226] on icon at bounding box center [670, 219] width 51 height 41
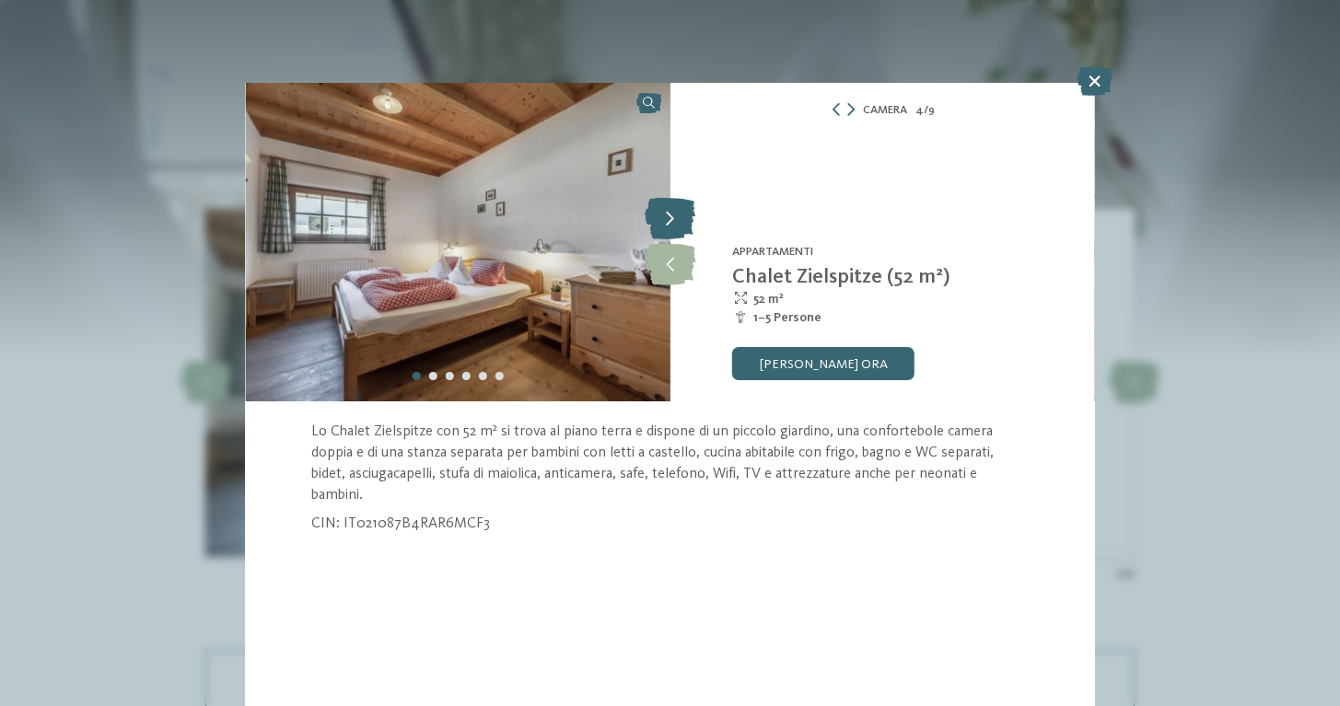
click at [664, 226] on icon at bounding box center [670, 219] width 51 height 41
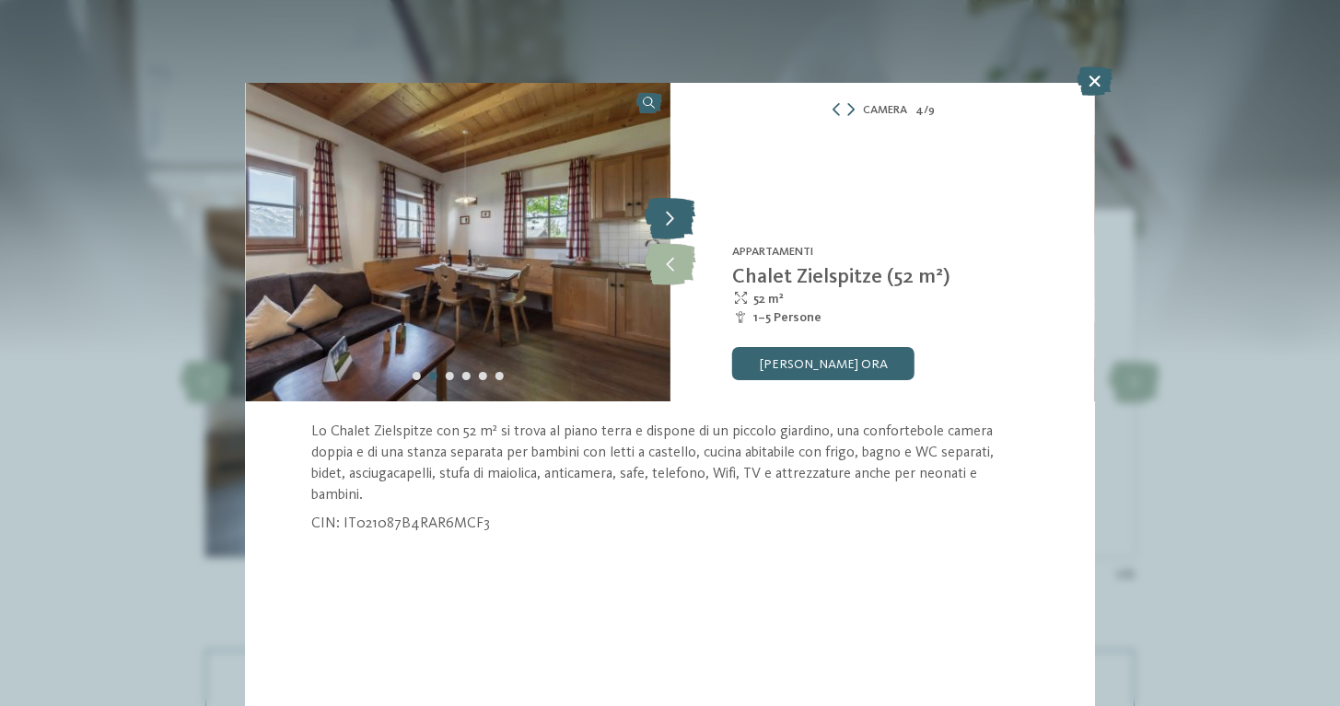
click at [664, 226] on icon at bounding box center [670, 219] width 51 height 41
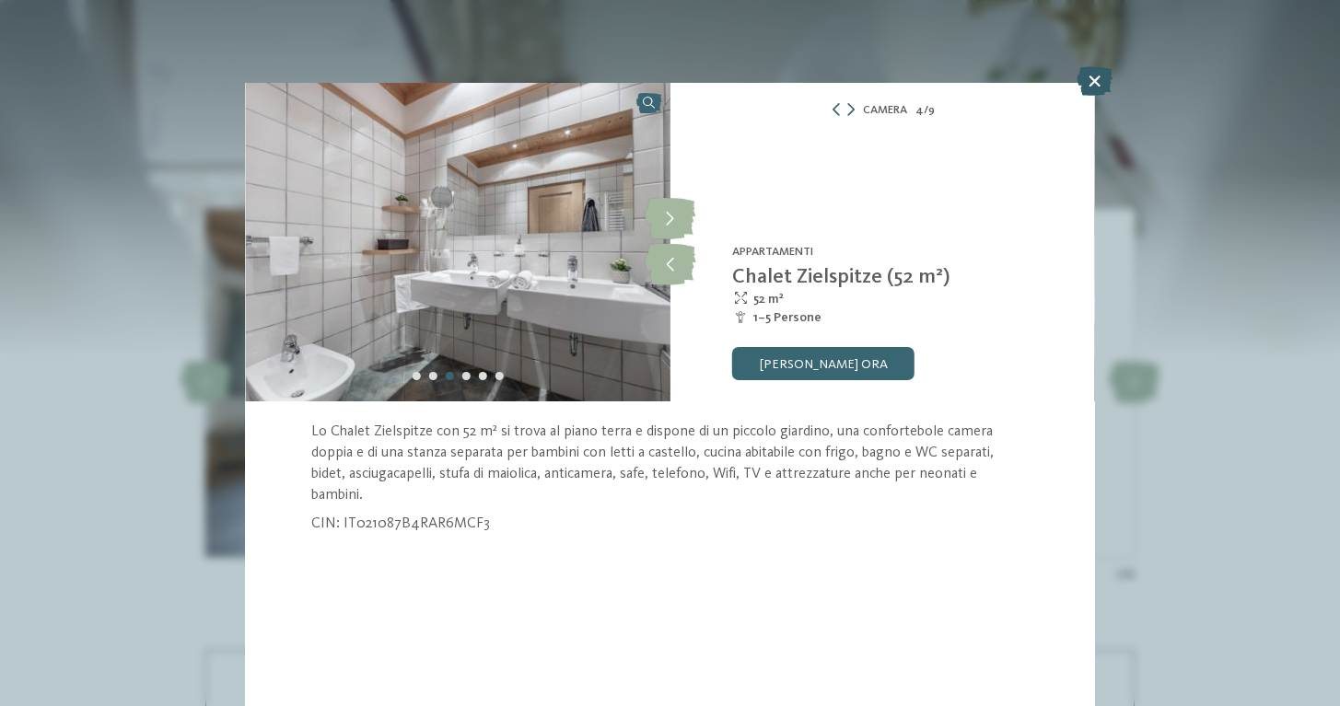
click at [1098, 80] on icon at bounding box center [1094, 80] width 36 height 29
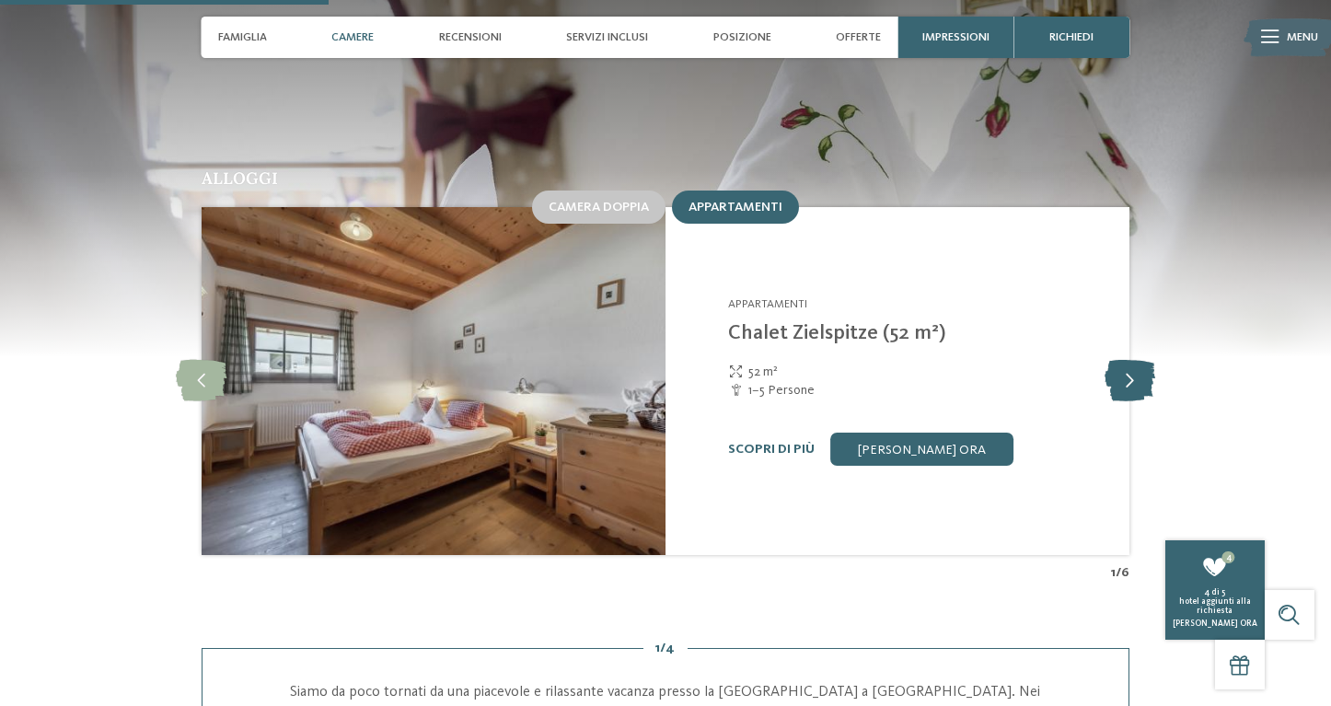
click at [1122, 361] on icon at bounding box center [1130, 381] width 51 height 41
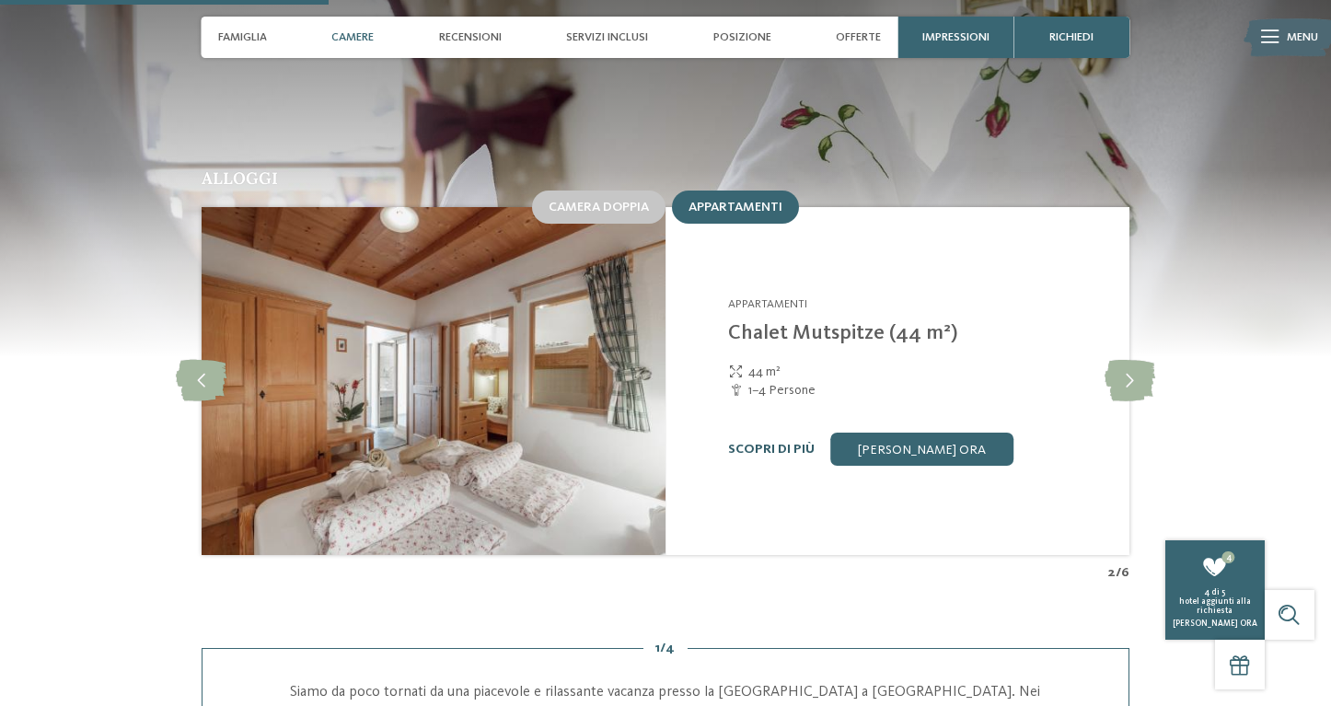
click at [776, 443] on link "Scopri di più" at bounding box center [771, 449] width 87 height 13
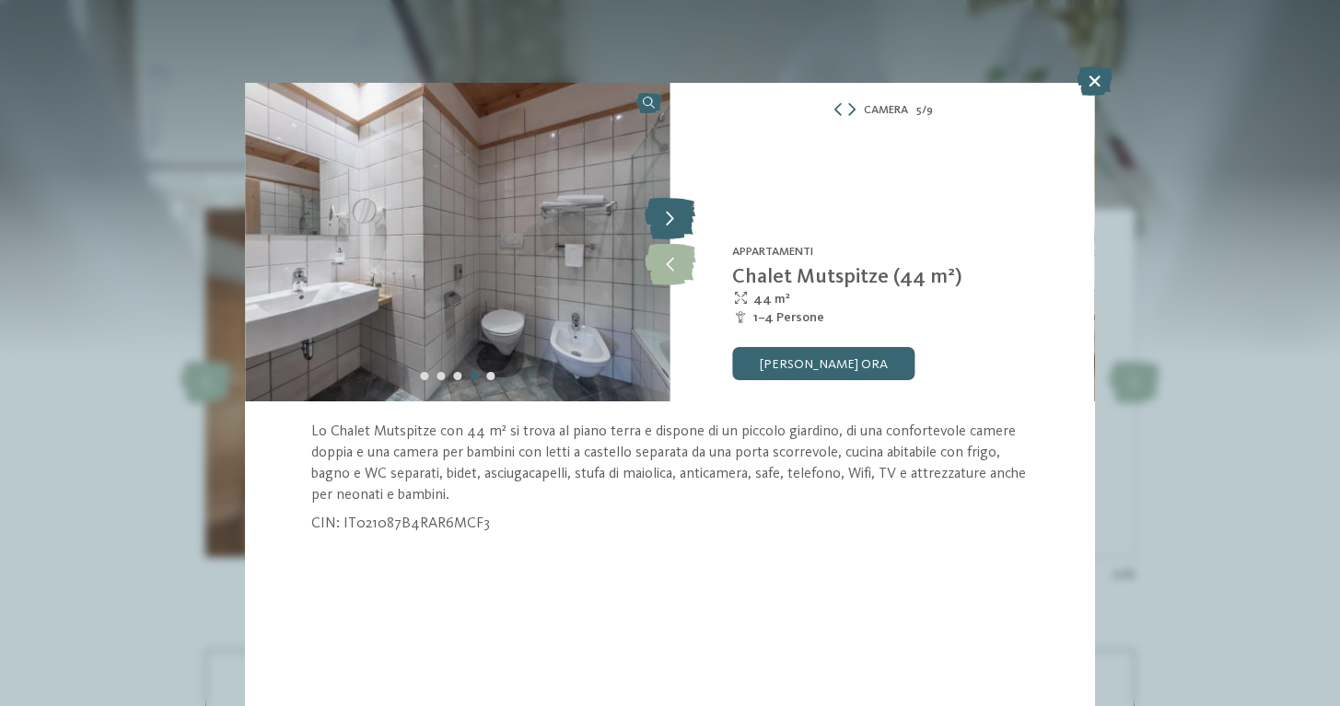
click at [661, 216] on icon at bounding box center [670, 219] width 51 height 41
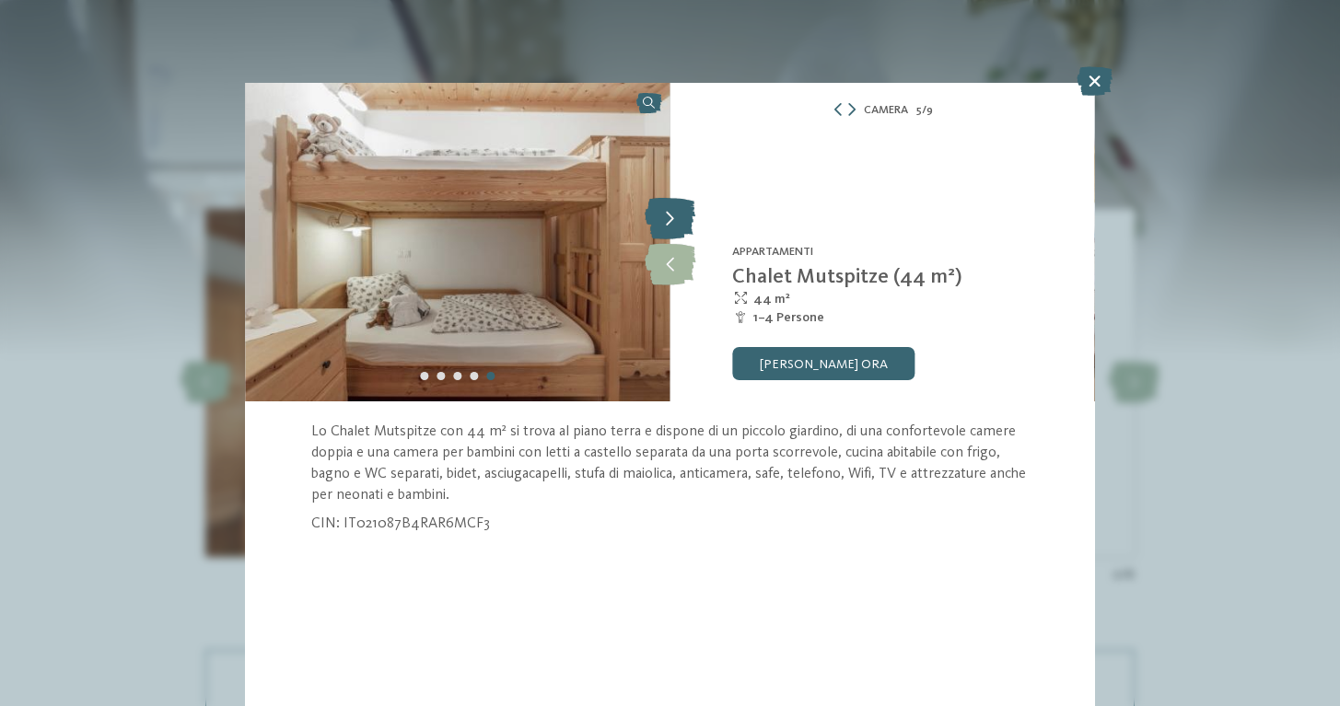
click at [661, 216] on icon at bounding box center [670, 219] width 51 height 41
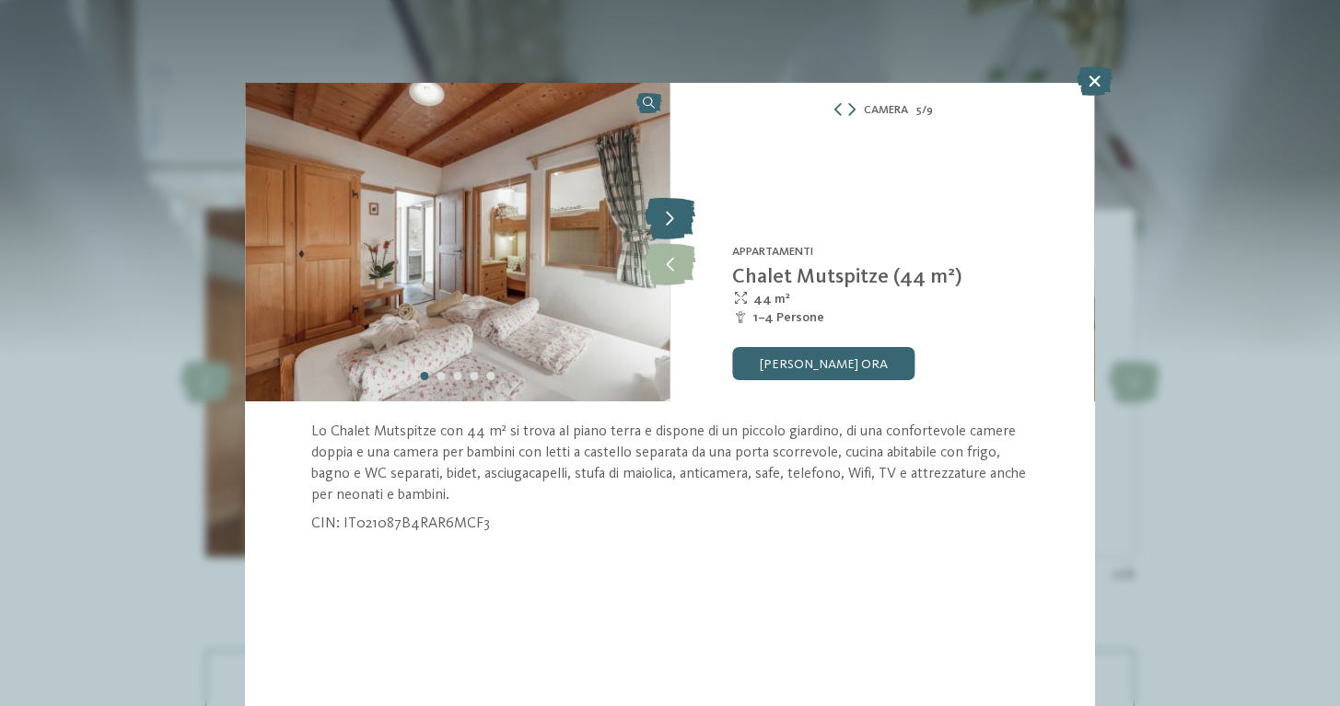
click at [661, 216] on icon at bounding box center [670, 219] width 51 height 41
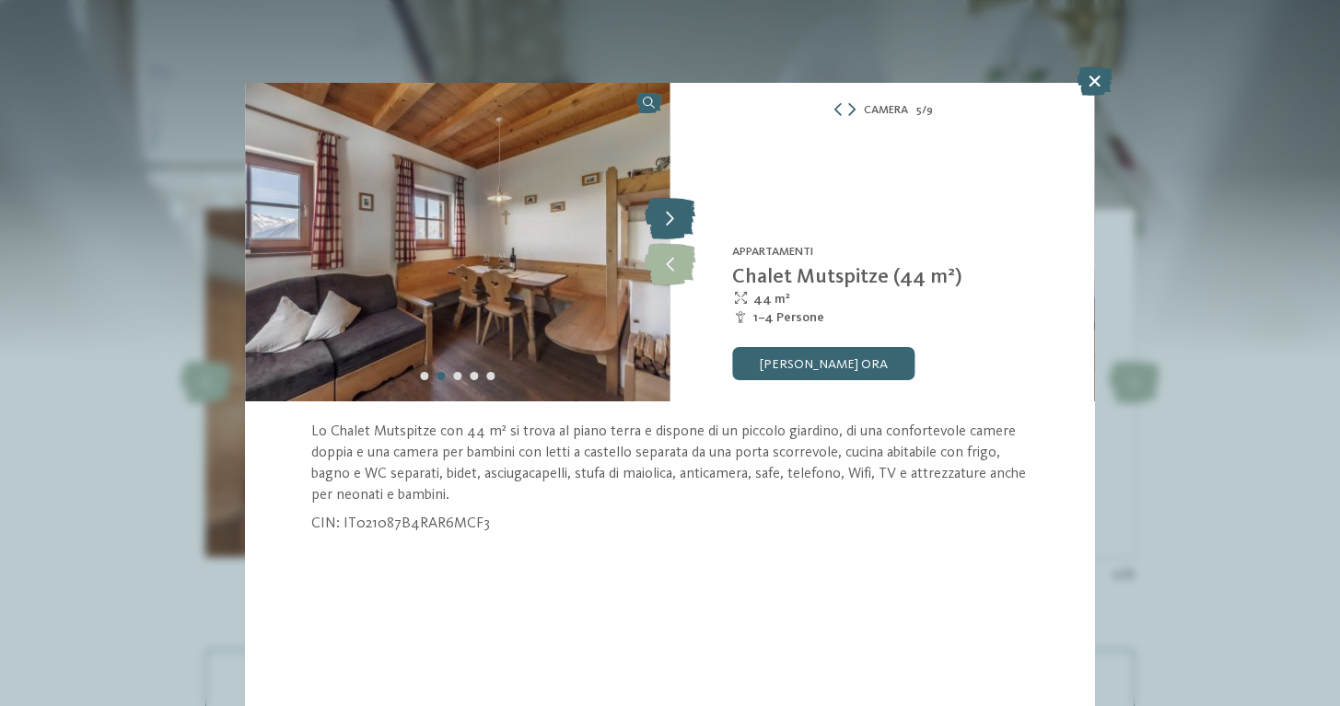
click at [661, 216] on icon at bounding box center [670, 219] width 51 height 41
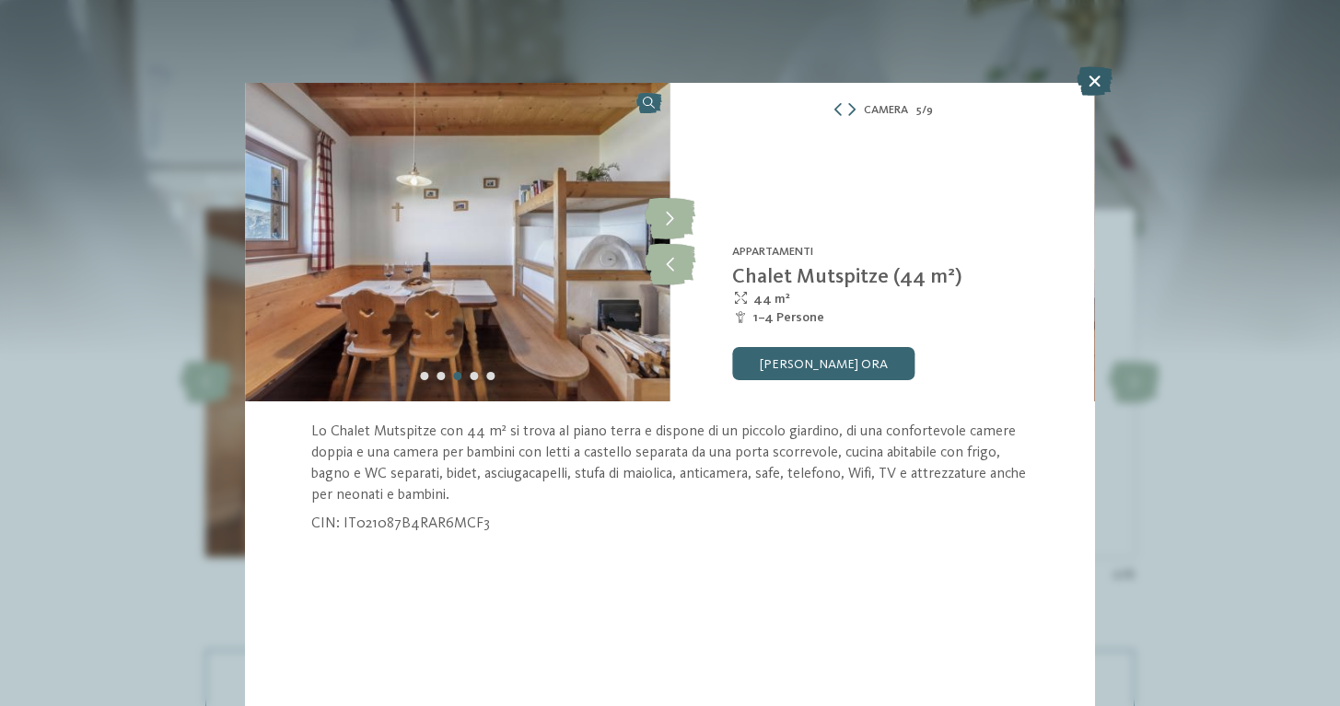
click at [1083, 87] on icon at bounding box center [1094, 80] width 36 height 29
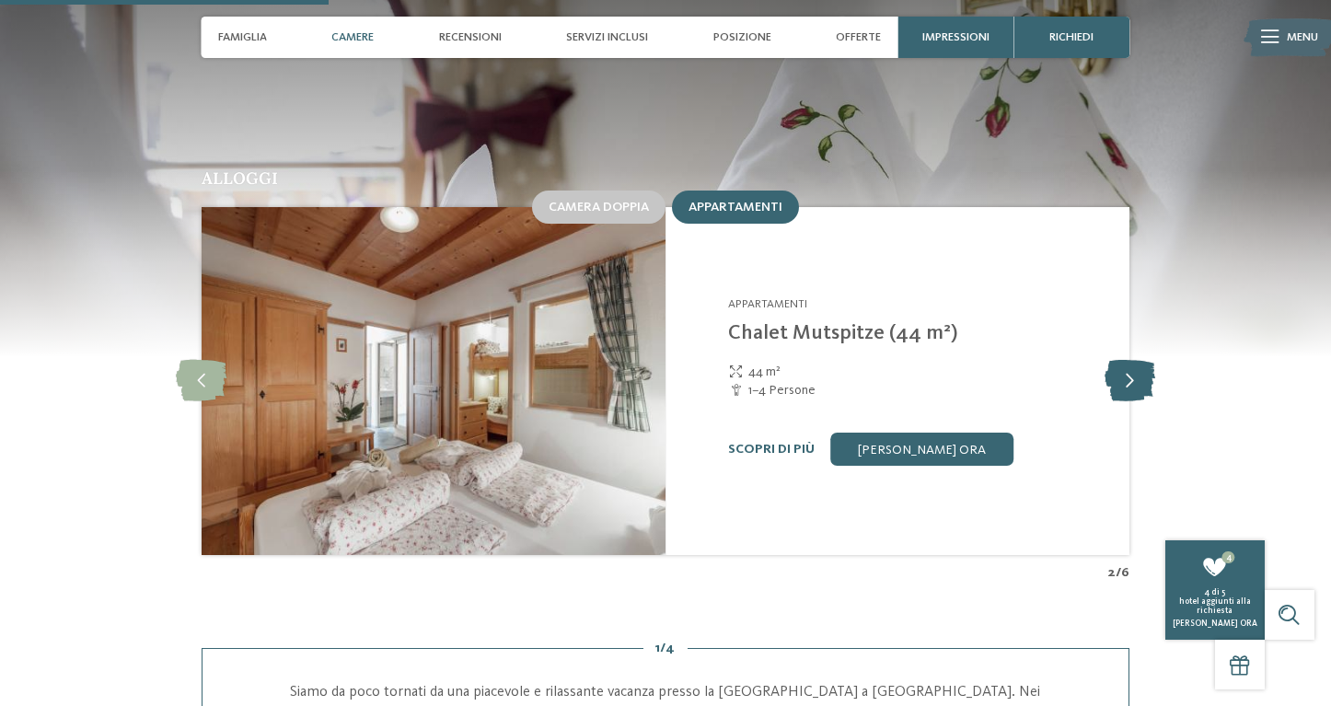
click at [1128, 361] on icon at bounding box center [1130, 381] width 51 height 41
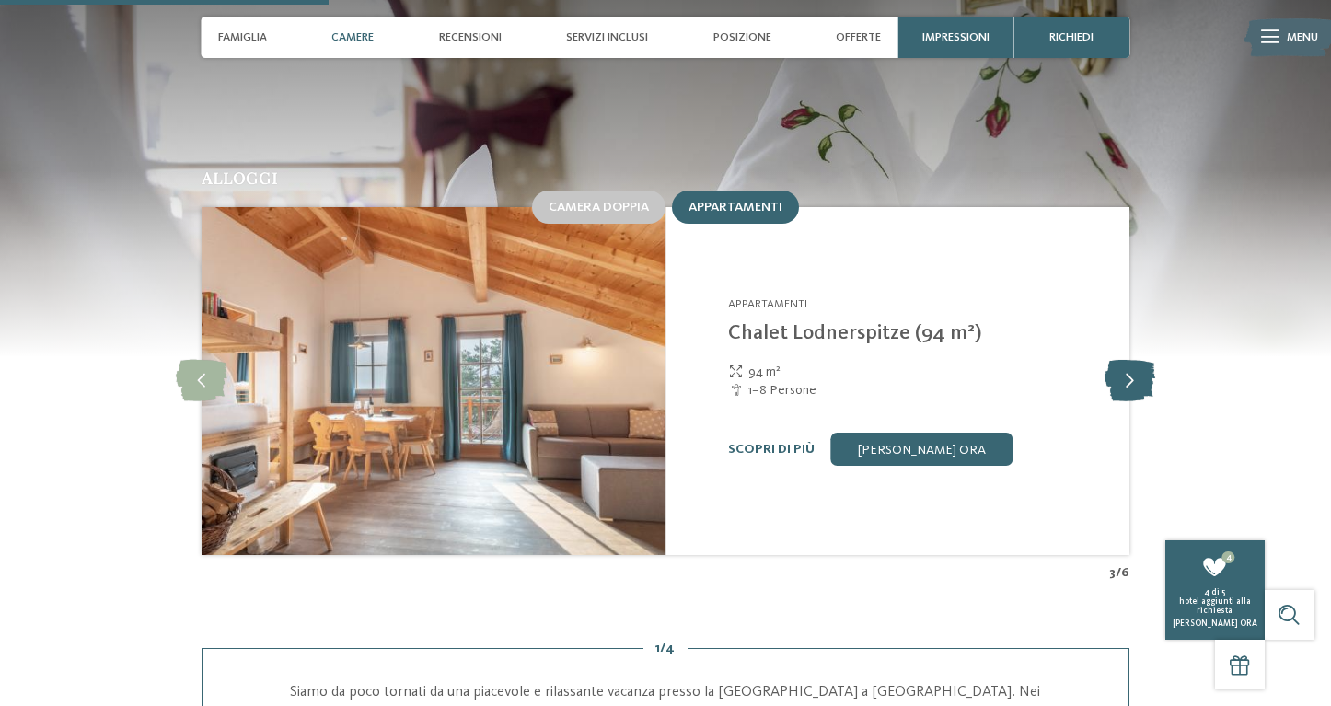
click at [1132, 361] on icon at bounding box center [1130, 381] width 51 height 41
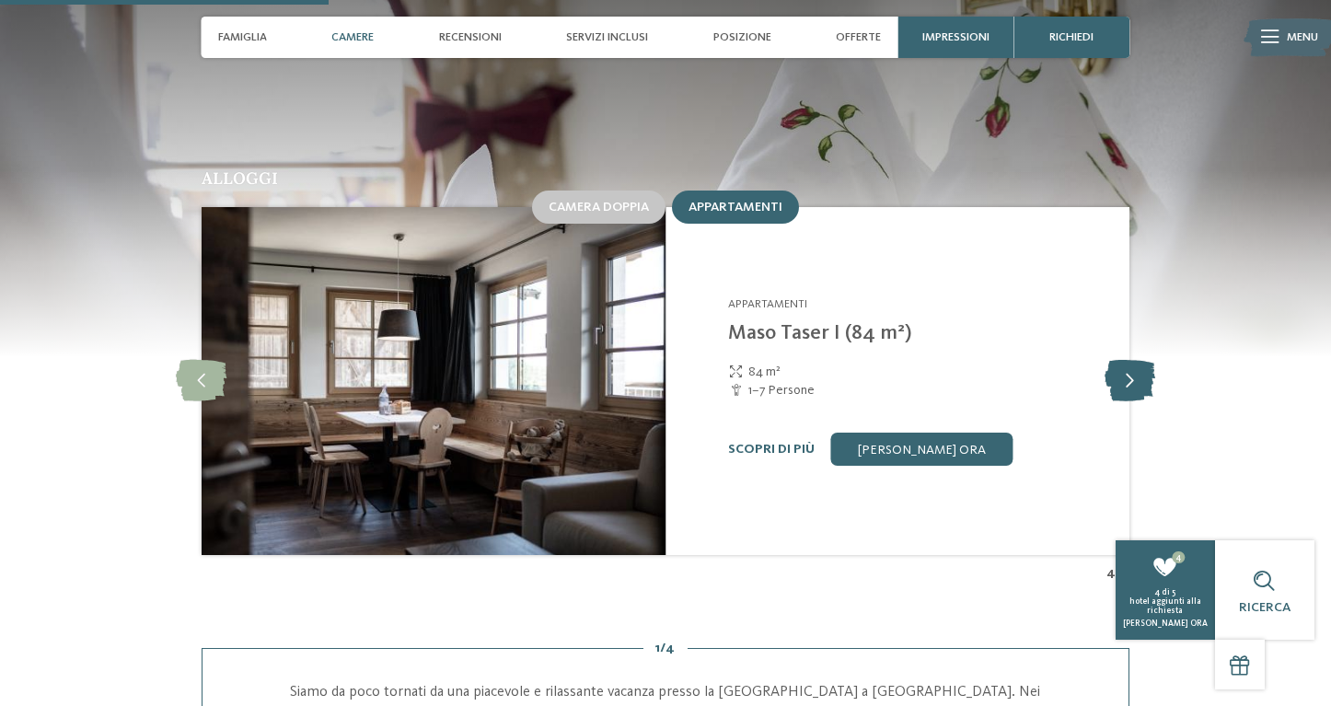
click at [1132, 361] on icon at bounding box center [1130, 381] width 51 height 41
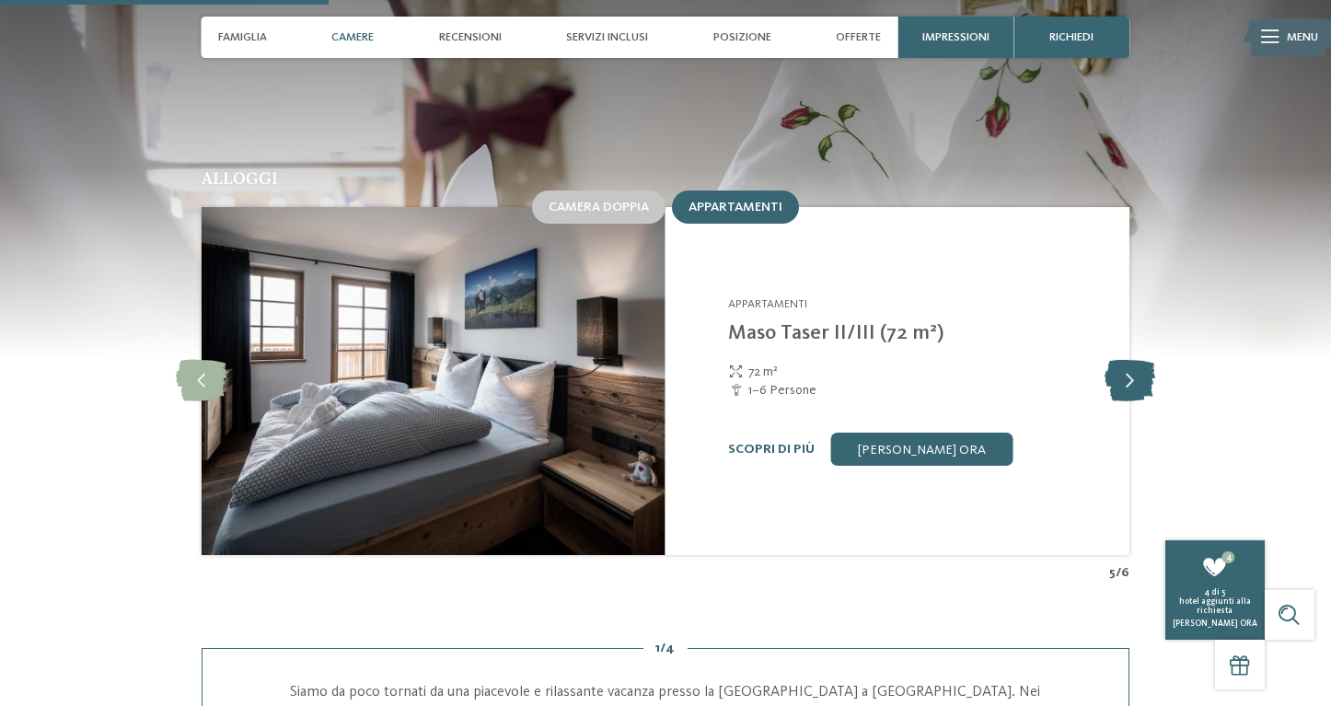
click at [1132, 361] on icon at bounding box center [1130, 381] width 51 height 41
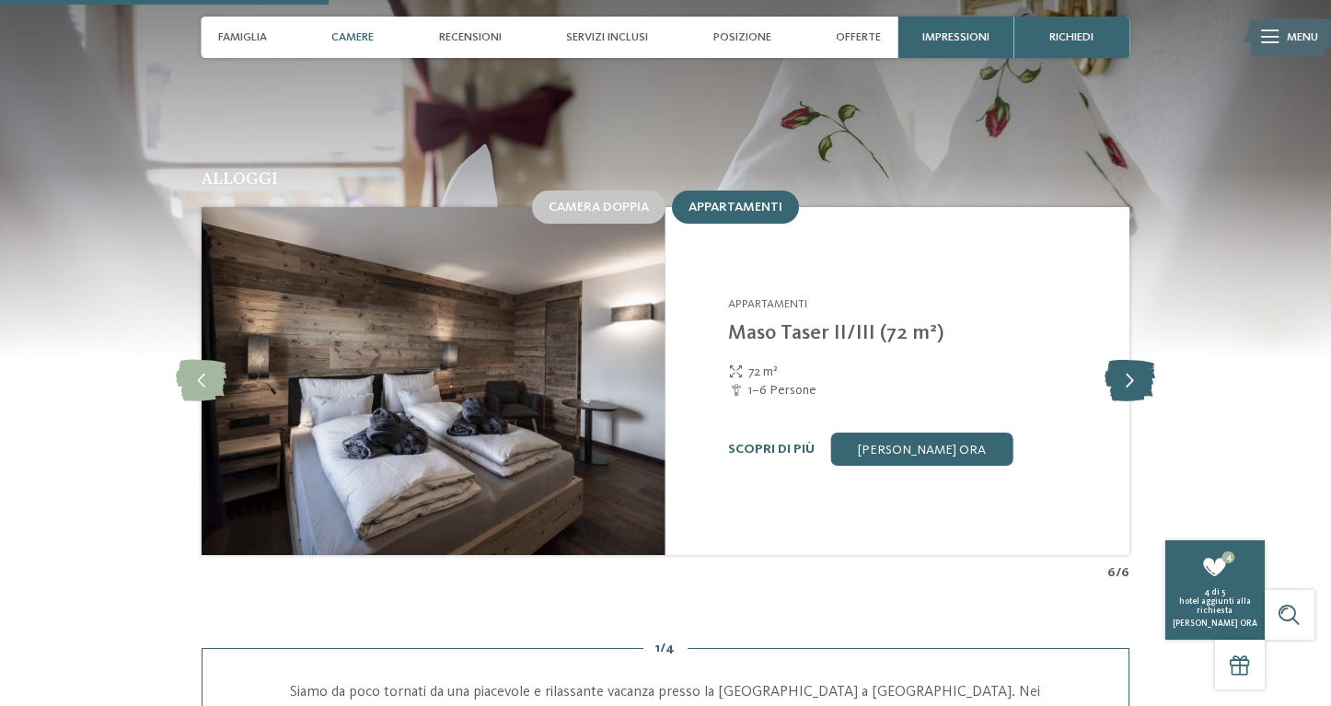
click at [1132, 361] on icon at bounding box center [1130, 381] width 51 height 41
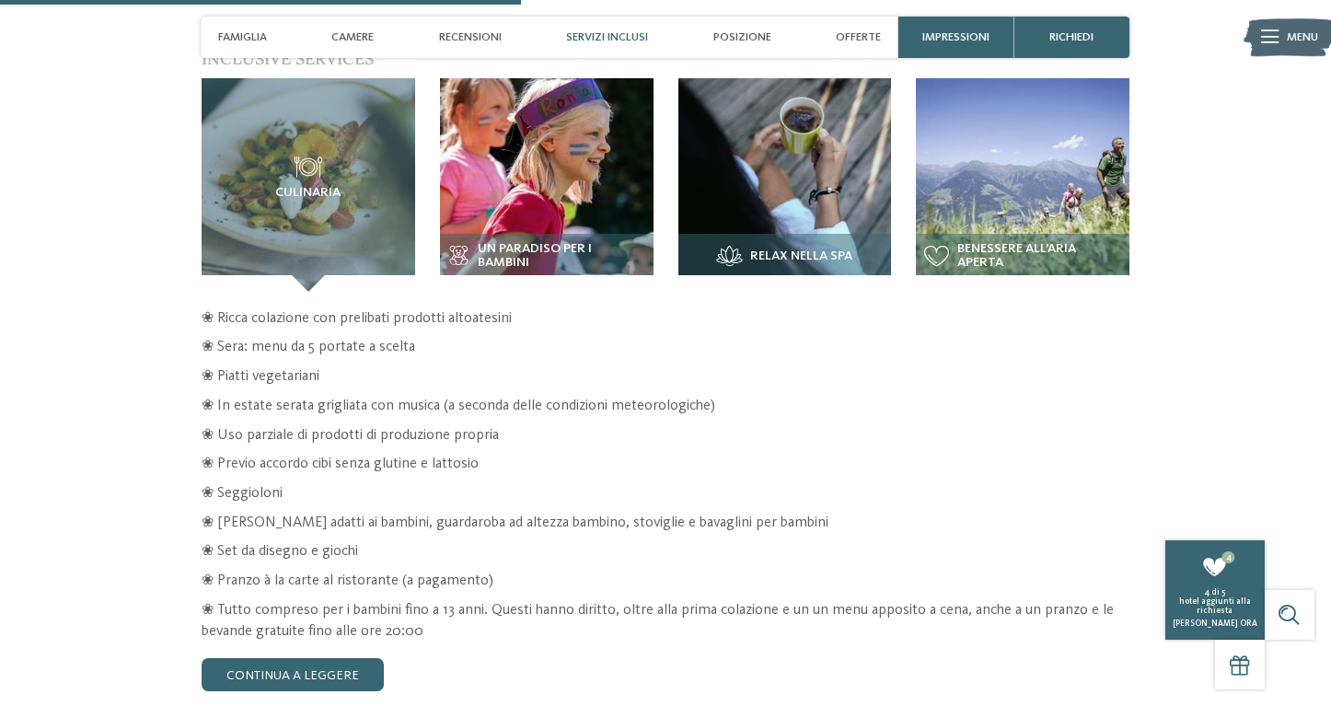
scroll to position [2593, 0]
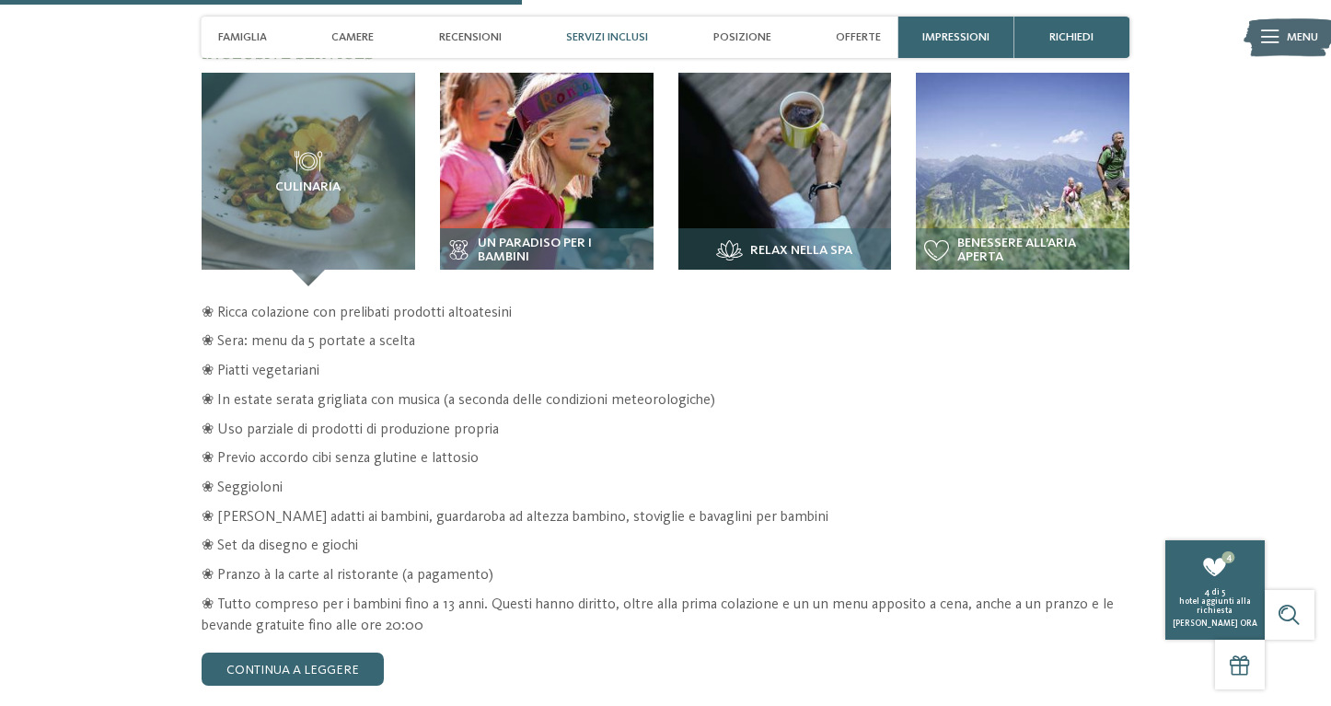
click at [520, 151] on img at bounding box center [547, 180] width 214 height 214
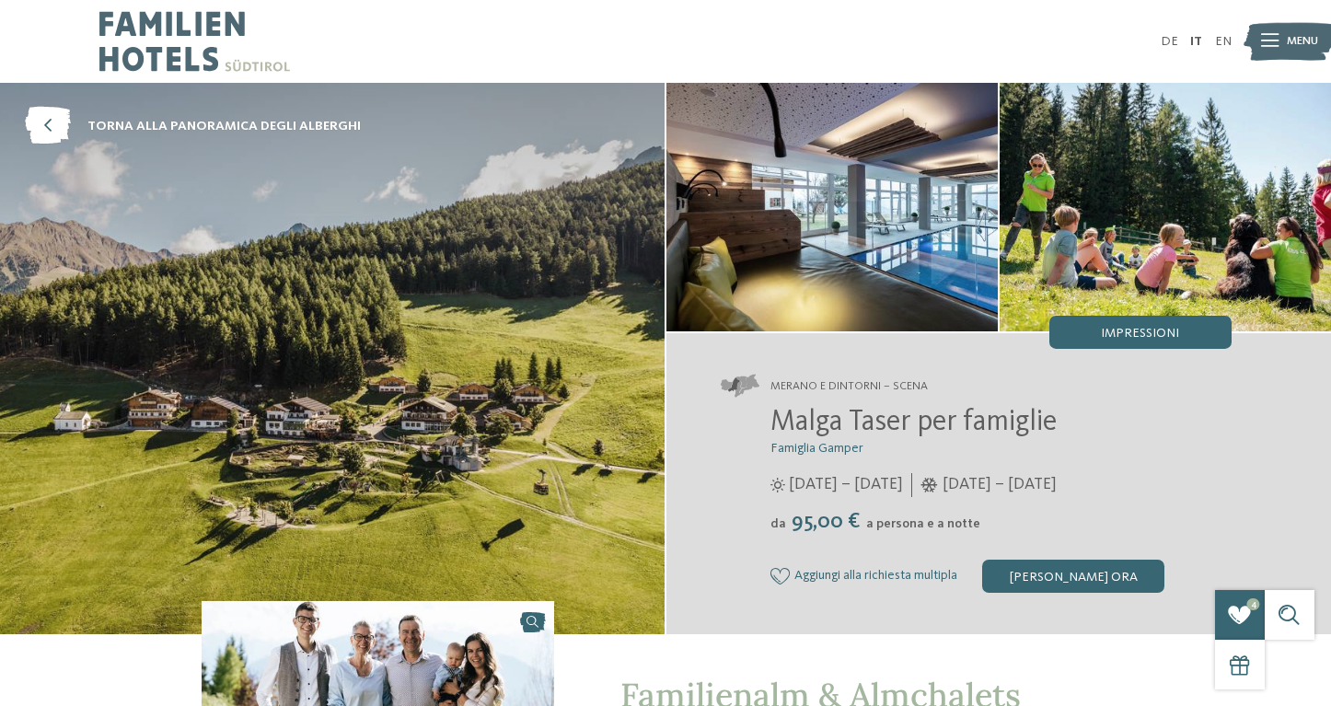
scroll to position [0, 0]
